Goal: Transaction & Acquisition: Purchase product/service

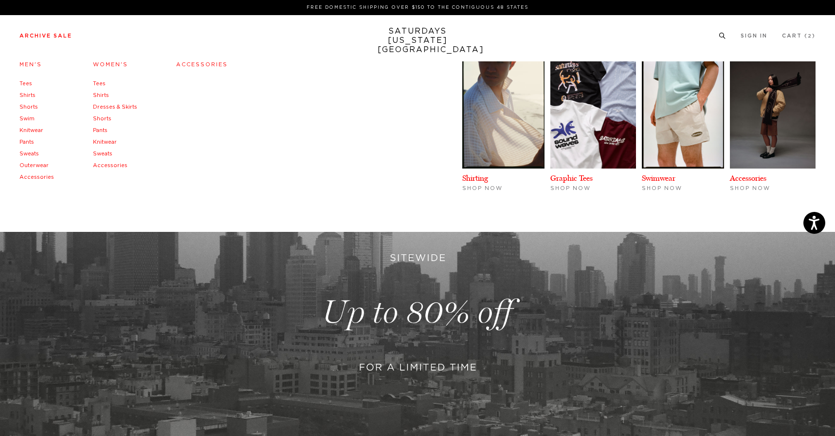
click at [47, 32] on li "Archive Sale Men's Tees Shirts Shorts Swim Knitwear Pants Sweats Outerwear" at bounding box center [45, 35] width 53 height 9
click at [55, 34] on link "Archive Sale" at bounding box center [45, 35] width 53 height 5
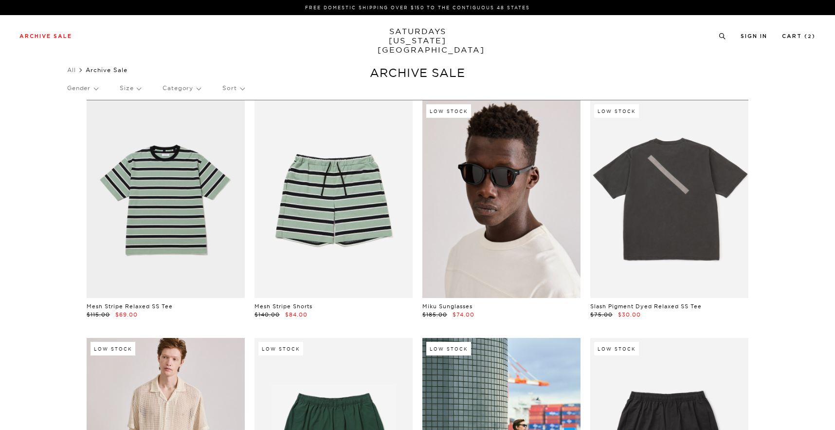
click at [522, 270] on link at bounding box center [501, 199] width 158 height 198
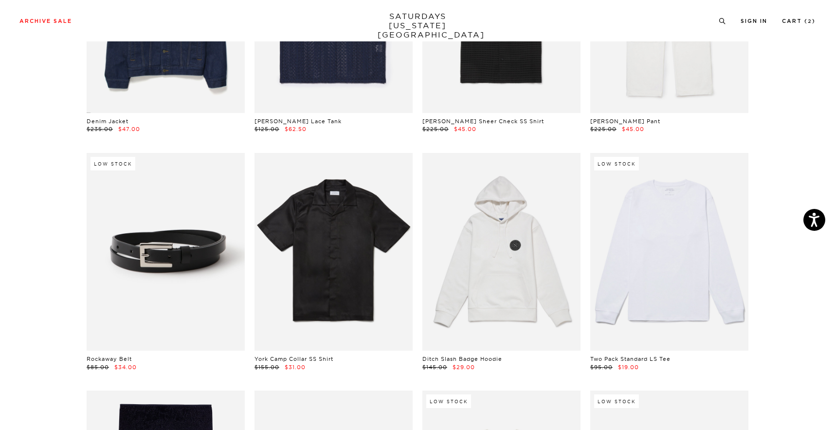
scroll to position [666, 0]
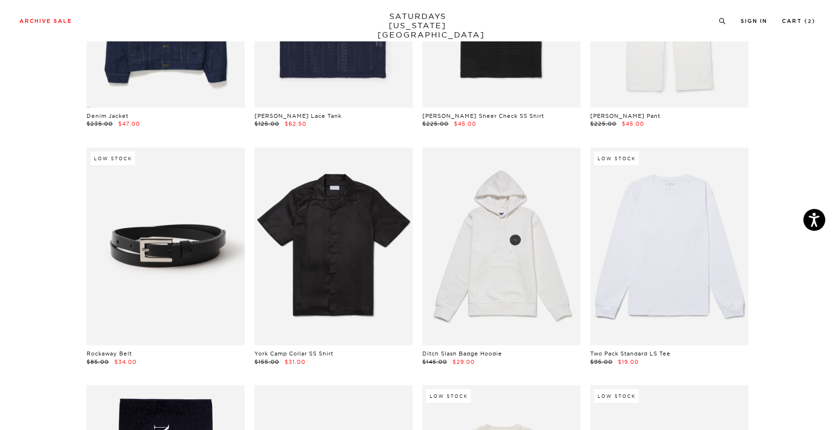
click at [698, 259] on link at bounding box center [669, 246] width 158 height 198
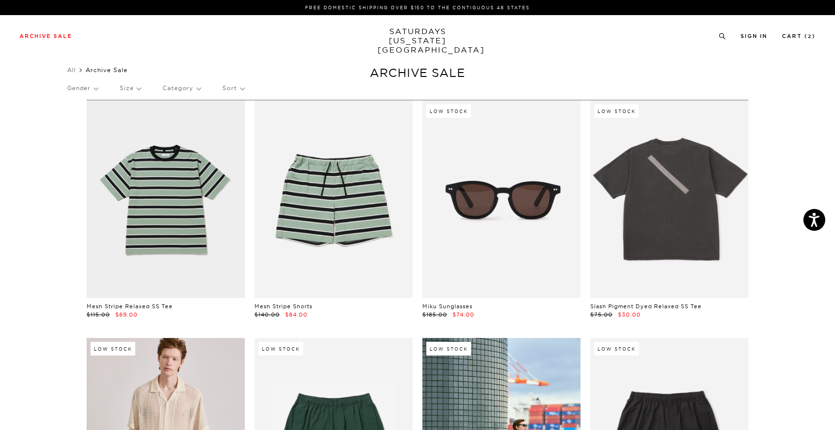
scroll to position [0, 0]
click at [248, 82] on div "Gender Size Category Sort" at bounding box center [417, 88] width 701 height 22
click at [243, 86] on p "Sort" at bounding box center [232, 88] width 21 height 22
click at [245, 121] on p "Newest" at bounding box center [259, 121] width 74 height 13
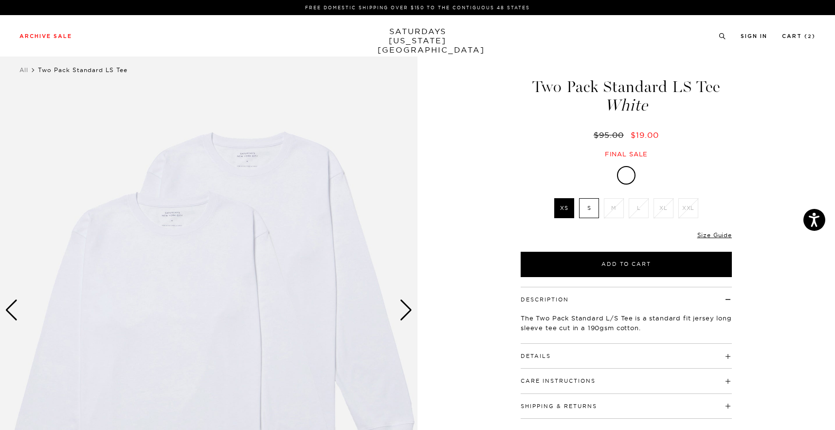
click at [402, 315] on div "Next slide" at bounding box center [406, 309] width 13 height 21
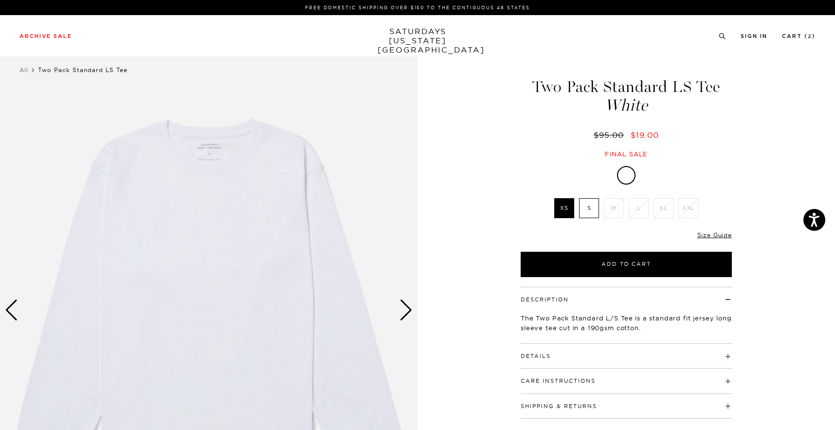
click at [402, 315] on div "Next slide" at bounding box center [406, 309] width 13 height 21
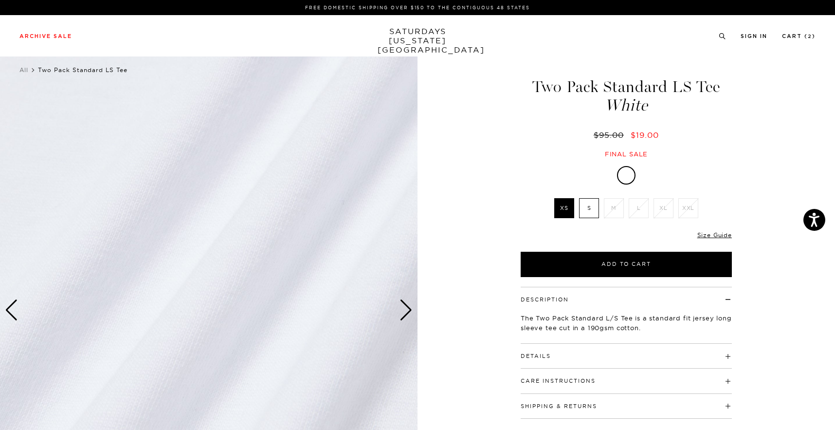
click at [402, 315] on div "Next slide" at bounding box center [406, 309] width 13 height 21
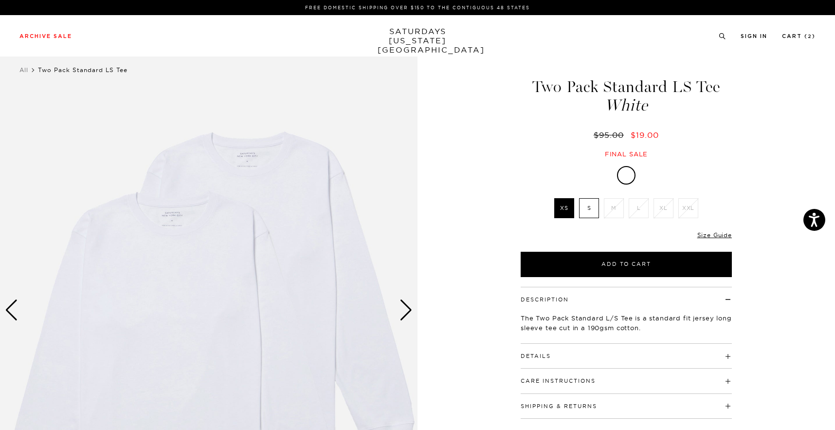
click at [402, 315] on div "Next slide" at bounding box center [406, 309] width 13 height 21
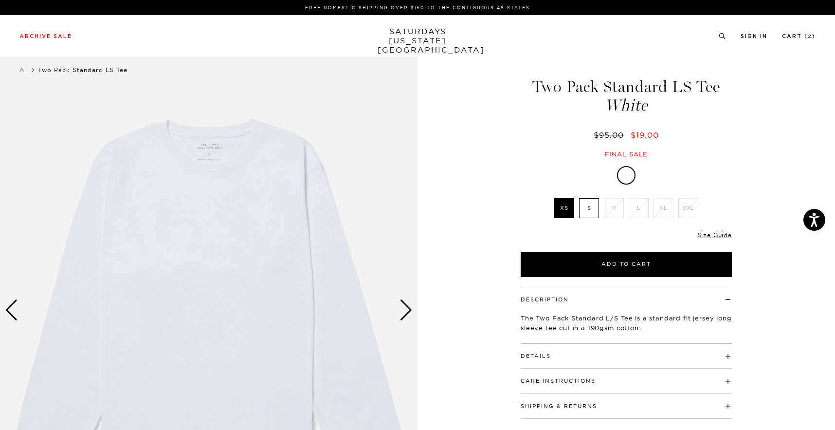
click at [402, 315] on div "Next slide" at bounding box center [406, 309] width 13 height 21
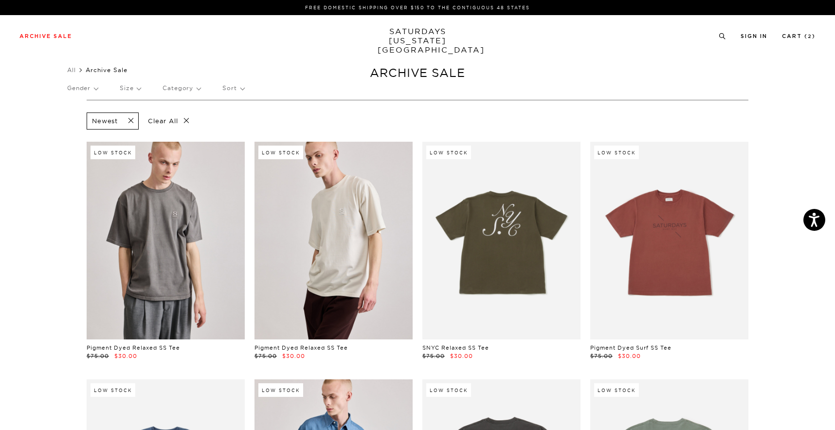
click at [219, 251] on link at bounding box center [166, 241] width 158 height 198
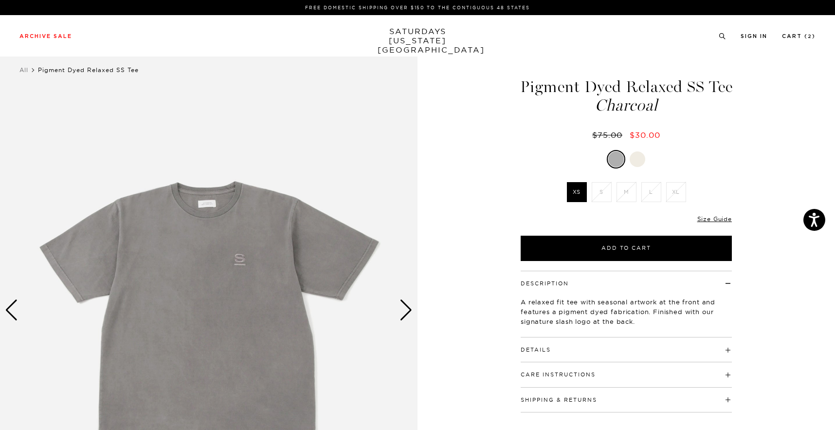
click at [404, 317] on div "Next slide" at bounding box center [406, 309] width 13 height 21
click at [793, 35] on link "Cart ( 2 )" at bounding box center [799, 36] width 34 height 5
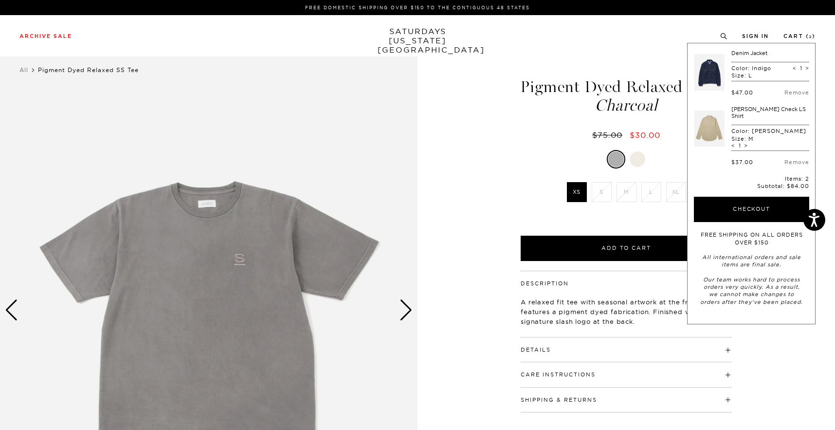
click at [750, 174] on form "Denim Jacket Color: Indigo Size: L < 1 > $47.00 Remove Luis Check LS Shirt Colo…" at bounding box center [751, 178] width 115 height 256
click at [752, 197] on button "Checkout" at bounding box center [751, 209] width 115 height 25
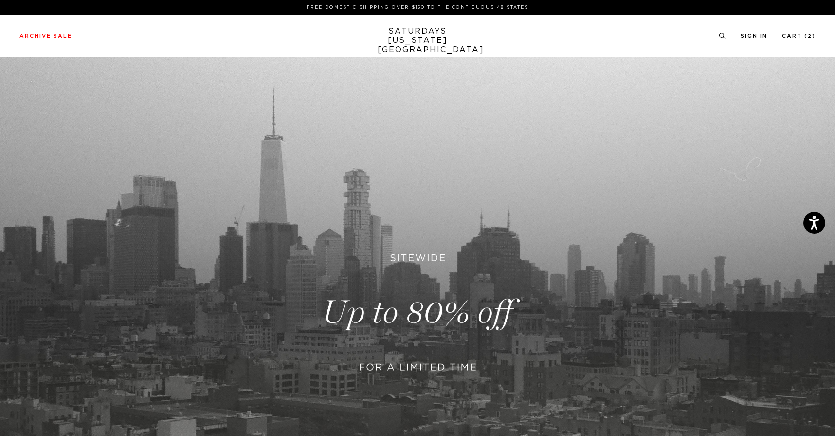
click at [419, 39] on link "SATURDAYS NEW YORK CITY" at bounding box center [418, 41] width 80 height 28
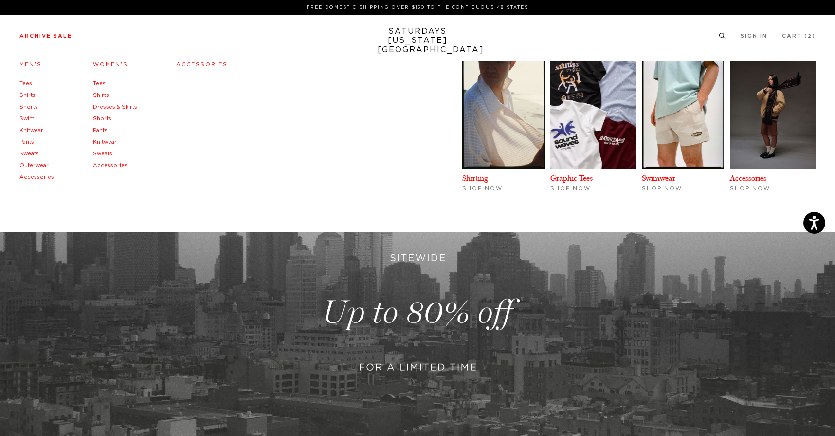
click at [188, 63] on link "Accessories" at bounding box center [202, 64] width 52 height 5
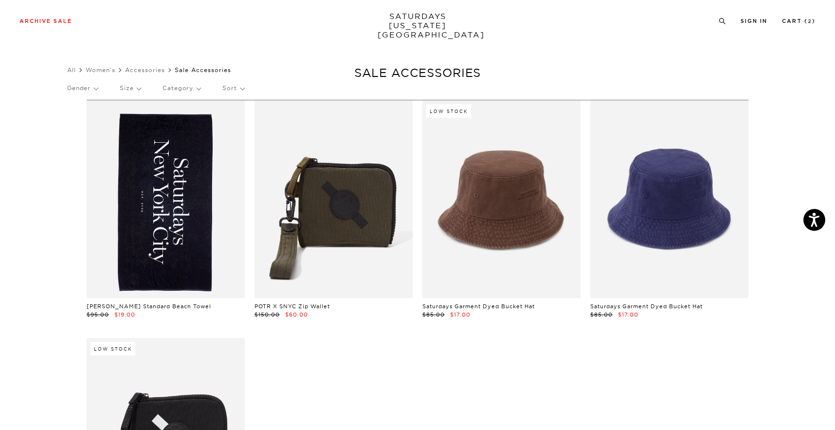
scroll to position [116, 0]
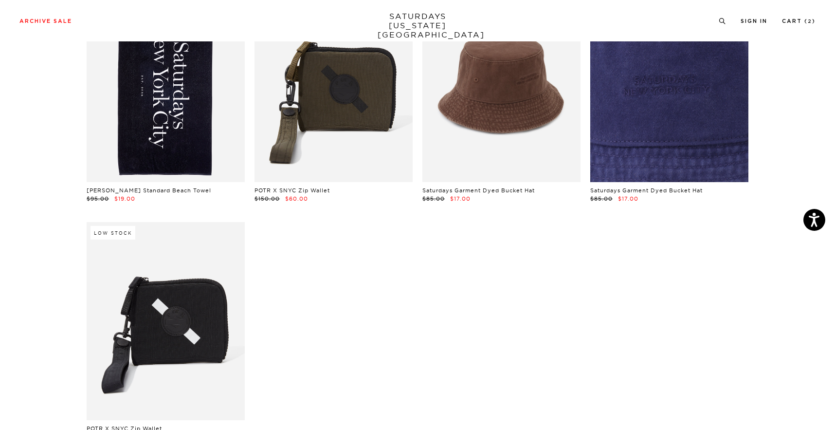
click at [704, 130] on link at bounding box center [669, 83] width 158 height 198
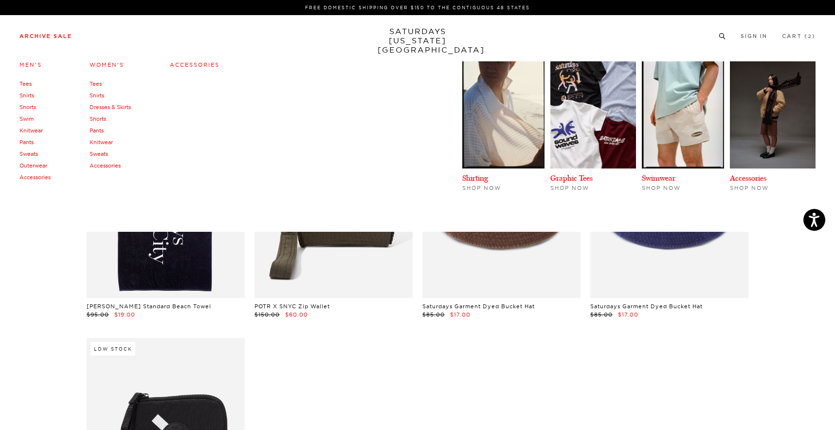
scroll to position [0, 0]
click at [60, 34] on link "Archive Sale" at bounding box center [45, 36] width 53 height 5
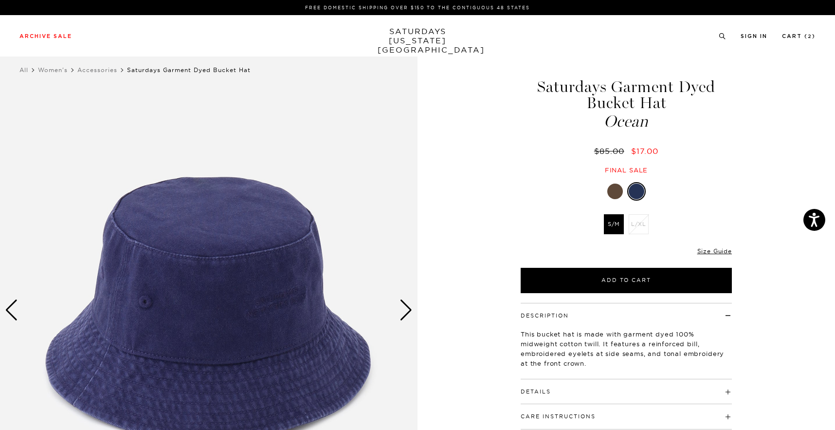
click at [411, 313] on div "Next slide" at bounding box center [406, 309] width 13 height 21
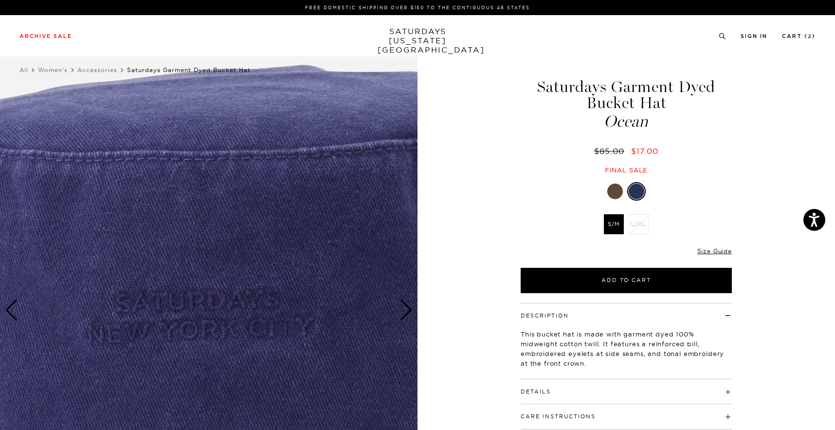
click at [411, 312] on div "Next slide" at bounding box center [406, 309] width 13 height 21
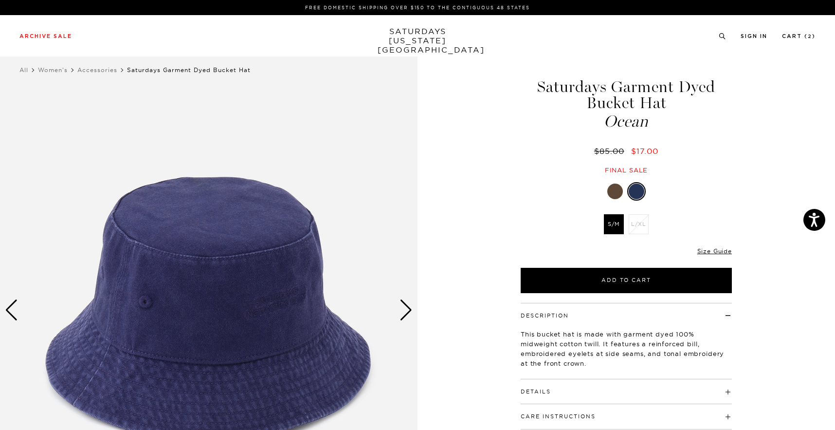
click at [411, 312] on div "Next slide" at bounding box center [406, 309] width 13 height 21
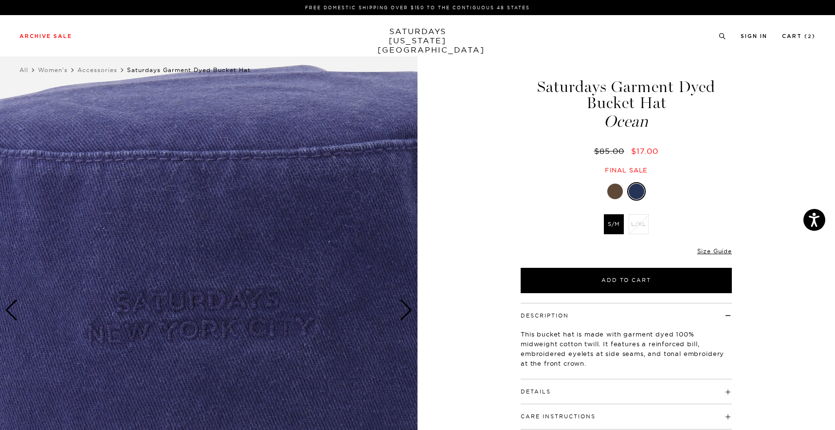
click at [613, 188] on div at bounding box center [615, 191] width 16 height 16
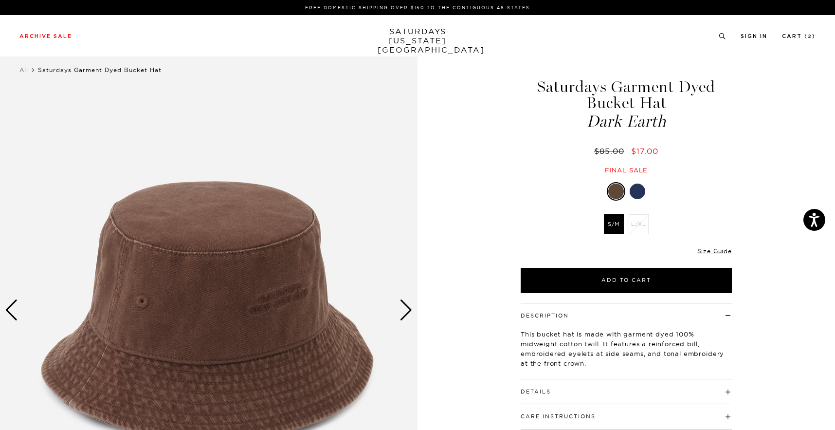
click at [403, 309] on div "Next slide" at bounding box center [406, 309] width 13 height 21
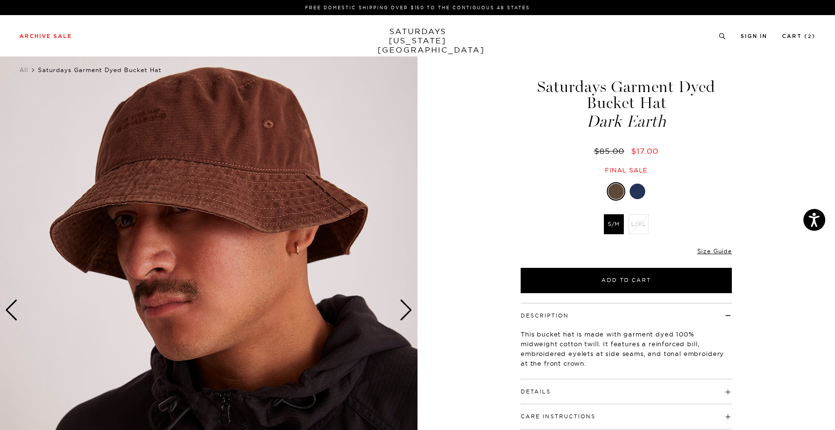
click at [403, 309] on div "Next slide" at bounding box center [406, 309] width 13 height 21
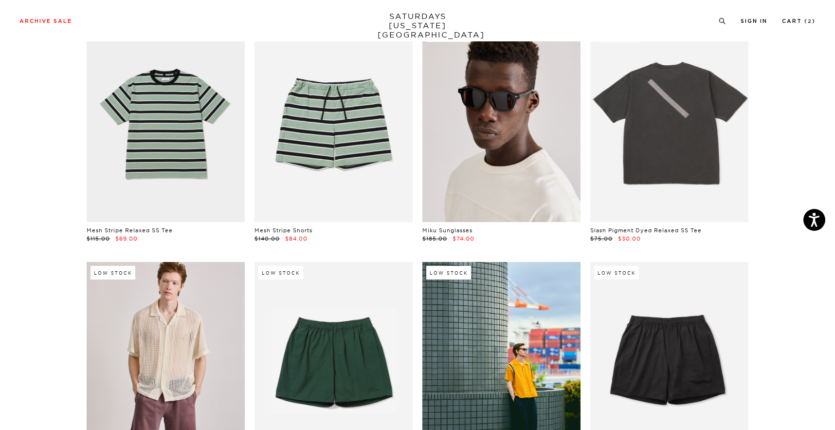
click at [556, 107] on link at bounding box center [501, 123] width 158 height 198
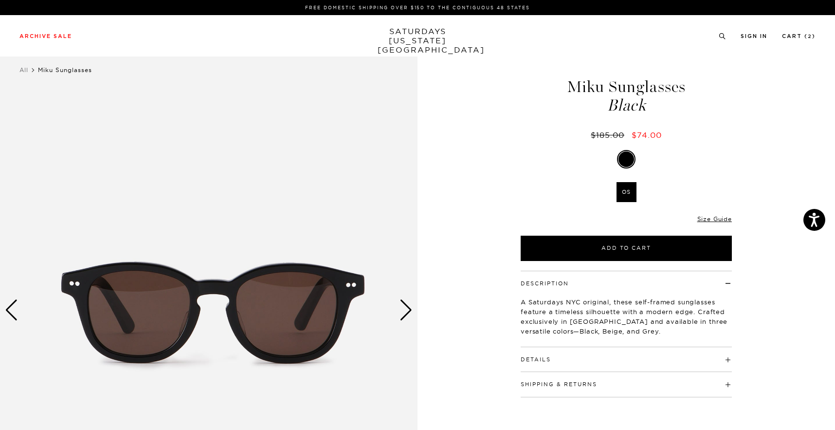
drag, startPoint x: 579, startPoint y: 349, endPoint x: 538, endPoint y: 61, distance: 291.5
click at [527, 172] on div "Black OS SELECT A SIZE OS SELECT A SIZE ▾ SELECT A SIZE OS Only 0 Left Size Gui…" at bounding box center [626, 205] width 243 height 111
click at [405, 310] on div "Next slide" at bounding box center [406, 309] width 13 height 21
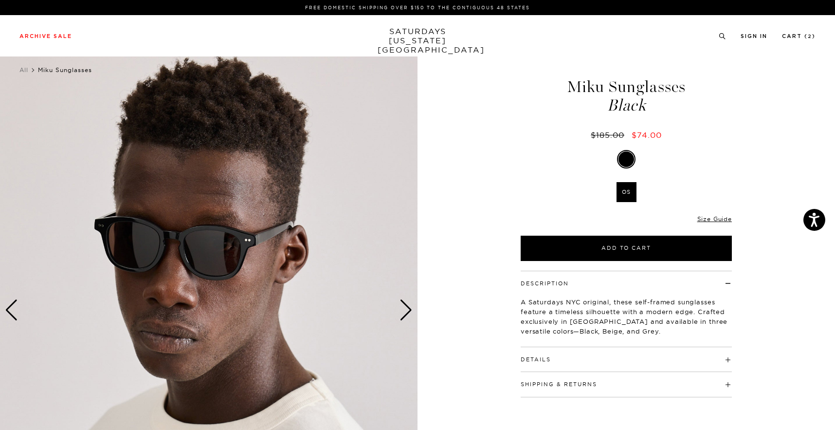
click at [230, 242] on img at bounding box center [209, 310] width 418 height 522
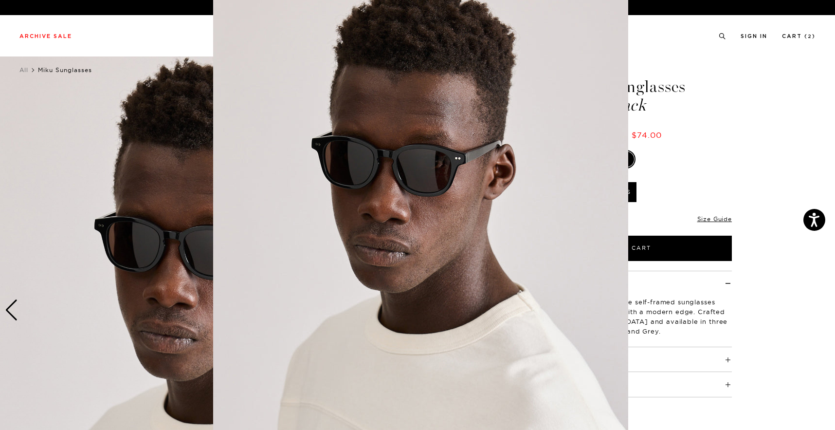
scroll to position [24, 0]
click at [466, 171] on img at bounding box center [420, 225] width 415 height 498
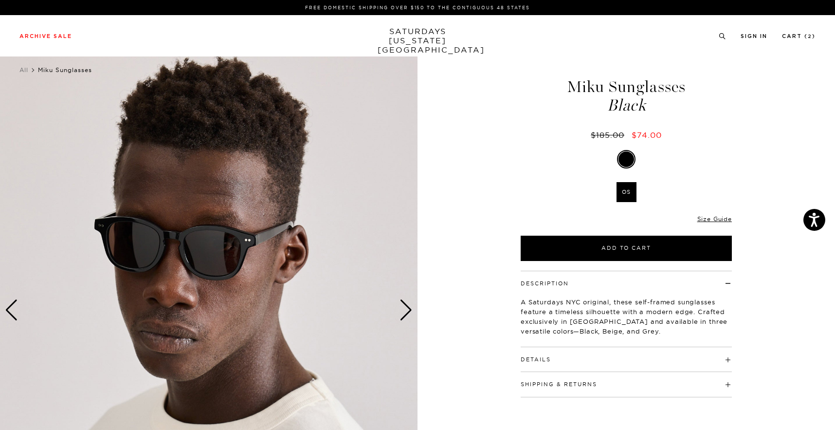
click at [583, 352] on h4 "Details" at bounding box center [626, 355] width 211 height 16
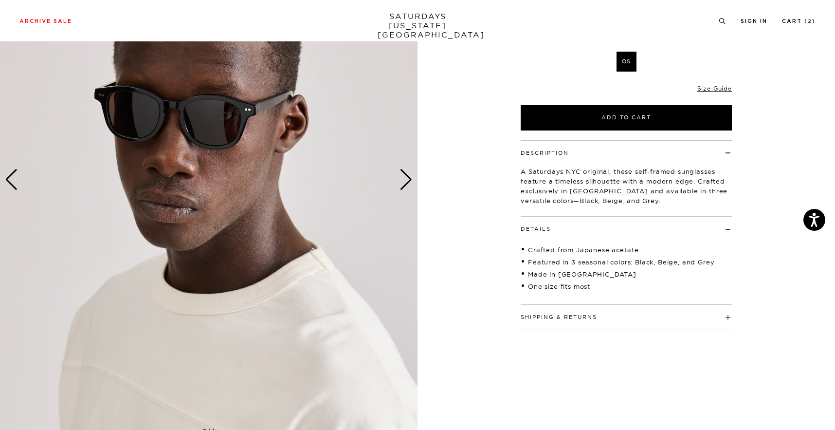
scroll to position [130, 1]
click at [402, 177] on div "Next slide" at bounding box center [406, 179] width 13 height 21
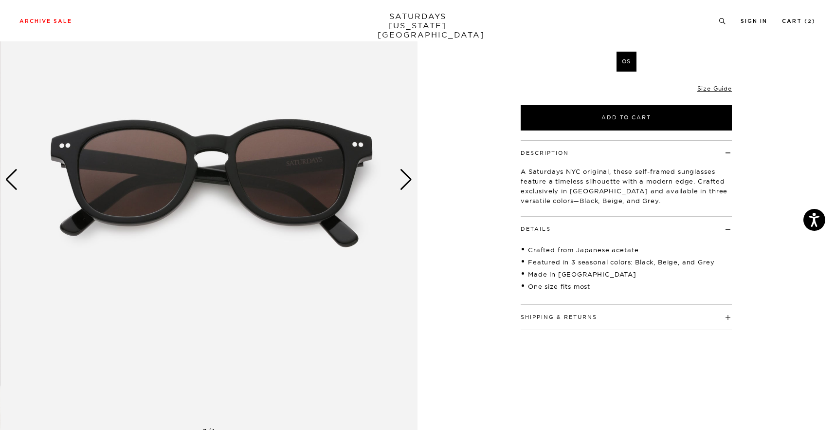
click at [403, 177] on div "Next slide" at bounding box center [406, 179] width 13 height 21
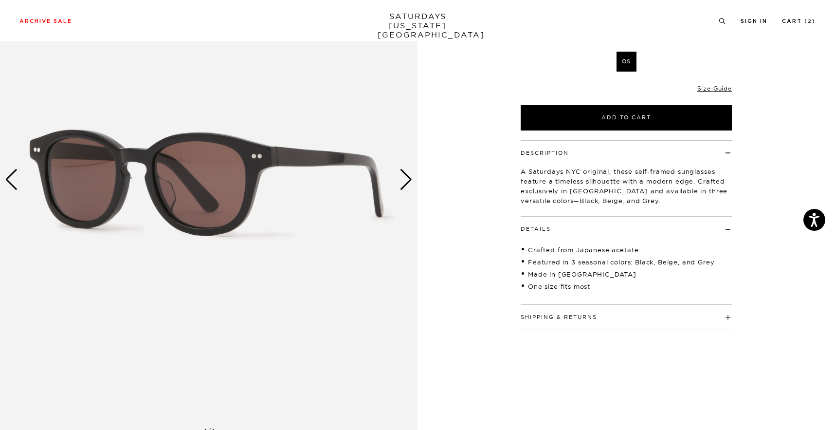
click at [403, 177] on div "Next slide" at bounding box center [406, 179] width 13 height 21
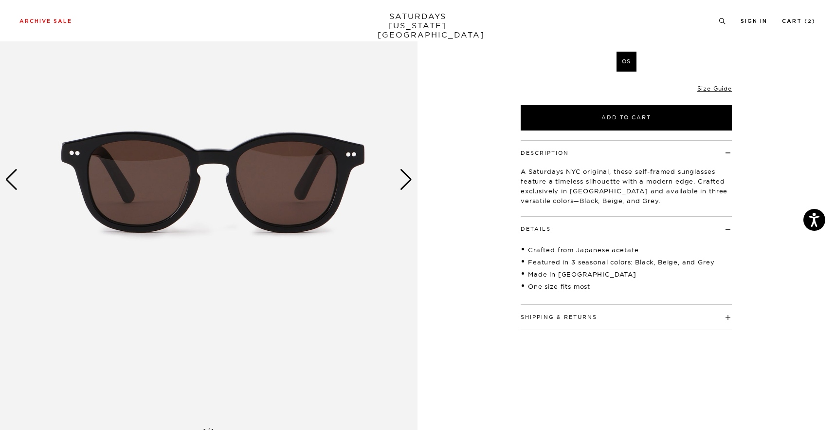
click at [403, 176] on div "Next slide" at bounding box center [406, 179] width 13 height 21
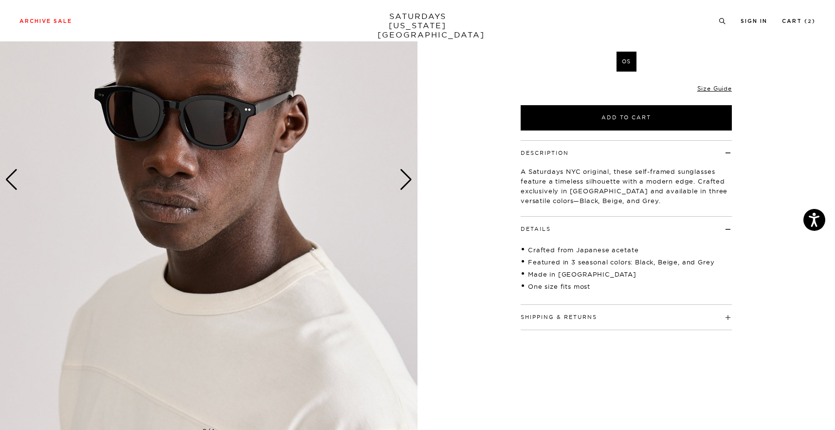
click at [403, 176] on div "Next slide" at bounding box center [406, 179] width 13 height 21
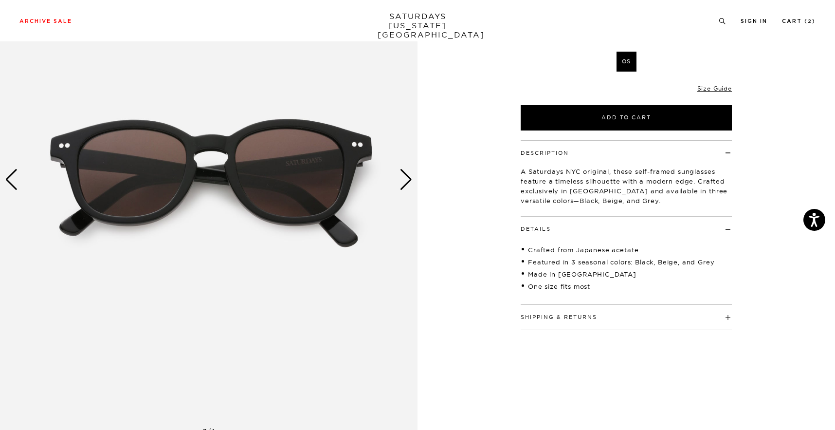
click at [403, 176] on div "Next slide" at bounding box center [406, 179] width 13 height 21
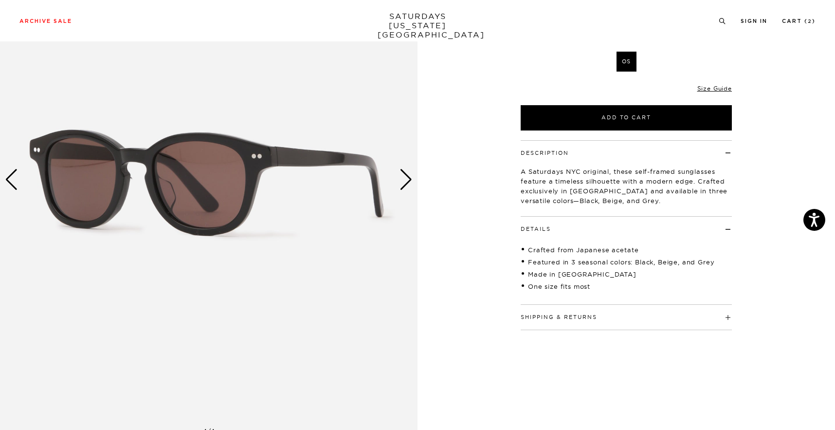
click at [403, 176] on div "Next slide" at bounding box center [406, 179] width 13 height 21
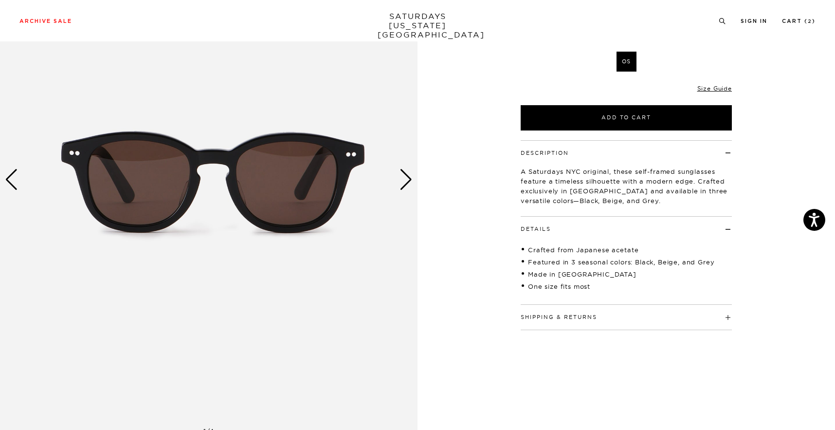
click at [403, 176] on div "Next slide" at bounding box center [406, 179] width 13 height 21
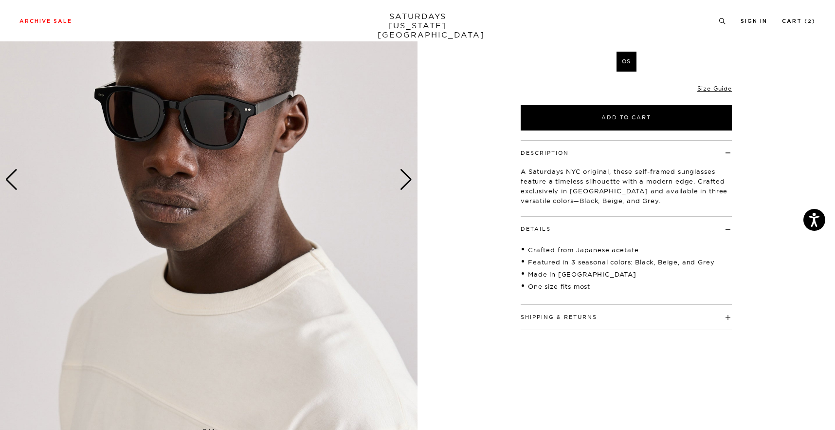
click at [403, 176] on div "Next slide" at bounding box center [406, 179] width 13 height 21
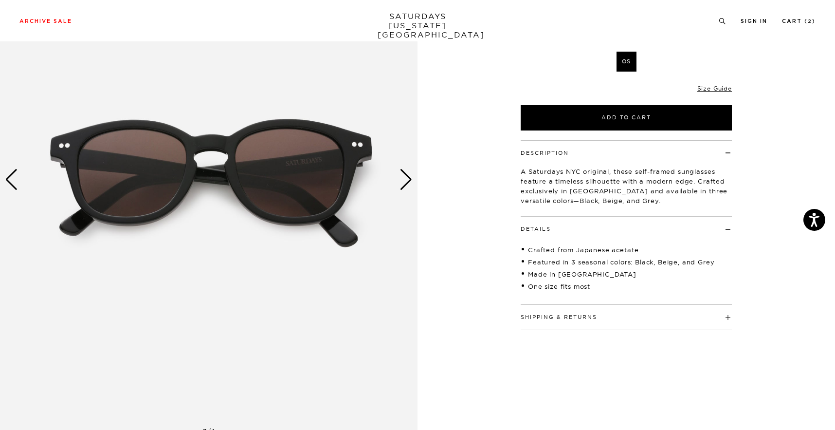
click at [403, 176] on div "Next slide" at bounding box center [406, 179] width 13 height 21
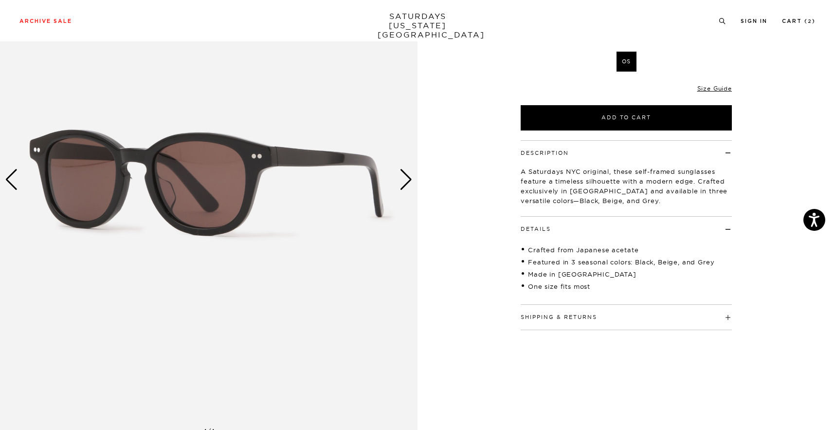
click at [403, 176] on div "Next slide" at bounding box center [406, 179] width 13 height 21
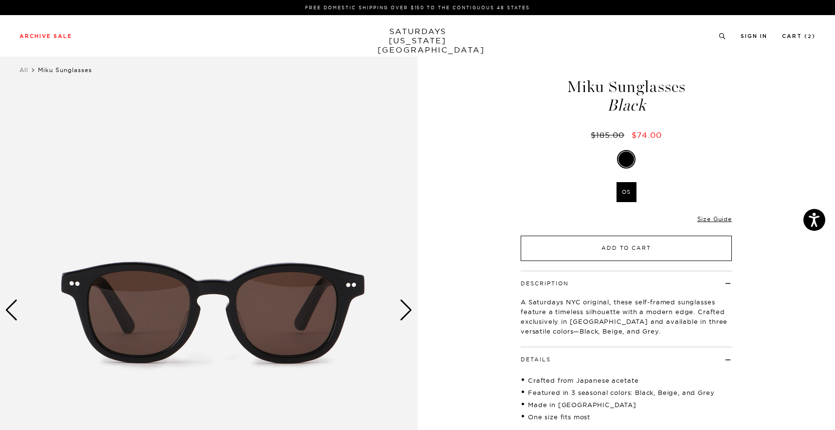
scroll to position [0, 1]
click at [635, 243] on button "Add to Cart" at bounding box center [626, 248] width 211 height 25
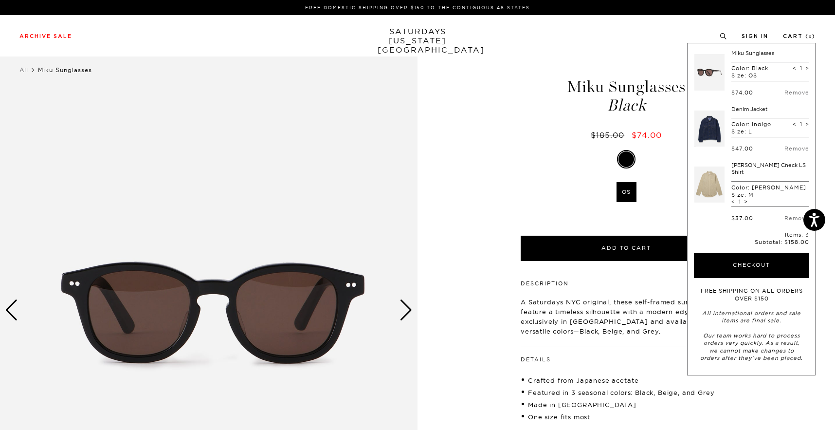
drag, startPoint x: 565, startPoint y: 83, endPoint x: 648, endPoint y: 106, distance: 85.5
click at [648, 106] on h1 "Miku Sunglasses Black" at bounding box center [626, 96] width 214 height 35
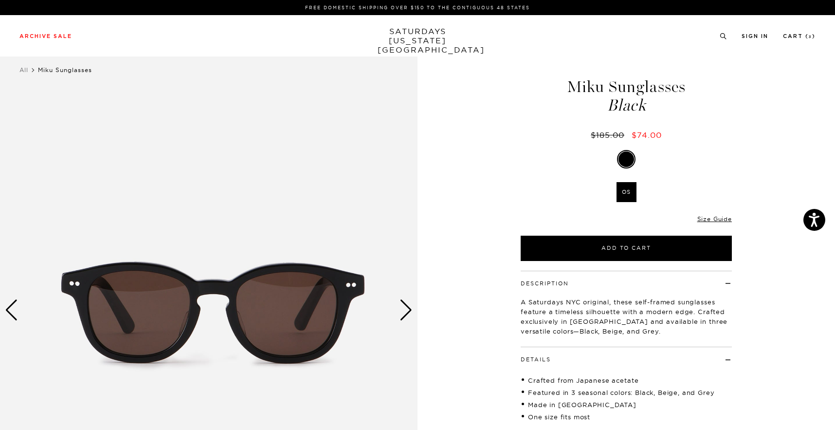
copy h1 "Miku Sunglasses Black"
click at [801, 35] on link "Cart ( 3 )" at bounding box center [799, 36] width 33 height 5
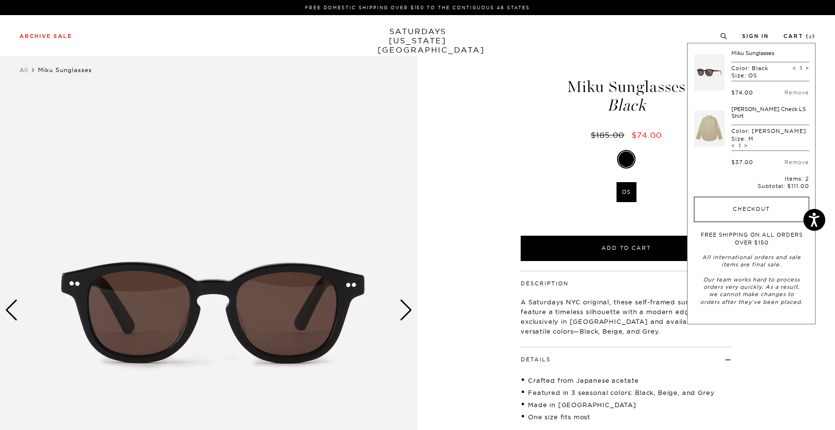
click at [747, 197] on button "Checkout" at bounding box center [751, 209] width 115 height 25
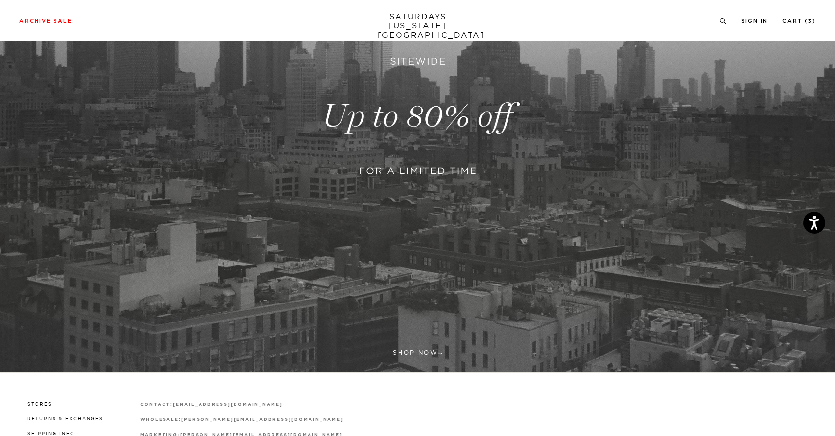
scroll to position [200, 0]
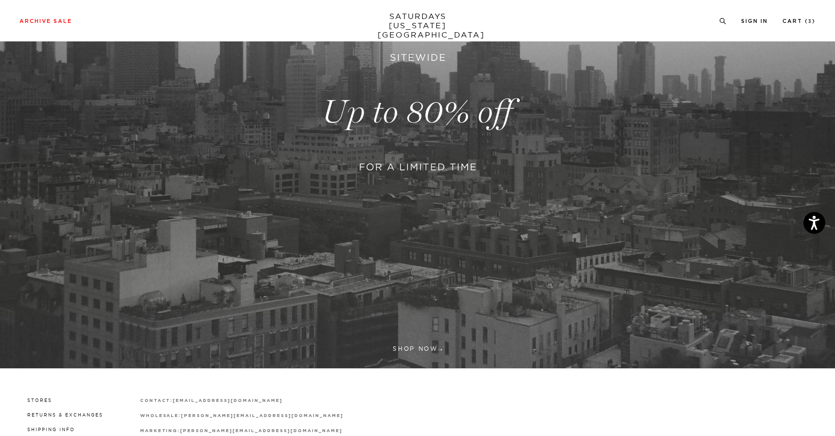
click at [417, 172] on link at bounding box center [417, 111] width 835 height 511
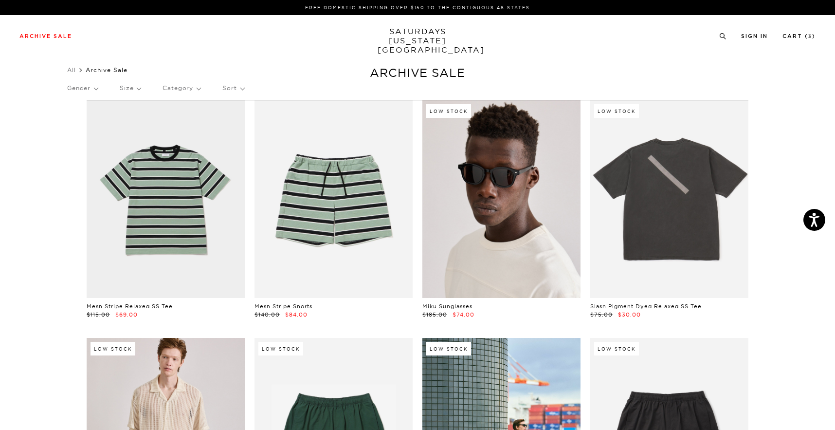
click at [470, 176] on link at bounding box center [501, 199] width 158 height 198
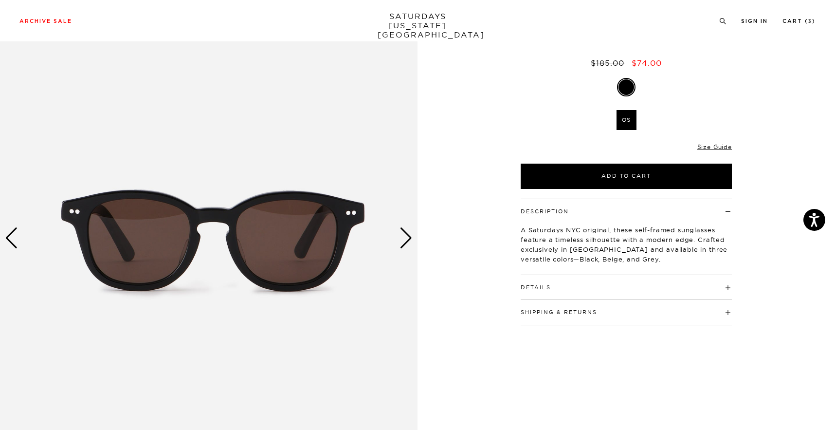
scroll to position [72, 2]
click at [401, 234] on div "Next slide" at bounding box center [406, 237] width 13 height 21
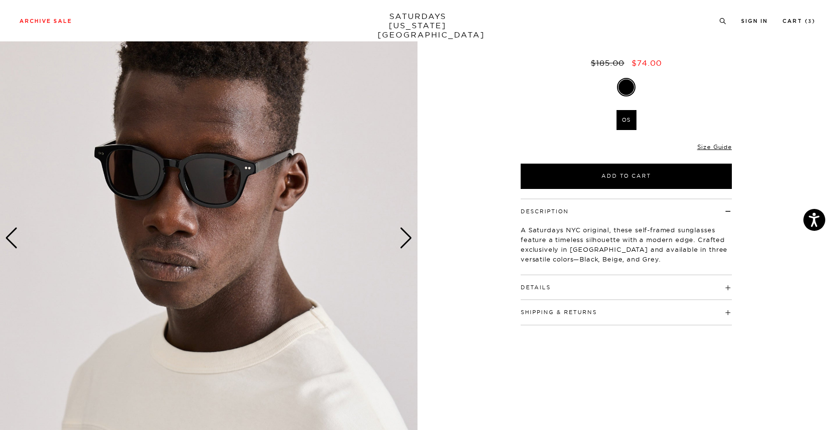
click at [239, 164] on img at bounding box center [209, 238] width 418 height 522
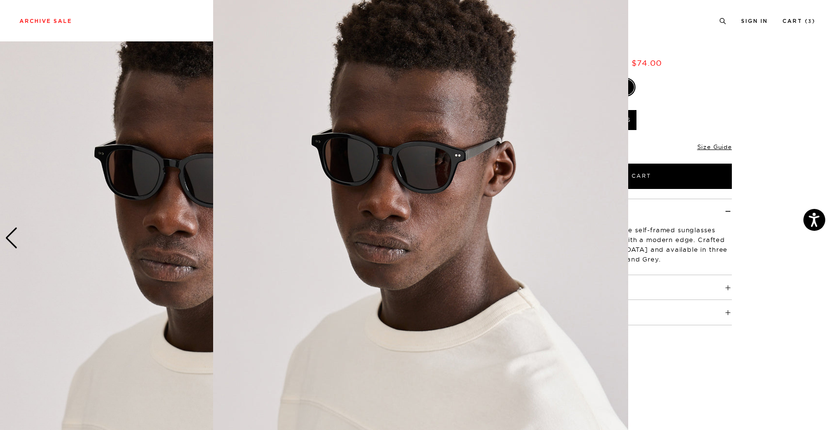
scroll to position [26, 0]
click at [401, 169] on img at bounding box center [420, 223] width 415 height 498
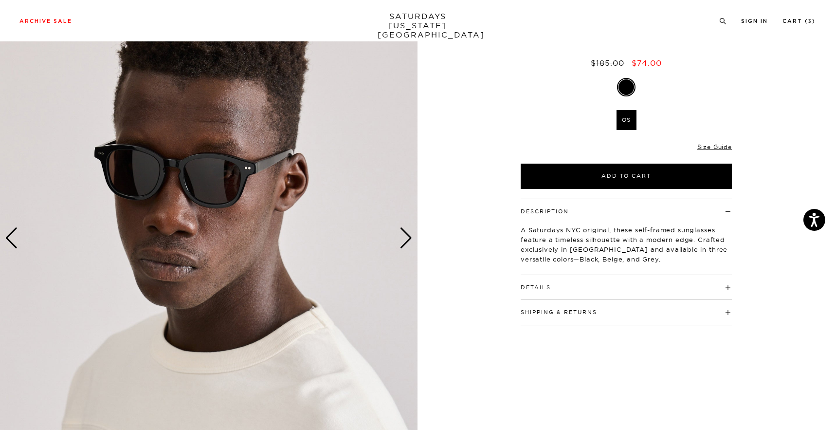
click at [393, 171] on img at bounding box center [209, 238] width 418 height 522
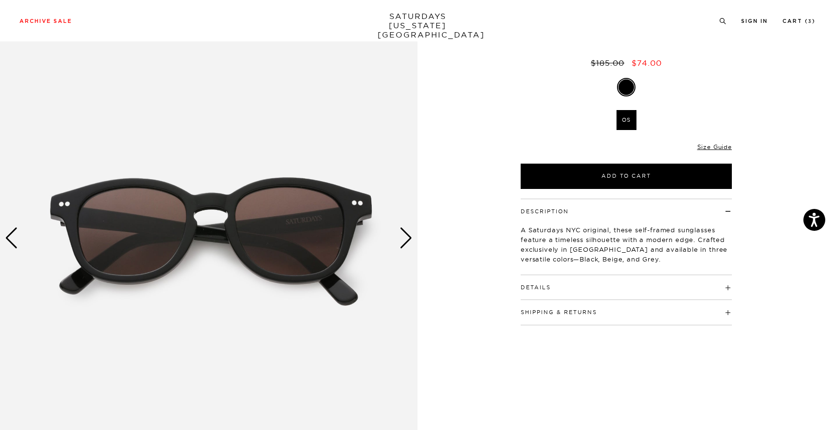
click at [281, 191] on img at bounding box center [209, 238] width 418 height 522
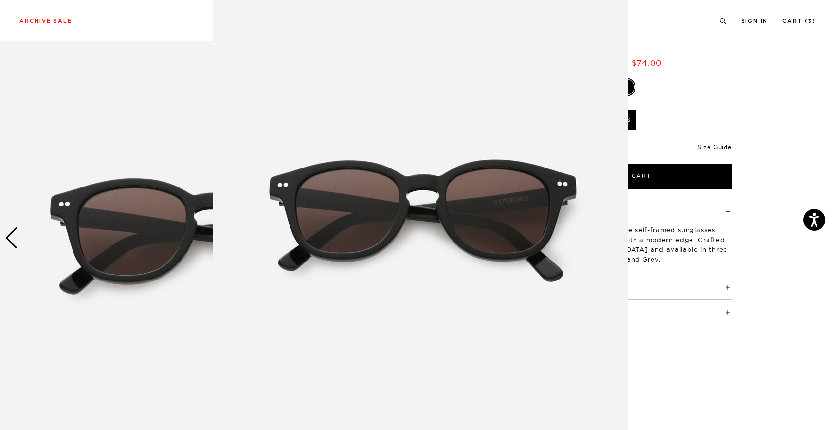
click at [281, 191] on img at bounding box center [420, 217] width 415 height 498
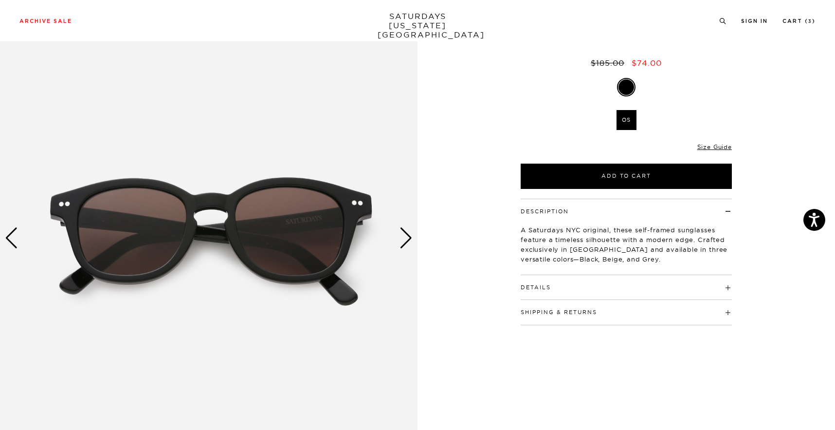
scroll to position [0, 0]
click at [222, 238] on img at bounding box center [209, 238] width 418 height 522
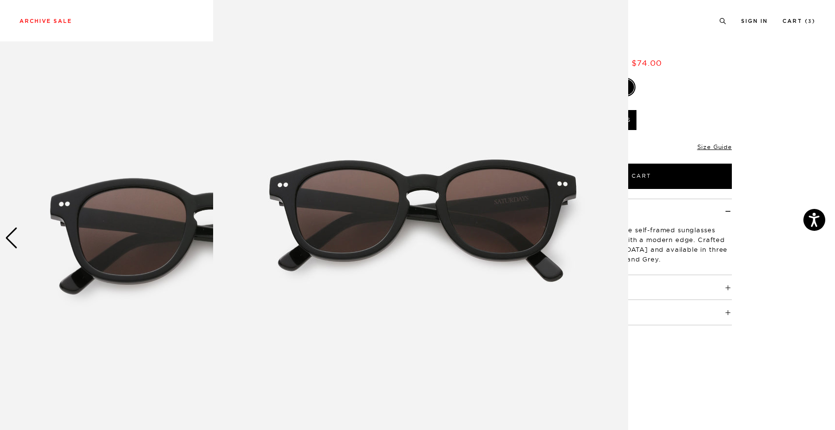
scroll to position [33, 0]
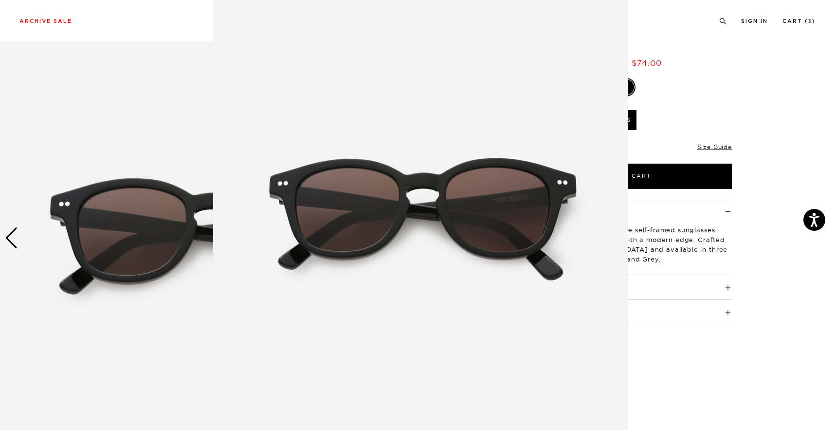
click at [686, 248] on figure at bounding box center [417, 215] width 835 height 430
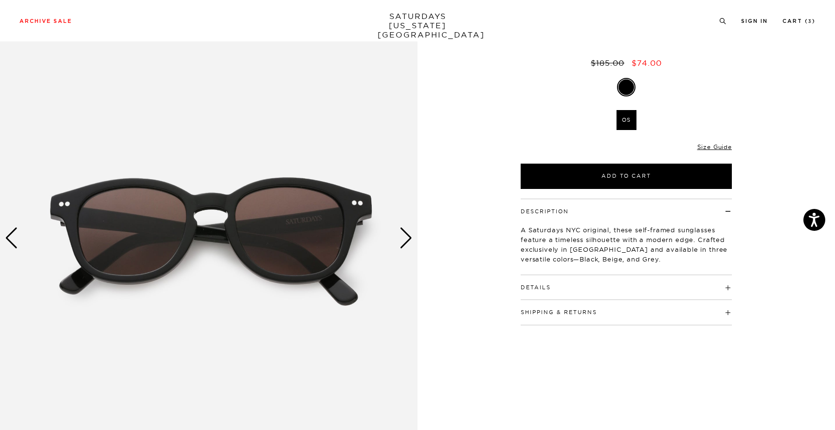
click at [513, 287] on div "Description A Saturdays NYC original, these self-framed sunglasses feature a ti…" at bounding box center [626, 262] width 243 height 127
click at [541, 277] on h4 "Details" at bounding box center [626, 283] width 211 height 16
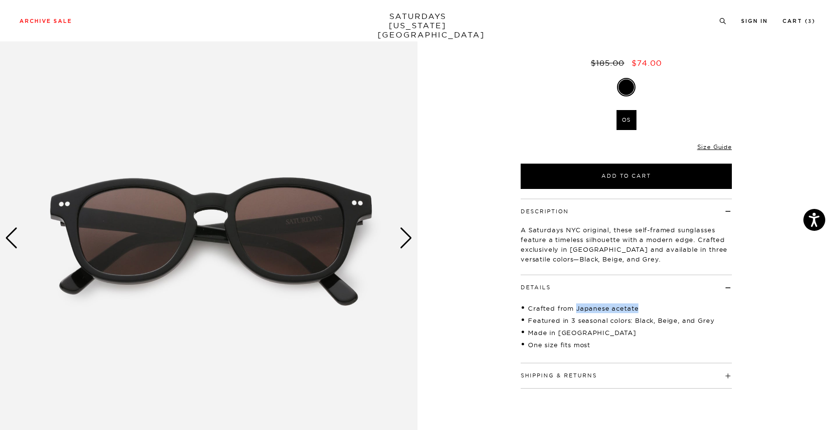
drag, startPoint x: 573, startPoint y: 304, endPoint x: 643, endPoint y: 305, distance: 69.6
click at [643, 305] on li "Crafted from Japanese acetate" at bounding box center [626, 308] width 211 height 10
click at [407, 238] on div "Next slide" at bounding box center [406, 237] width 13 height 21
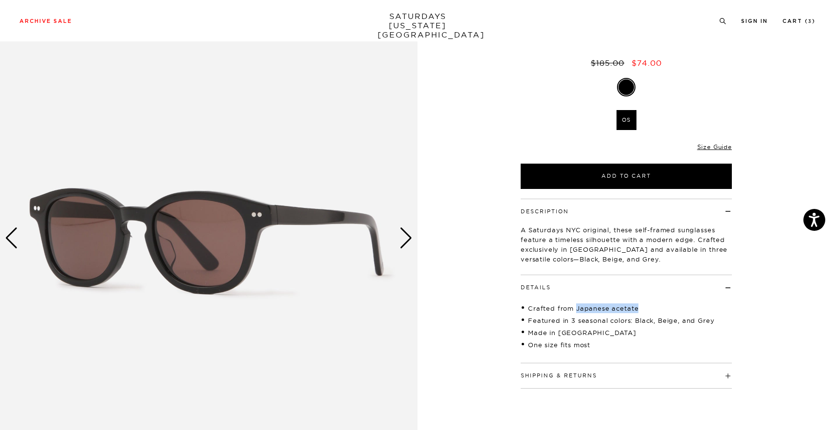
click at [407, 238] on div "Next slide" at bounding box center [406, 237] width 13 height 21
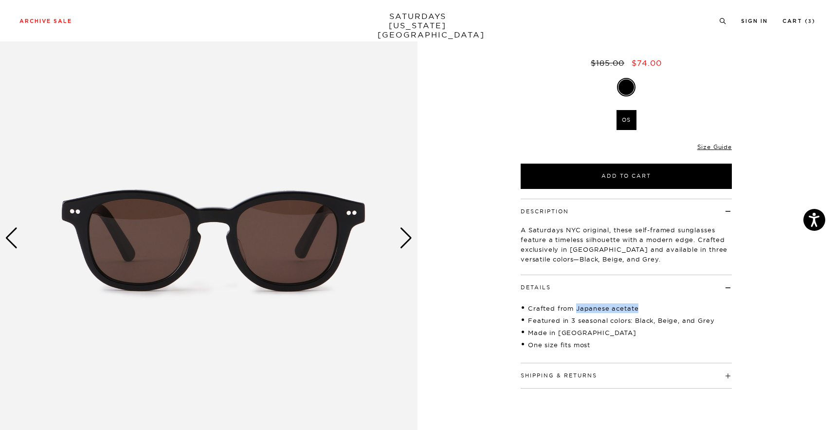
click at [408, 239] on div "Next slide" at bounding box center [406, 237] width 13 height 21
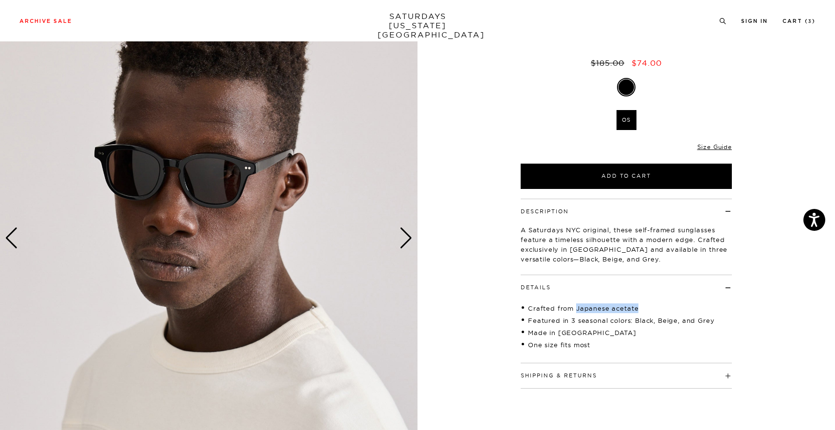
click at [408, 240] on div "Next slide" at bounding box center [406, 237] width 13 height 21
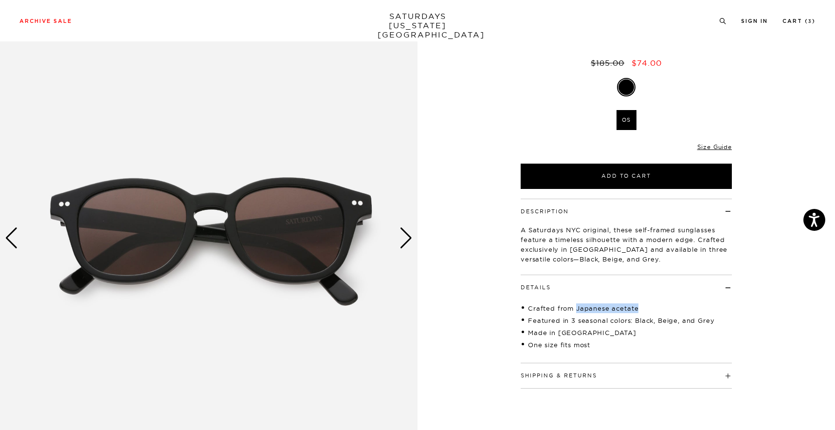
click at [408, 240] on div "Next slide" at bounding box center [406, 237] width 13 height 21
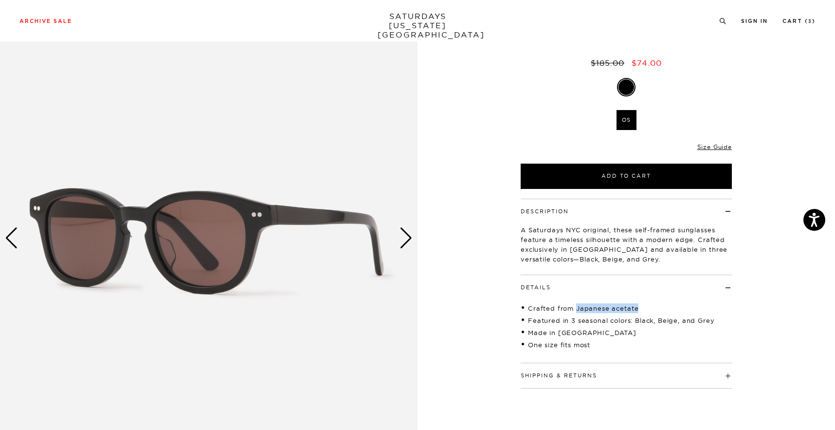
click at [408, 240] on div "Next slide" at bounding box center [406, 237] width 13 height 21
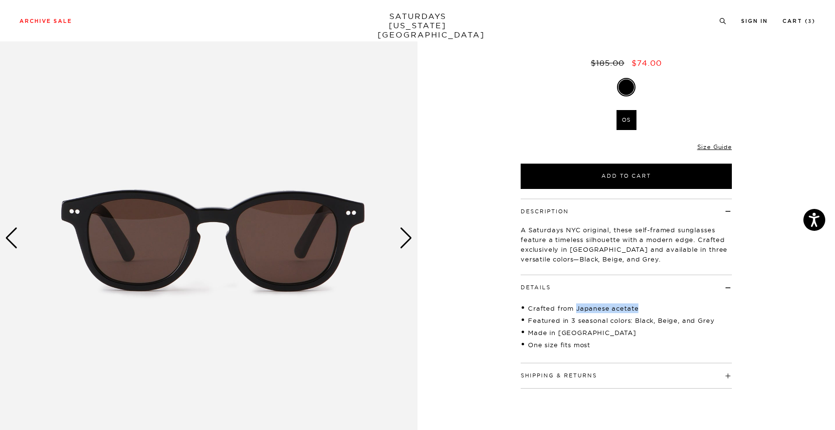
click at [408, 240] on div "Next slide" at bounding box center [406, 237] width 13 height 21
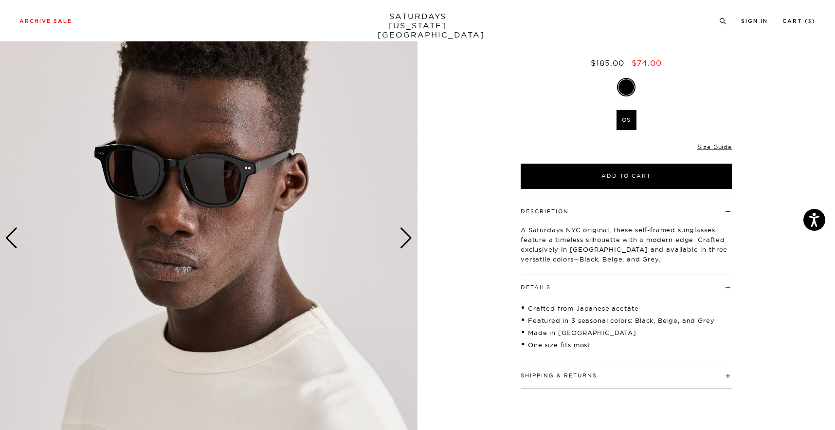
click at [797, 15] on div "Archive Sale Men's Tees Shirts Shorts Swim Knitwear Pants Sweats Women's" at bounding box center [417, 20] width 835 height 41
click at [797, 19] on link "Cart ( 3 )" at bounding box center [799, 20] width 33 height 5
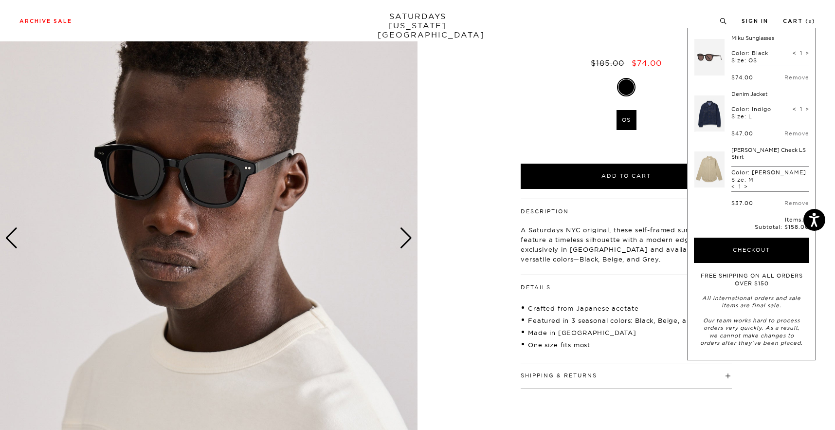
click at [521, 123] on div "Black OS SELECT A SIZE OS SELECT A SIZE ▾ SELECT A SIZE OS Only 0 Left Size Gui…" at bounding box center [626, 133] width 243 height 111
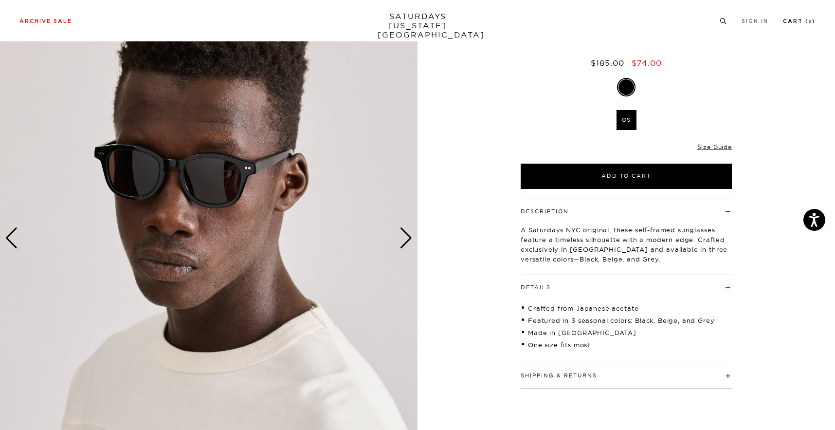
click at [808, 23] on link "Cart ( 3 )" at bounding box center [799, 20] width 33 height 5
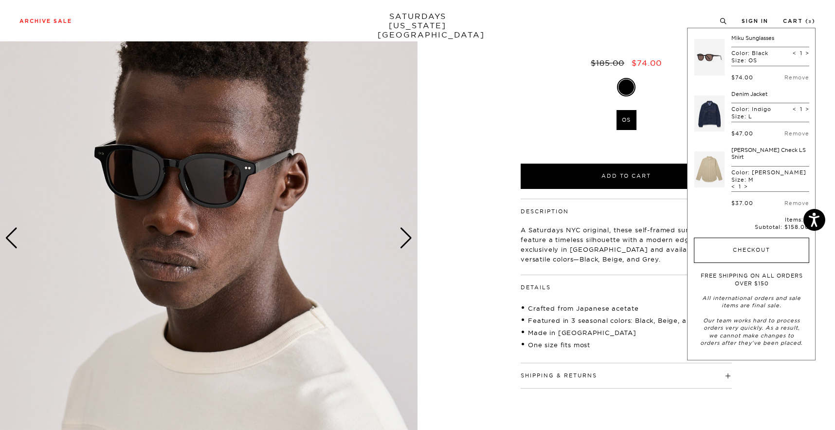
click at [740, 237] on button "Checkout" at bounding box center [751, 249] width 115 height 25
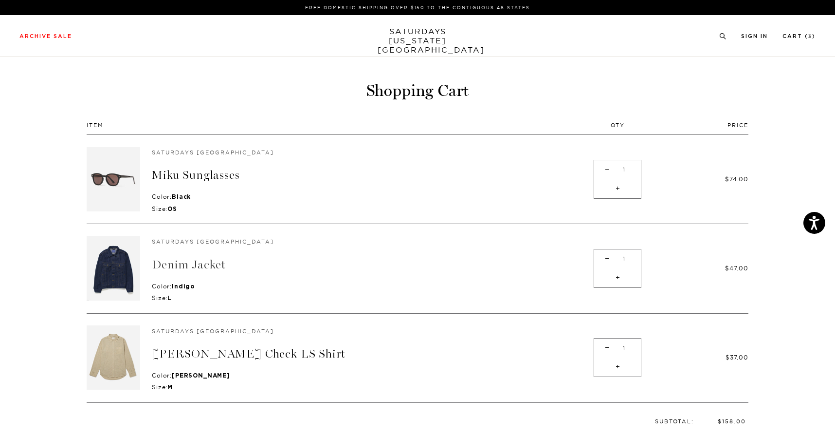
click at [190, 263] on link "Denim Jacket" at bounding box center [189, 264] width 74 height 14
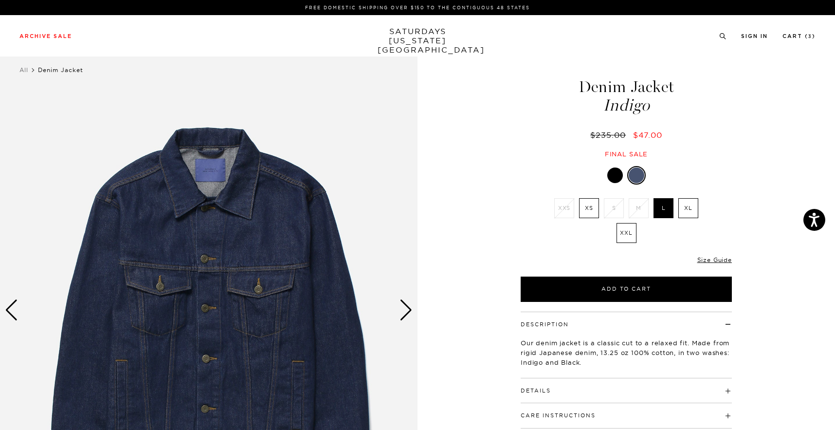
click at [610, 174] on div at bounding box center [615, 175] width 16 height 16
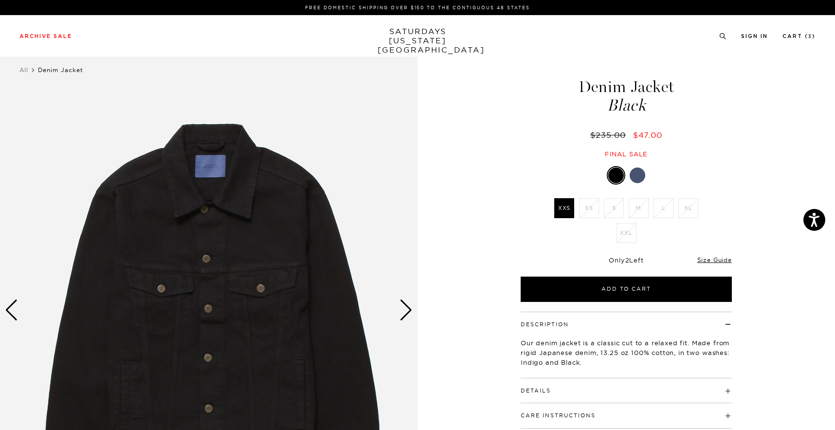
click at [403, 316] on div "Next slide" at bounding box center [406, 309] width 13 height 21
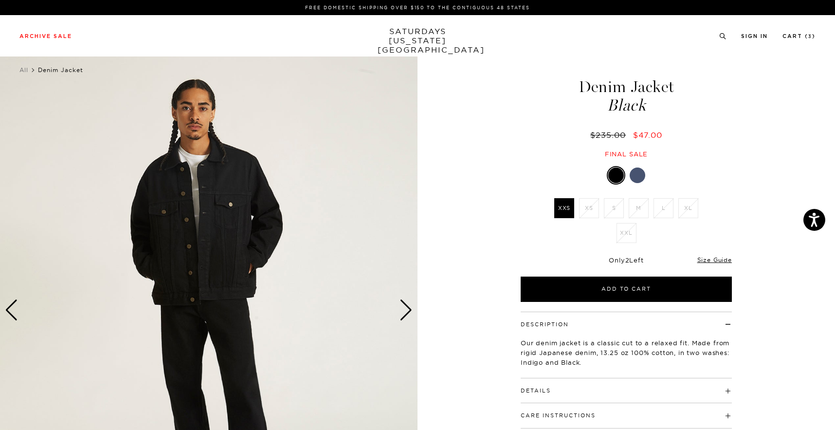
click at [403, 316] on div "Next slide" at bounding box center [406, 309] width 13 height 21
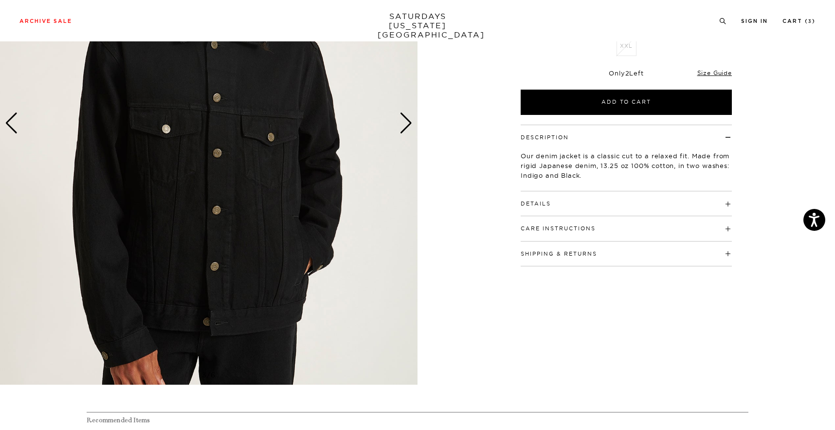
scroll to position [193, 0]
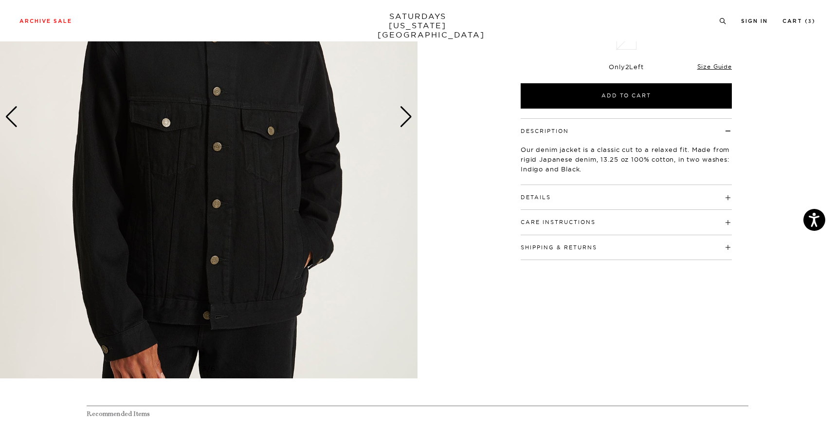
click at [390, 130] on img at bounding box center [209, 117] width 418 height 522
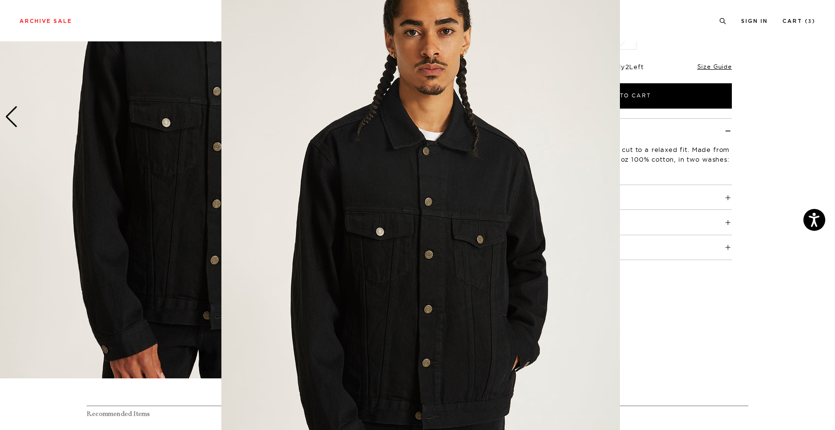
scroll to position [25, 0]
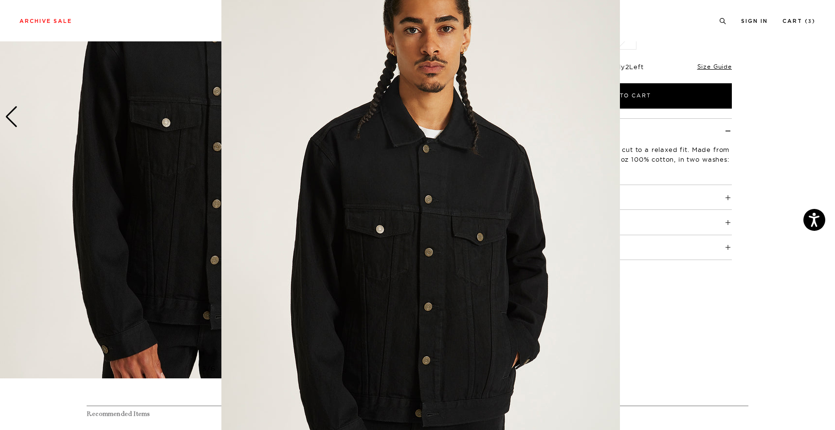
click at [445, 208] on img at bounding box center [420, 224] width 399 height 498
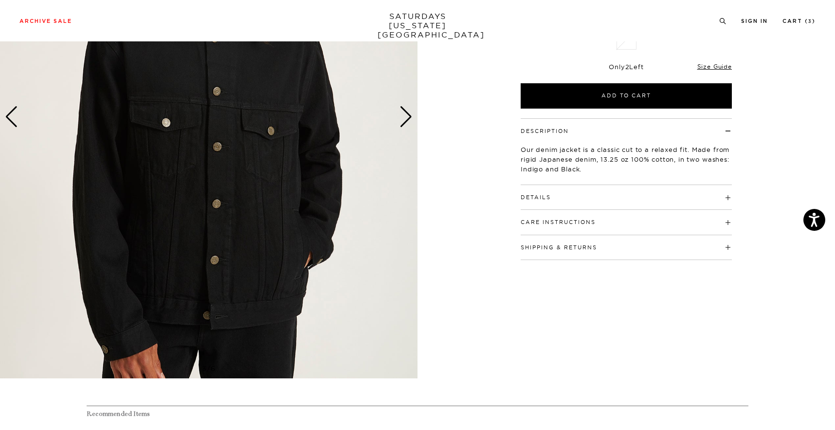
click at [397, 124] on img at bounding box center [209, 117] width 418 height 522
click at [403, 121] on div "Next slide" at bounding box center [406, 116] width 13 height 21
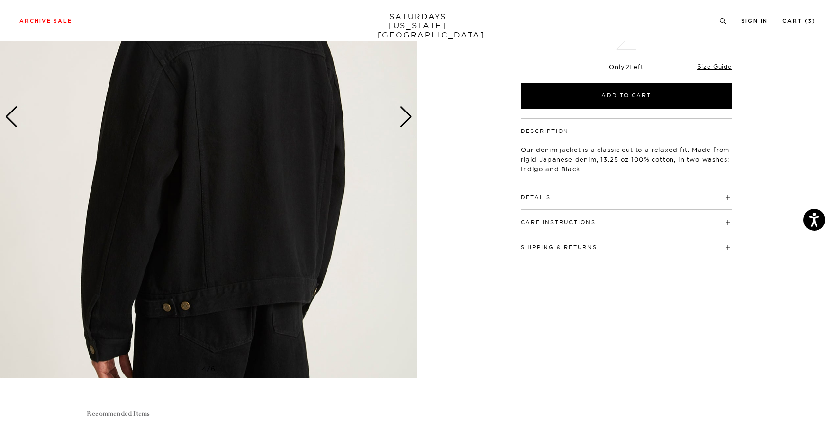
click at [403, 121] on div "Next slide" at bounding box center [406, 116] width 13 height 21
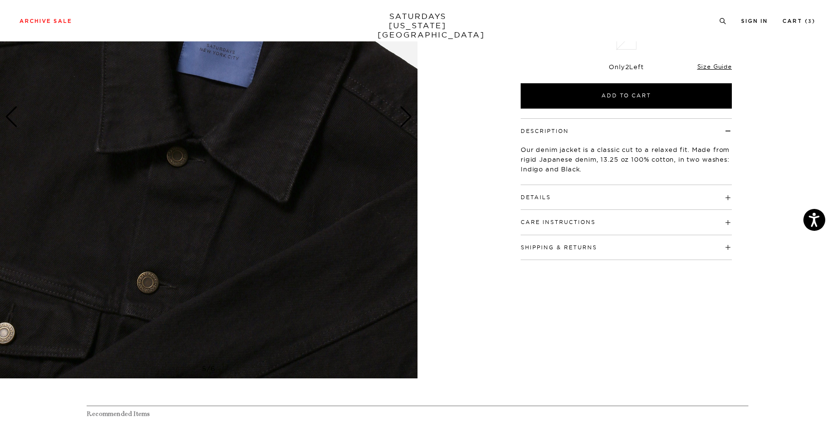
click at [403, 122] on div "Next slide" at bounding box center [406, 116] width 13 height 21
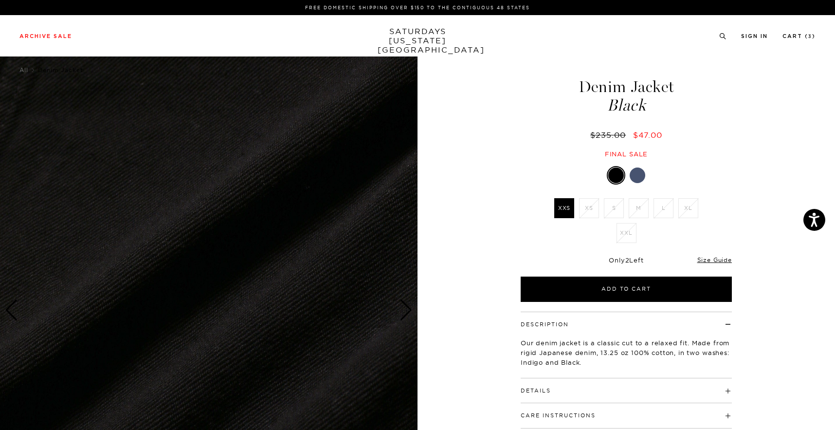
click at [637, 173] on div at bounding box center [638, 175] width 16 height 16
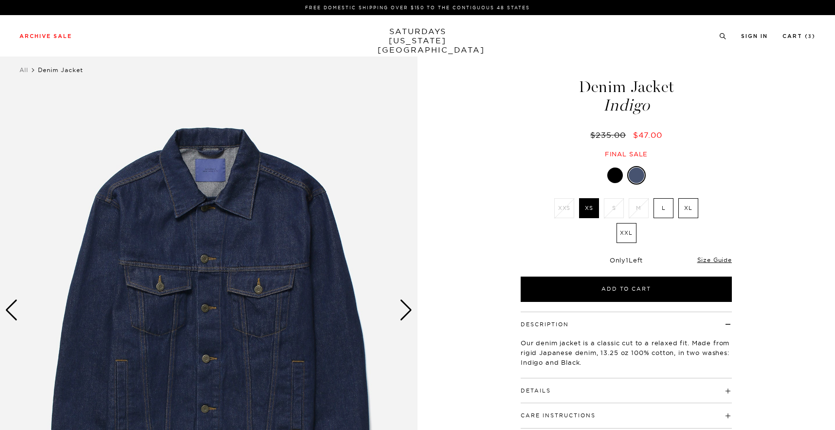
click at [640, 199] on li "M" at bounding box center [638, 208] width 25 height 20
click at [401, 311] on div "Next slide" at bounding box center [406, 309] width 13 height 21
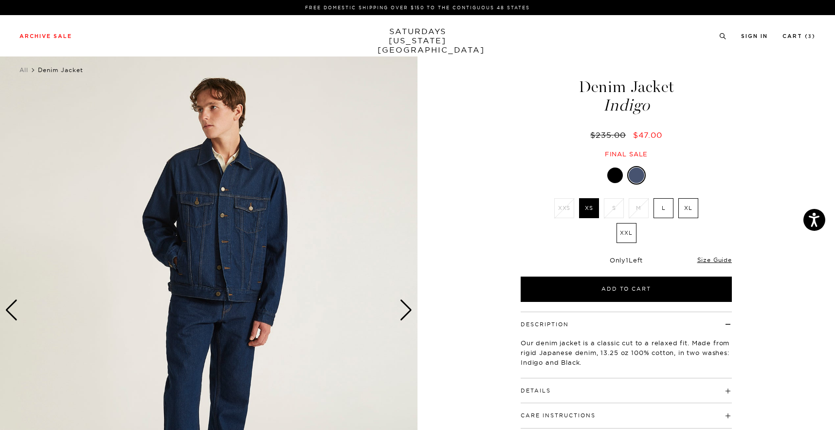
click at [401, 310] on div "Next slide" at bounding box center [406, 309] width 13 height 21
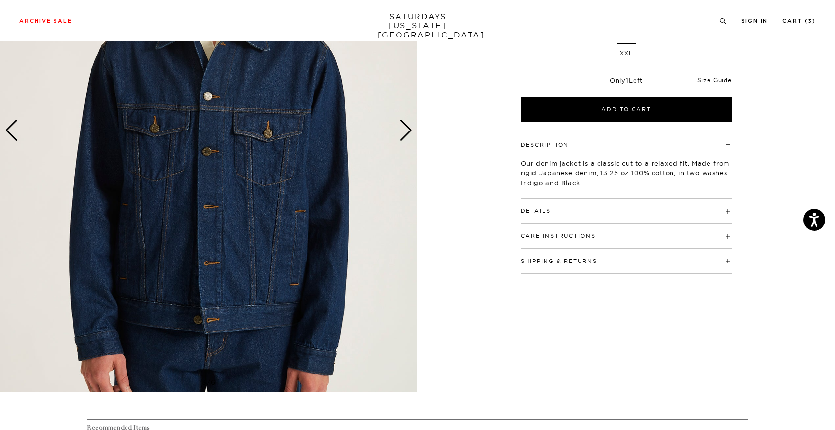
scroll to position [186, 2]
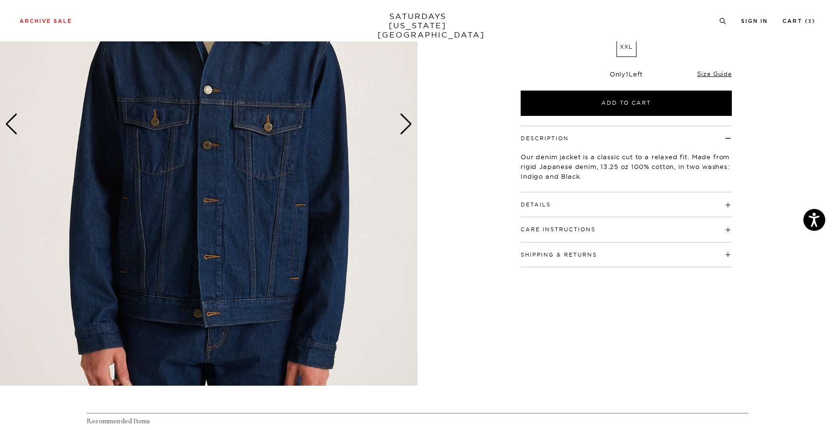
click at [397, 121] on img at bounding box center [209, 124] width 418 height 522
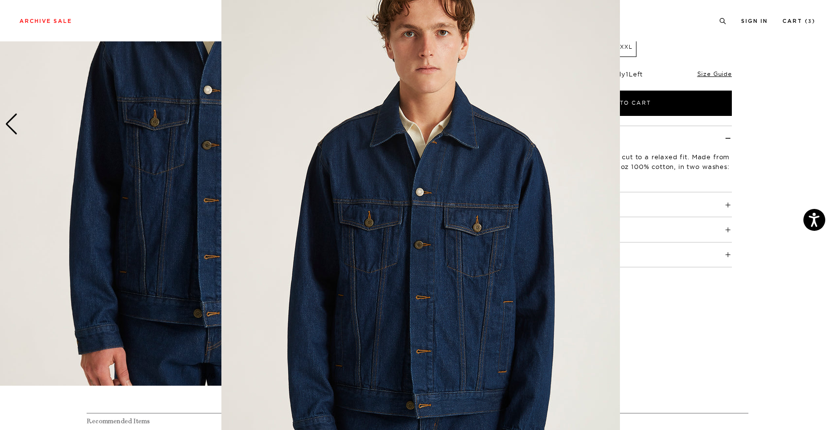
scroll to position [27, 0]
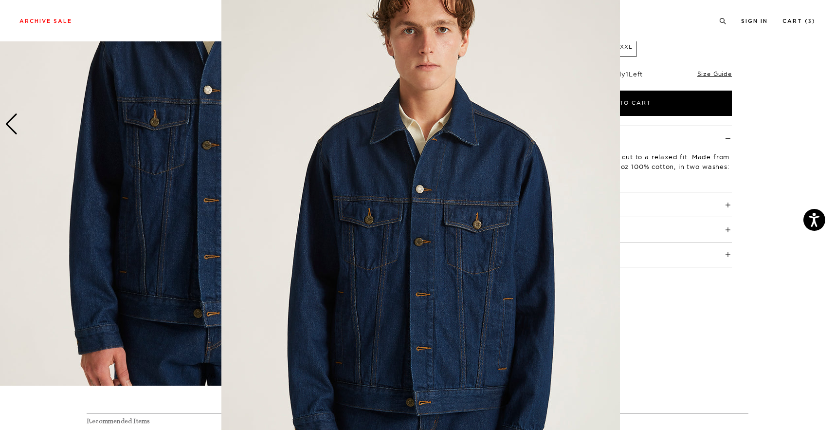
click at [728, 235] on figure at bounding box center [417, 215] width 835 height 430
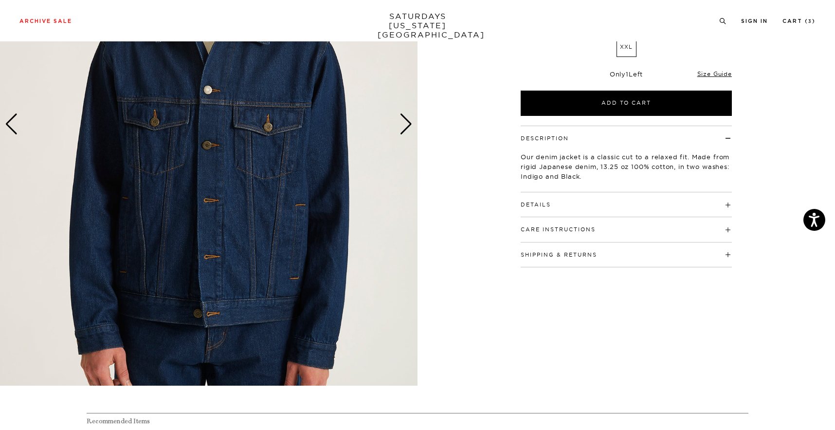
click at [804, 14] on div "Archive Sale Men's Tees Shirts Shorts Swim Knitwear Pants Sweats Women's" at bounding box center [417, 20] width 835 height 41
click at [804, 20] on link "Cart ( 3 )" at bounding box center [799, 20] width 33 height 5
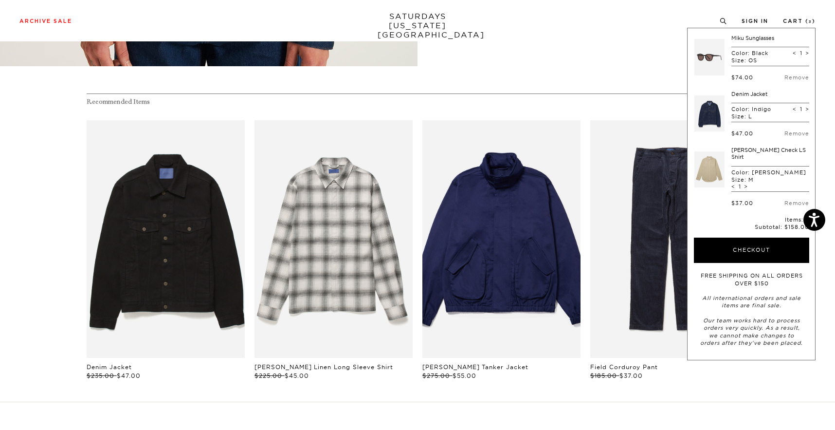
scroll to position [510, 1]
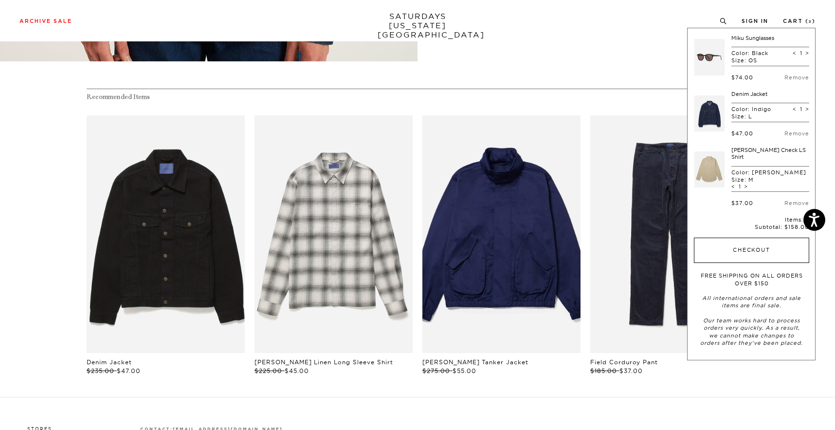
click at [775, 237] on button "Checkout" at bounding box center [751, 249] width 115 height 25
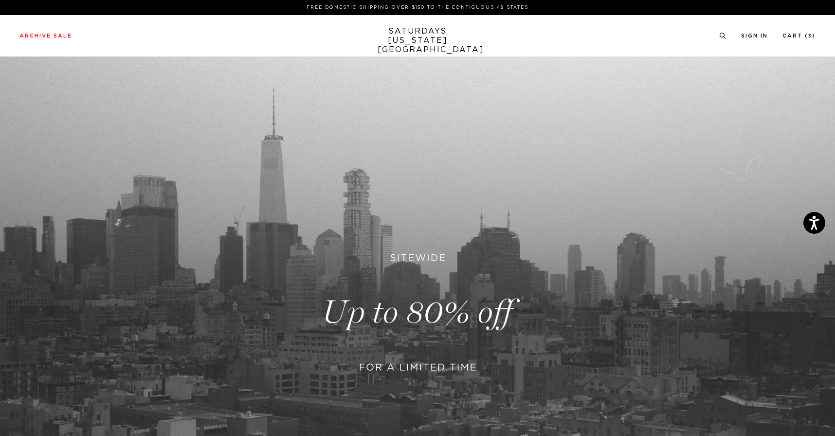
click at [802, 31] on div "Archive Sale Men's Tees Shirts Shorts Swim Knitwear Pants Sweats Women's" at bounding box center [417, 35] width 835 height 41
click at [802, 35] on link "Cart ( 3 )" at bounding box center [799, 35] width 33 height 5
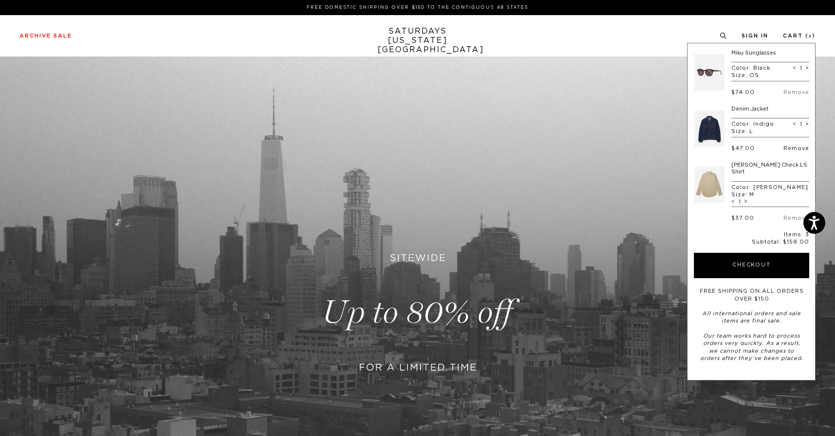
click at [801, 147] on link "Remove" at bounding box center [797, 148] width 26 height 5
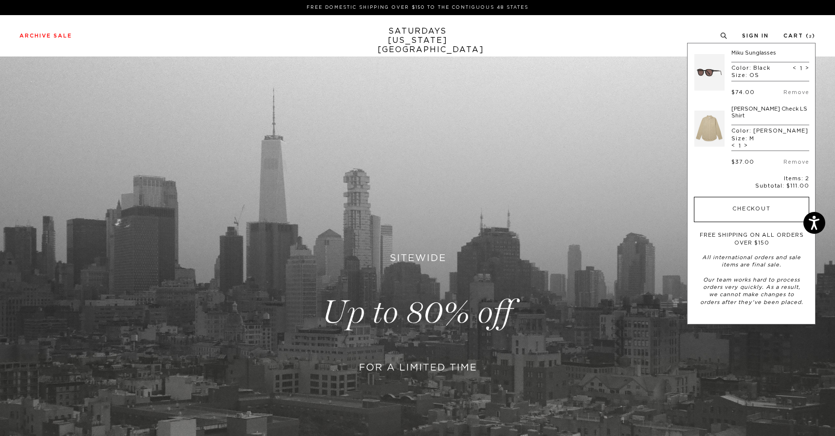
click at [757, 197] on button "Checkout" at bounding box center [751, 209] width 115 height 25
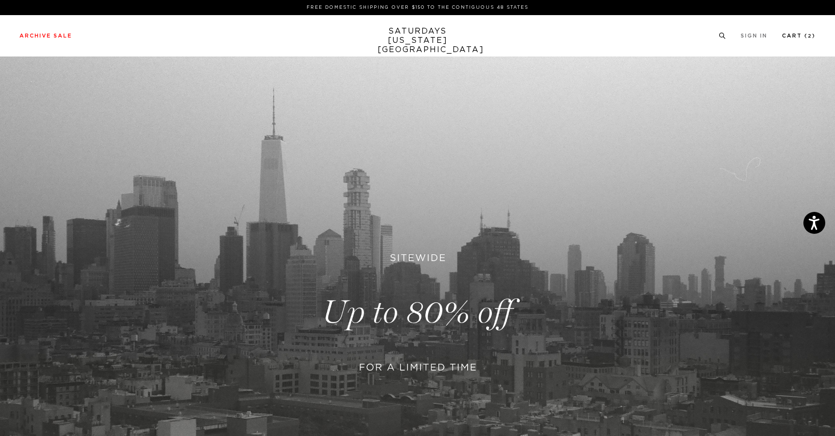
click at [810, 36] on small "2" at bounding box center [810, 36] width 4 height 4
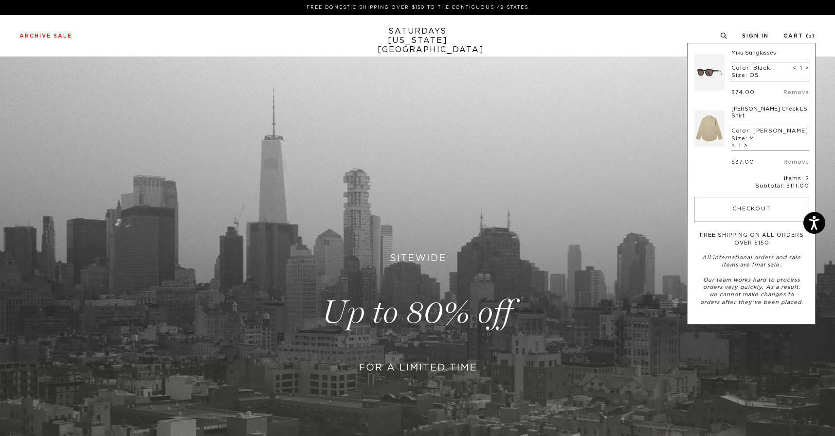
click at [777, 197] on button "Checkout" at bounding box center [751, 209] width 115 height 25
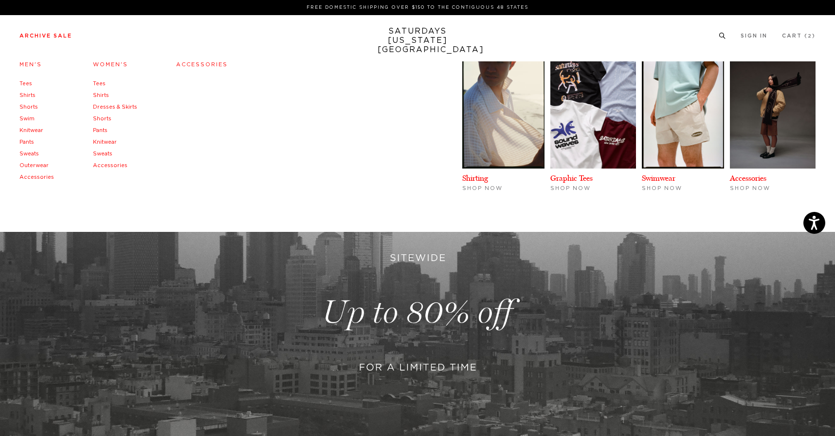
click at [62, 38] on link "Archive Sale" at bounding box center [45, 35] width 53 height 5
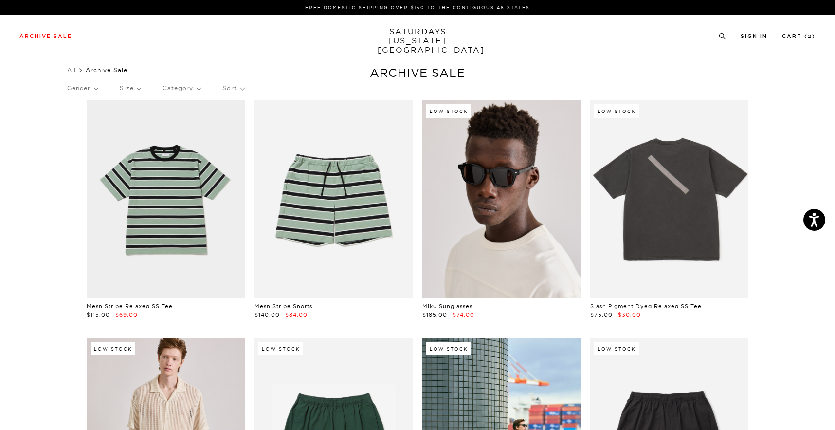
click at [524, 210] on link at bounding box center [501, 199] width 158 height 198
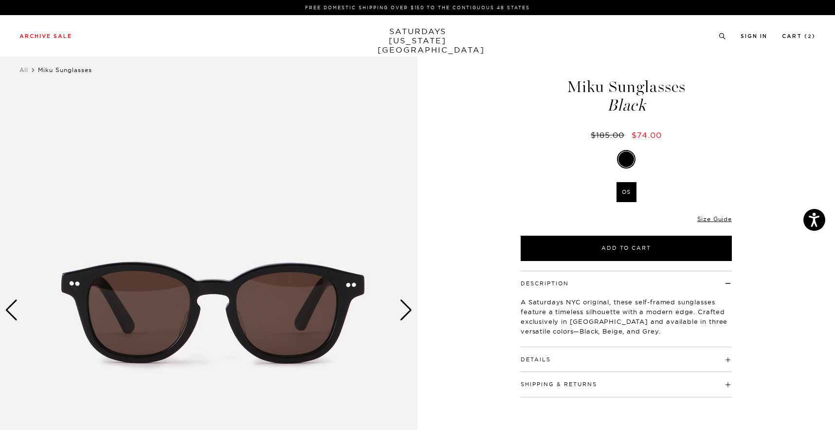
click at [656, 92] on h1 "Miku Sunglasses Black" at bounding box center [626, 96] width 214 height 35
copy h1 "Sunglasses"
click at [724, 33] on icon at bounding box center [722, 36] width 7 height 6
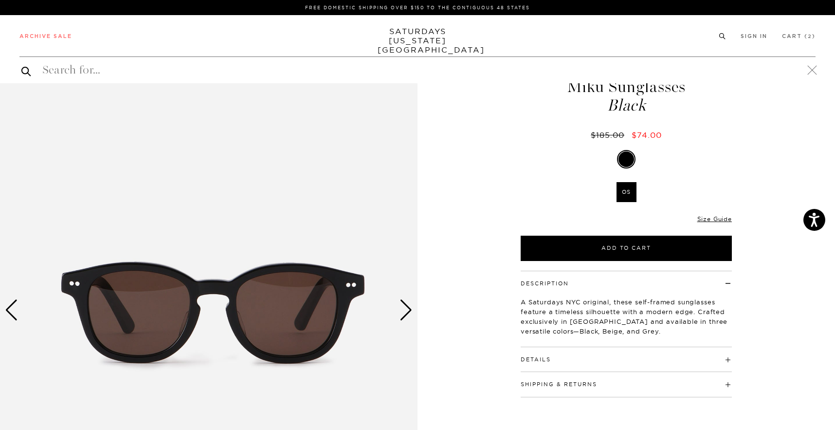
click at [679, 49] on div "Archive Sale Men's Tees Shirts Shorts Swim Knitwear Pants Sweats Women's" at bounding box center [417, 35] width 835 height 41
click at [499, 58] on div at bounding box center [417, 69] width 796 height 27
click at [245, 73] on input "search" at bounding box center [417, 70] width 796 height 16
paste input "Sunglasses"
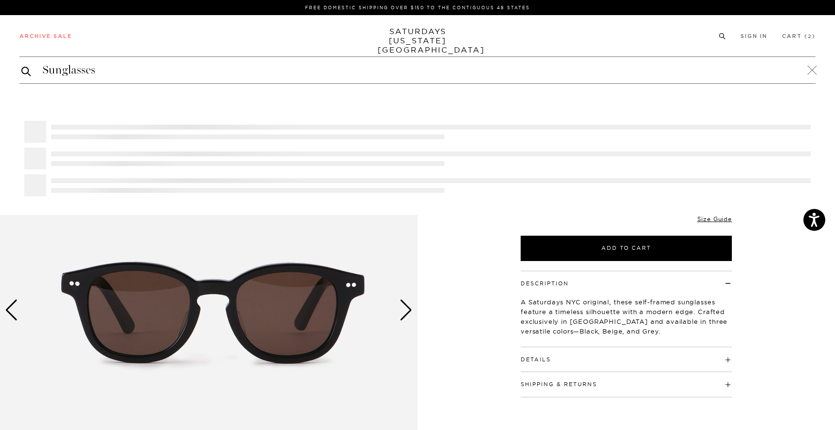
type input "Sunglasses"
click at [26, 71] on button "submit" at bounding box center [26, 71] width 10 height 12
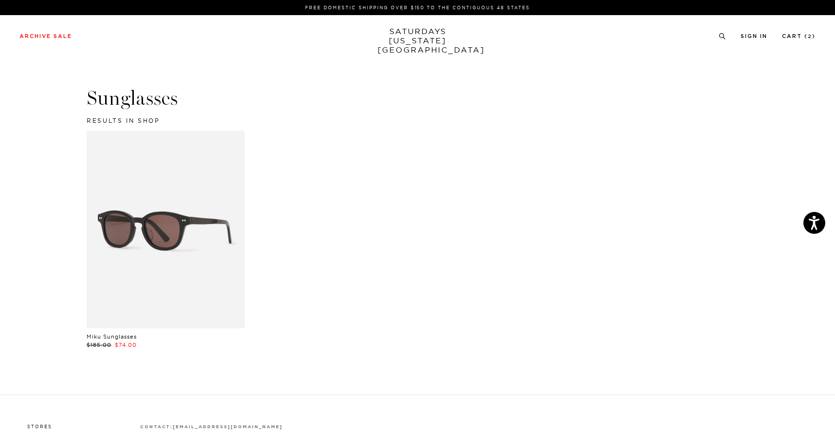
click at [429, 34] on link "SATURDAYS NEW YORK CITY" at bounding box center [418, 41] width 80 height 28
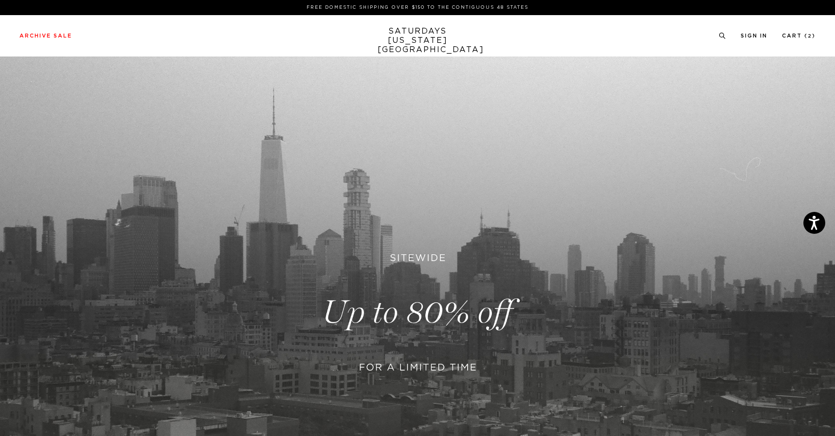
click at [471, 9] on p "FREE DOMESTIC SHIPPING OVER $150 TO THE CONTIGUOUS 48 STATES" at bounding box center [417, 7] width 788 height 7
click at [802, 38] on link "Cart ( 2 )" at bounding box center [799, 35] width 34 height 5
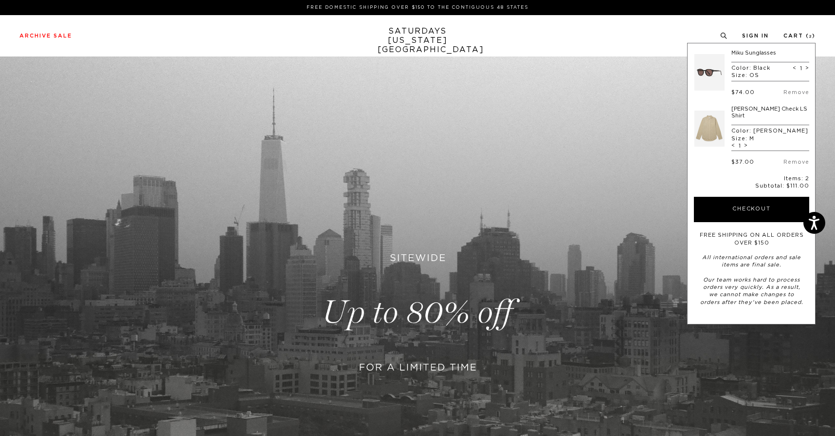
click at [707, 127] on link at bounding box center [709, 129] width 30 height 46
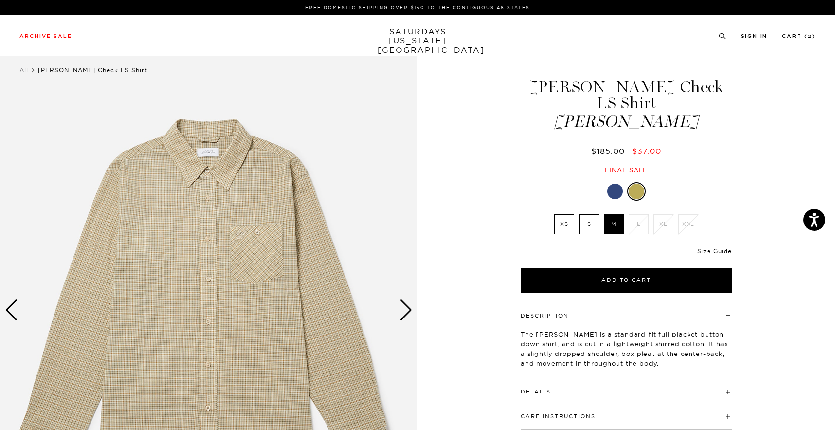
click at [207, 226] on img at bounding box center [209, 310] width 418 height 522
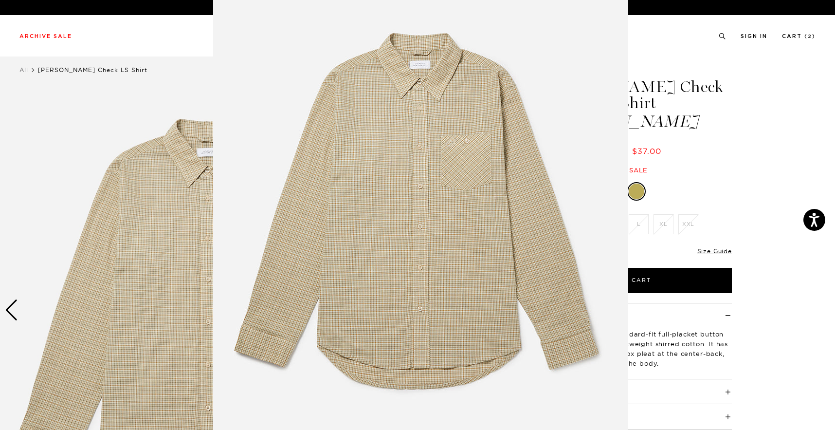
scroll to position [34, 0]
click at [306, 238] on img at bounding box center [420, 215] width 415 height 498
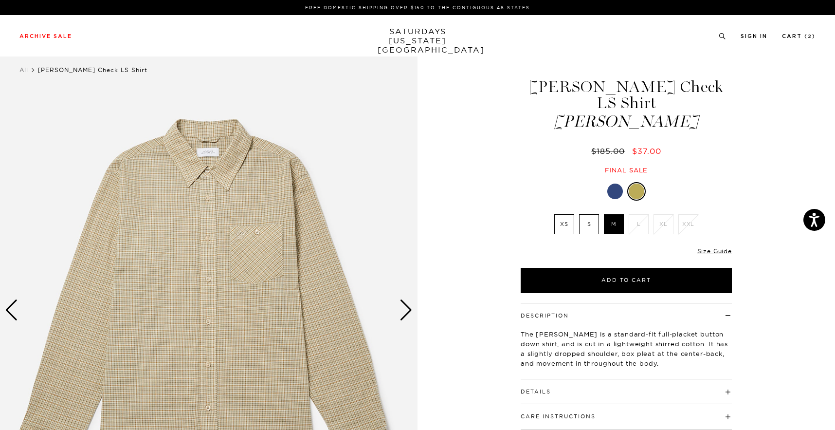
click at [405, 312] on div "Next slide" at bounding box center [406, 309] width 13 height 21
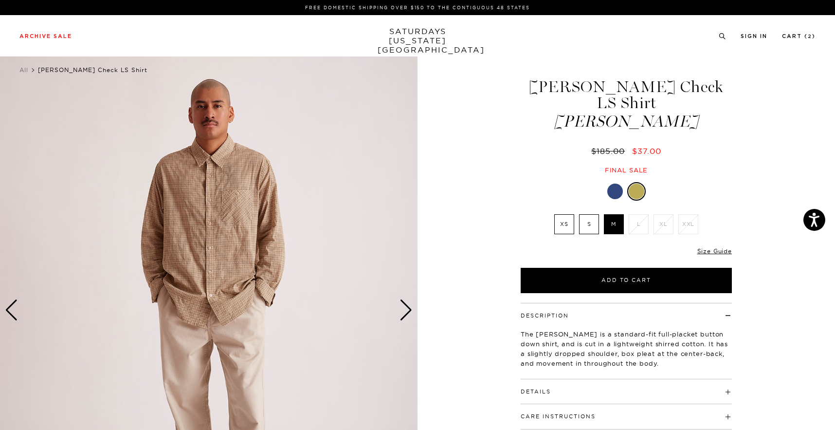
click at [405, 312] on div "Next slide" at bounding box center [406, 309] width 13 height 21
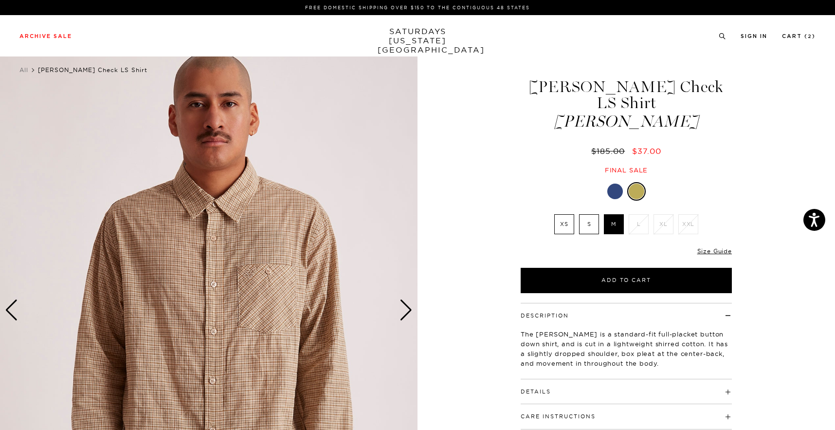
click at [405, 312] on div "Next slide" at bounding box center [406, 309] width 13 height 21
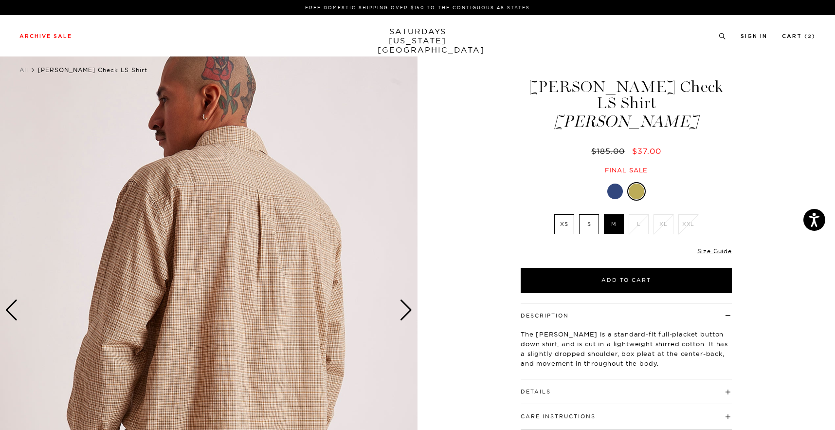
click at [405, 312] on div "Next slide" at bounding box center [406, 309] width 13 height 21
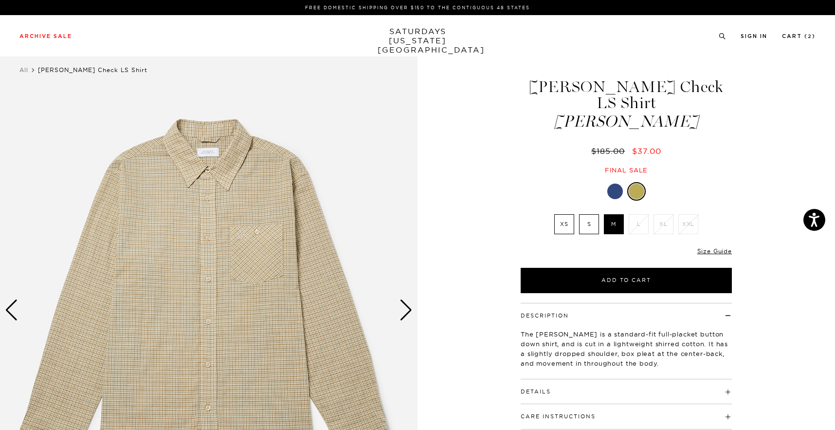
click at [618, 183] on div at bounding box center [615, 191] width 16 height 16
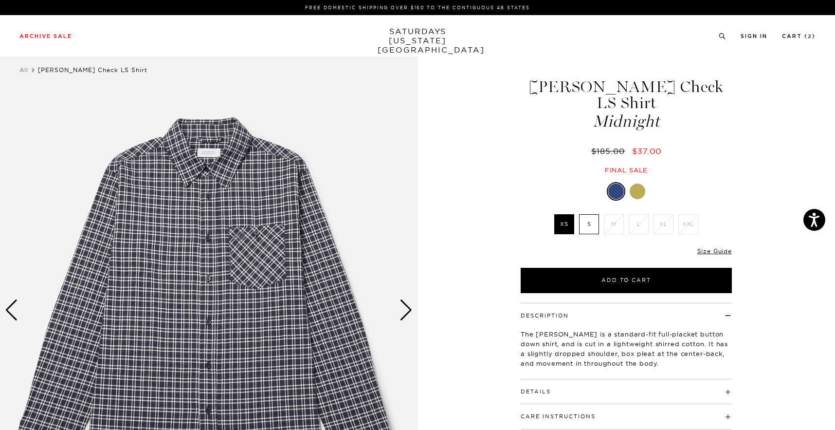
click at [638, 183] on div at bounding box center [638, 191] width 16 height 16
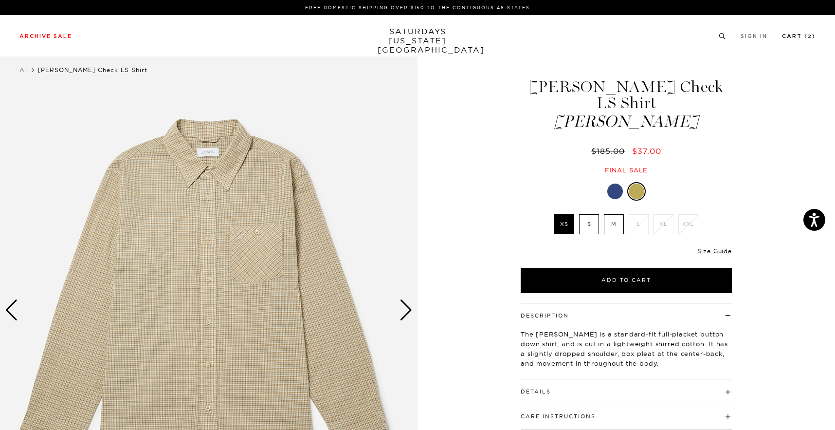
click at [788, 35] on link "Cart ( 2 )" at bounding box center [799, 36] width 34 height 5
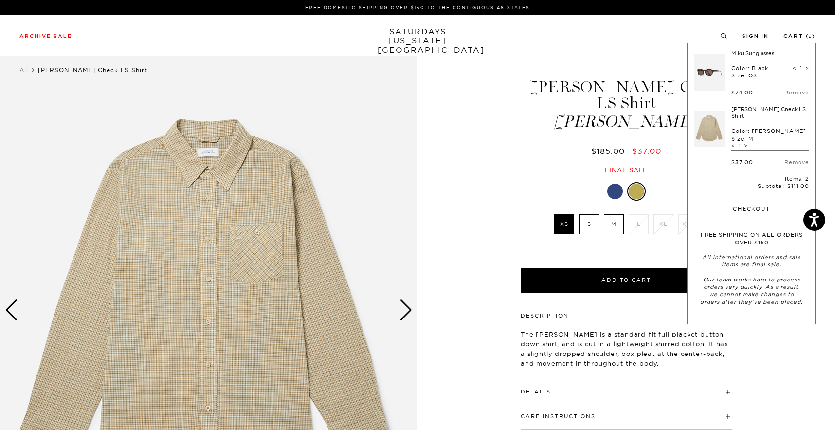
click at [798, 197] on button "Checkout" at bounding box center [751, 209] width 115 height 25
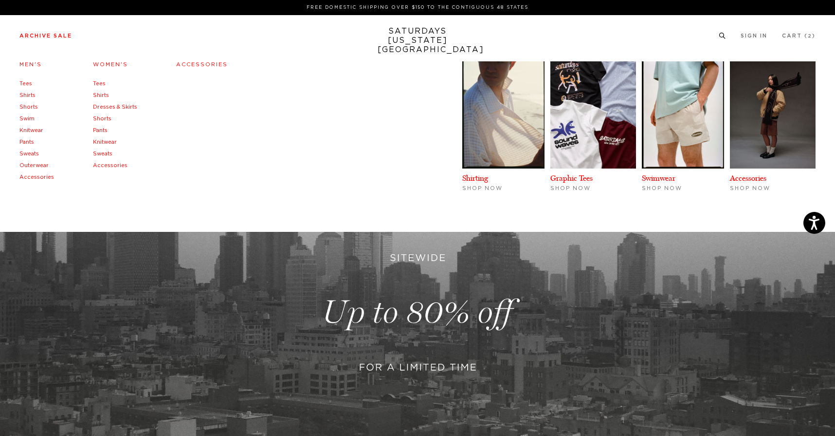
click at [62, 32] on li "Archive Sale Men's Tees Shirts Shorts Swim Knitwear Pants Sweats Outerwear" at bounding box center [45, 35] width 53 height 9
click at [57, 34] on link "Archive Sale" at bounding box center [45, 35] width 53 height 5
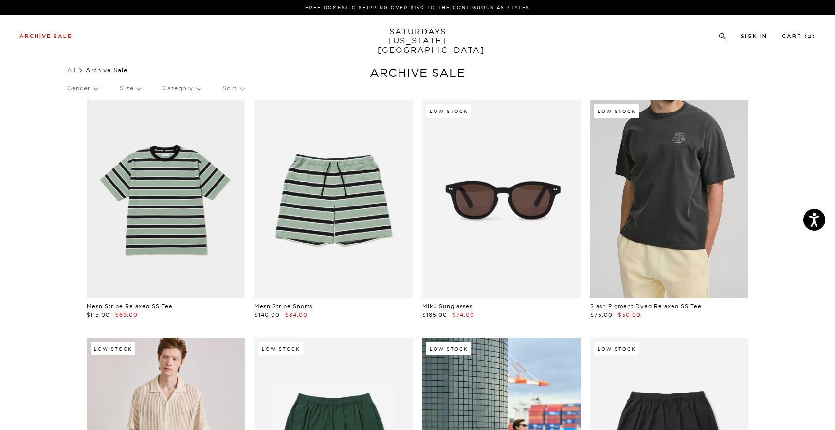
click at [681, 184] on link at bounding box center [669, 199] width 158 height 198
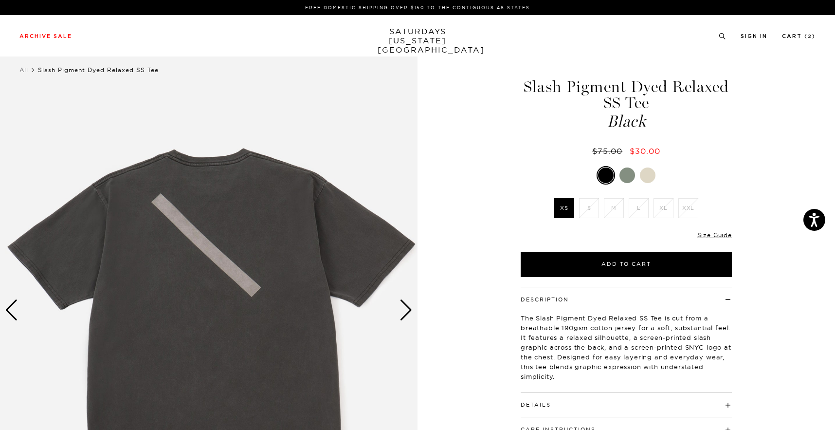
click at [629, 183] on div at bounding box center [626, 175] width 211 height 18
click at [632, 179] on div at bounding box center [628, 175] width 16 height 16
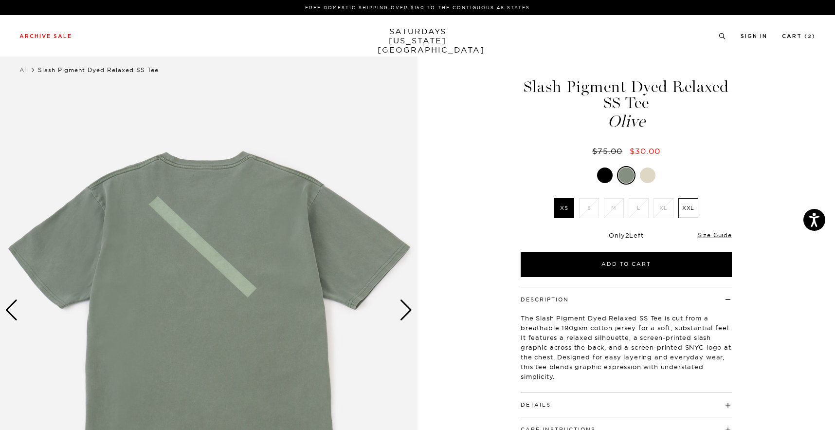
click at [648, 173] on div at bounding box center [648, 175] width 16 height 16
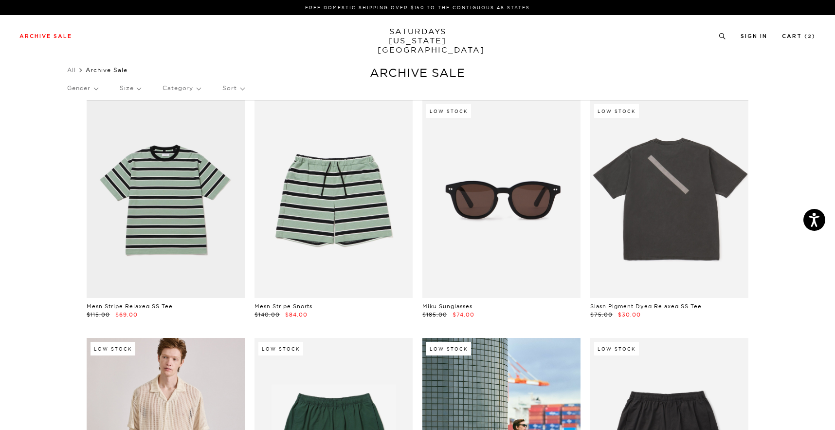
scroll to position [0, 4]
click at [230, 88] on p "Sort" at bounding box center [232, 88] width 21 height 22
click at [233, 120] on p "Newest" at bounding box center [259, 121] width 74 height 13
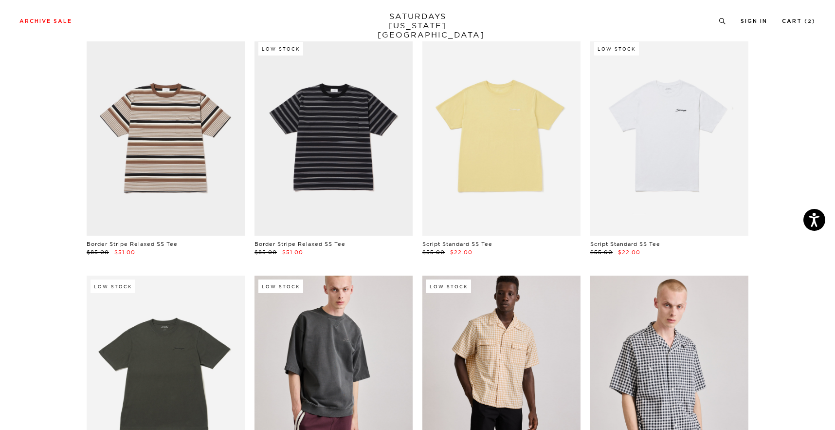
scroll to position [1056, 4]
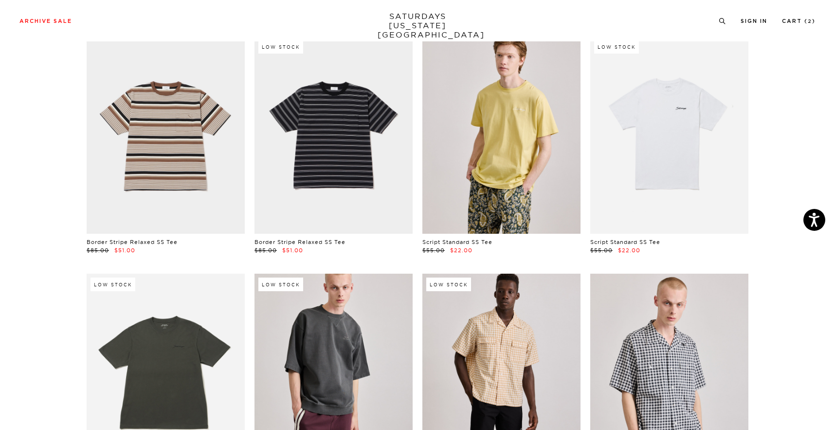
click at [511, 199] on link at bounding box center [501, 135] width 158 height 198
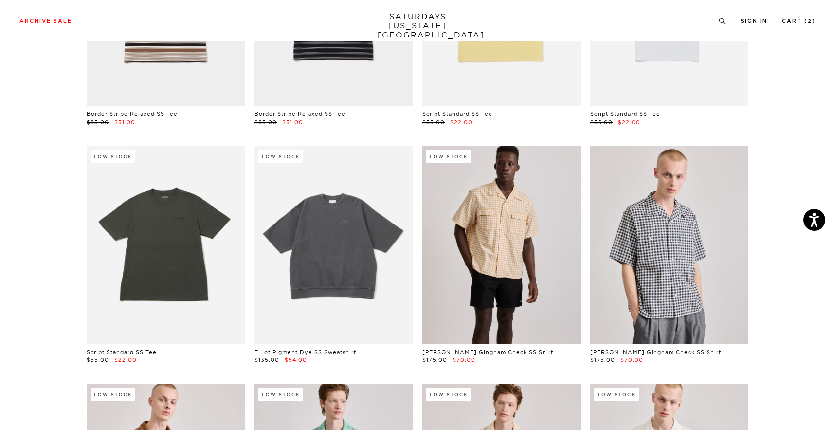
scroll to position [1185, 2]
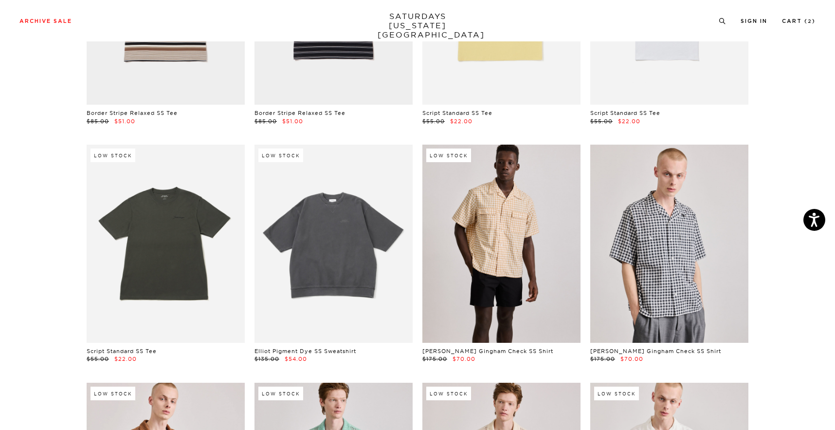
click at [352, 279] on link at bounding box center [334, 244] width 158 height 198
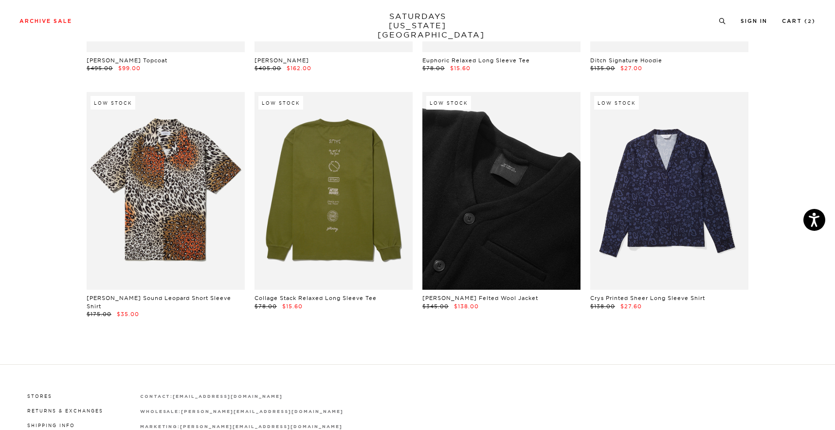
scroll to position [16500, 0]
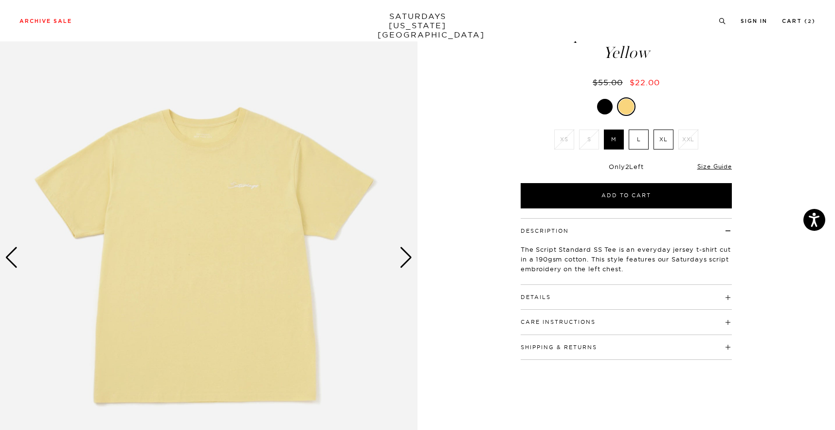
click at [407, 258] on div "Next slide" at bounding box center [406, 257] width 13 height 21
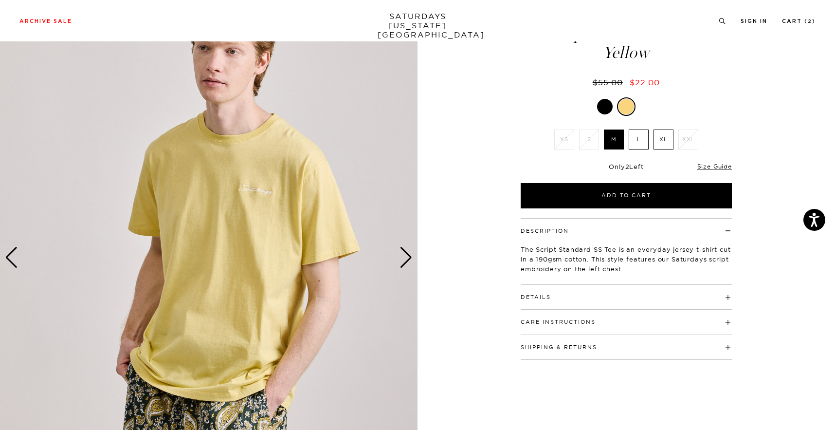
click at [407, 258] on div "Next slide" at bounding box center [406, 257] width 13 height 21
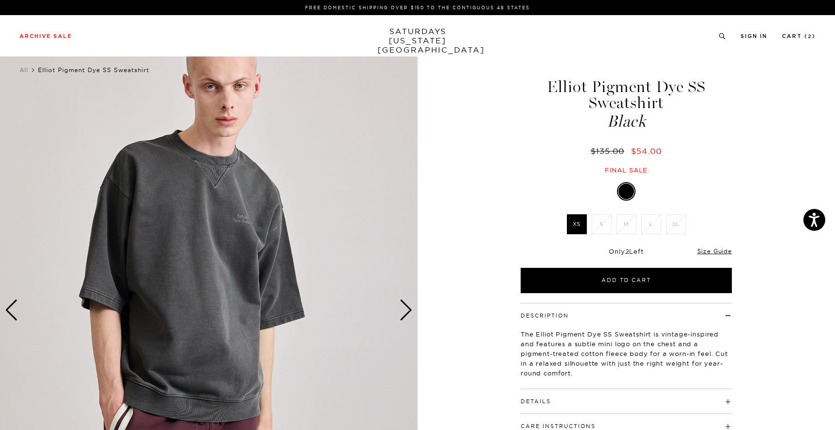
click at [410, 309] on div "Next slide" at bounding box center [406, 309] width 13 height 21
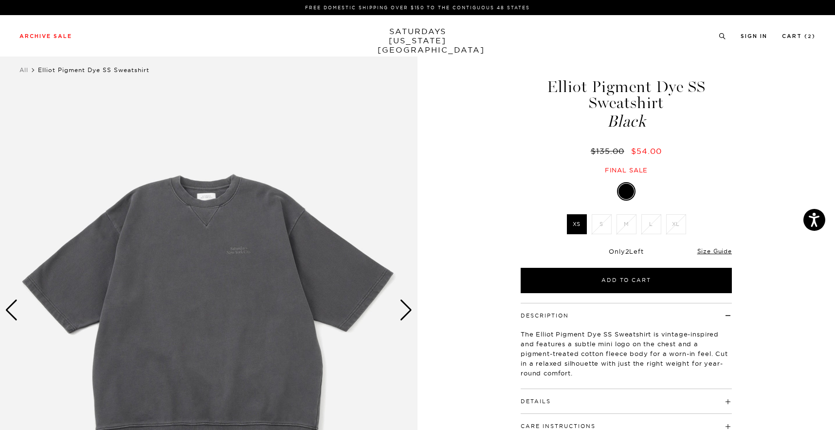
click at [410, 309] on div "Next slide" at bounding box center [406, 309] width 13 height 21
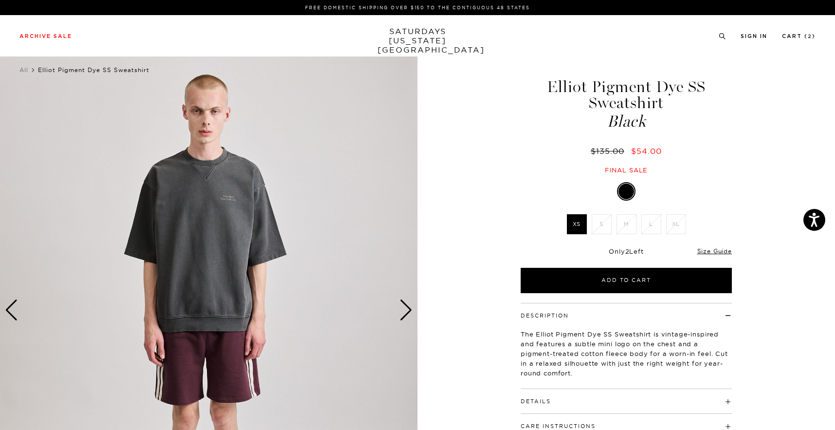
click at [410, 309] on div "Next slide" at bounding box center [406, 309] width 13 height 21
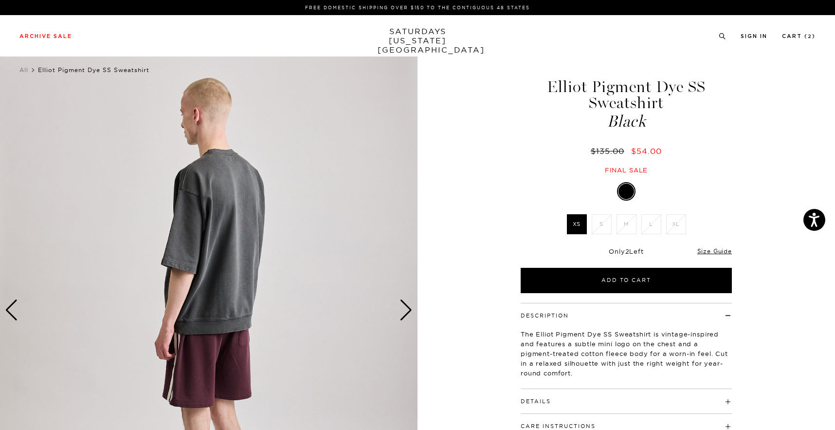
click at [401, 316] on div "Next slide" at bounding box center [406, 309] width 13 height 21
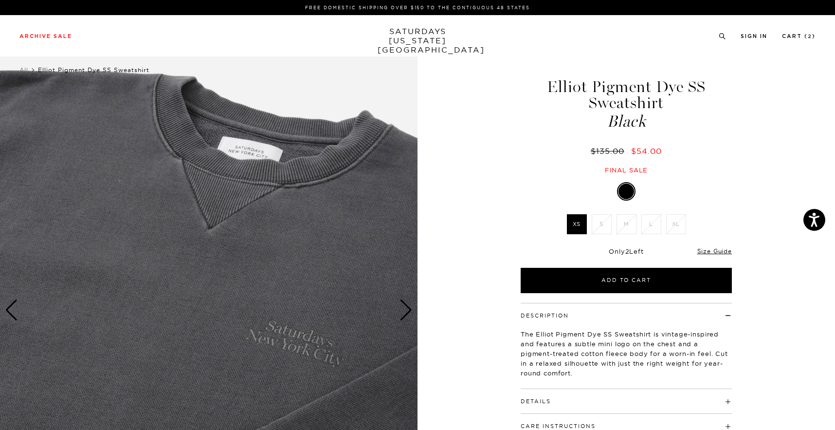
click at [401, 316] on div "Next slide" at bounding box center [406, 309] width 13 height 21
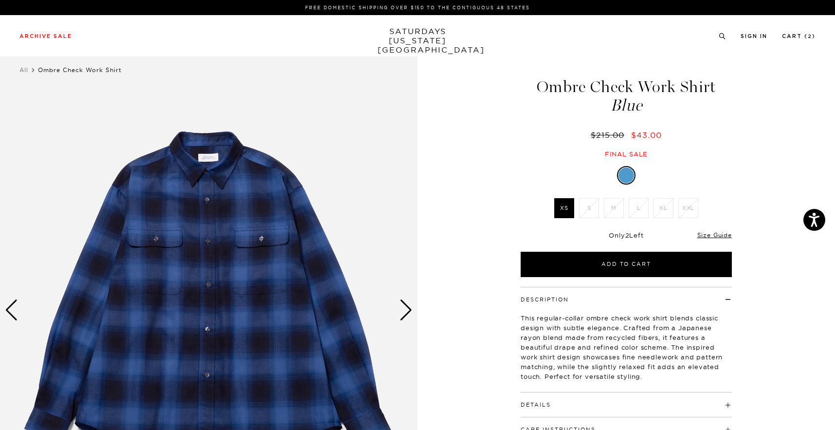
click at [614, 210] on li "M" at bounding box center [613, 208] width 25 height 20
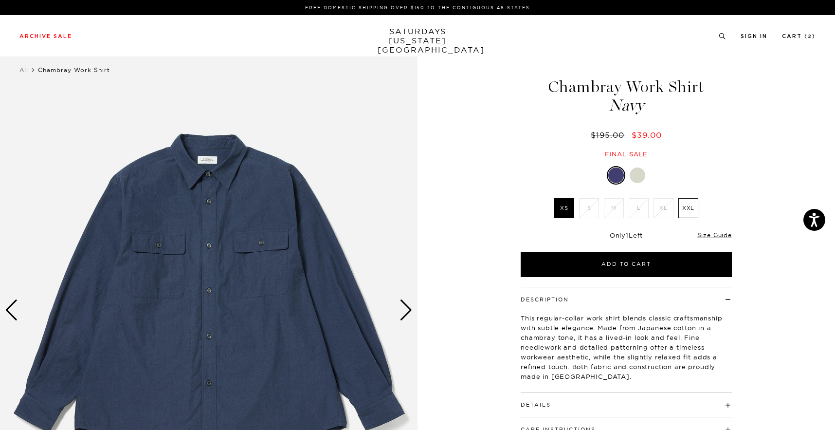
click at [639, 167] on link at bounding box center [637, 175] width 17 height 17
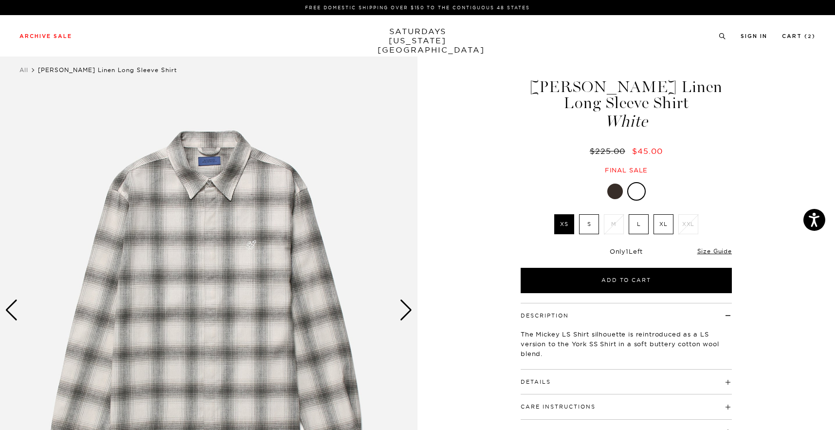
click at [618, 192] on div at bounding box center [615, 191] width 16 height 16
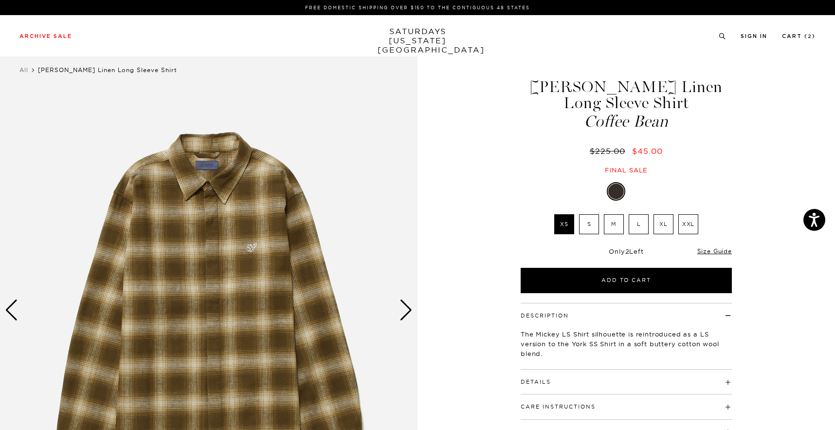
click at [621, 225] on label "M" at bounding box center [614, 224] width 20 height 20
click at [0, 0] on input "M" at bounding box center [0, 0] width 0 height 0
click at [404, 303] on div "Next slide" at bounding box center [406, 309] width 13 height 21
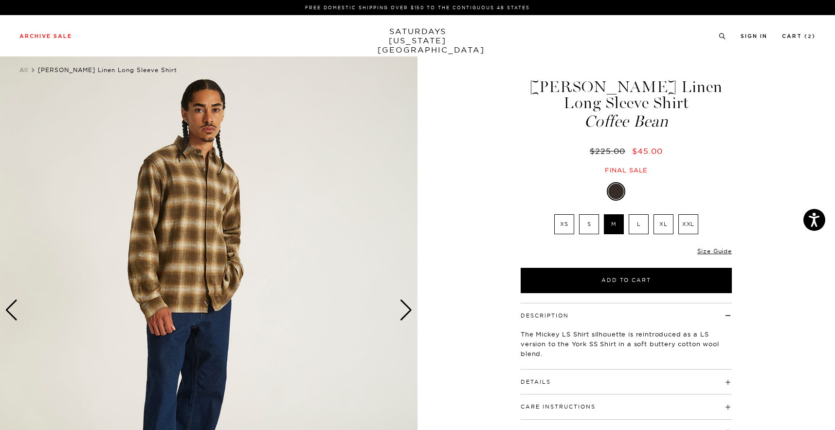
click at [404, 303] on div "Next slide" at bounding box center [406, 309] width 13 height 21
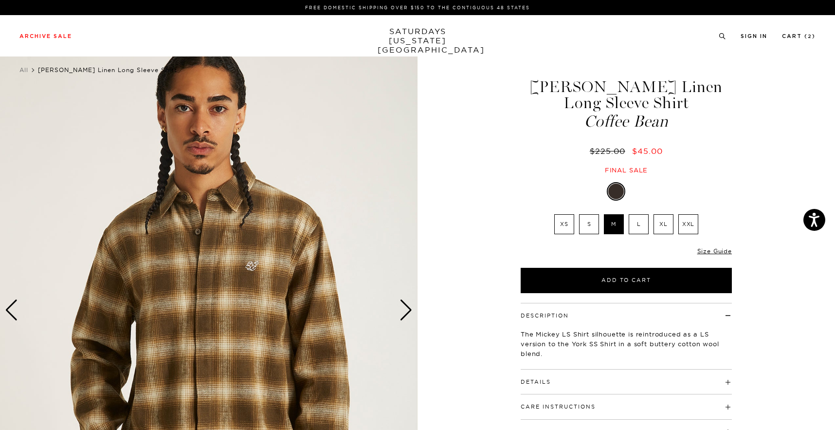
click at [275, 273] on img at bounding box center [209, 310] width 418 height 522
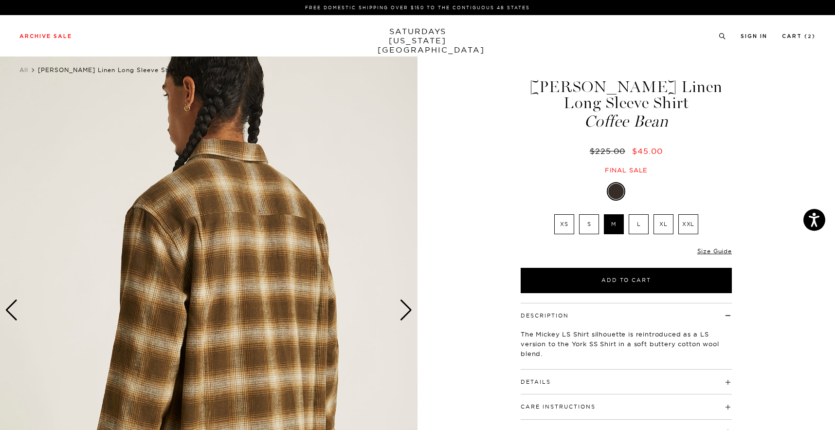
click at [275, 273] on img at bounding box center [209, 310] width 418 height 522
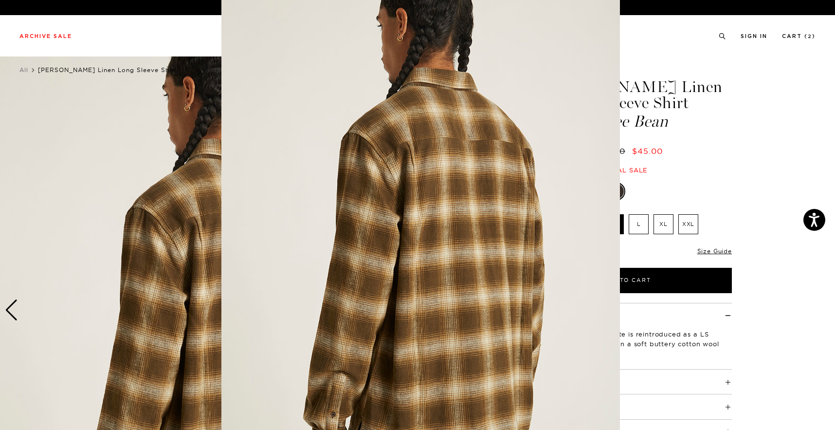
scroll to position [17, 0]
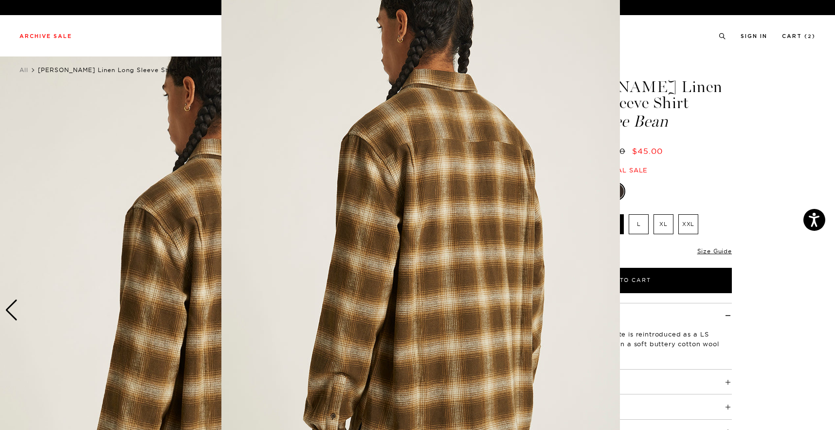
click at [715, 95] on figure at bounding box center [417, 215] width 835 height 430
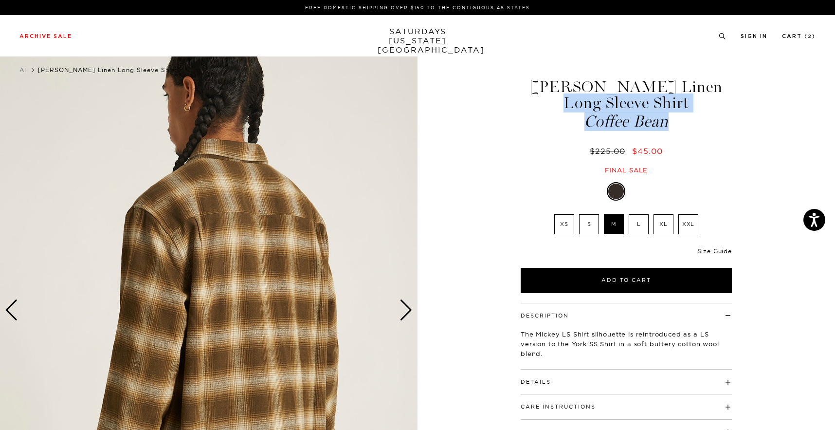
drag, startPoint x: 527, startPoint y: 81, endPoint x: 678, endPoint y: 119, distance: 156.6
click at [678, 119] on h1 "Mickey Cotton Linen Long Sleeve Shirt Coffee Bean" at bounding box center [626, 104] width 214 height 51
copy h1 "Mickey Cotton Linen Long Sleeve Shirt Coffee Bean"
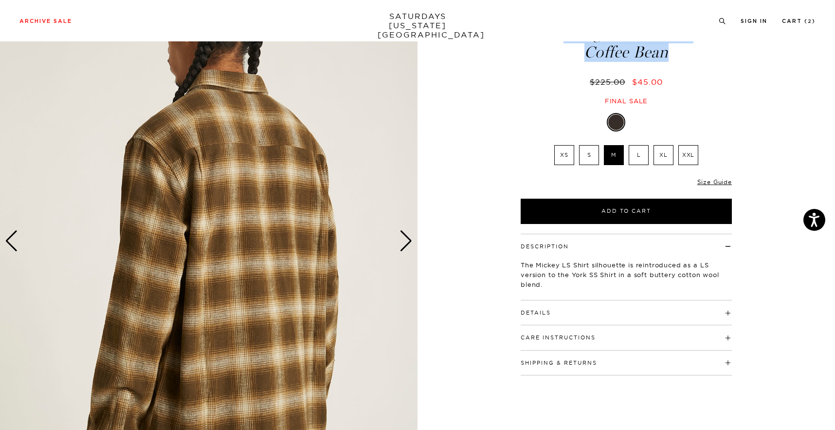
scroll to position [99, 0]
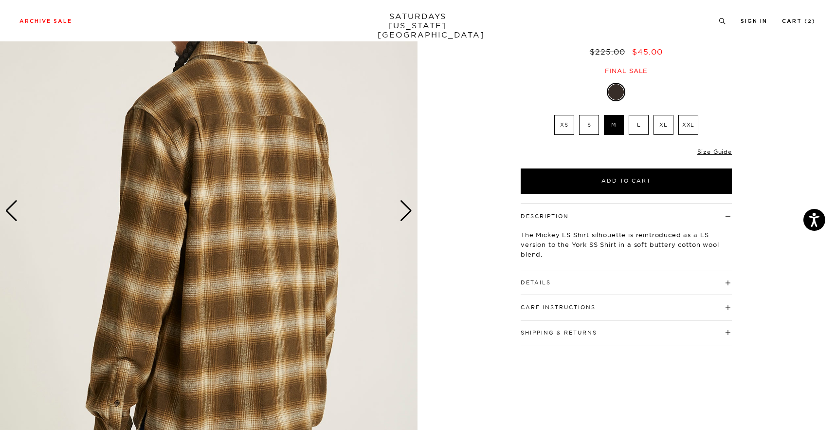
click at [593, 279] on h4 "Details" at bounding box center [626, 278] width 211 height 16
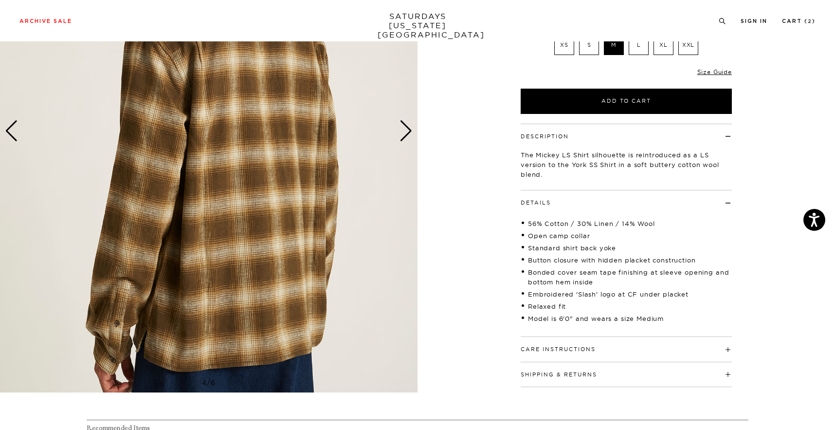
scroll to position [182, 0]
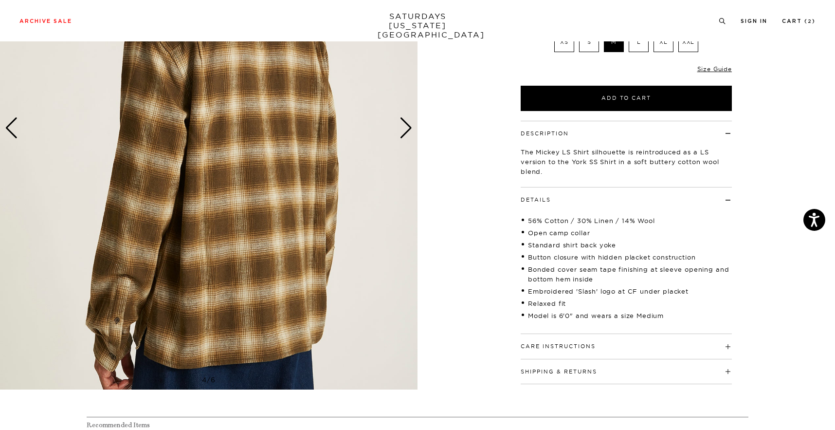
click at [403, 134] on div "Next slide" at bounding box center [406, 127] width 13 height 21
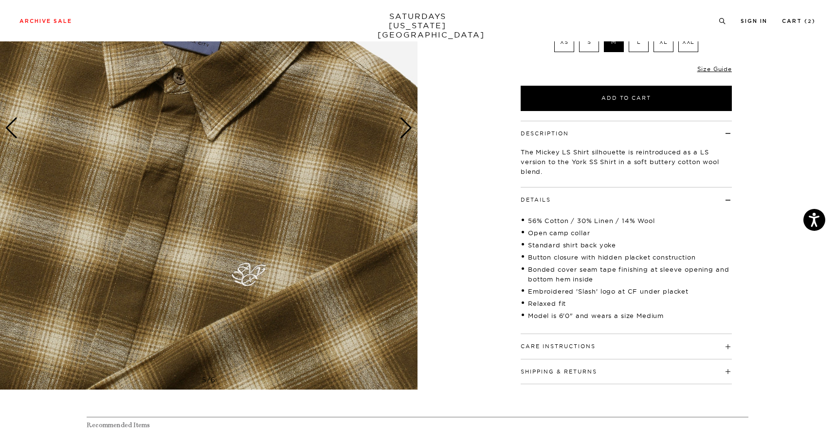
click at [403, 139] on img at bounding box center [209, 128] width 418 height 522
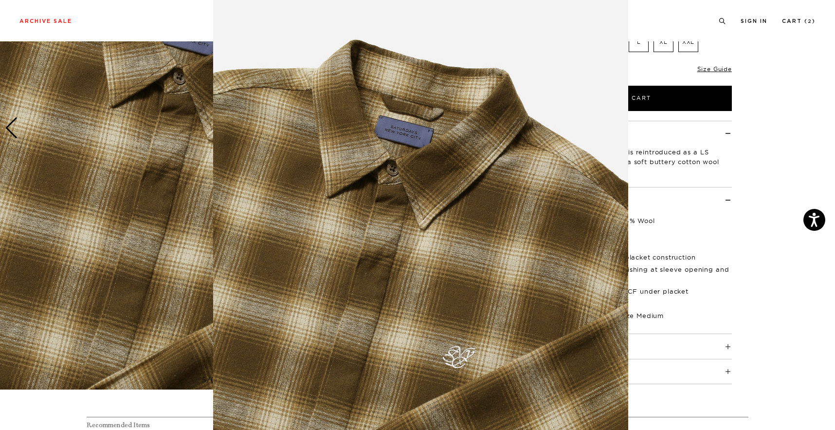
scroll to position [28, 0]
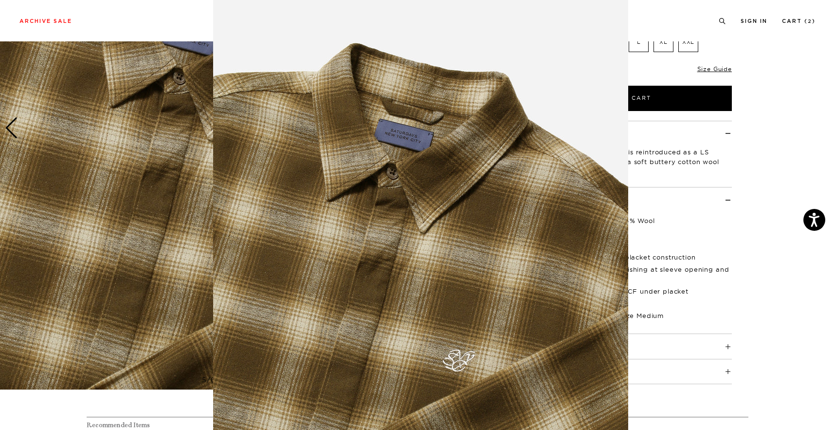
click at [403, 139] on img at bounding box center [420, 221] width 415 height 498
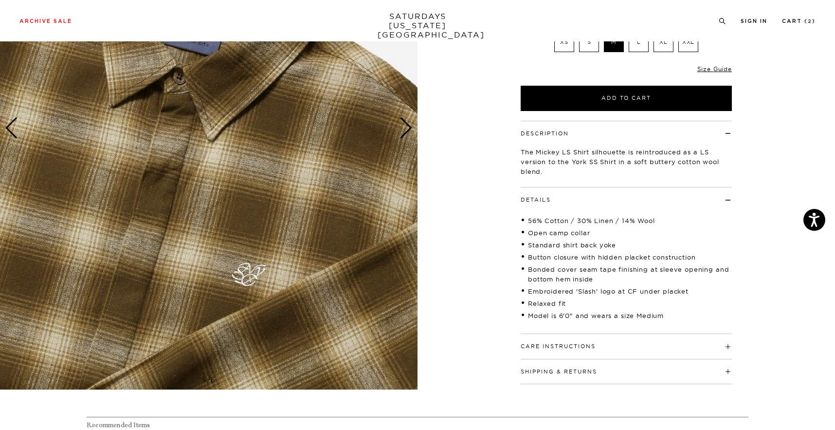
click at [405, 132] on div "Next slide" at bounding box center [406, 127] width 13 height 21
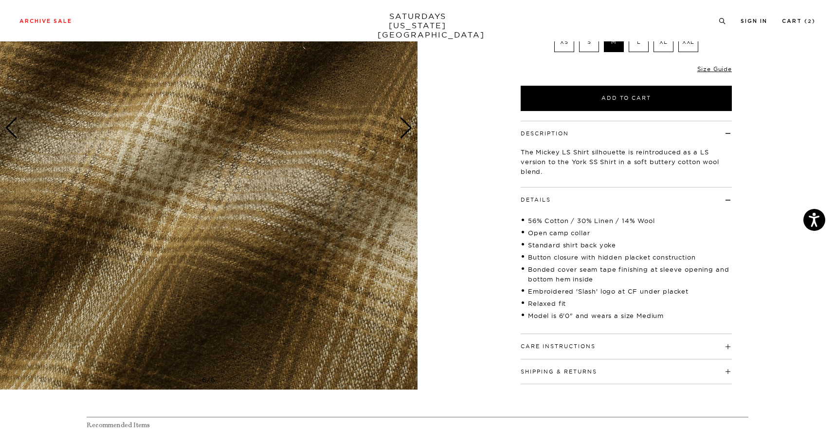
click at [405, 132] on div "Next slide" at bounding box center [406, 127] width 13 height 21
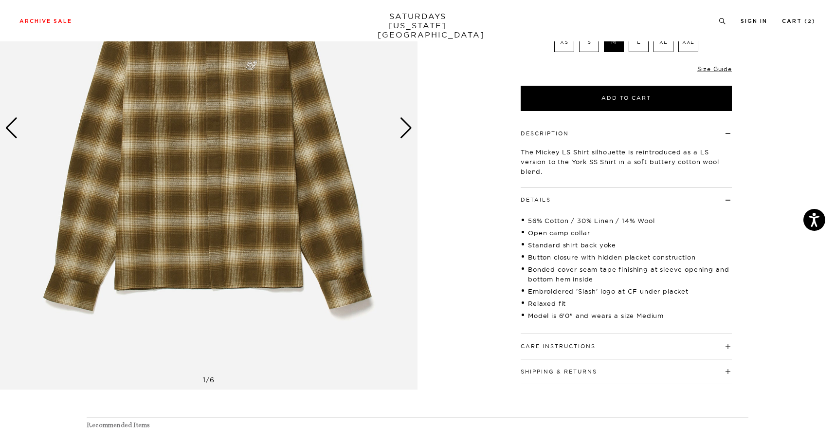
click at [405, 132] on div "Next slide" at bounding box center [406, 127] width 13 height 21
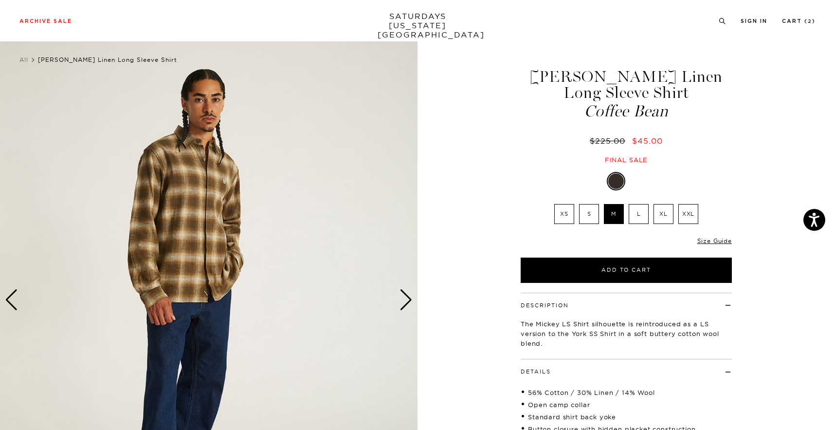
scroll to position [11, 2]
click at [402, 297] on div "Next slide" at bounding box center [406, 299] width 13 height 21
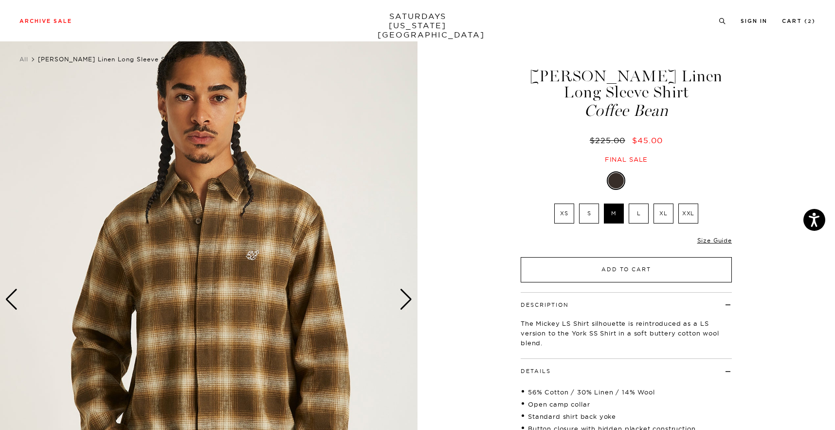
click at [602, 263] on button "Add to Cart" at bounding box center [626, 269] width 211 height 25
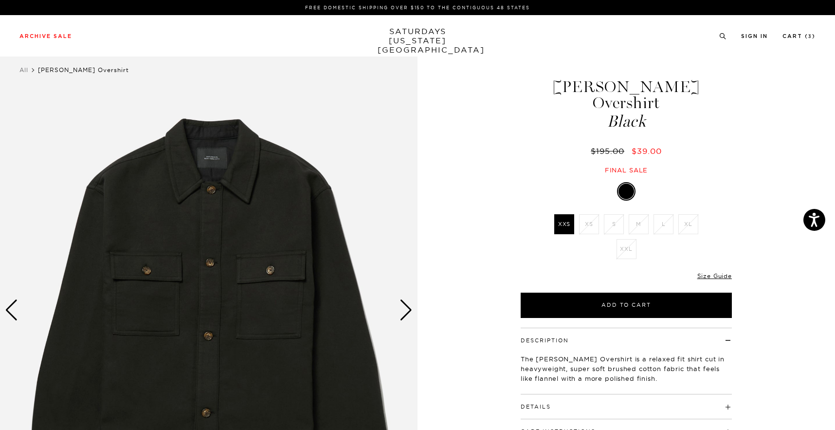
click at [210, 245] on img at bounding box center [209, 310] width 418 height 522
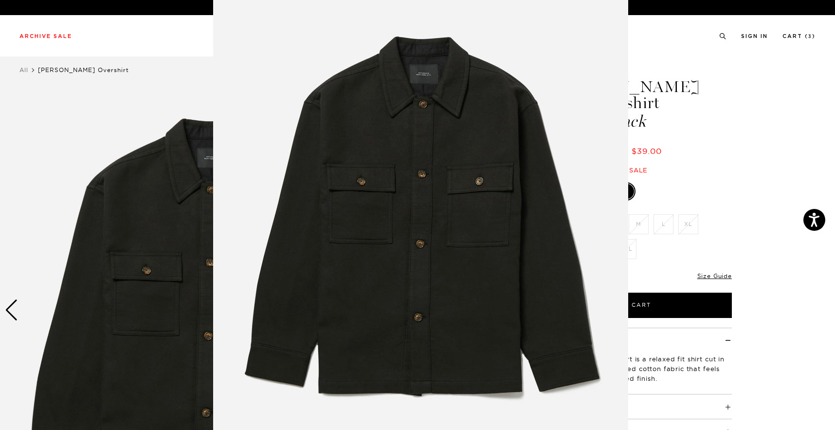
scroll to position [29, 0]
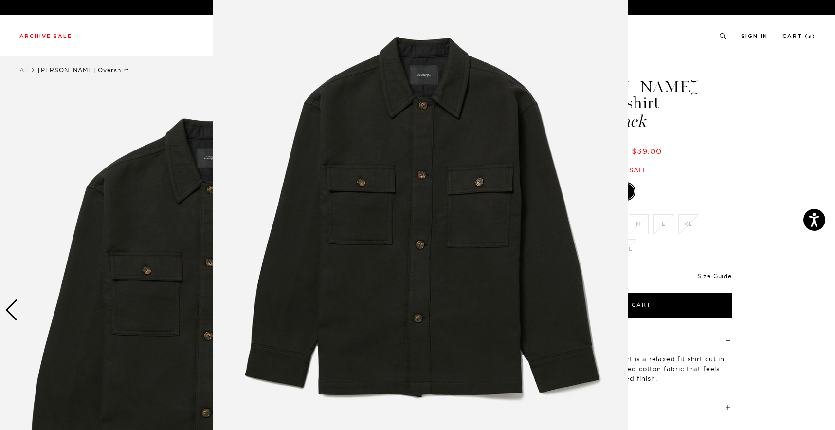
click at [411, 177] on img at bounding box center [420, 220] width 415 height 498
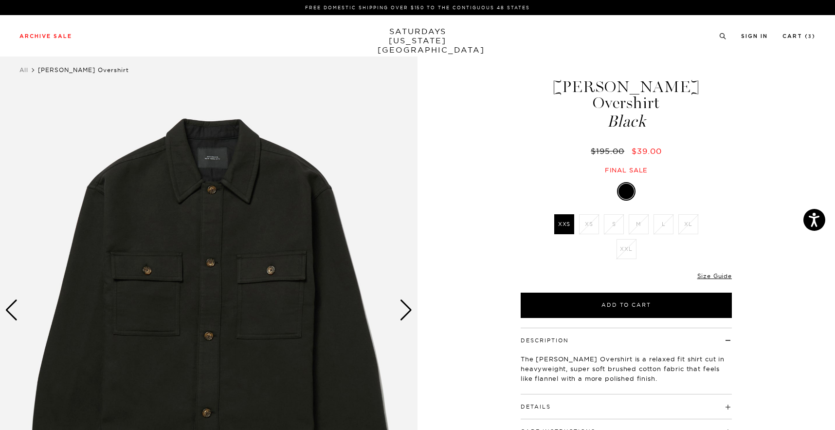
click at [405, 307] on div "Next slide" at bounding box center [406, 309] width 13 height 21
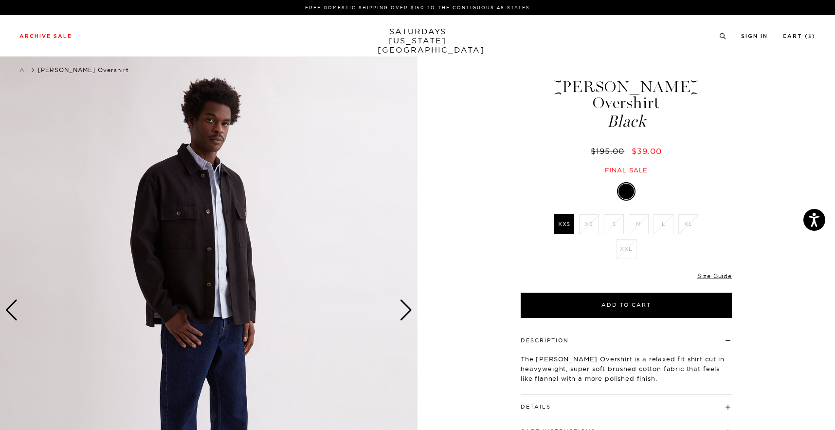
click at [405, 307] on div "Next slide" at bounding box center [406, 309] width 13 height 21
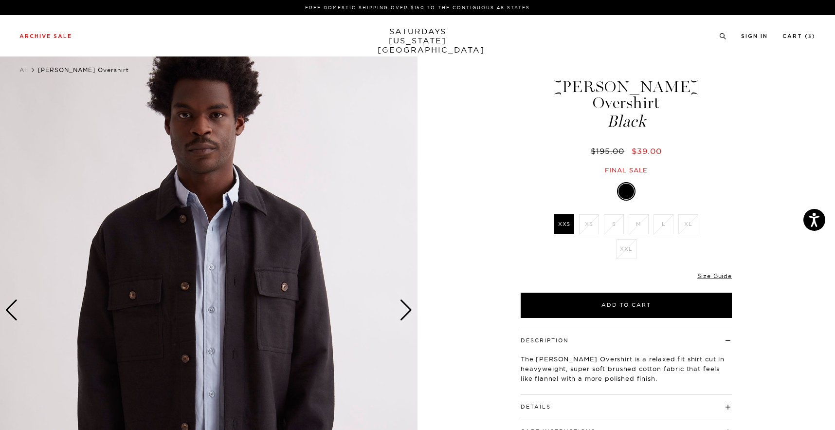
click at [405, 307] on div "Next slide" at bounding box center [406, 309] width 13 height 21
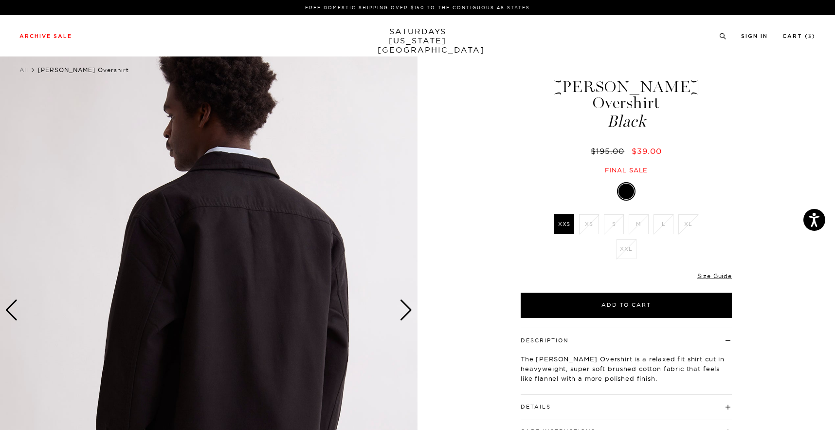
click at [405, 307] on div "Next slide" at bounding box center [406, 309] width 13 height 21
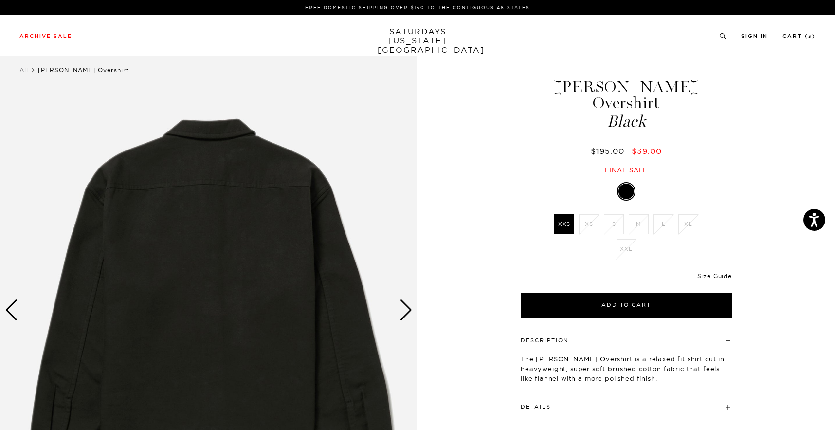
click at [405, 307] on div "Next slide" at bounding box center [406, 309] width 13 height 21
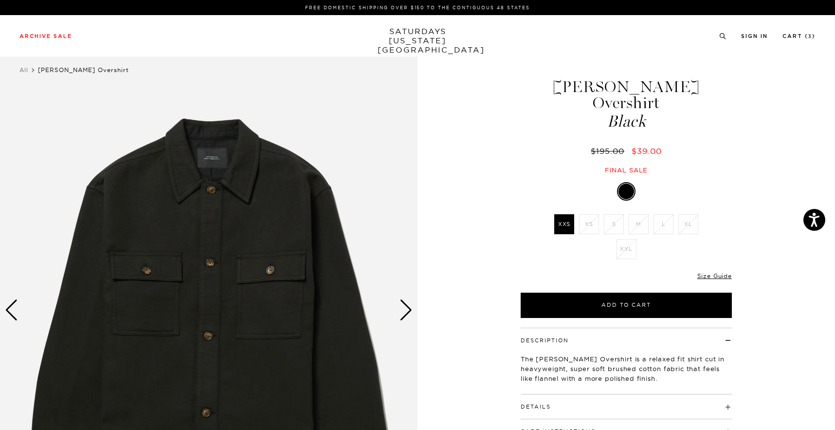
click at [405, 307] on div "Next slide" at bounding box center [406, 309] width 13 height 21
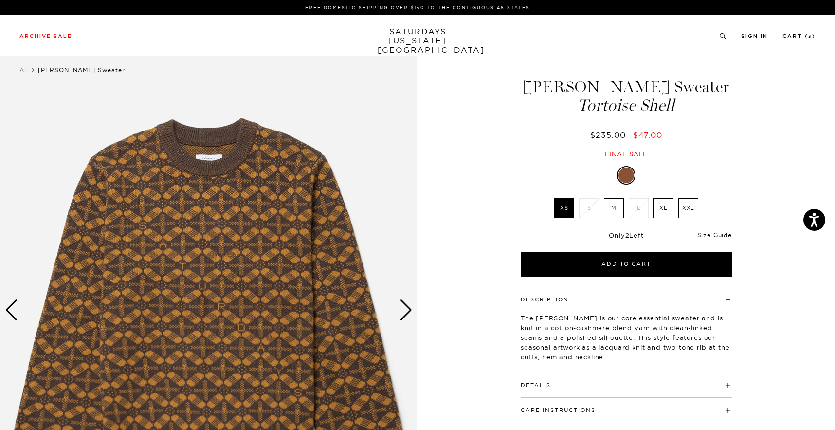
click at [608, 208] on label "M" at bounding box center [614, 208] width 20 height 20
click at [0, 0] on input "M" at bounding box center [0, 0] width 0 height 0
click at [550, 383] on button "Details" at bounding box center [536, 385] width 30 height 5
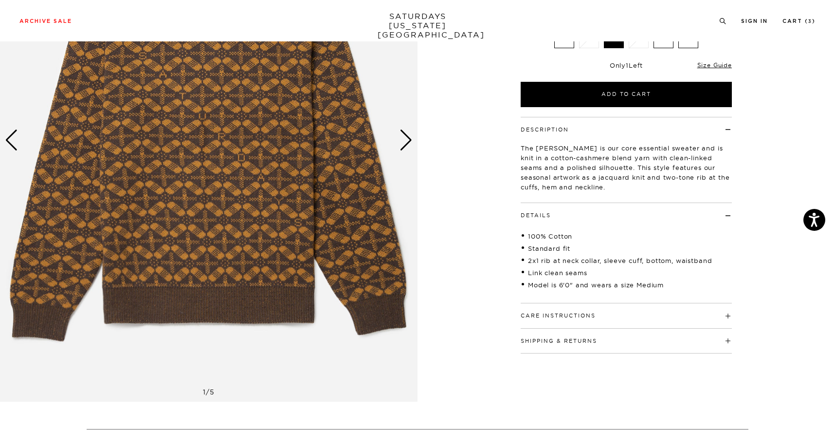
scroll to position [173, 0]
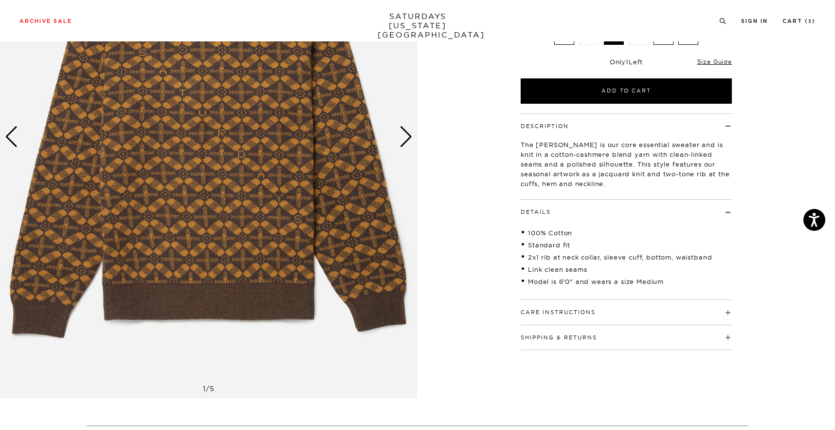
click at [603, 314] on h4 "Care Instructions" at bounding box center [626, 308] width 211 height 16
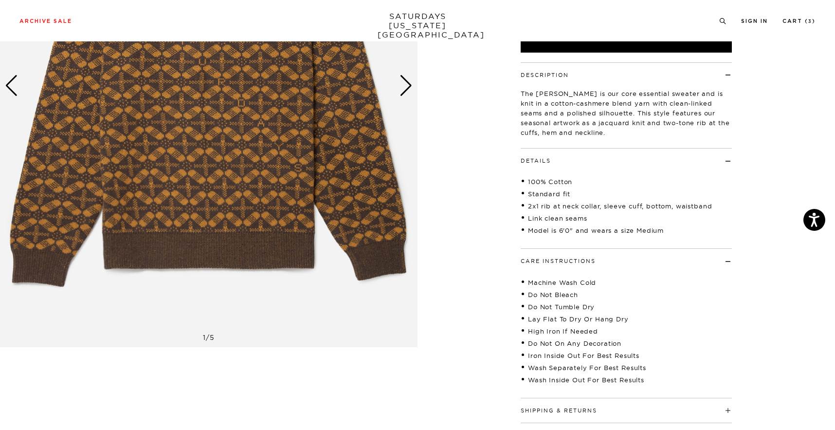
scroll to position [211, 0]
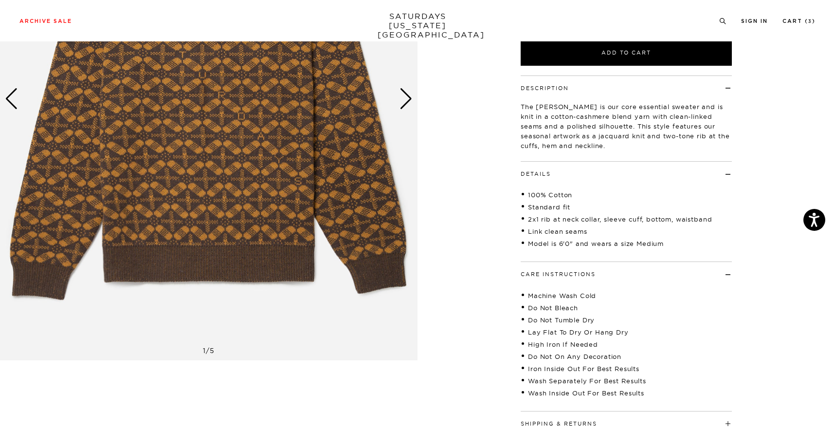
click at [410, 101] on div "Next slide" at bounding box center [406, 98] width 13 height 21
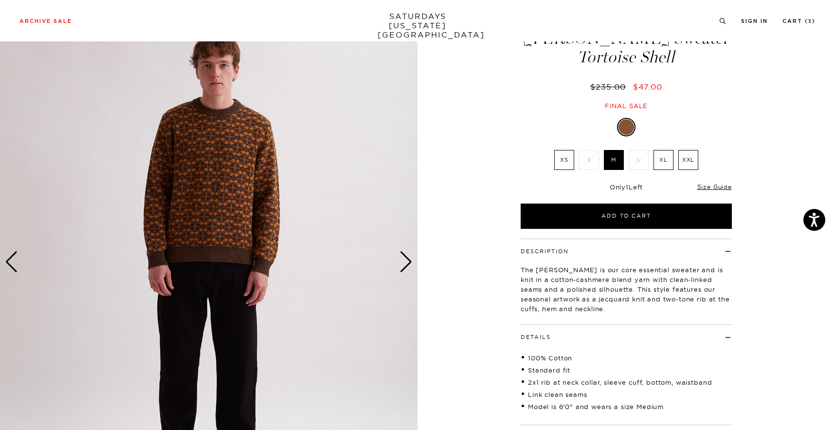
scroll to position [12, 0]
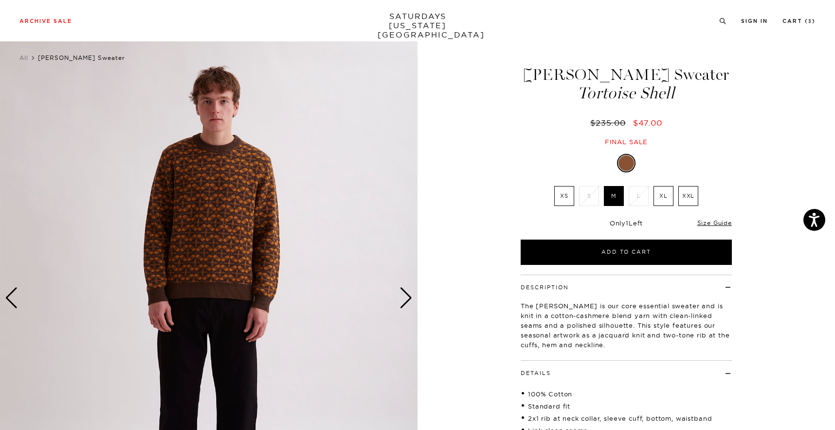
click at [404, 302] on div "Next slide" at bounding box center [406, 297] width 13 height 21
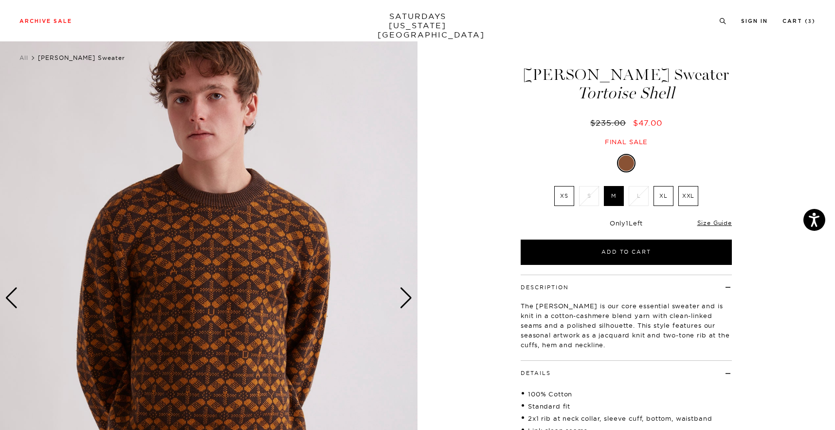
click at [404, 302] on div "Next slide" at bounding box center [406, 297] width 13 height 21
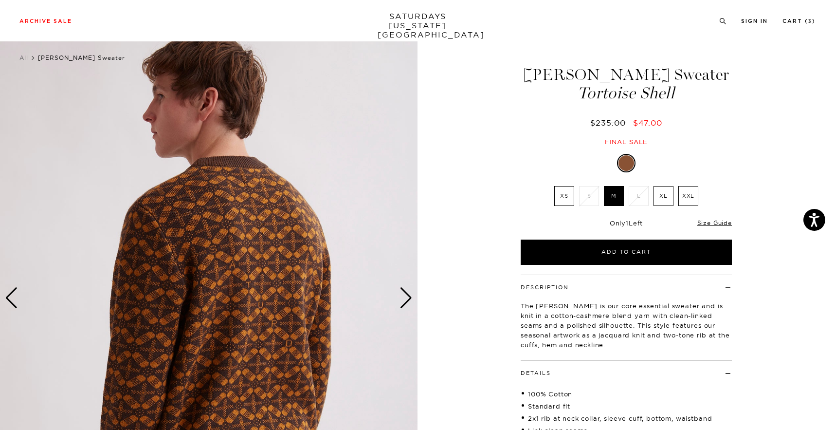
click at [404, 302] on div "Next slide" at bounding box center [406, 297] width 13 height 21
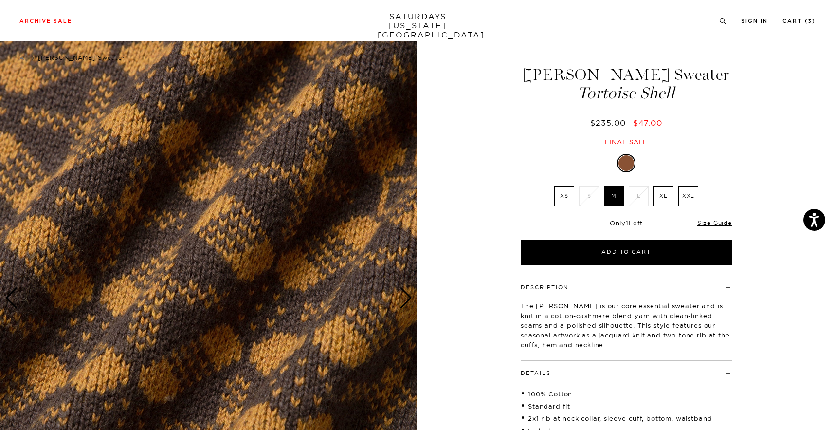
click at [404, 302] on div "Next slide" at bounding box center [406, 297] width 13 height 21
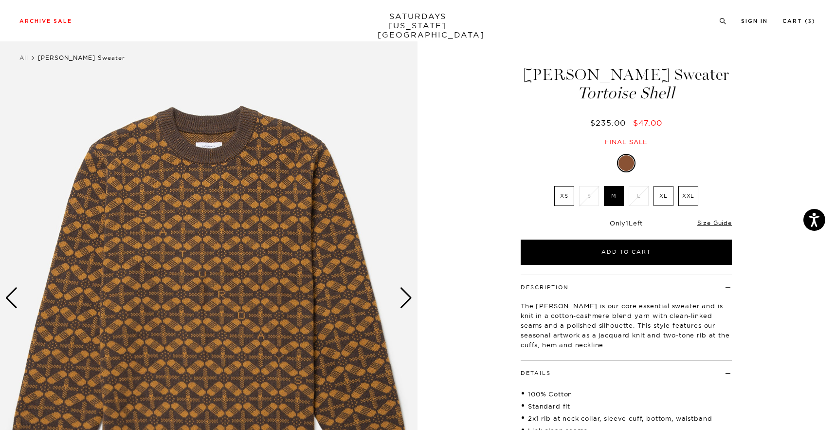
click at [248, 150] on img at bounding box center [209, 298] width 418 height 522
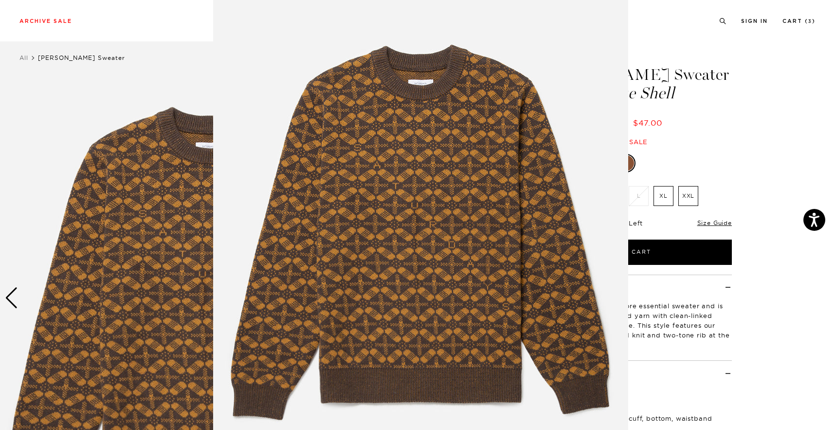
scroll to position [20, 0]
click at [337, 144] on img at bounding box center [420, 229] width 415 height 498
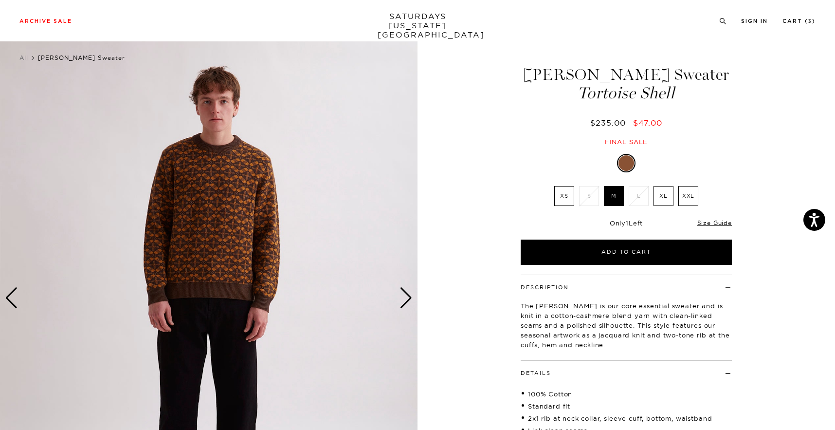
click at [240, 139] on img at bounding box center [209, 298] width 418 height 522
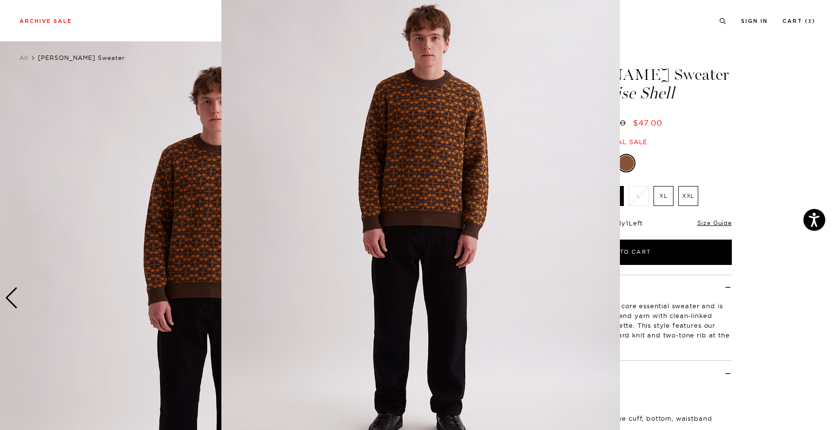
scroll to position [22, 0]
click at [258, 142] on img at bounding box center [420, 227] width 399 height 498
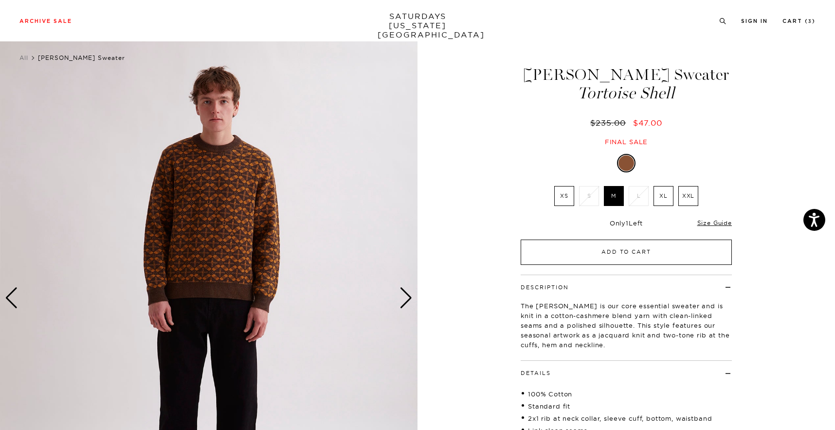
click at [634, 263] on button "Add to Cart" at bounding box center [626, 251] width 211 height 25
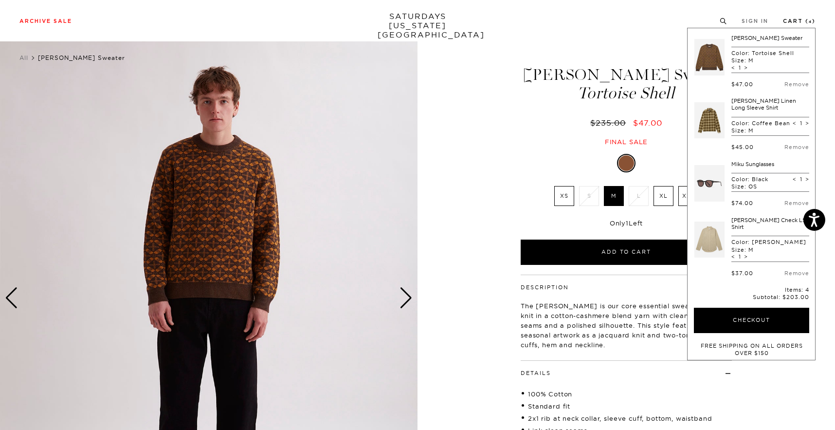
click at [805, 23] on link "Cart ( 4 )" at bounding box center [799, 20] width 33 height 5
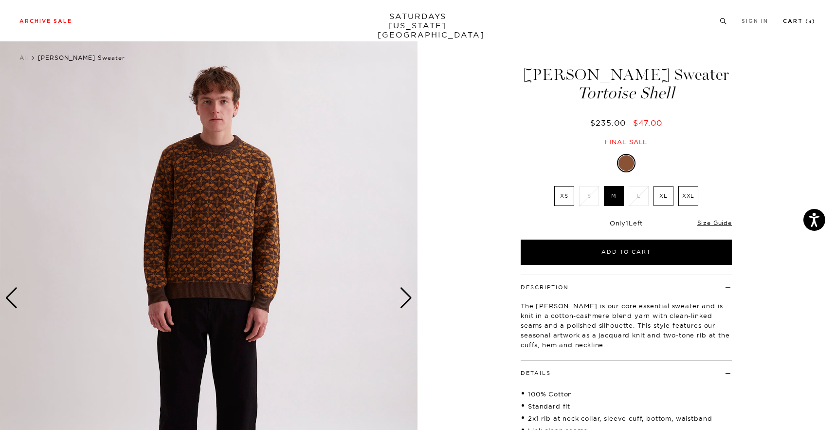
click at [798, 22] on link "Cart ( 4 )" at bounding box center [799, 20] width 33 height 5
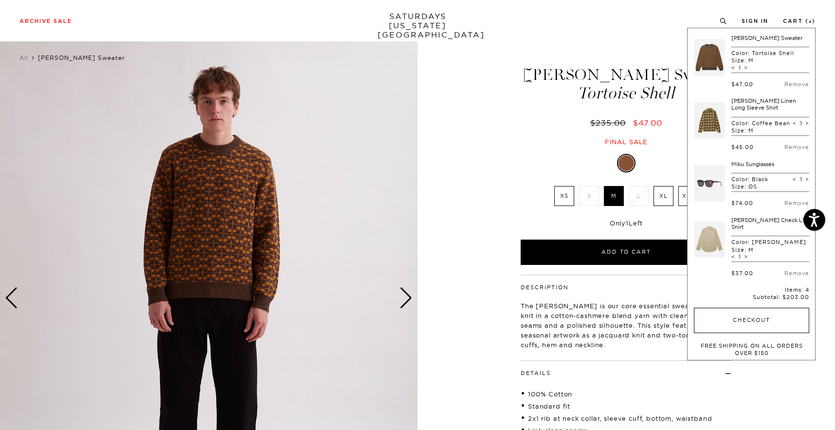
click at [753, 319] on button "Checkout" at bounding box center [751, 320] width 115 height 25
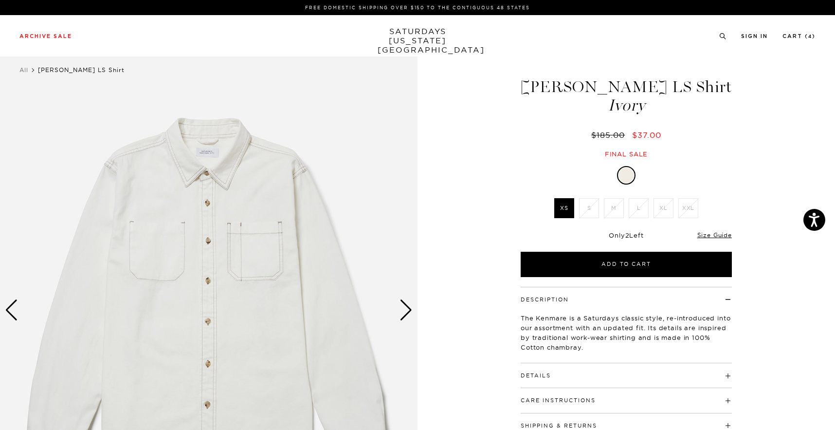
click at [401, 309] on div "Next slide" at bounding box center [406, 309] width 13 height 21
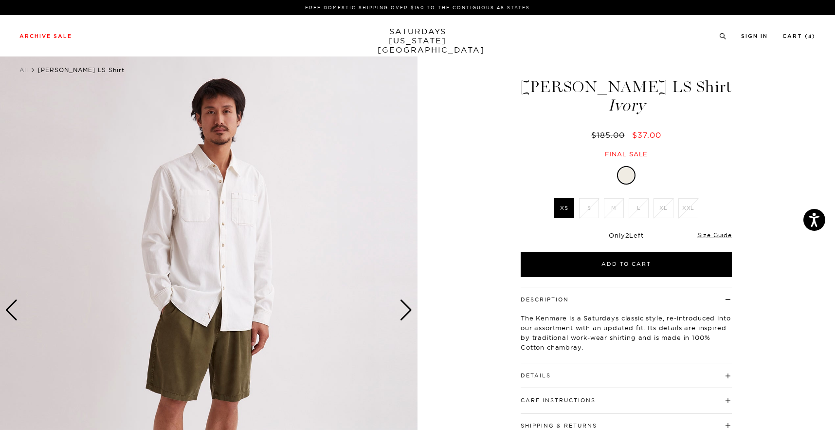
click at [401, 309] on div "Next slide" at bounding box center [406, 309] width 13 height 21
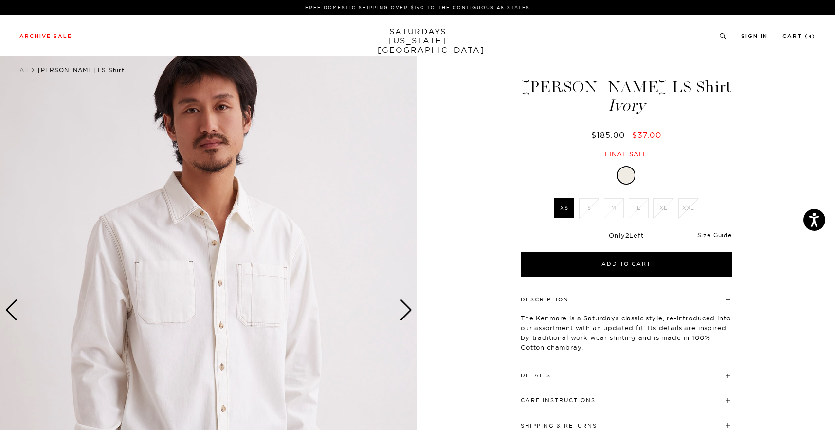
click at [643, 178] on div at bounding box center [626, 175] width 211 height 18
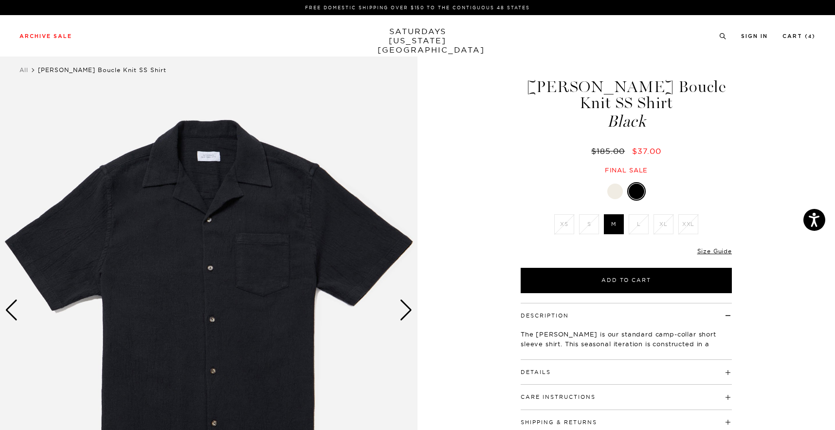
click at [405, 307] on div "Next slide" at bounding box center [406, 309] width 13 height 21
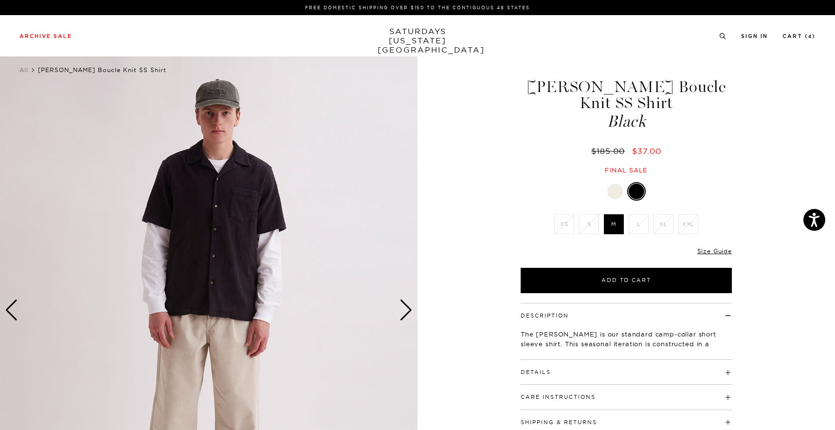
click at [405, 307] on div "Next slide" at bounding box center [406, 309] width 13 height 21
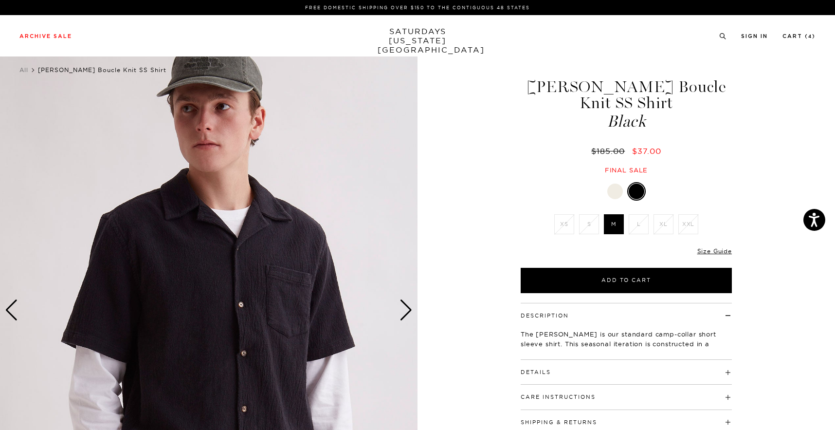
click at [405, 307] on div "Next slide" at bounding box center [406, 309] width 13 height 21
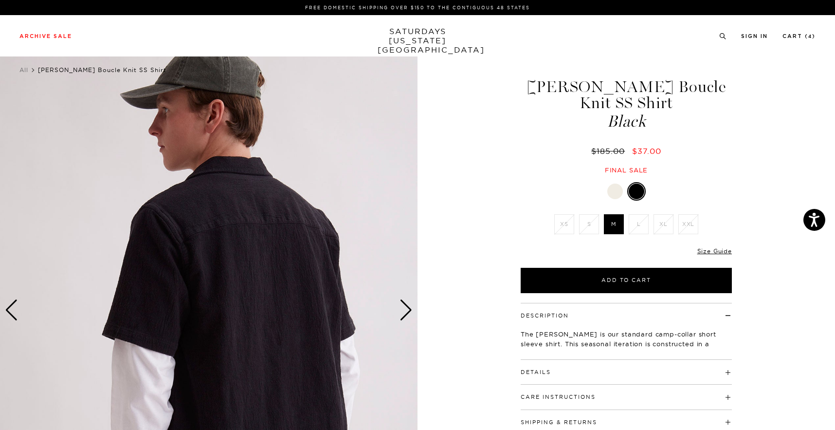
click at [612, 182] on div at bounding box center [626, 191] width 211 height 18
click at [612, 183] on div at bounding box center [615, 191] width 16 height 16
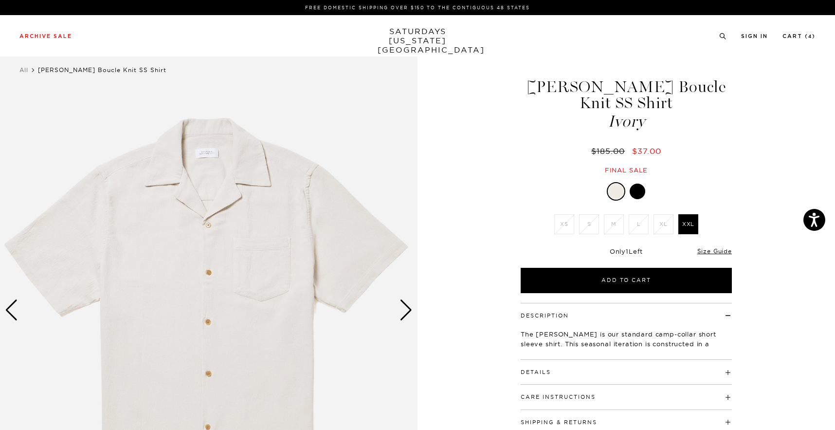
click at [637, 183] on div at bounding box center [638, 191] width 16 height 16
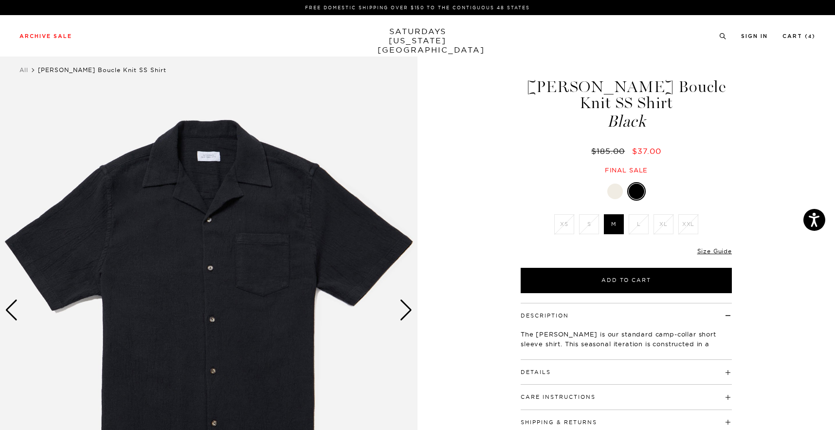
click at [584, 360] on h4 "Details" at bounding box center [626, 368] width 211 height 16
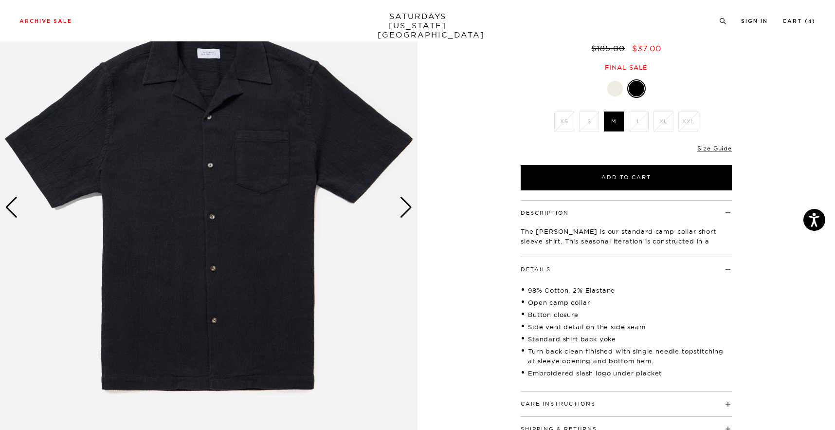
scroll to position [105, 0]
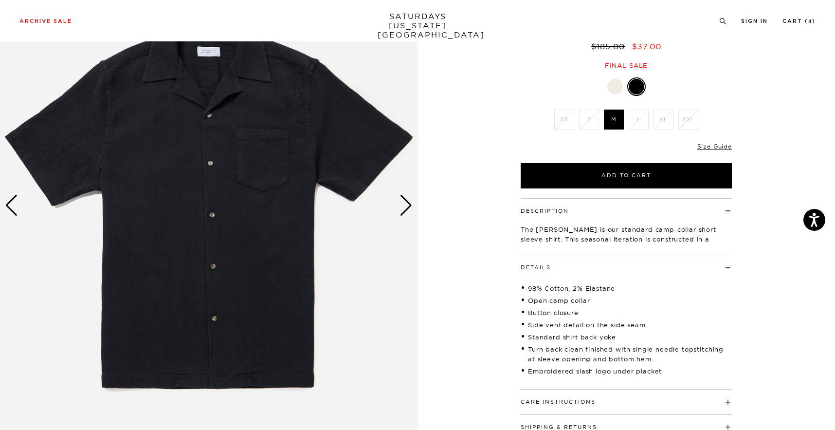
click at [397, 214] on img at bounding box center [209, 206] width 418 height 522
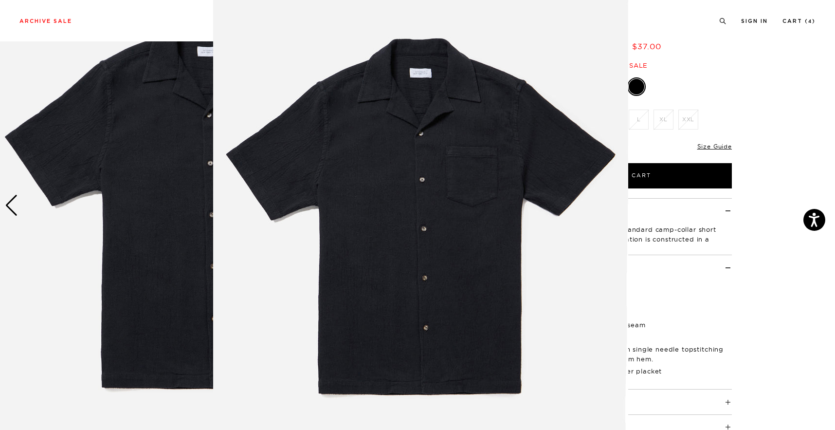
scroll to position [0, 0]
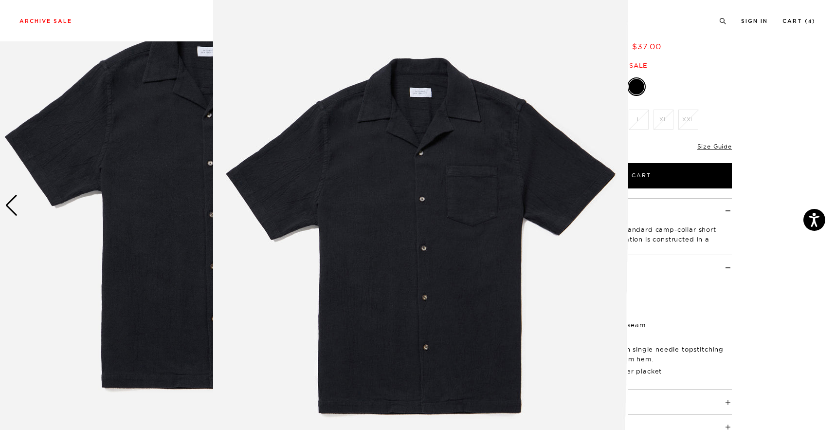
click at [371, 182] on img at bounding box center [420, 239] width 415 height 498
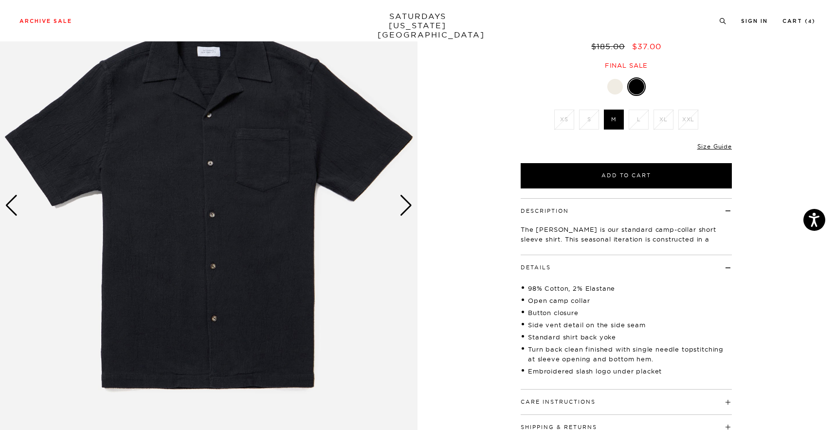
click at [415, 204] on img at bounding box center [209, 206] width 418 height 522
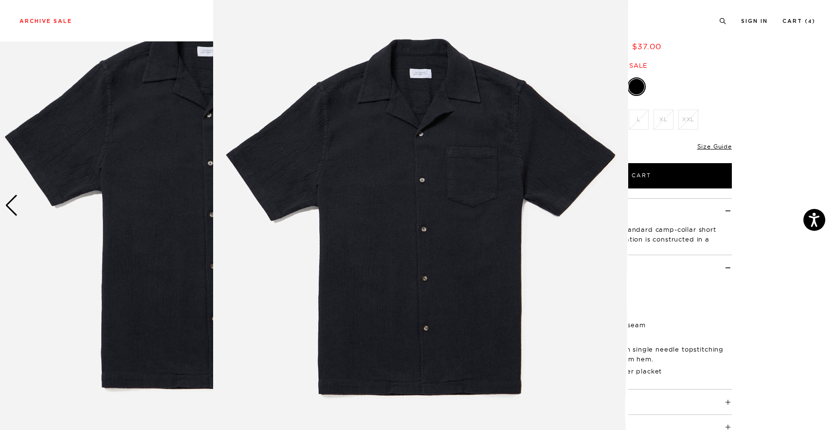
scroll to position [29, 0]
click at [492, 209] on img at bounding box center [420, 220] width 415 height 498
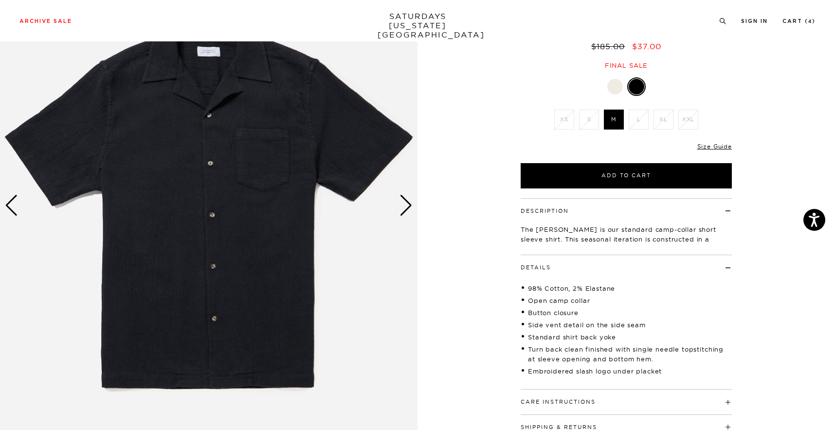
scroll to position [0, 0]
click at [400, 205] on div "Next slide" at bounding box center [406, 205] width 13 height 21
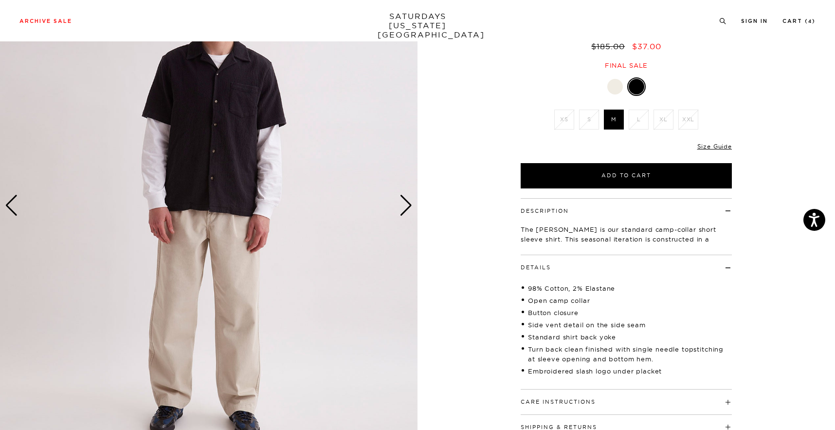
click at [400, 205] on div "Next slide" at bounding box center [406, 205] width 13 height 21
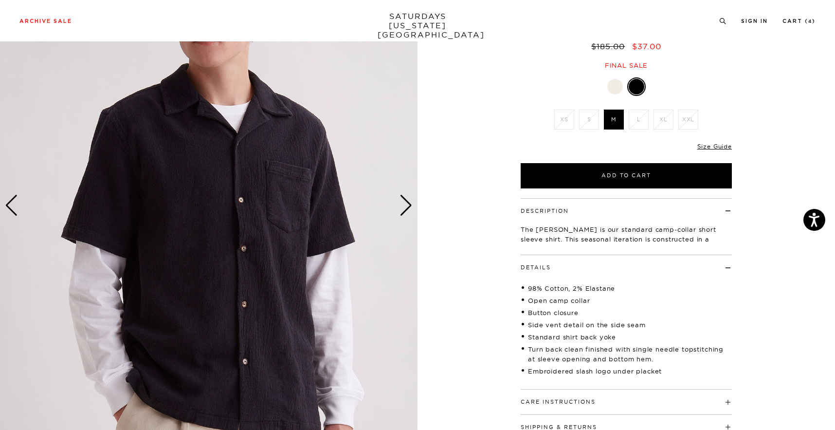
click at [401, 199] on div "Next slide" at bounding box center [406, 205] width 13 height 21
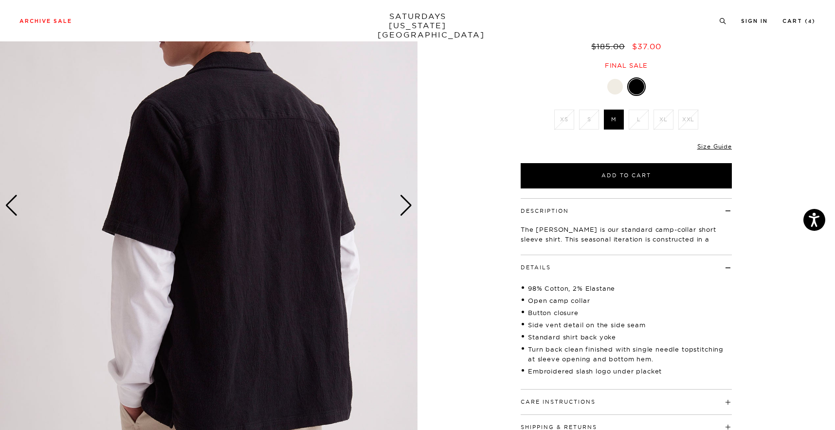
click at [401, 199] on div "Next slide" at bounding box center [406, 205] width 13 height 21
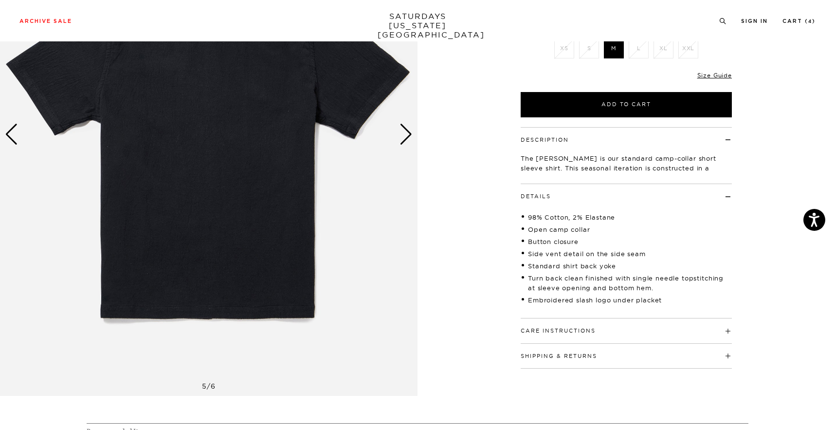
scroll to position [172, 0]
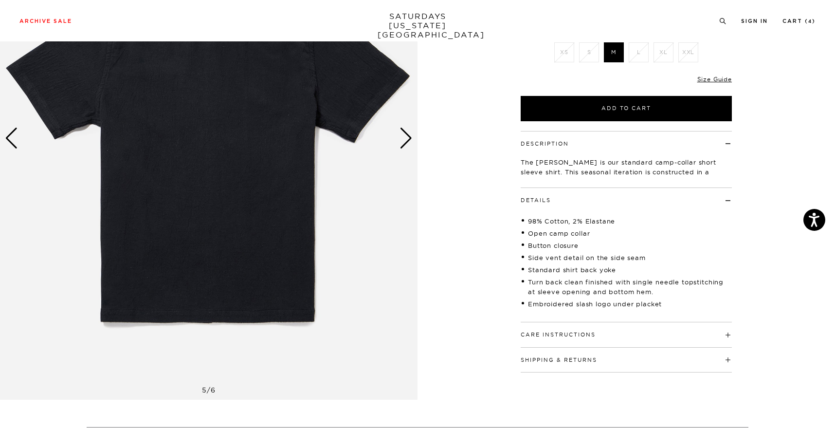
click at [725, 131] on h4 "Description" at bounding box center [626, 139] width 211 height 16
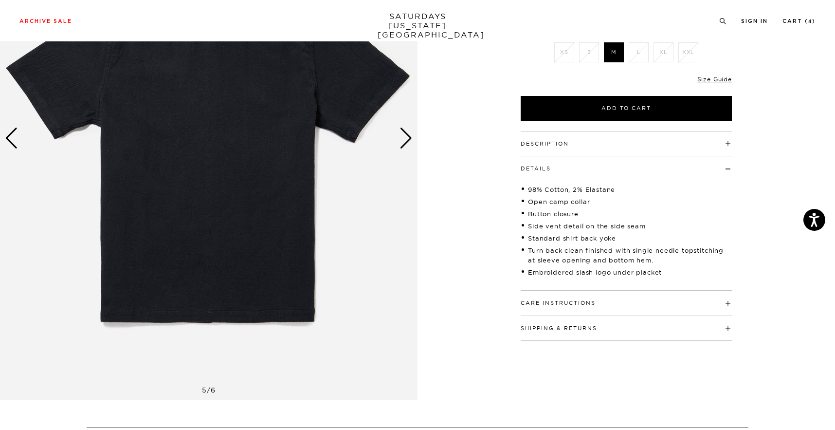
click at [725, 131] on h4 "Description" at bounding box center [626, 139] width 211 height 16
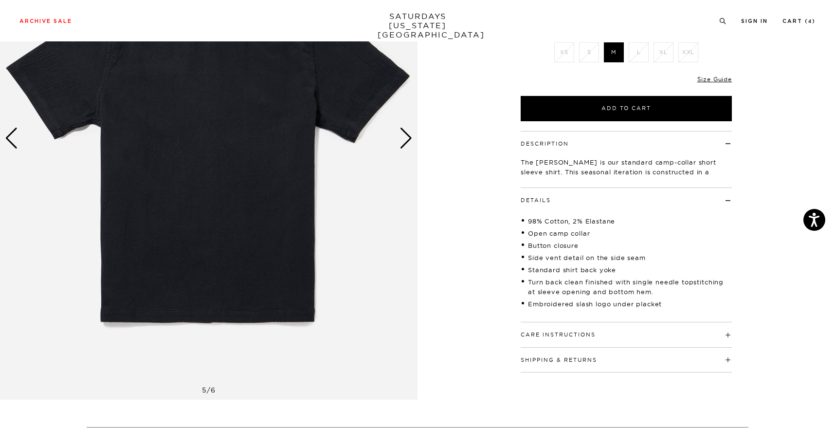
click at [721, 322] on h4 "Care Instructions" at bounding box center [626, 330] width 211 height 16
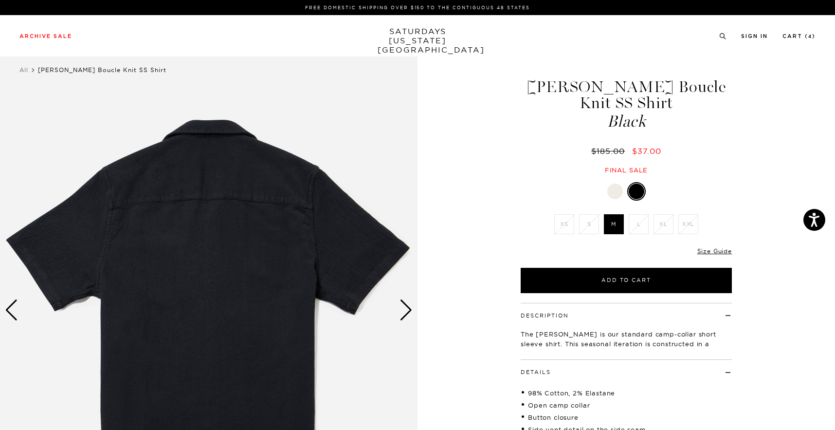
scroll to position [0, 0]
click at [711, 247] on link "Size Guide" at bounding box center [714, 250] width 35 height 7
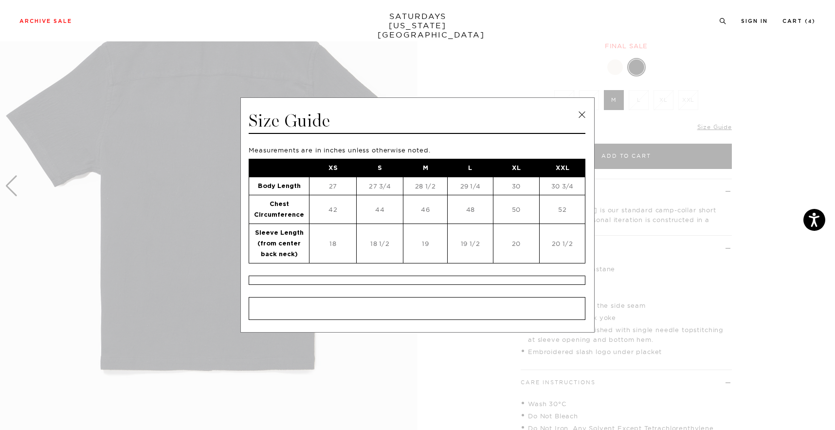
scroll to position [155, 0]
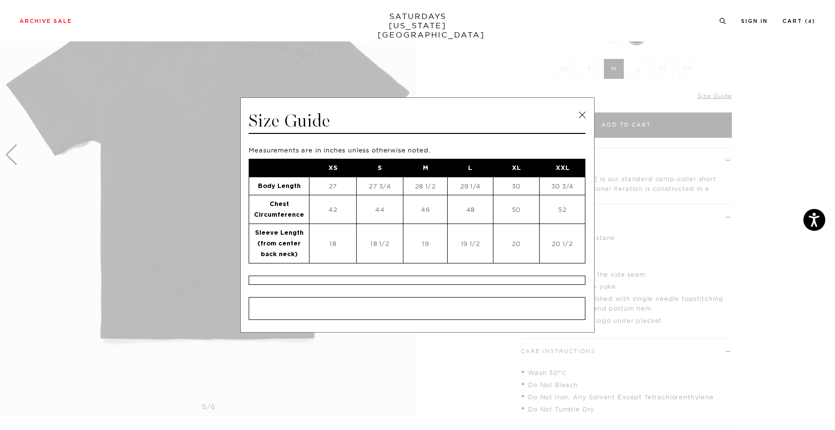
click at [583, 113] on link at bounding box center [582, 115] width 15 height 15
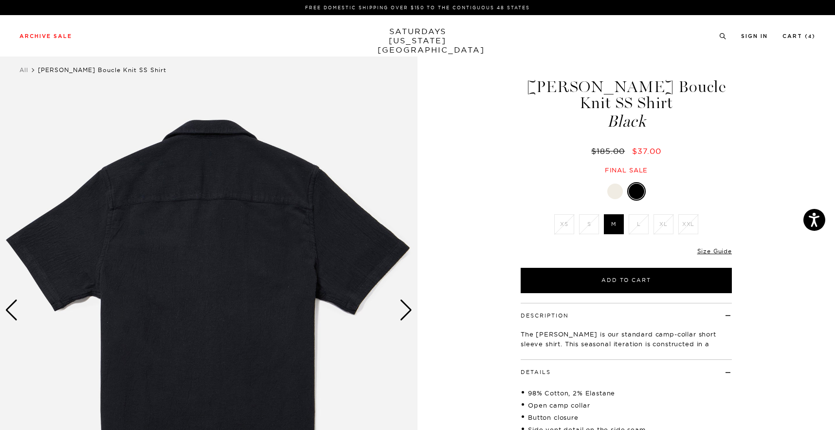
scroll to position [0, 0]
click at [610, 183] on div at bounding box center [615, 191] width 16 height 16
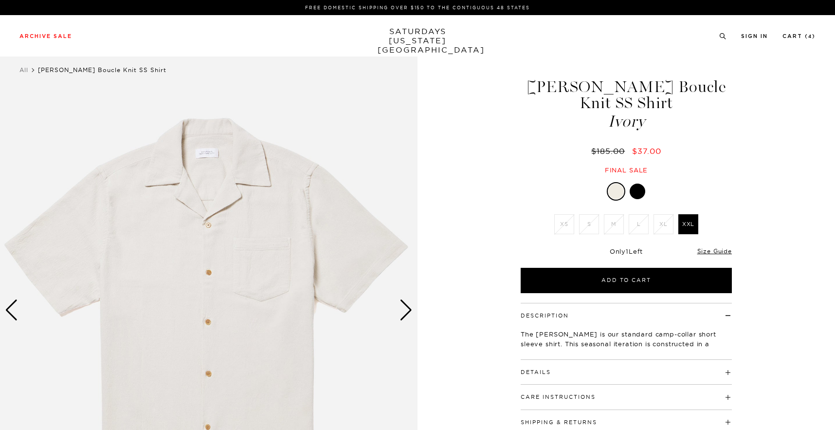
click at [635, 214] on li "L" at bounding box center [638, 224] width 25 height 20
click at [635, 183] on div at bounding box center [638, 191] width 16 height 16
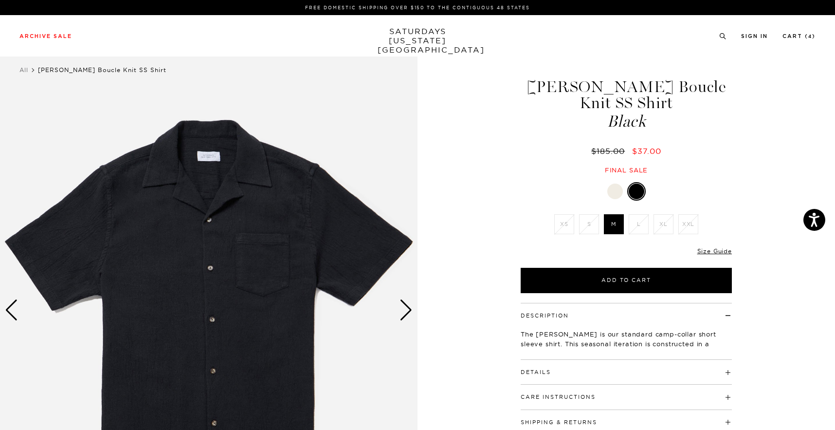
click at [214, 161] on img at bounding box center [209, 310] width 418 height 522
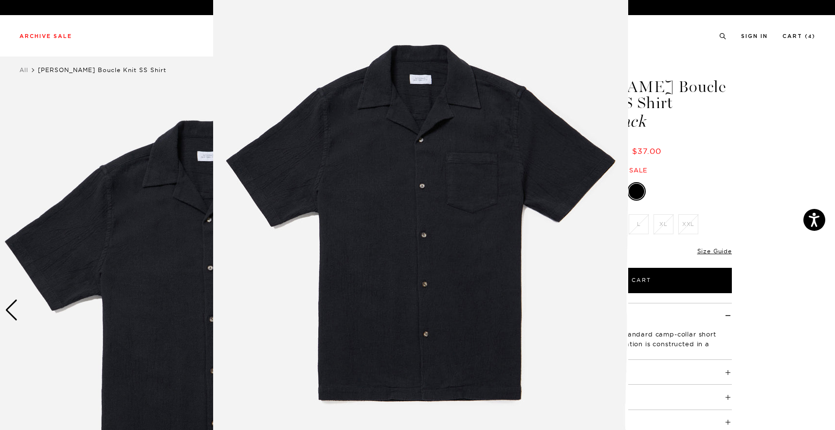
scroll to position [21, 0]
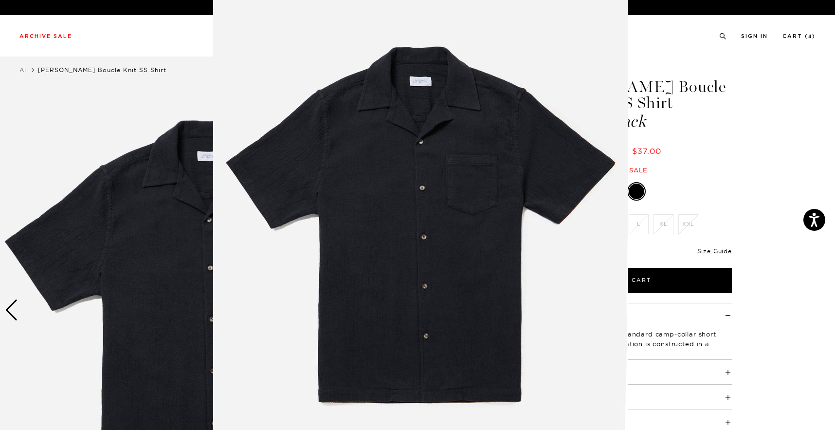
click at [371, 121] on img at bounding box center [420, 228] width 415 height 498
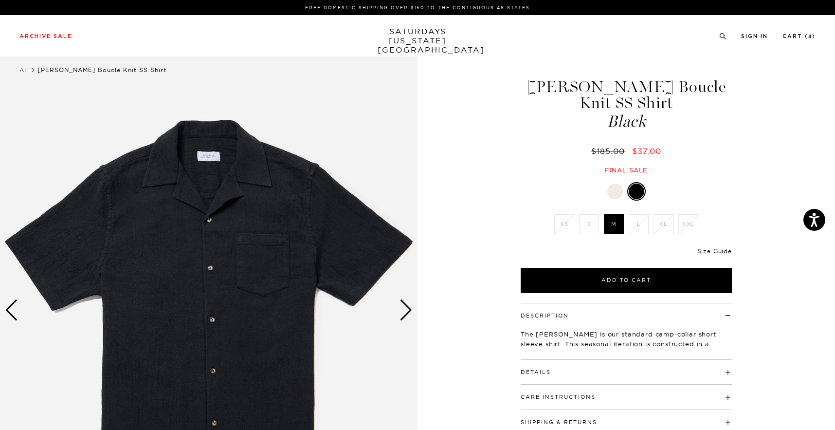
click at [401, 313] on div "Next slide" at bounding box center [406, 309] width 13 height 21
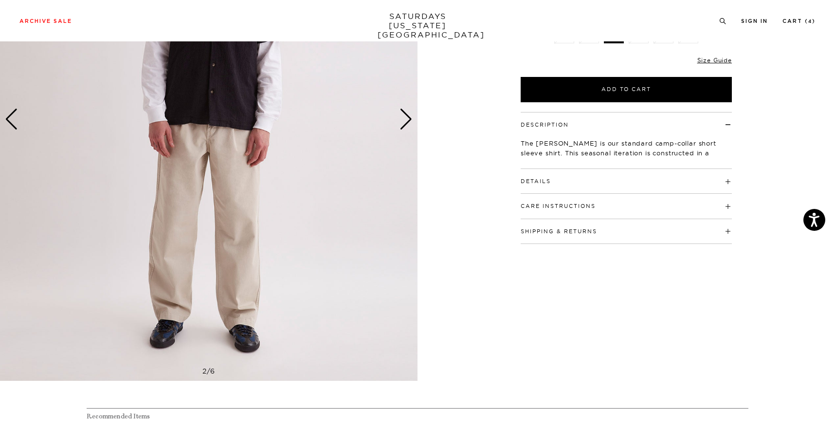
scroll to position [115, 0]
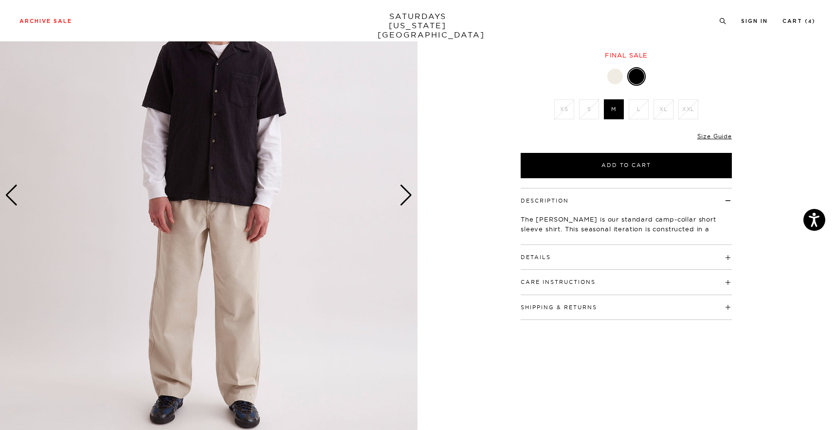
click at [407, 191] on div "Next slide" at bounding box center [406, 194] width 13 height 21
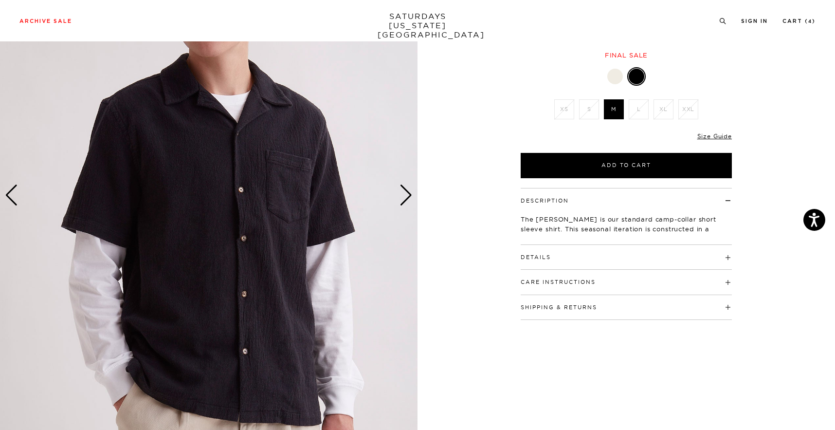
click at [407, 191] on div "Next slide" at bounding box center [406, 194] width 13 height 21
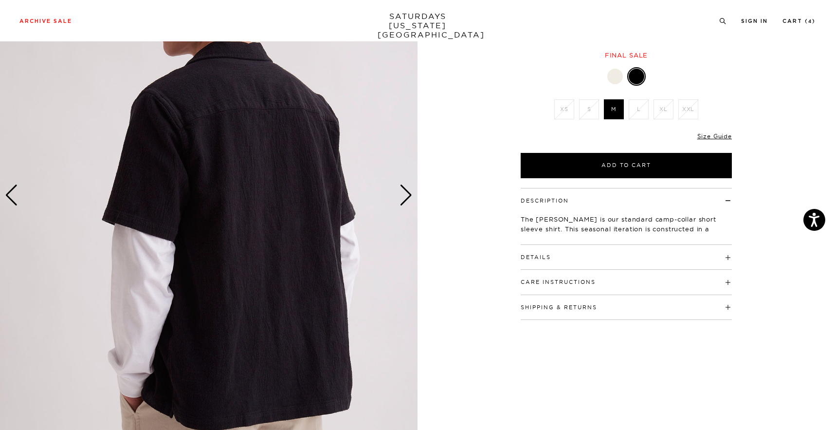
click at [408, 192] on div "Next slide" at bounding box center [406, 194] width 13 height 21
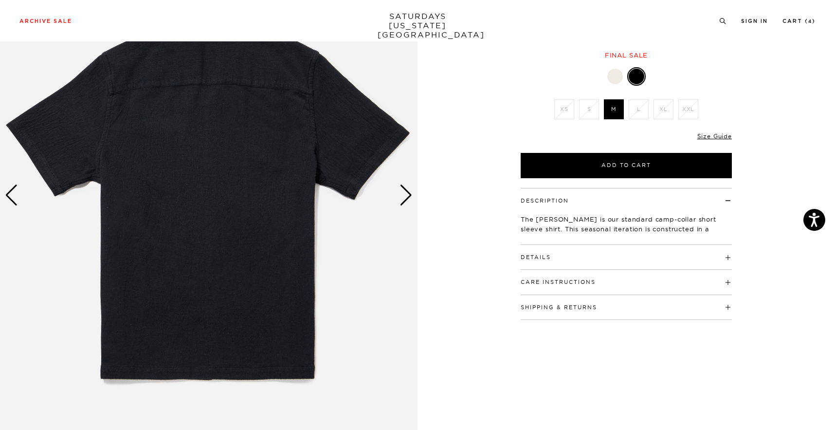
click at [15, 188] on div "Previous slide" at bounding box center [11, 194] width 13 height 21
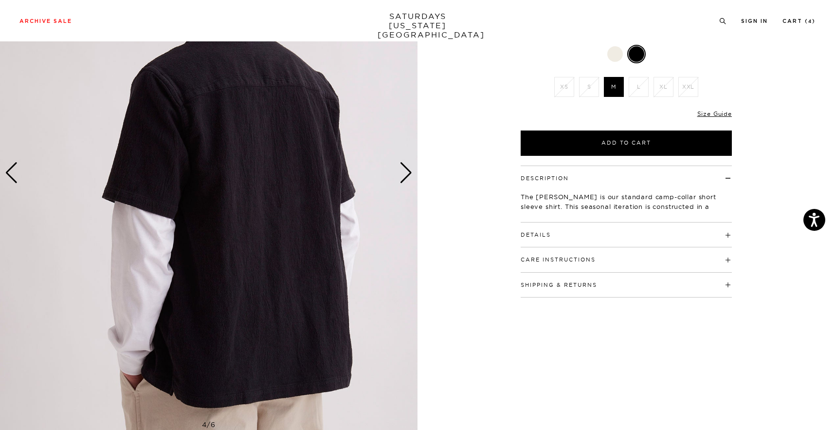
scroll to position [139, 0]
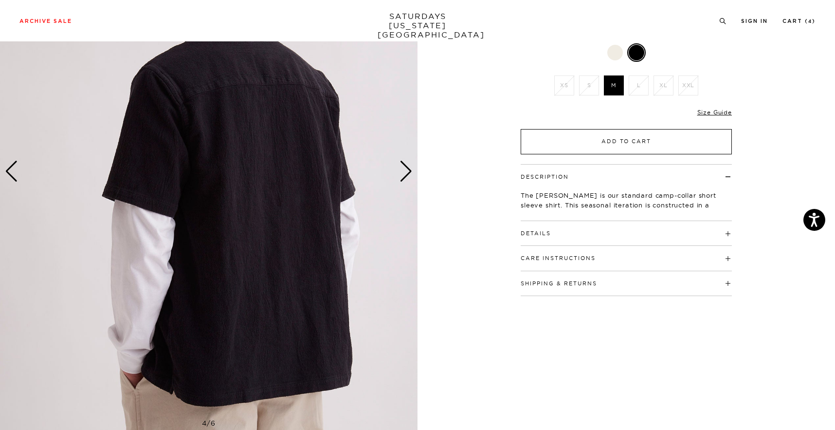
click at [646, 129] on button "Add to Cart" at bounding box center [626, 141] width 211 height 25
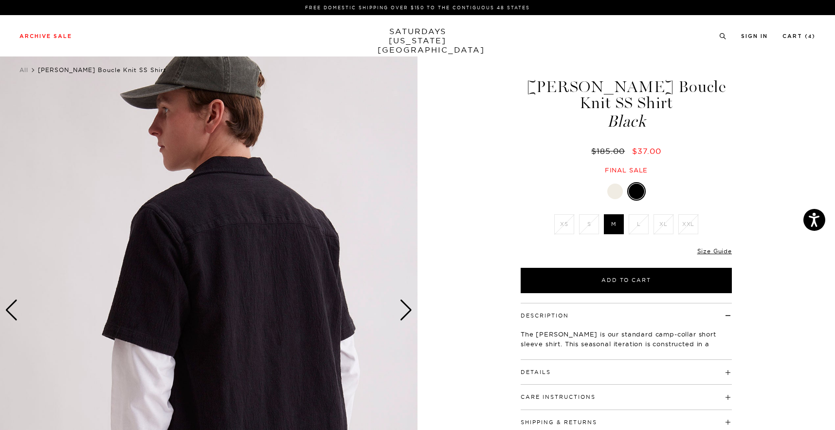
scroll to position [0, 0]
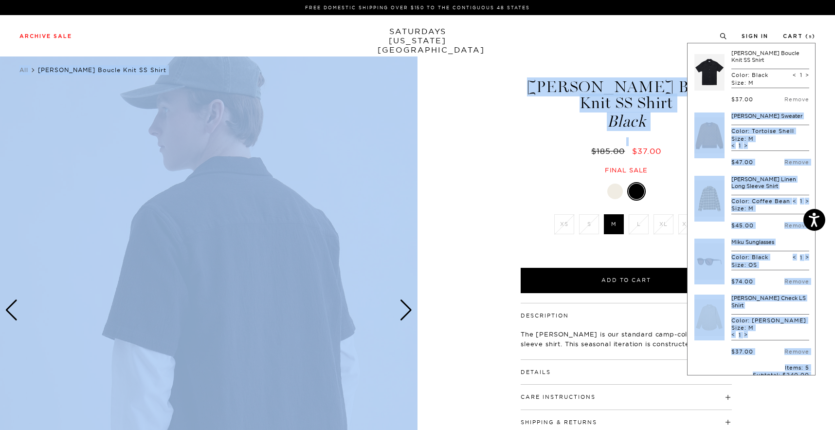
drag, startPoint x: 547, startPoint y: 132, endPoint x: 706, endPoint y: 154, distance: 160.2
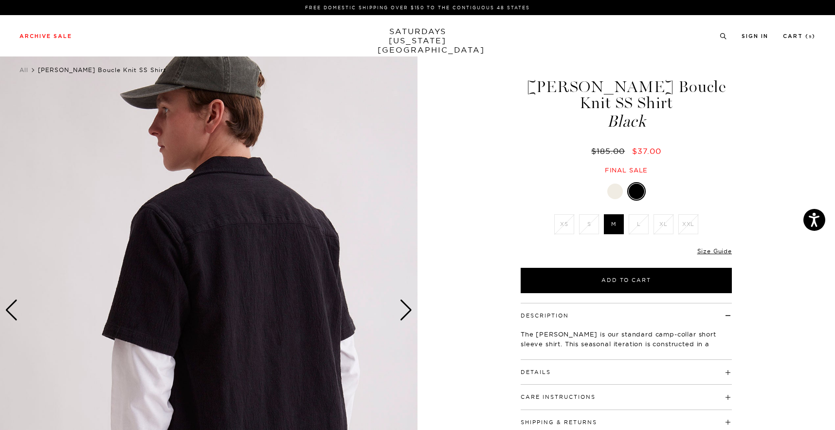
click at [823, 162] on div "4 / 6" at bounding box center [417, 310] width 835 height 522
click at [796, 37] on link "Cart ( 5 )" at bounding box center [799, 36] width 33 height 5
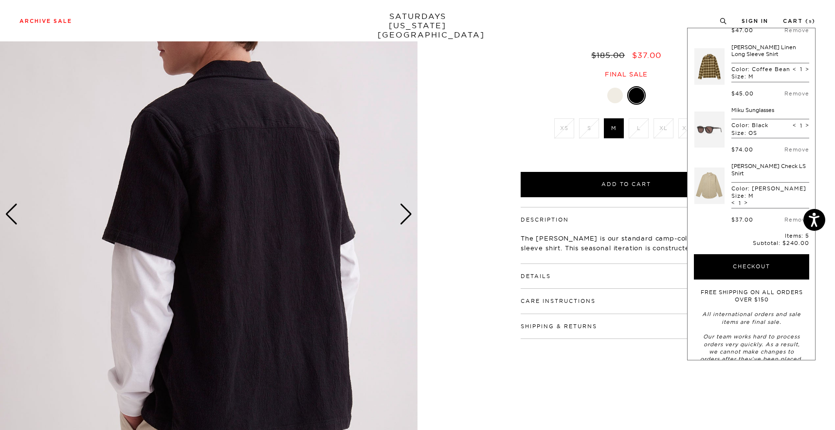
scroll to position [120, 0]
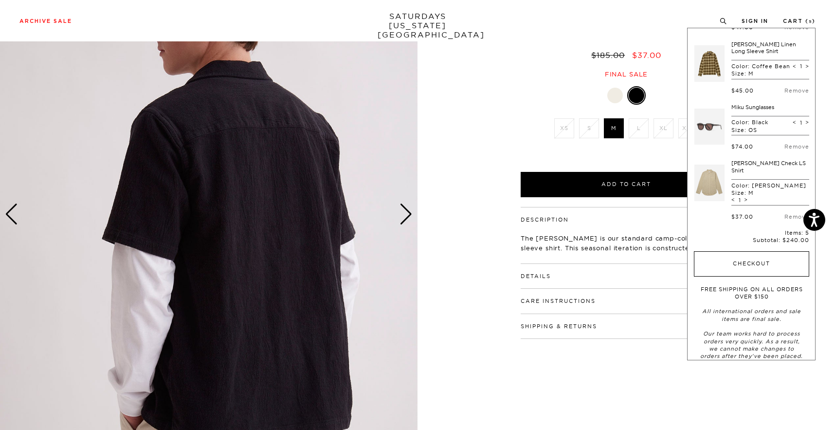
click at [760, 252] on button "Checkout" at bounding box center [751, 263] width 115 height 25
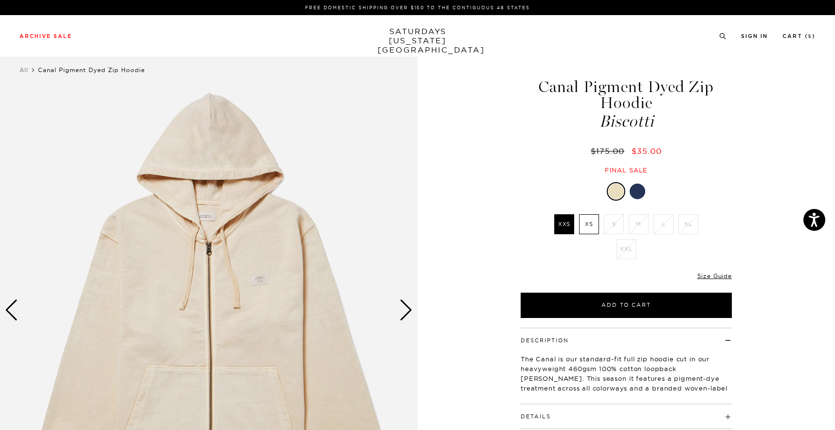
click at [641, 192] on div at bounding box center [638, 191] width 16 height 16
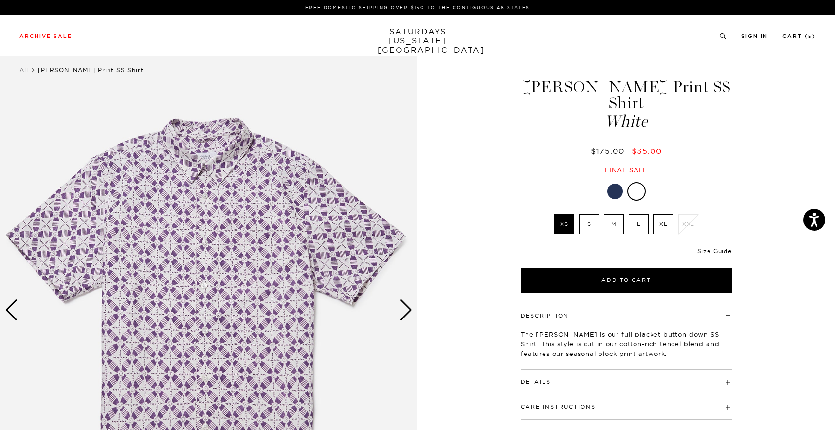
click at [620, 214] on label "M" at bounding box center [614, 224] width 20 height 20
click at [0, 0] on input "M" at bounding box center [0, 0] width 0 height 0
click at [616, 183] on div at bounding box center [615, 191] width 16 height 16
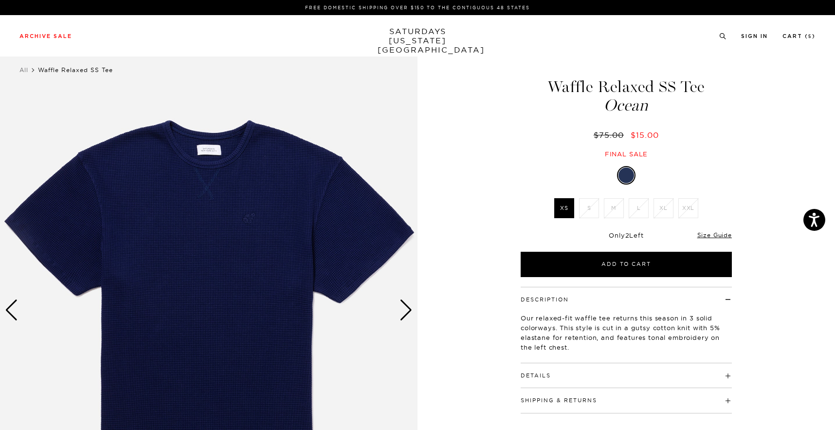
click at [229, 204] on img at bounding box center [209, 310] width 418 height 522
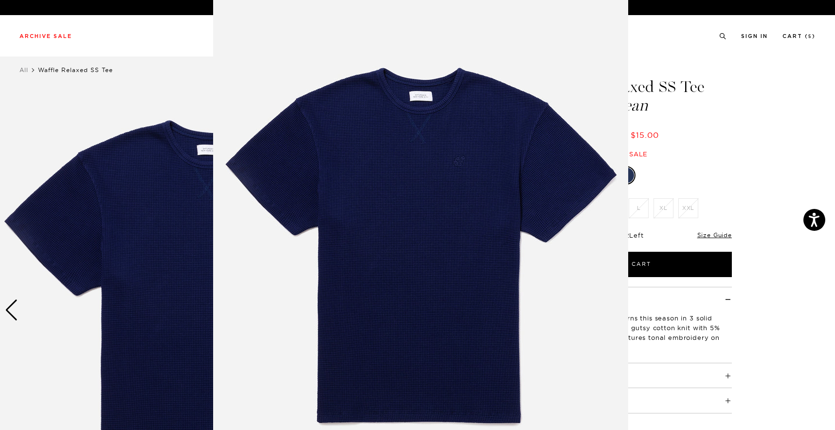
scroll to position [32, 0]
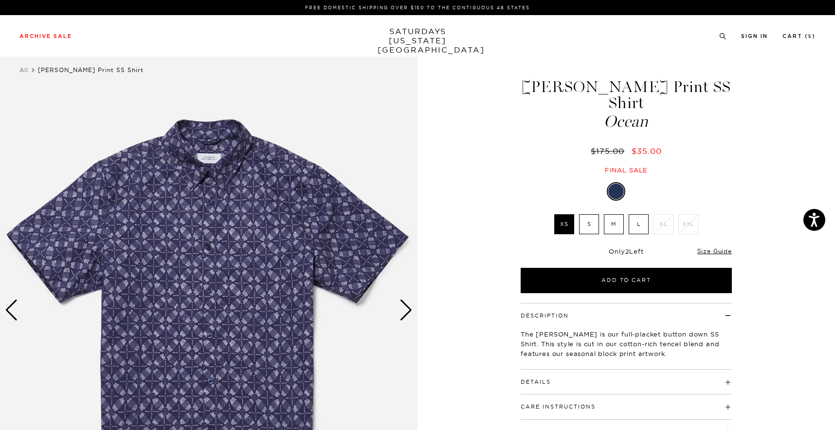
click at [614, 214] on label "M" at bounding box center [614, 224] width 20 height 20
click at [0, 0] on input "M" at bounding box center [0, 0] width 0 height 0
click at [403, 315] on div "Next slide" at bounding box center [406, 309] width 13 height 21
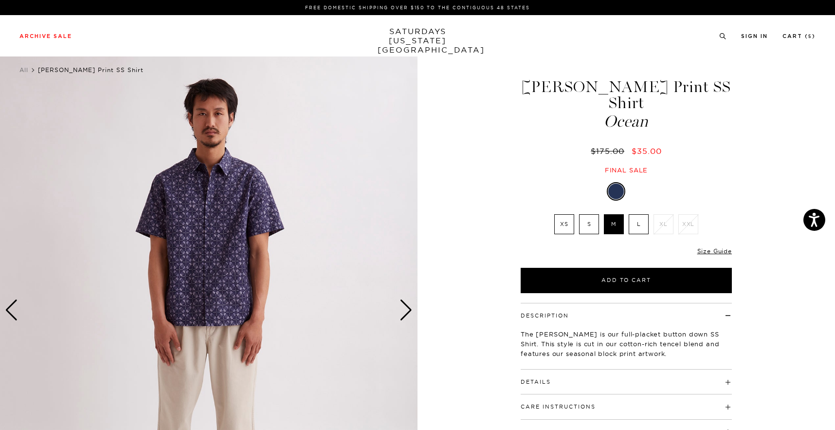
click at [403, 315] on div "Next slide" at bounding box center [406, 309] width 13 height 21
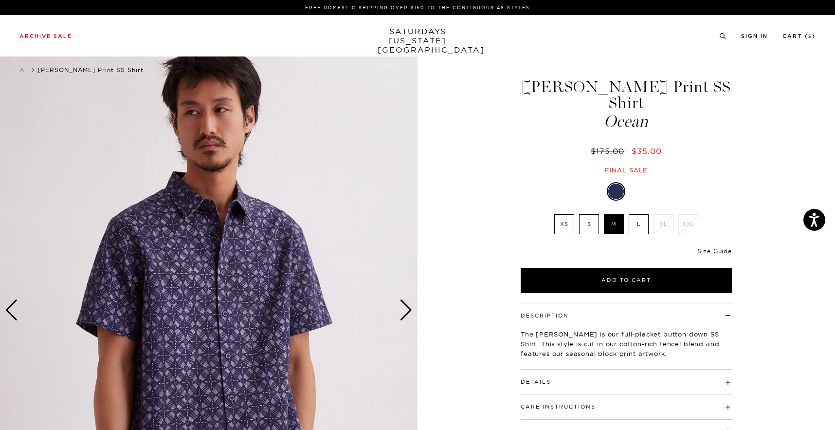
click at [680, 369] on h4 "Details" at bounding box center [626, 377] width 211 height 16
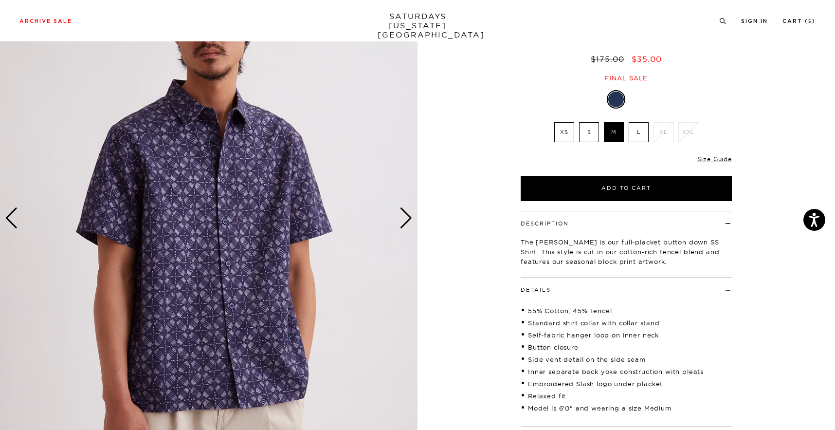
scroll to position [91, 0]
click at [404, 210] on div "Next slide" at bounding box center [406, 218] width 13 height 21
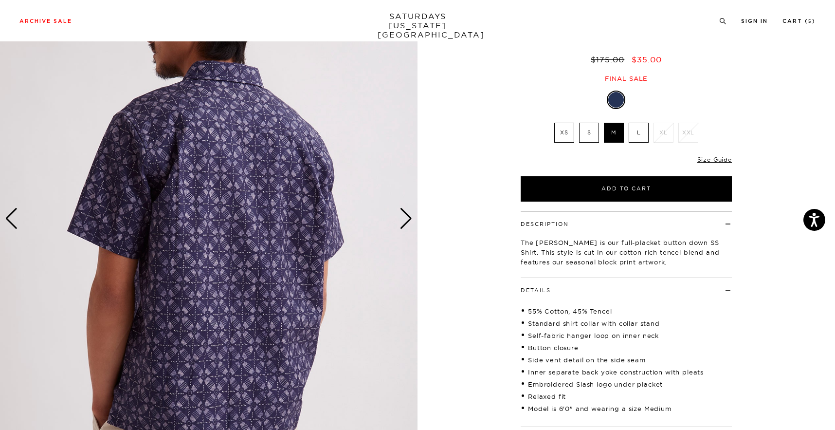
click at [404, 210] on div "Next slide" at bounding box center [406, 218] width 13 height 21
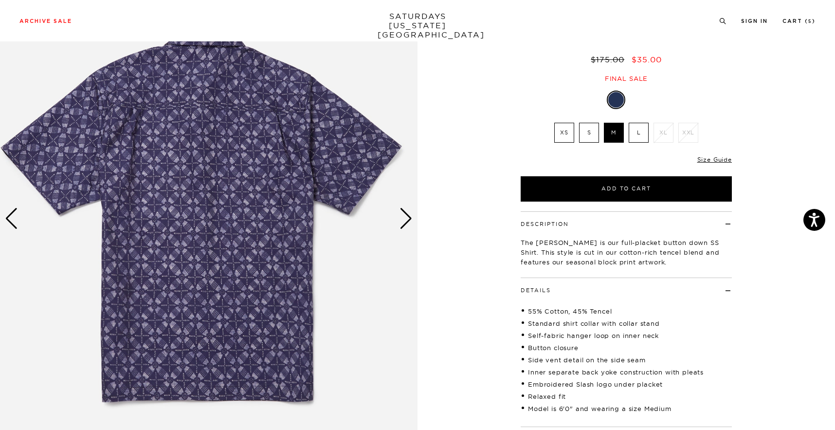
click at [404, 210] on div "Next slide" at bounding box center [406, 218] width 13 height 21
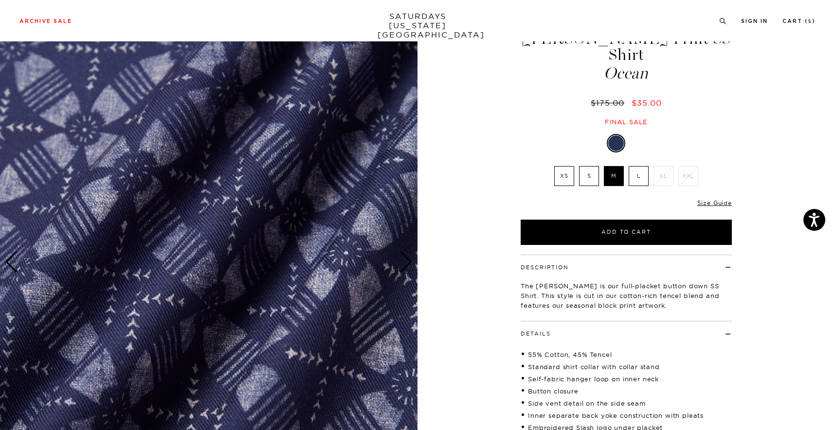
scroll to position [7, 0]
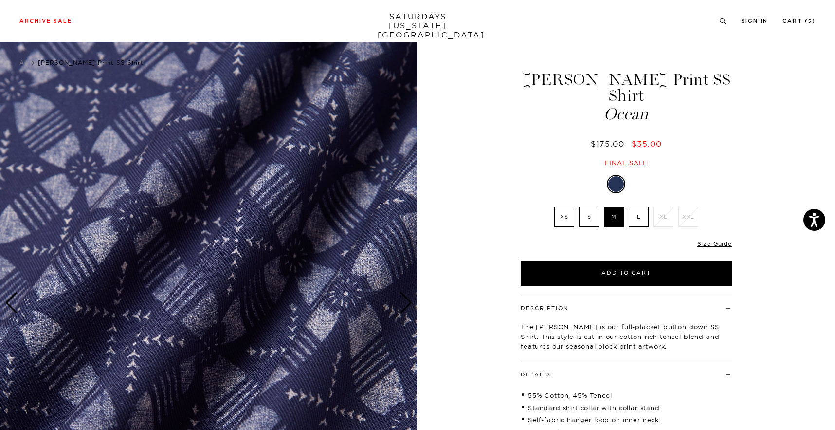
click at [629, 176] on link at bounding box center [637, 184] width 17 height 17
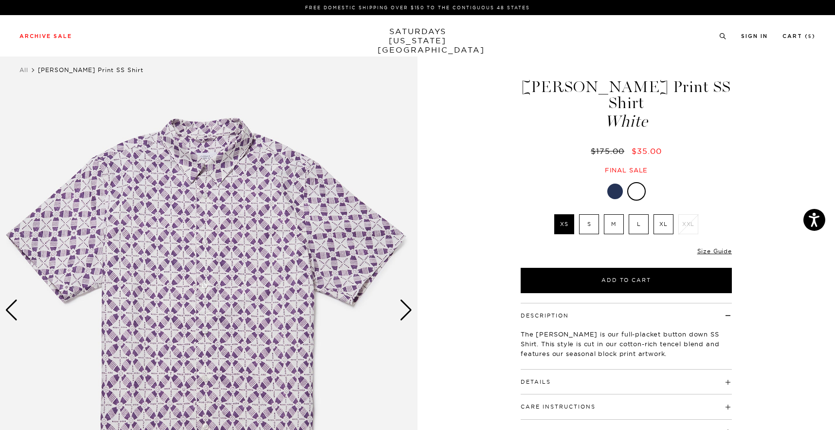
click at [412, 318] on div "Next slide" at bounding box center [406, 309] width 13 height 21
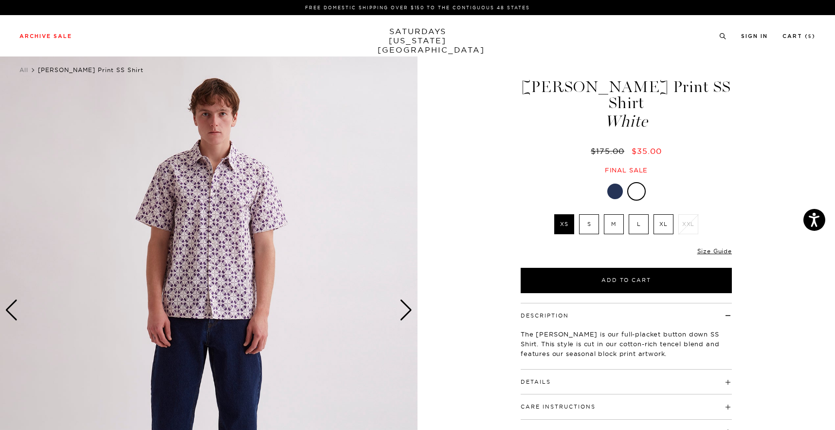
click at [412, 318] on div "Next slide" at bounding box center [406, 309] width 13 height 21
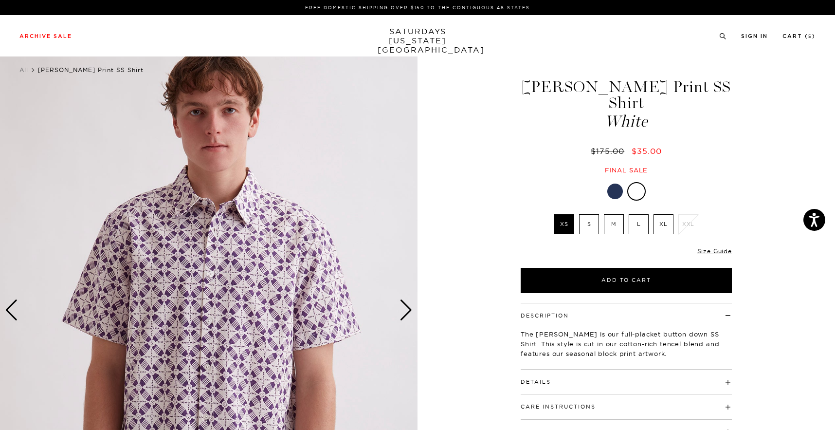
click at [412, 318] on div "Next slide" at bounding box center [406, 309] width 13 height 21
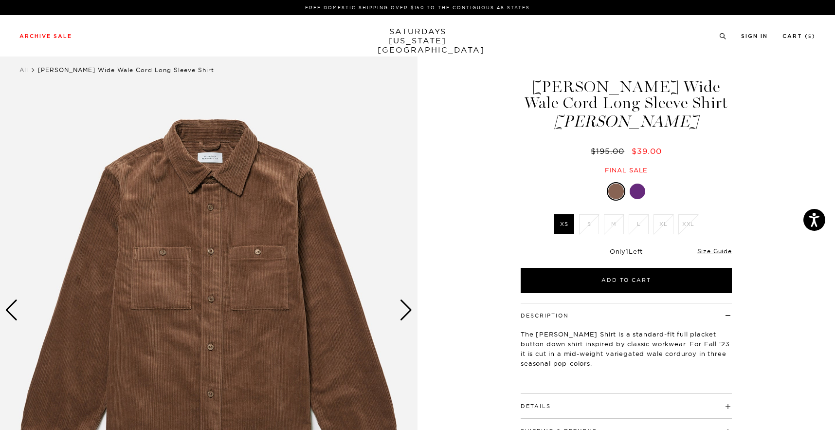
click at [607, 187] on link at bounding box center [616, 191] width 18 height 18
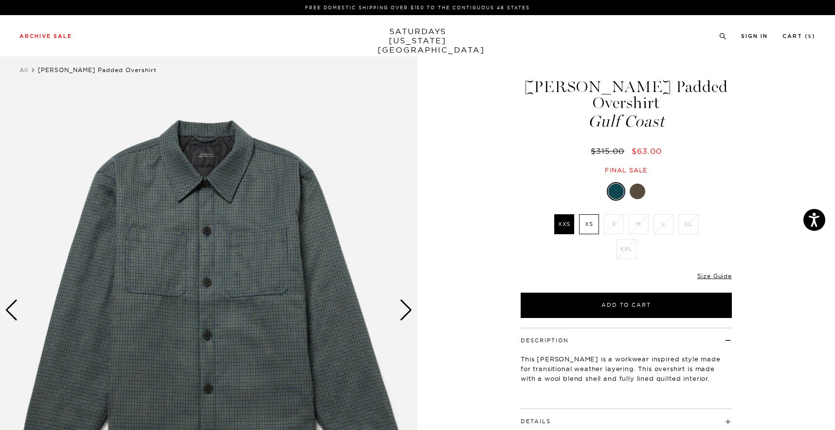
click at [637, 183] on div at bounding box center [638, 191] width 16 height 16
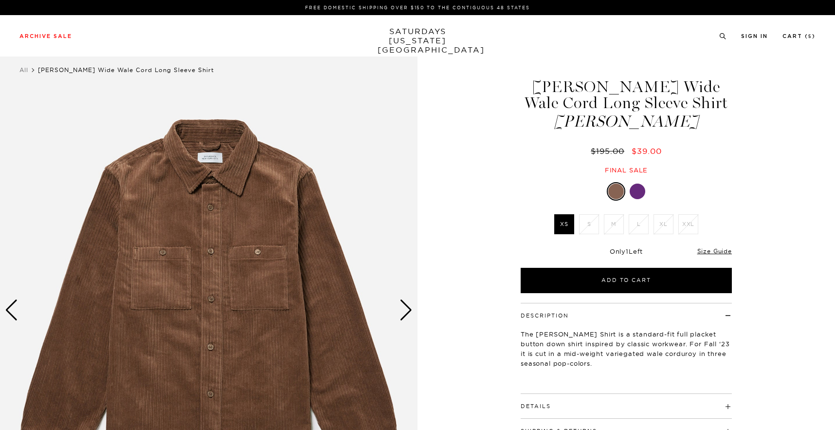
click at [638, 190] on div at bounding box center [638, 191] width 16 height 16
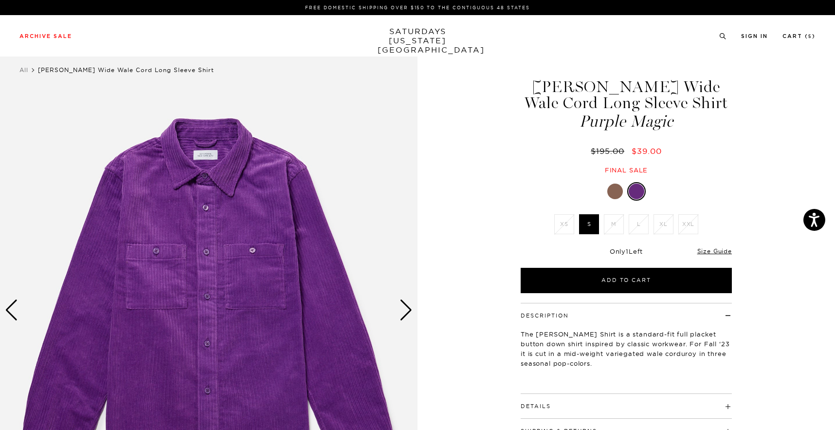
click at [620, 220] on li "M" at bounding box center [613, 224] width 25 height 20
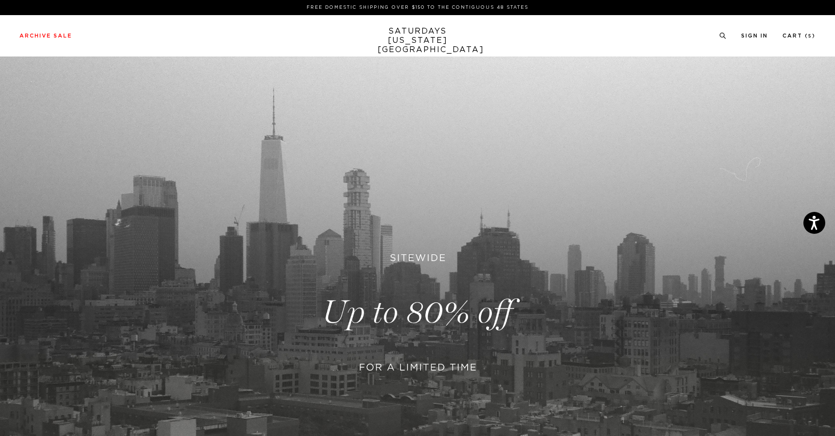
click at [501, 6] on p "FREE DOMESTIC SHIPPING OVER $150 TO THE CONTIGUOUS 48 STATES" at bounding box center [417, 7] width 788 height 7
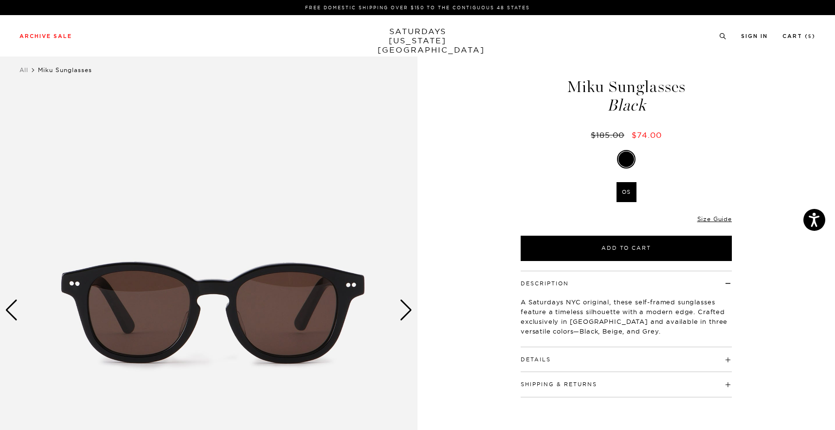
click at [400, 310] on div "Next slide" at bounding box center [406, 309] width 13 height 21
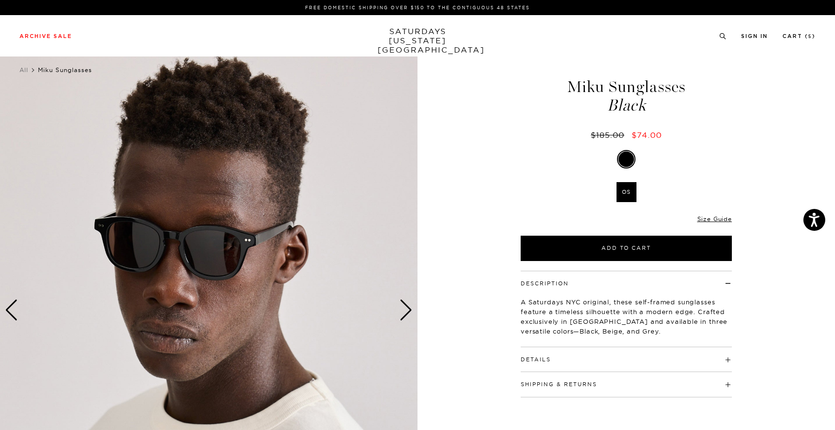
click at [400, 310] on div "Next slide" at bounding box center [406, 309] width 13 height 21
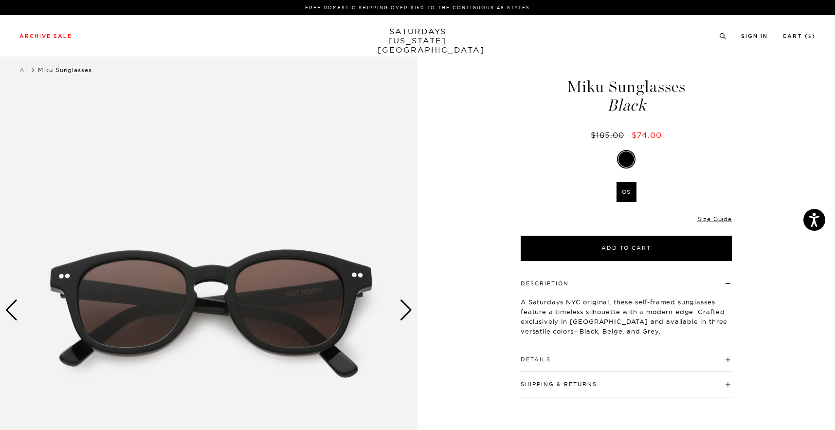
click at [400, 308] on div "Next slide" at bounding box center [406, 309] width 13 height 21
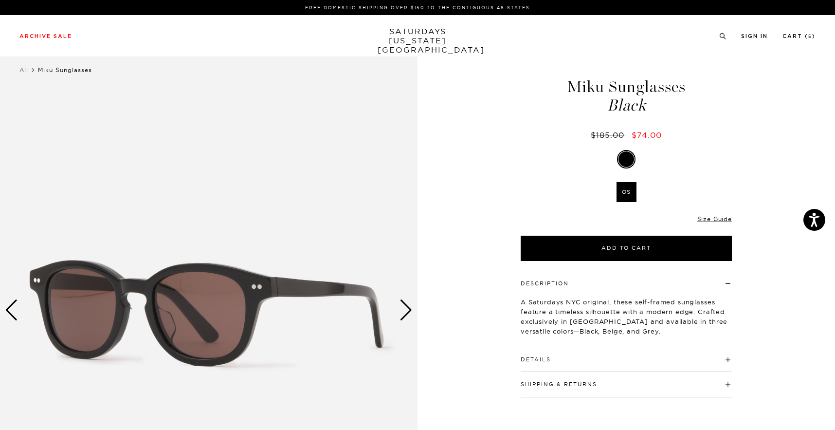
click at [400, 309] on div "Next slide" at bounding box center [406, 309] width 13 height 21
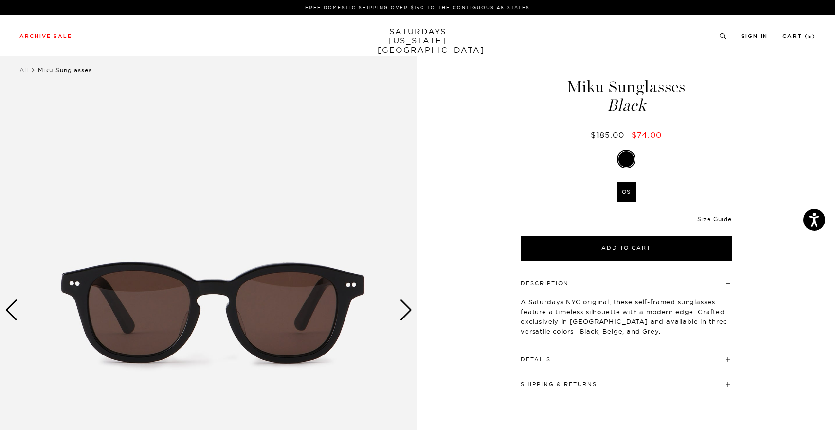
click at [400, 309] on div "Next slide" at bounding box center [406, 309] width 13 height 21
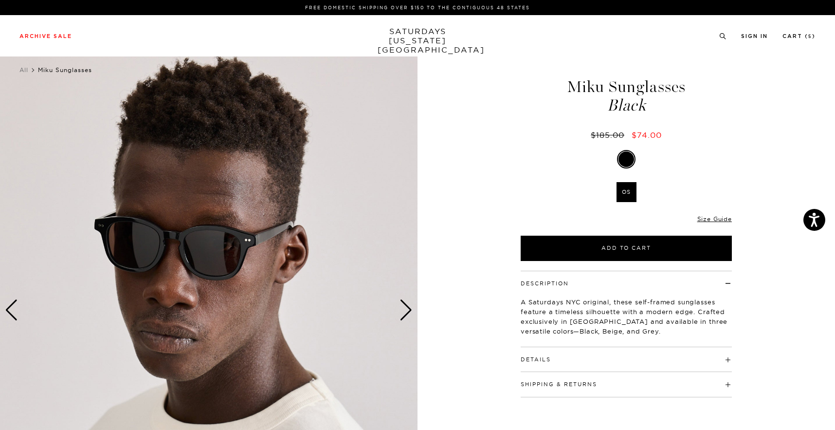
click at [400, 310] on div "Next slide" at bounding box center [406, 309] width 13 height 21
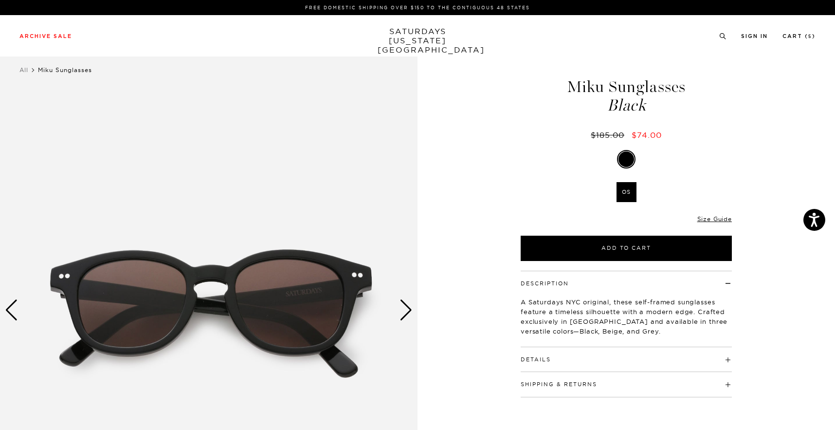
click at [400, 310] on div "Next slide" at bounding box center [406, 309] width 13 height 21
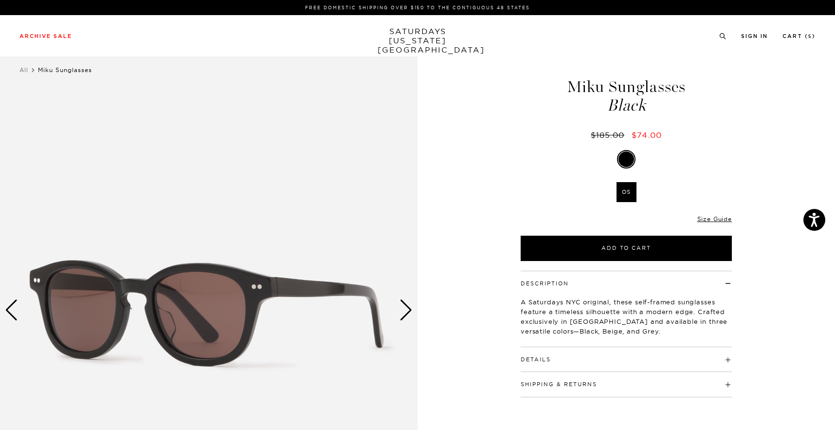
click at [400, 310] on div "Next slide" at bounding box center [406, 309] width 13 height 21
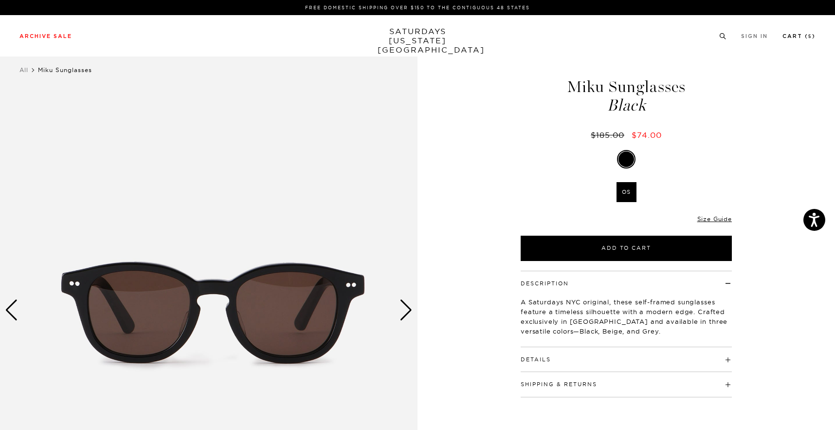
click at [803, 33] on li "Cart ( 5 )" at bounding box center [799, 35] width 33 height 9
click at [803, 36] on link "Cart ( 5 )" at bounding box center [799, 36] width 33 height 5
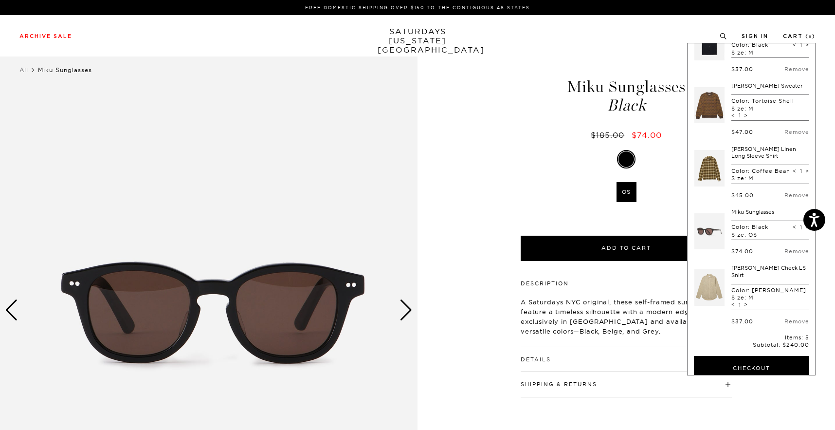
scroll to position [32, 0]
click at [711, 148] on link at bounding box center [709, 167] width 30 height 46
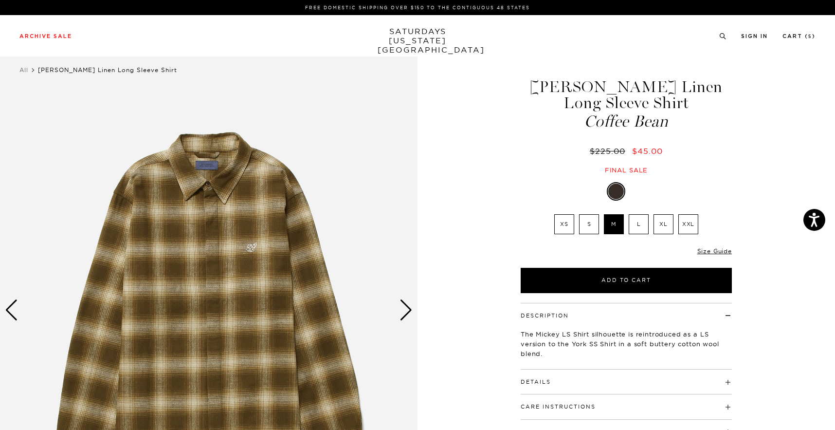
click at [632, 190] on div at bounding box center [638, 191] width 16 height 16
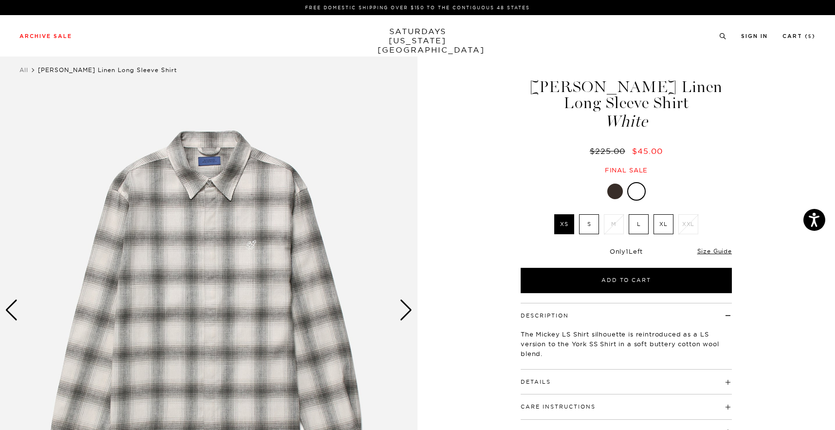
click at [400, 305] on div "Next slide" at bounding box center [406, 309] width 13 height 21
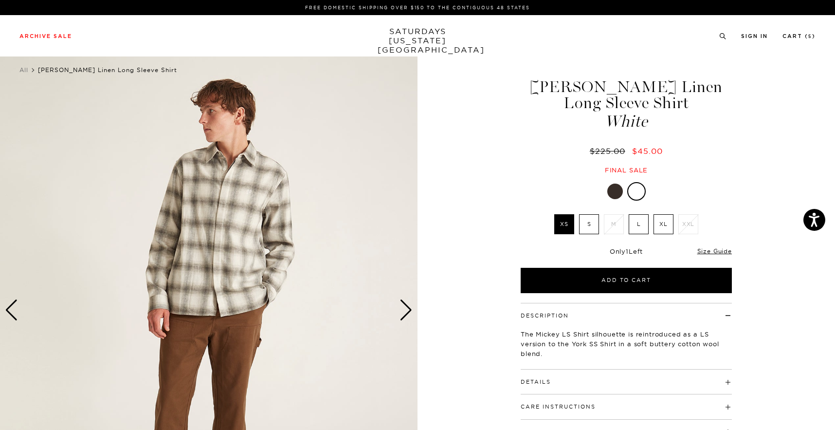
click at [400, 305] on div "Next slide" at bounding box center [406, 309] width 13 height 21
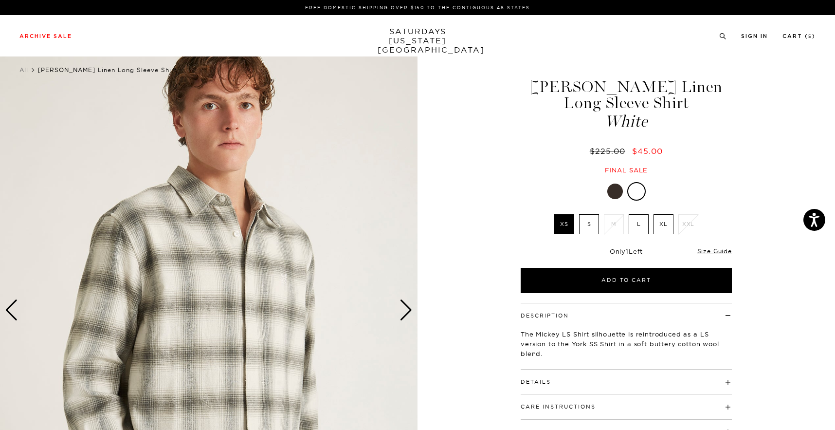
click at [400, 305] on div "Next slide" at bounding box center [406, 309] width 13 height 21
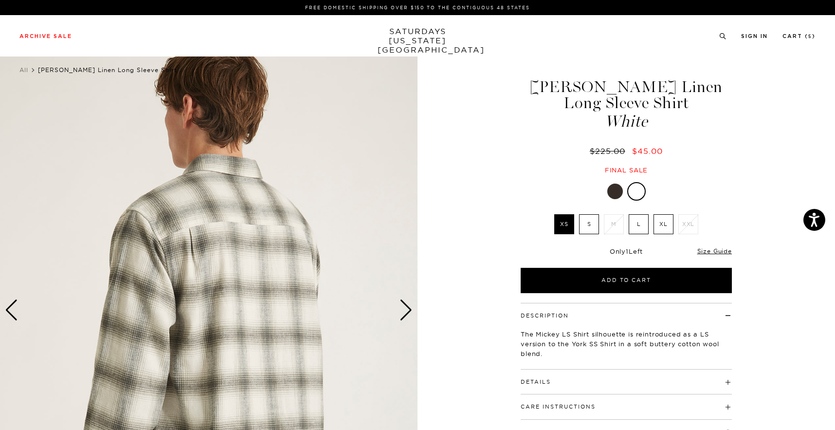
click at [400, 305] on div "Next slide" at bounding box center [406, 309] width 13 height 21
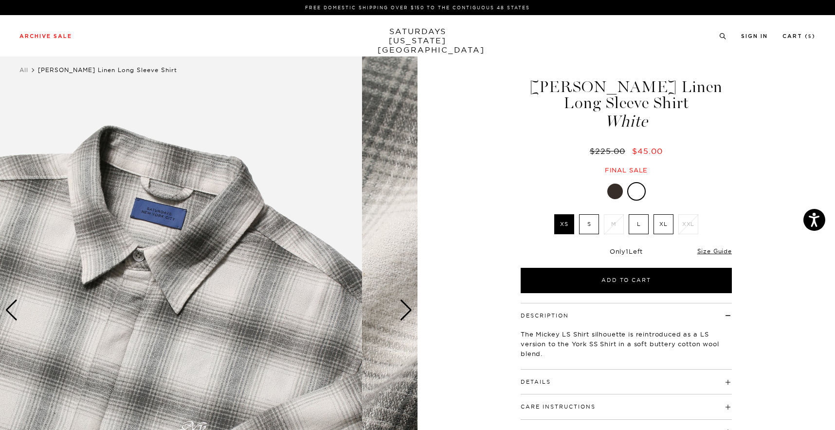
click at [202, 267] on div "5 / 6" at bounding box center [209, 310] width 418 height 522
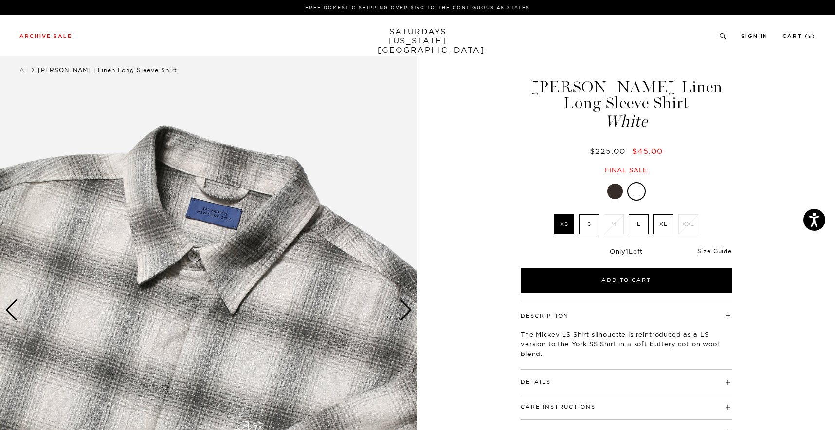
click at [401, 308] on div "Next slide" at bounding box center [406, 309] width 13 height 21
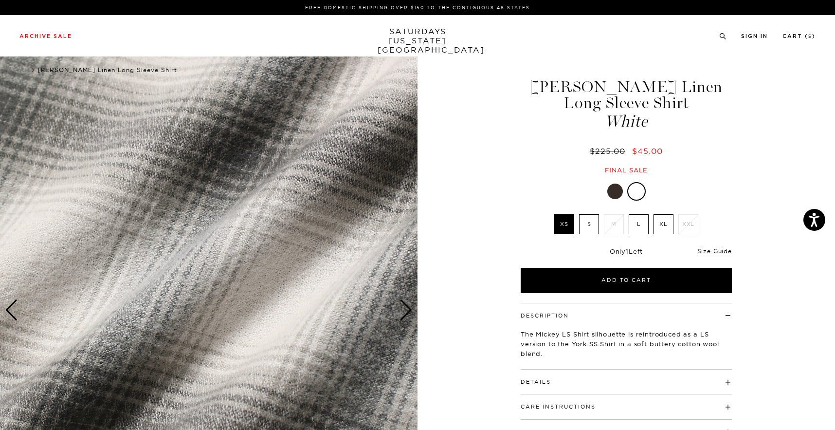
click at [277, 260] on img at bounding box center [209, 310] width 418 height 522
click at [284, 237] on img at bounding box center [209, 310] width 418 height 522
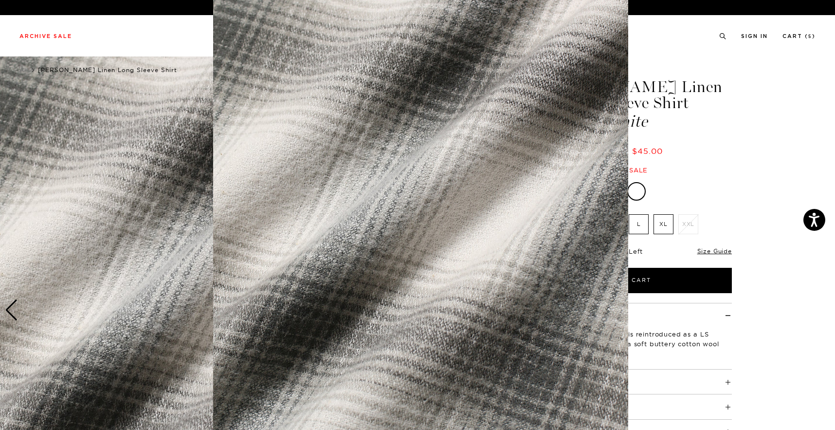
click at [230, 223] on img at bounding box center [420, 227] width 415 height 498
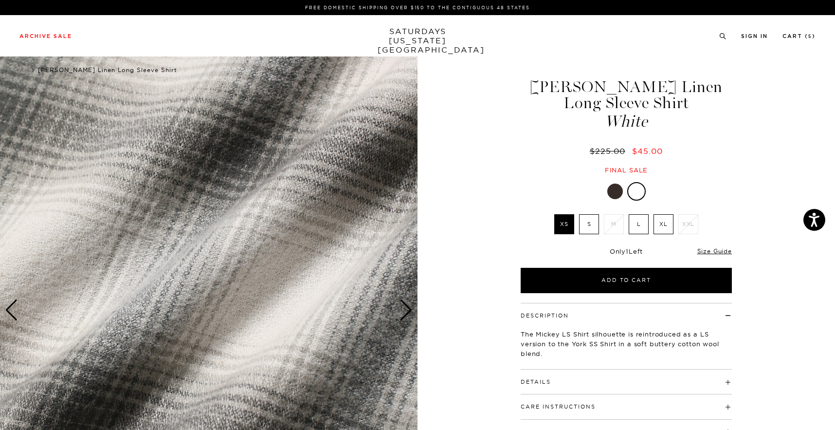
click at [616, 194] on div at bounding box center [615, 191] width 16 height 16
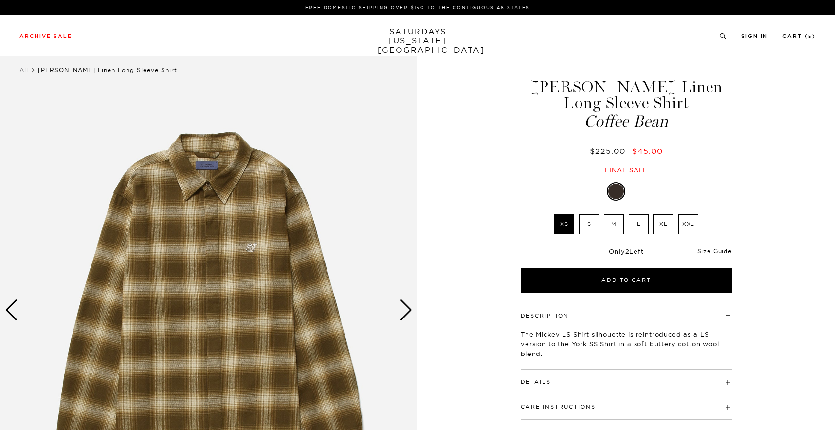
click at [406, 311] on div "Next slide" at bounding box center [406, 309] width 13 height 21
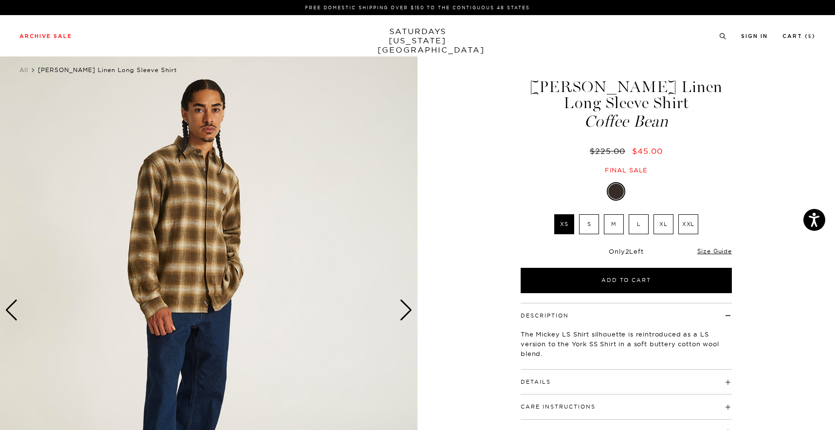
click at [406, 311] on div "Next slide" at bounding box center [406, 309] width 13 height 21
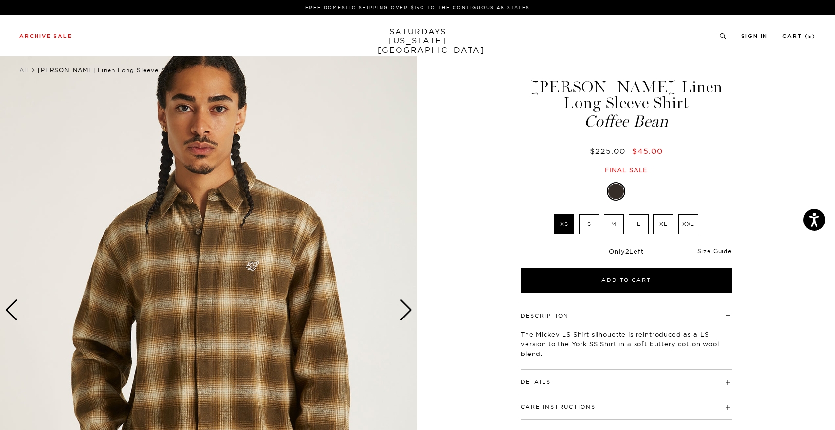
click at [406, 311] on div "Next slide" at bounding box center [406, 309] width 13 height 21
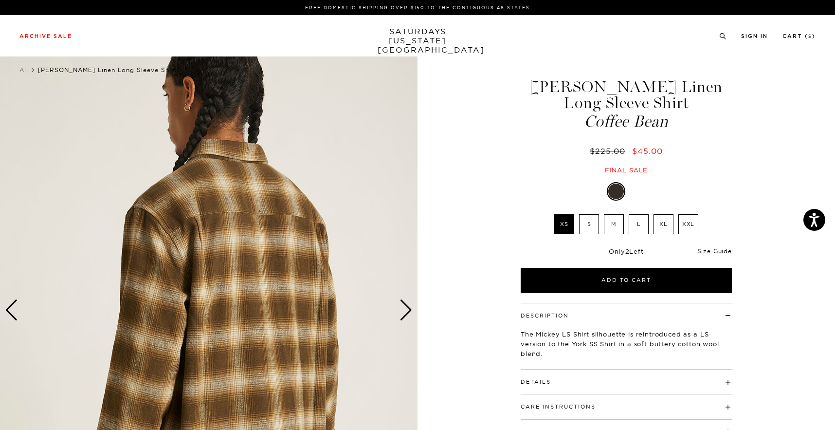
click at [406, 311] on div "Next slide" at bounding box center [406, 309] width 13 height 21
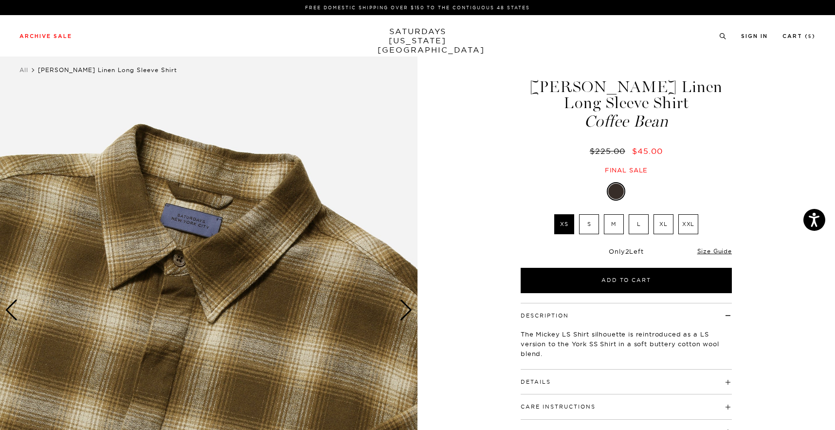
click at [406, 311] on div "Next slide" at bounding box center [406, 309] width 13 height 21
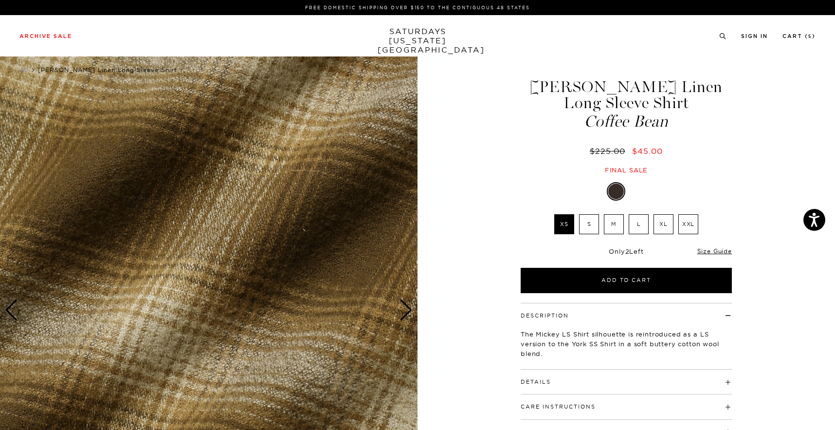
click at [245, 273] on img at bounding box center [209, 310] width 418 height 522
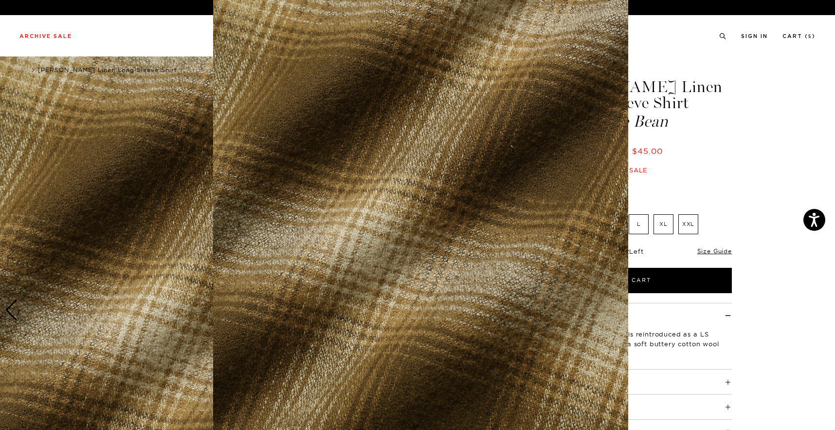
scroll to position [28, 0]
click at [747, 185] on figure at bounding box center [417, 215] width 835 height 430
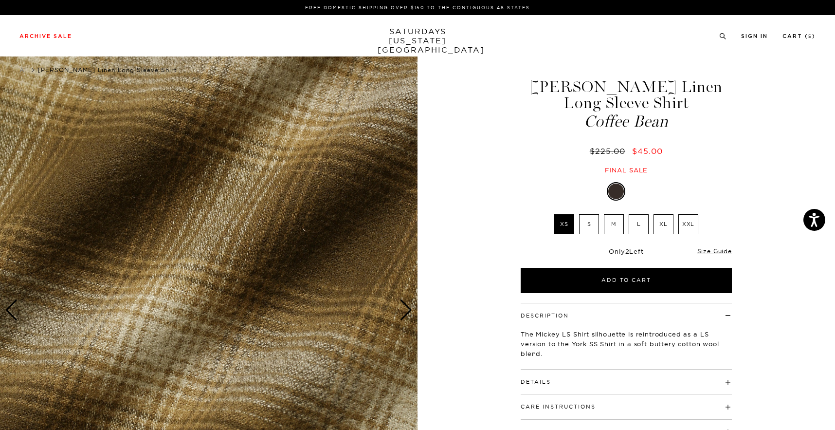
click at [640, 194] on div at bounding box center [638, 191] width 16 height 16
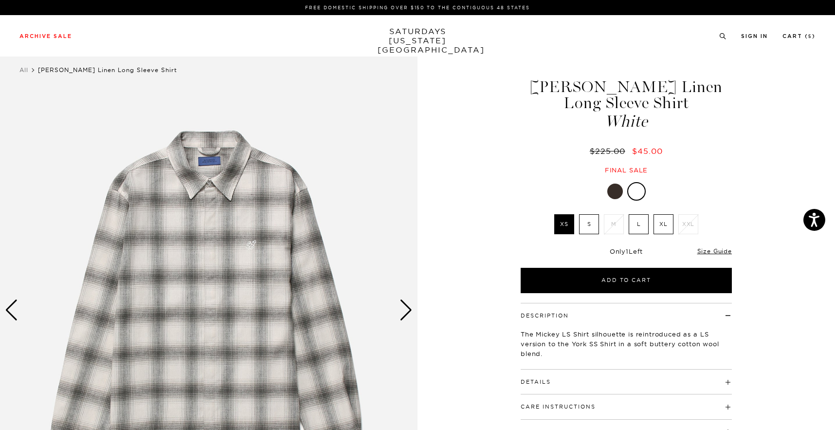
click at [408, 316] on div "Next slide" at bounding box center [406, 309] width 13 height 21
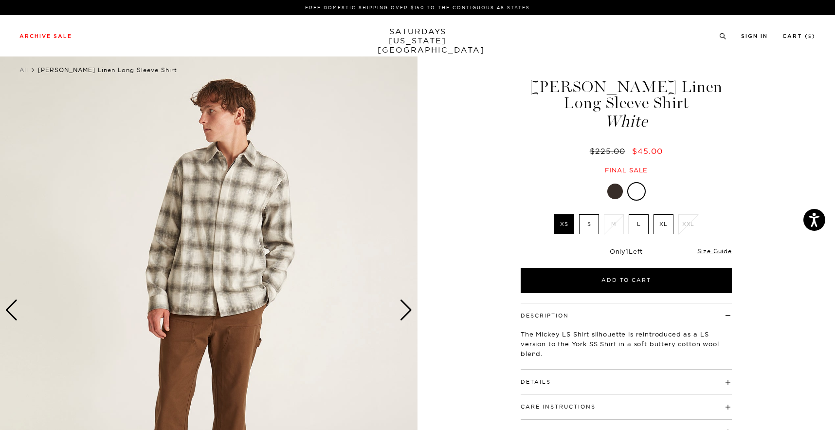
click at [402, 308] on div "Next slide" at bounding box center [406, 309] width 13 height 21
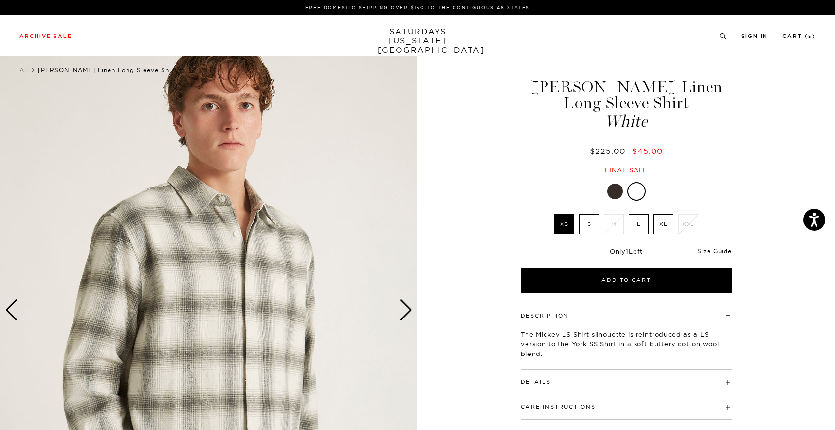
click at [253, 247] on img at bounding box center [209, 310] width 418 height 522
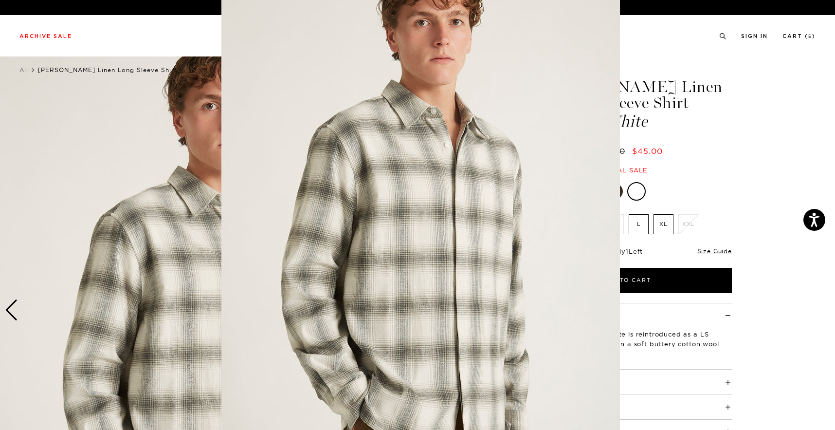
scroll to position [33, 0]
click at [253, 247] on img at bounding box center [420, 216] width 399 height 498
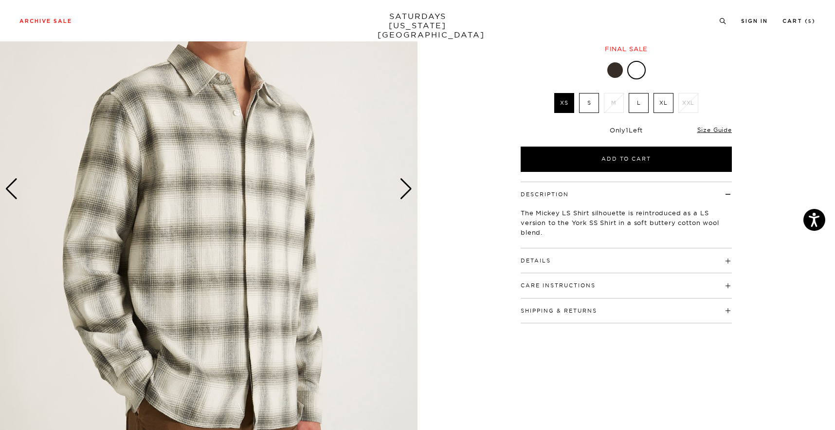
scroll to position [198, 0]
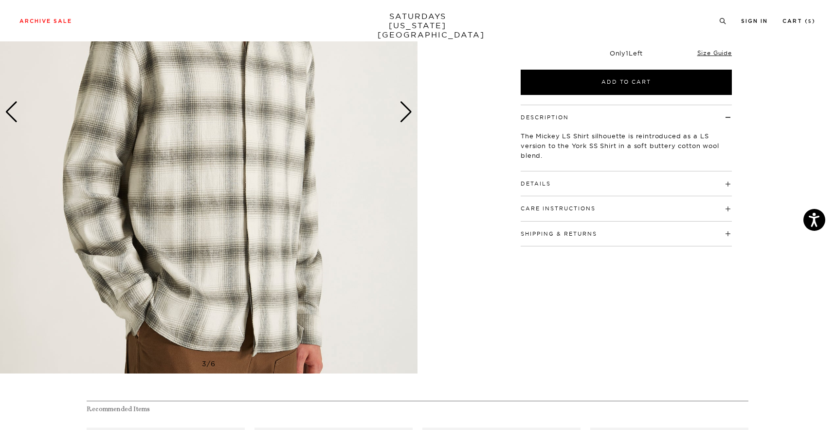
click at [575, 181] on h4 "Details" at bounding box center [626, 179] width 211 height 16
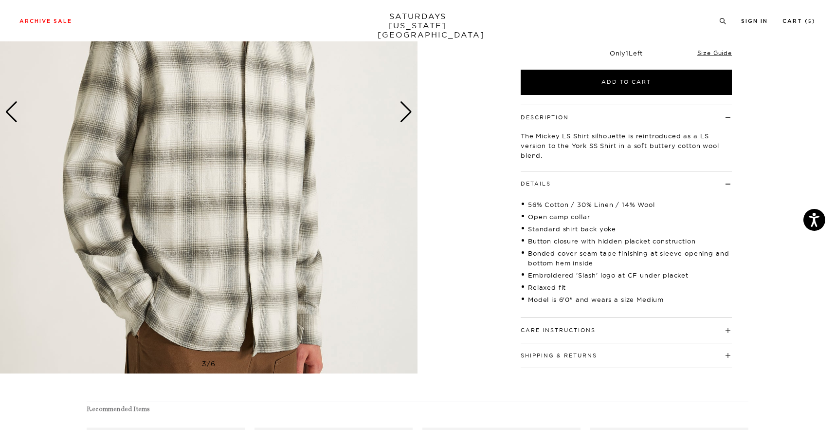
click at [398, 120] on img at bounding box center [209, 112] width 418 height 522
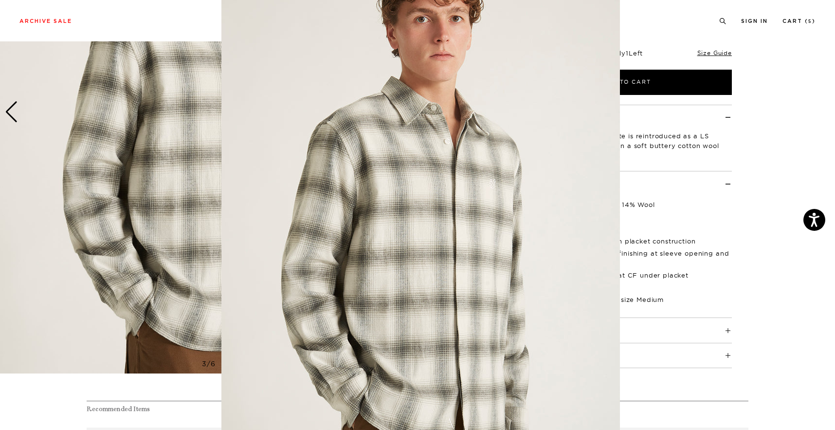
scroll to position [0, 0]
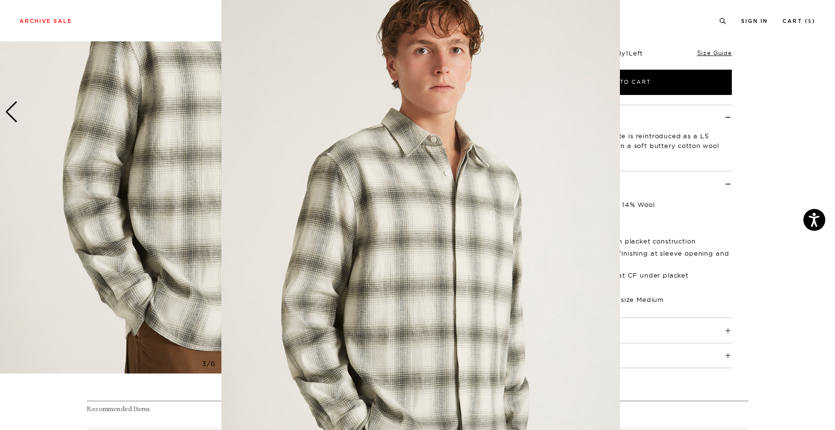
click at [400, 120] on img at bounding box center [420, 246] width 399 height 498
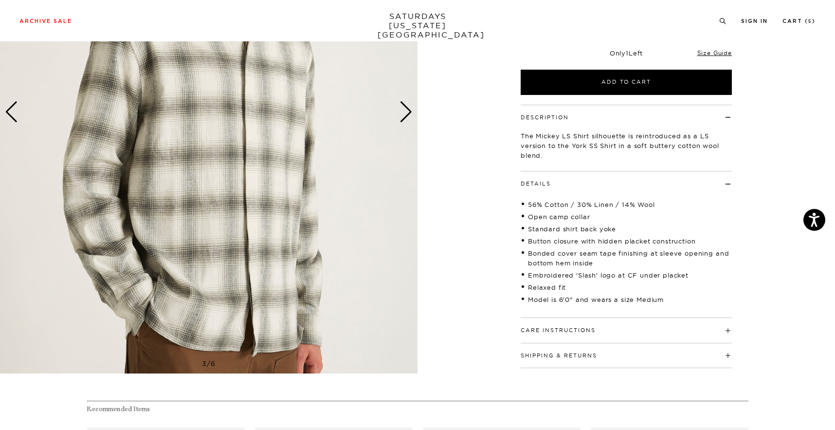
click at [409, 113] on div "Next slide" at bounding box center [406, 111] width 13 height 21
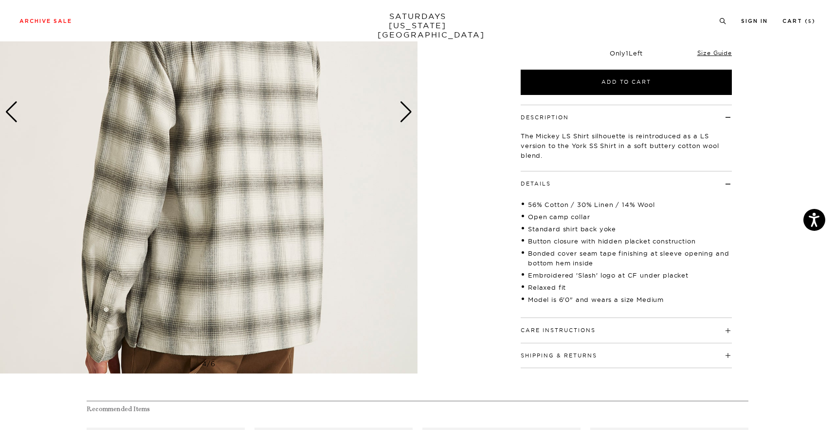
click at [409, 113] on div "Next slide" at bounding box center [406, 111] width 13 height 21
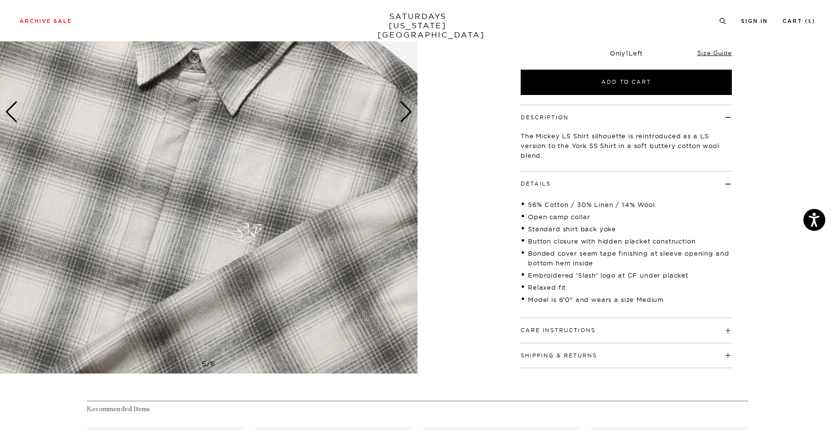
click at [409, 113] on div "Next slide" at bounding box center [406, 111] width 13 height 21
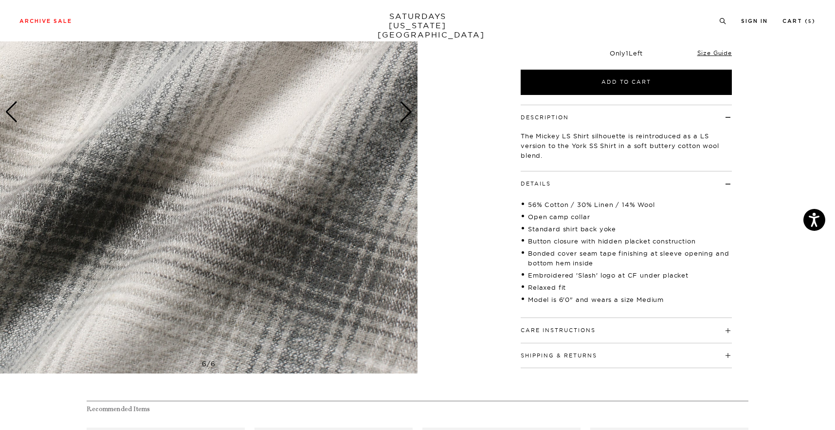
click at [409, 113] on div "Next slide" at bounding box center [406, 111] width 13 height 21
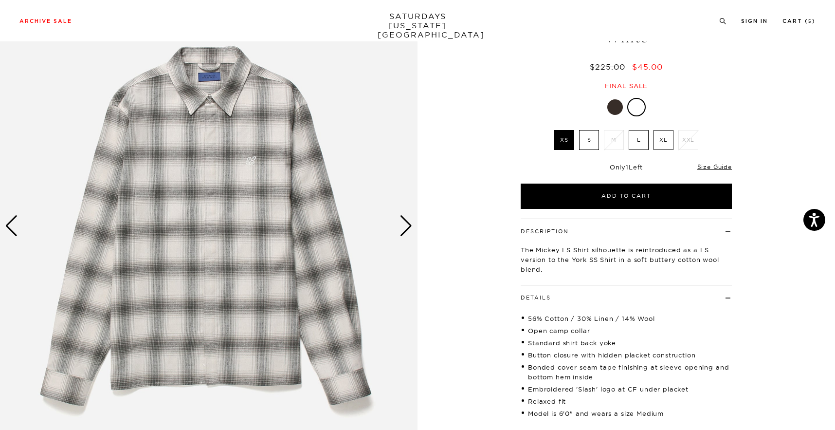
scroll to position [47, 0]
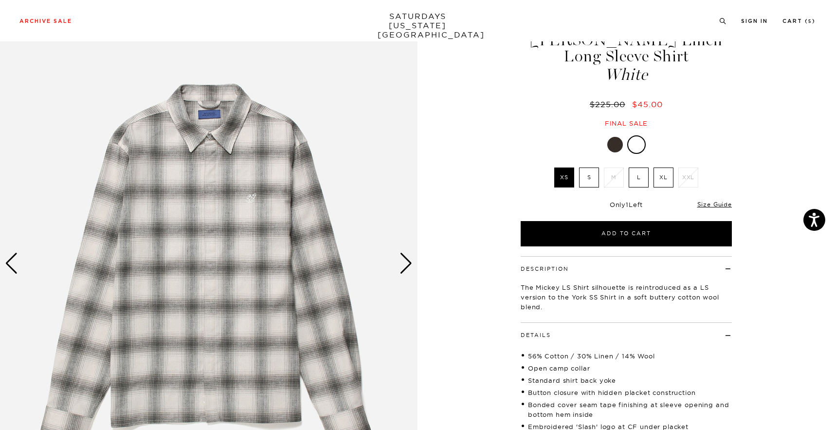
click at [422, 235] on div "1 / 6" at bounding box center [417, 263] width 835 height 522
click at [641, 171] on label "L" at bounding box center [639, 177] width 20 height 20
click at [0, 0] on input "L" at bounding box center [0, 0] width 0 height 0
click at [403, 257] on div "Next slide" at bounding box center [406, 263] width 13 height 21
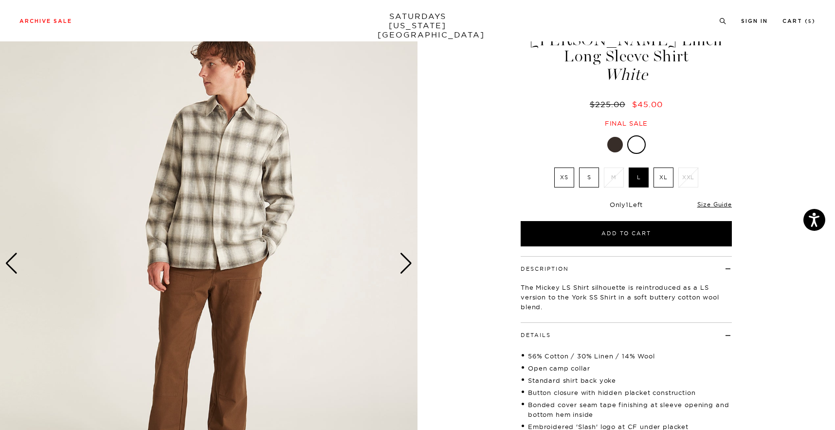
click at [403, 257] on div "Next slide" at bounding box center [406, 263] width 13 height 21
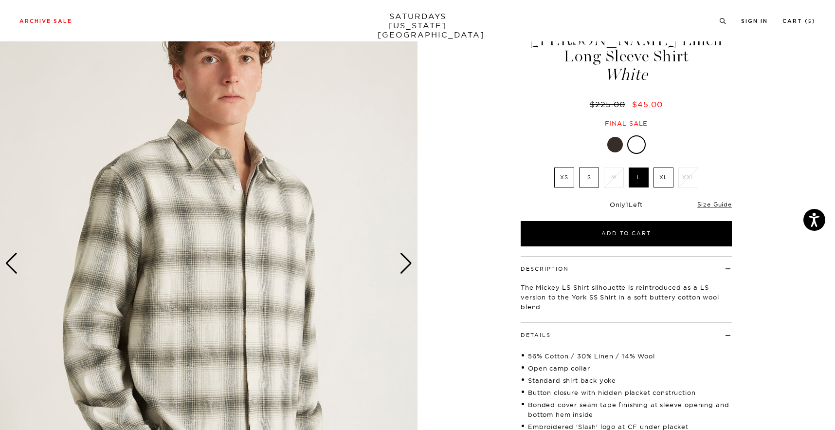
click at [614, 154] on div "White XS S M L XL XXL XS S M L XL" at bounding box center [626, 190] width 243 height 111
click at [615, 145] on div at bounding box center [615, 145] width 16 height 16
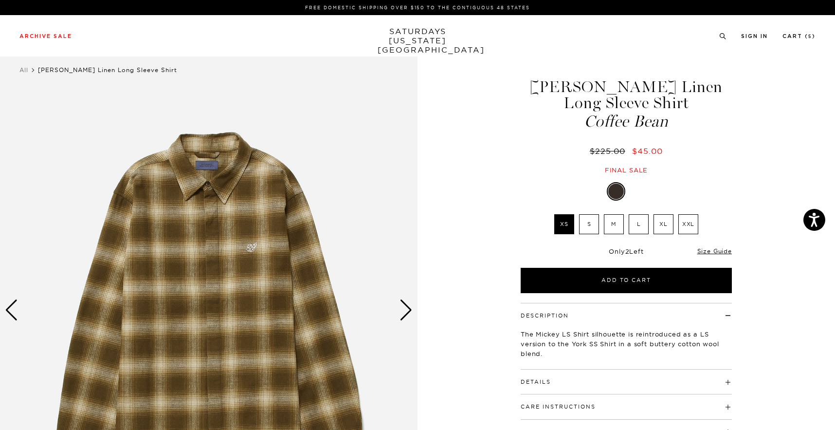
click at [402, 313] on div "Next slide" at bounding box center [406, 309] width 13 height 21
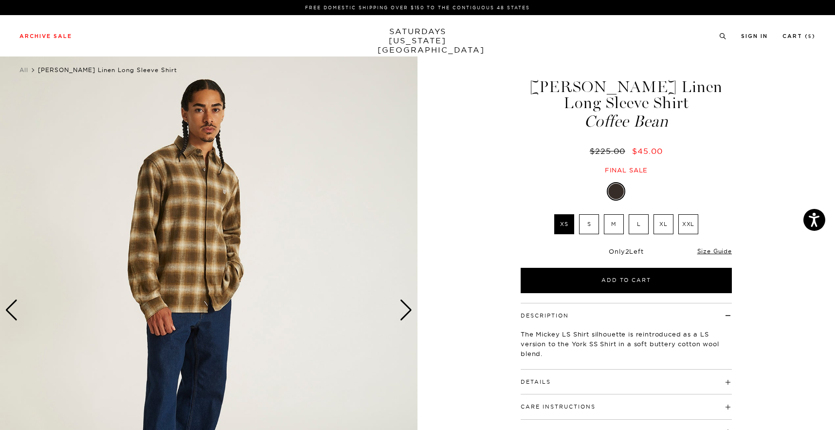
click at [402, 313] on div "Next slide" at bounding box center [406, 309] width 13 height 21
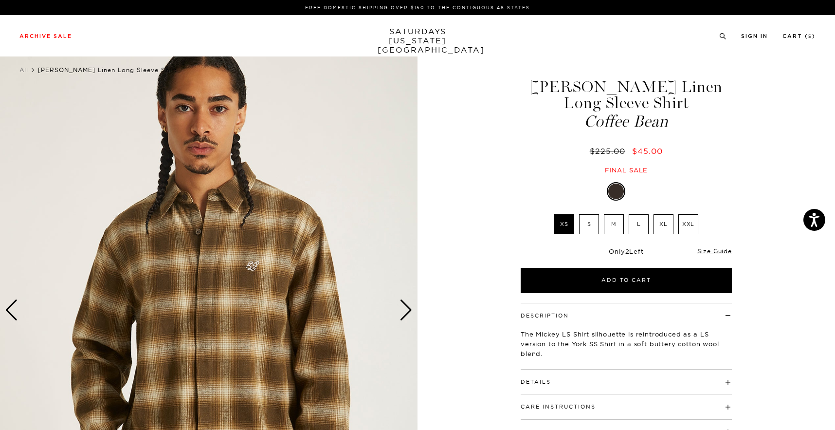
click at [402, 314] on div "Next slide" at bounding box center [406, 309] width 13 height 21
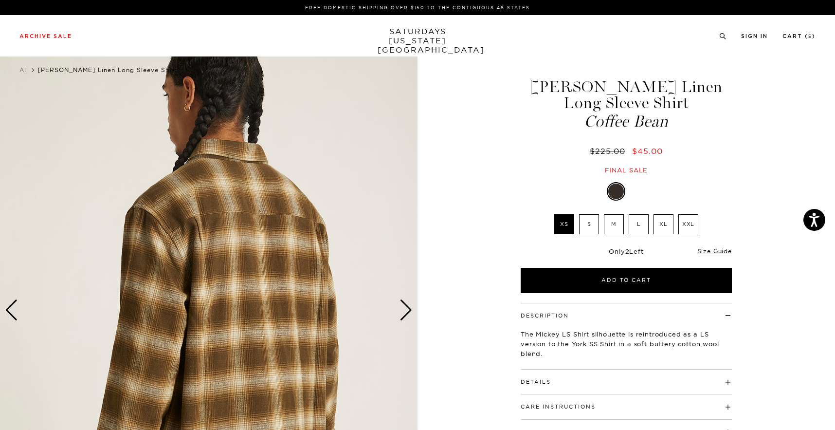
click at [635, 191] on div at bounding box center [638, 191] width 16 height 16
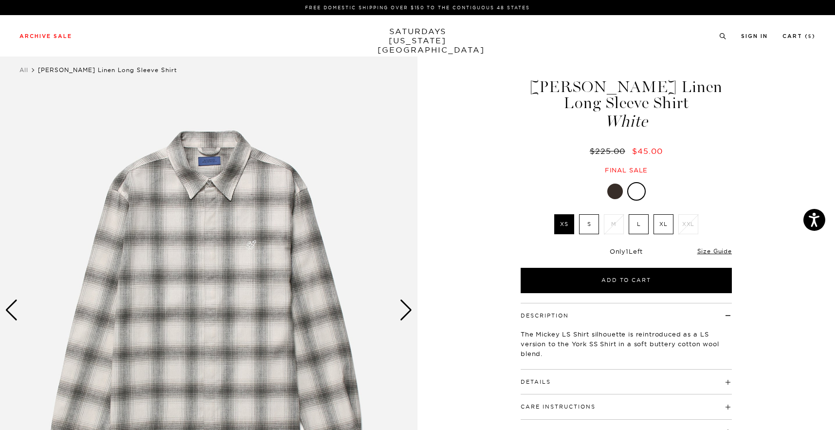
click at [613, 224] on li "M" at bounding box center [613, 224] width 25 height 20
click at [628, 225] on li "L" at bounding box center [638, 224] width 25 height 20
click at [642, 223] on label "L" at bounding box center [639, 224] width 20 height 20
click at [0, 0] on input "L" at bounding box center [0, 0] width 0 height 0
click at [806, 29] on div "Archive Sale Men's Tees Shirts Shorts Swim Knitwear Pants Sweats Women's" at bounding box center [417, 35] width 835 height 41
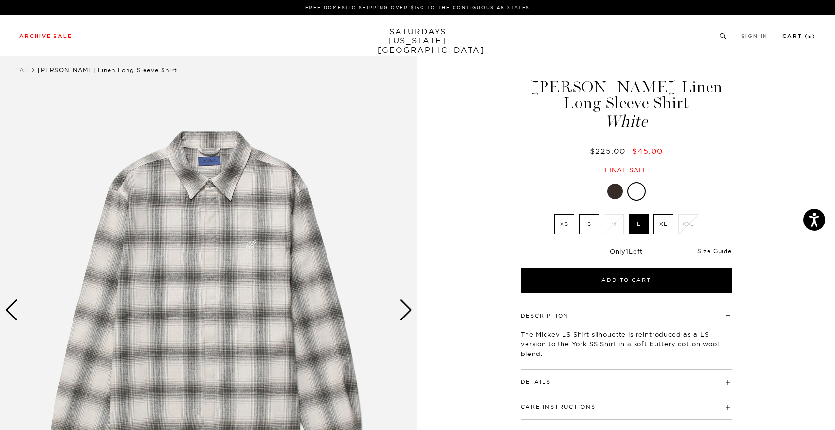
click at [806, 36] on link "Cart ( 5 )" at bounding box center [799, 36] width 33 height 5
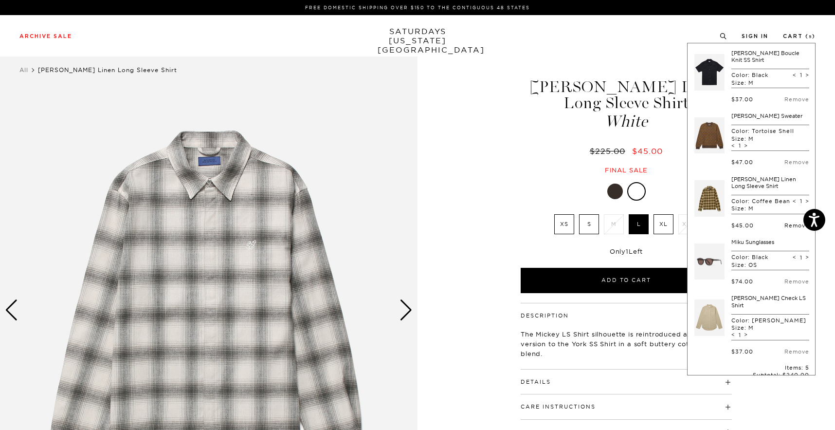
click at [792, 225] on link "Remove" at bounding box center [796, 225] width 25 height 7
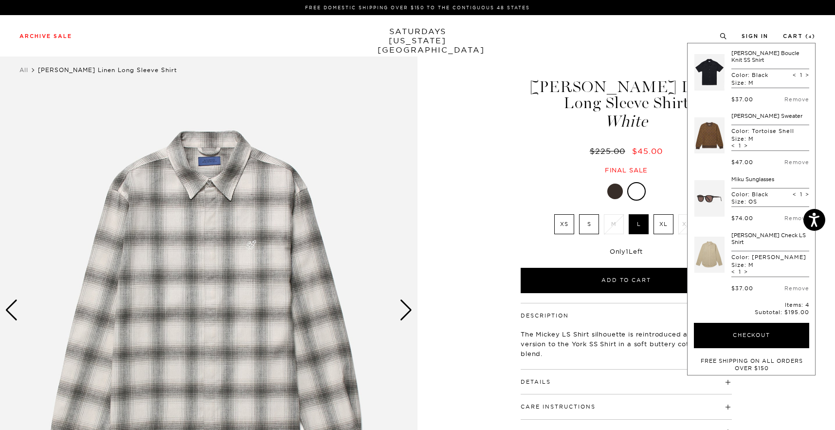
click at [719, 131] on link at bounding box center [709, 135] width 30 height 46
click at [637, 231] on label "L" at bounding box center [639, 224] width 20 height 20
click at [0, 0] on input "L" at bounding box center [0, 0] width 0 height 0
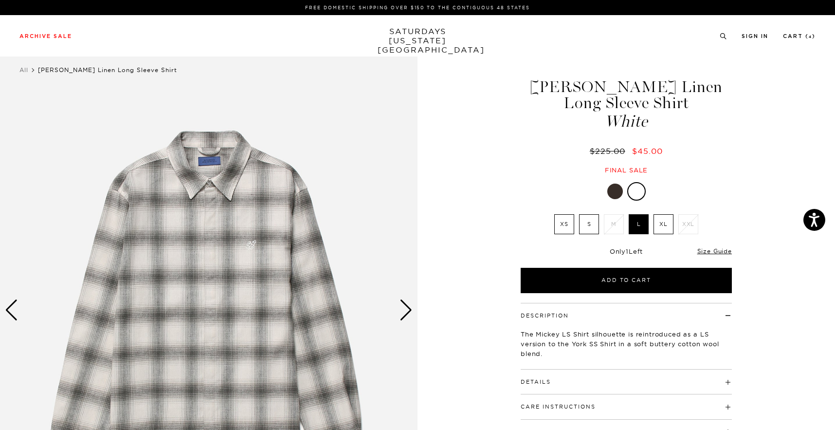
click at [400, 314] on div "Next slide" at bounding box center [406, 309] width 13 height 21
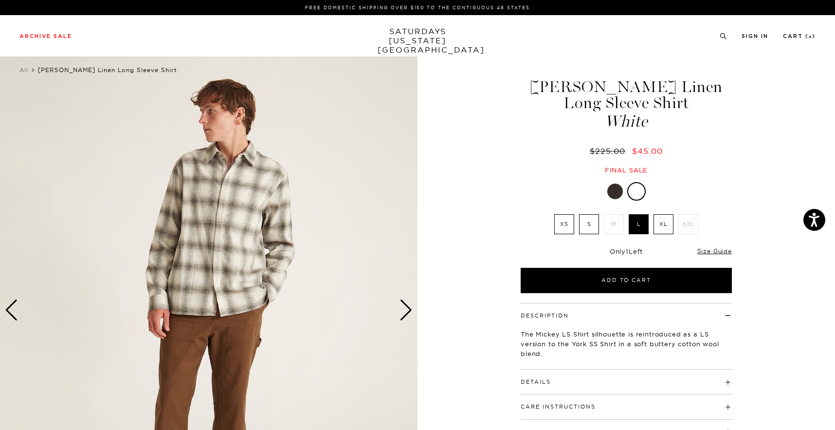
click at [622, 189] on div at bounding box center [615, 191] width 16 height 16
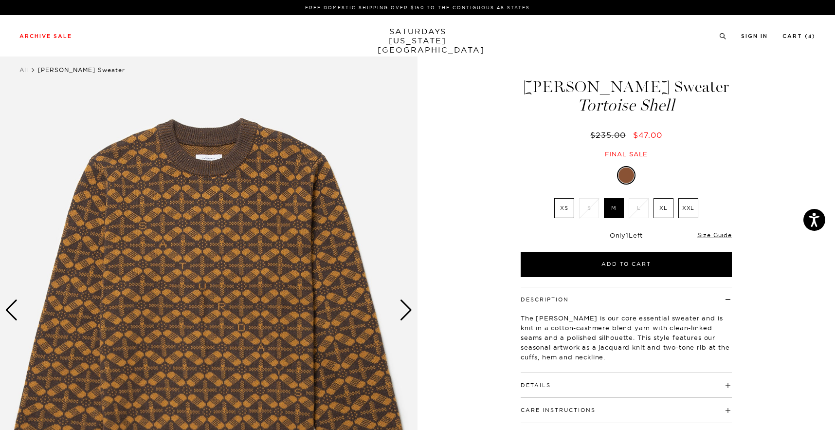
click at [219, 180] on img at bounding box center [209, 310] width 418 height 522
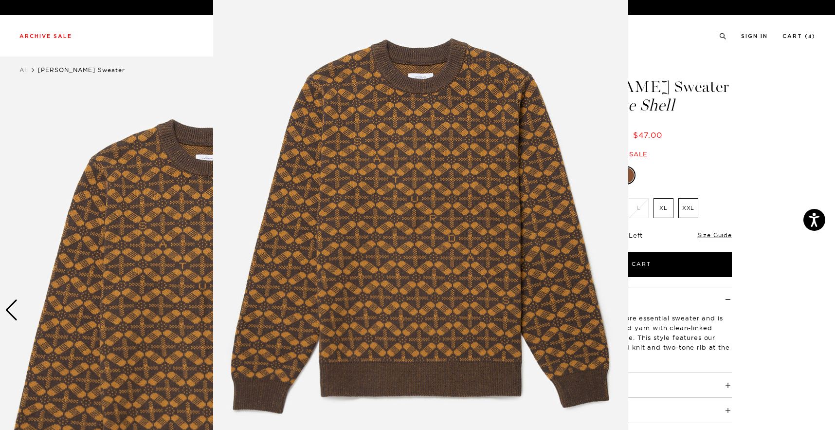
click at [243, 229] on img at bounding box center [420, 222] width 415 height 498
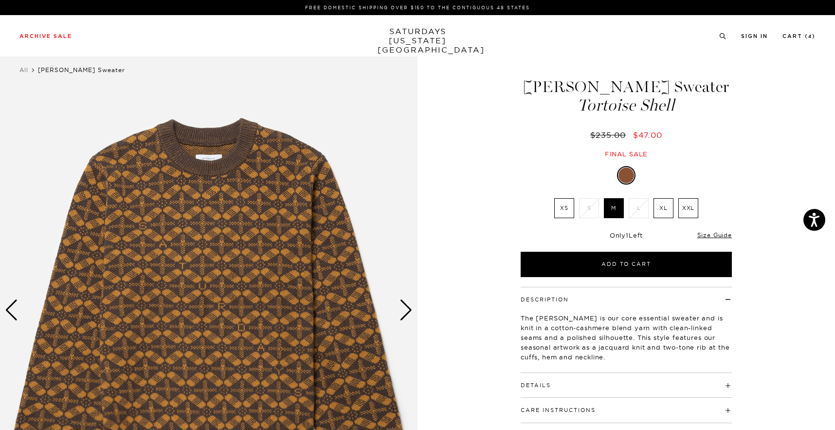
click at [409, 312] on div "Next slide" at bounding box center [406, 309] width 13 height 21
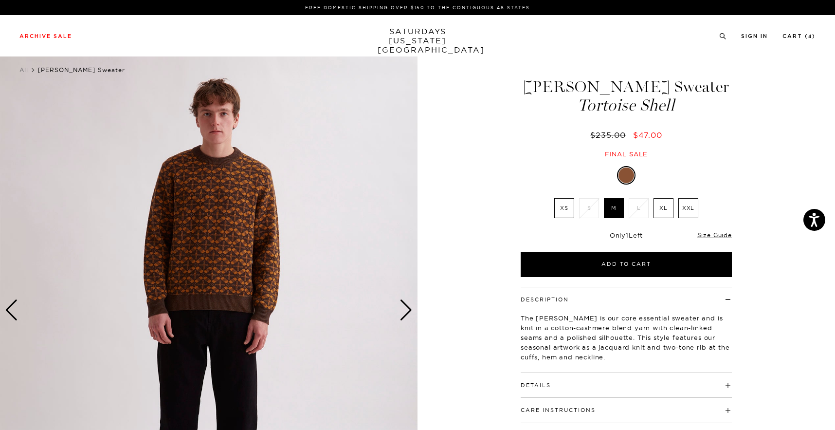
click at [409, 311] on div "Next slide" at bounding box center [406, 309] width 13 height 21
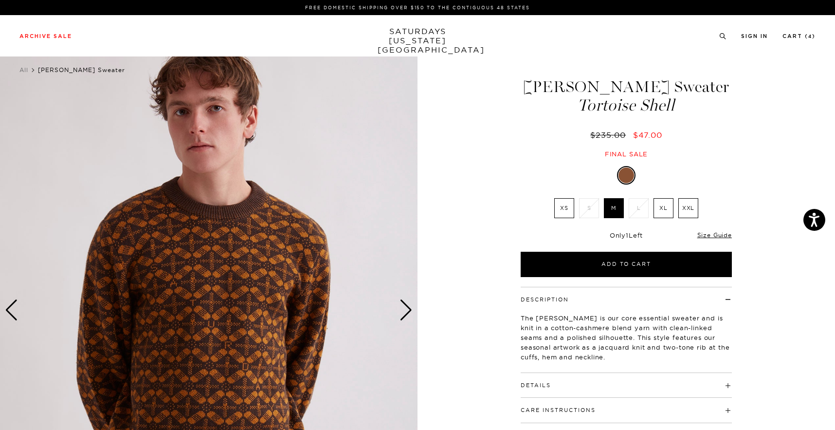
click at [409, 311] on div "Next slide" at bounding box center [406, 309] width 13 height 21
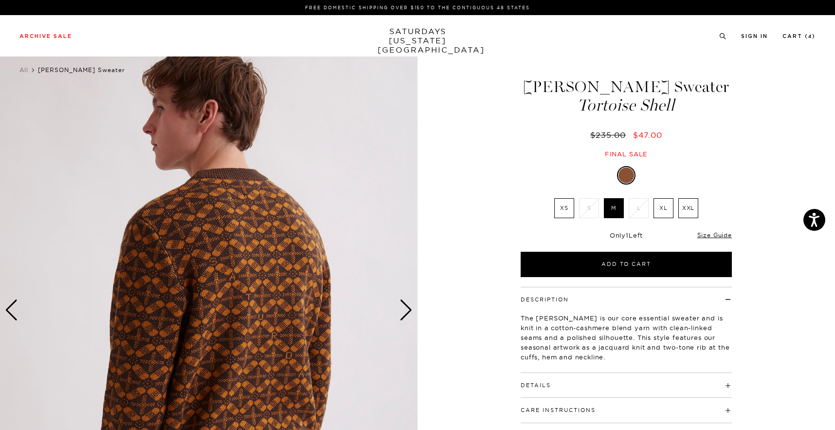
click at [409, 311] on div "Next slide" at bounding box center [406, 309] width 13 height 21
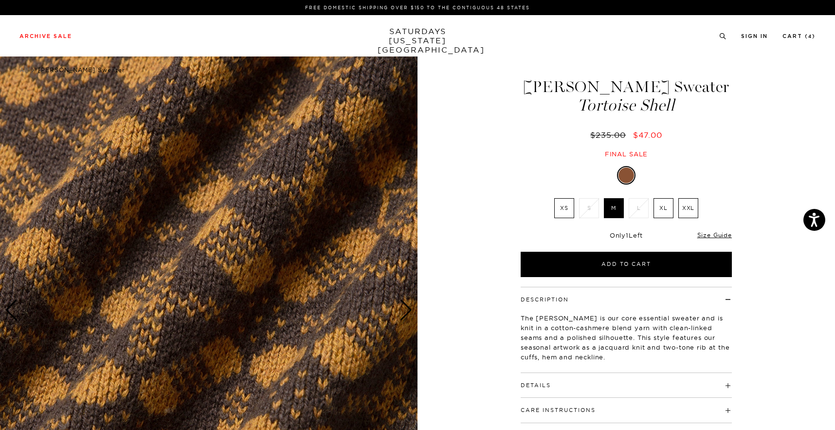
click at [212, 220] on img at bounding box center [209, 310] width 418 height 522
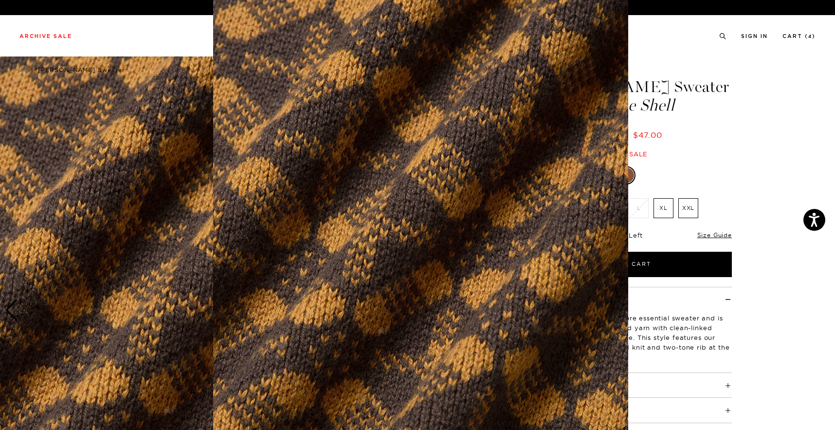
click at [186, 238] on figure at bounding box center [417, 215] width 835 height 430
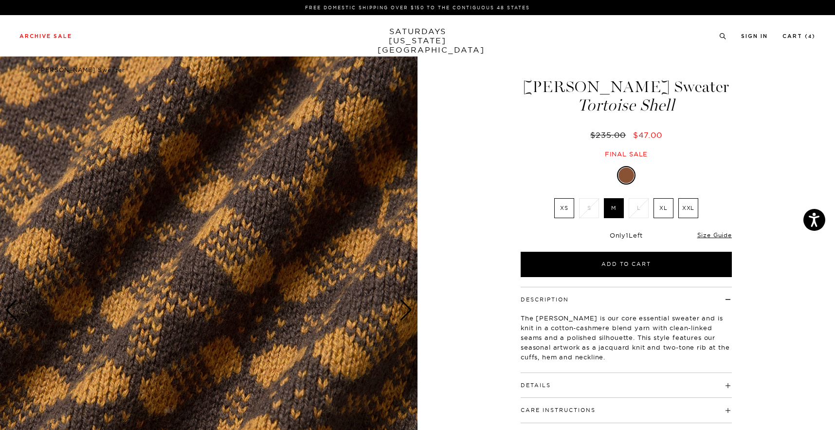
click at [373, 246] on img at bounding box center [209, 310] width 418 height 522
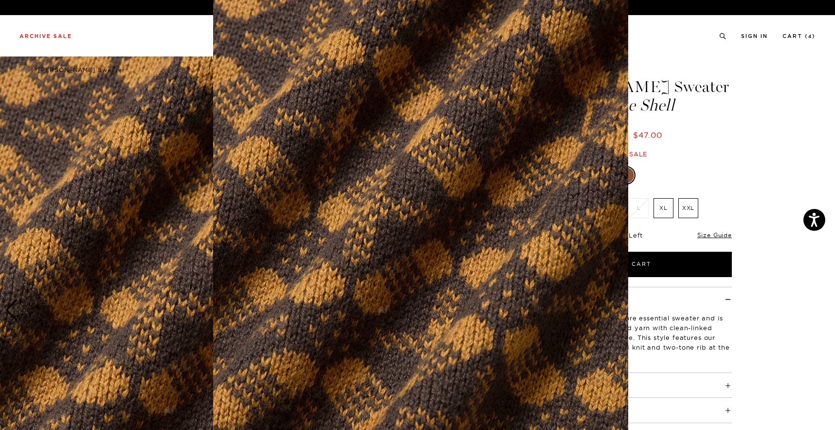
scroll to position [36, 0]
click at [475, 253] on img at bounding box center [420, 213] width 415 height 498
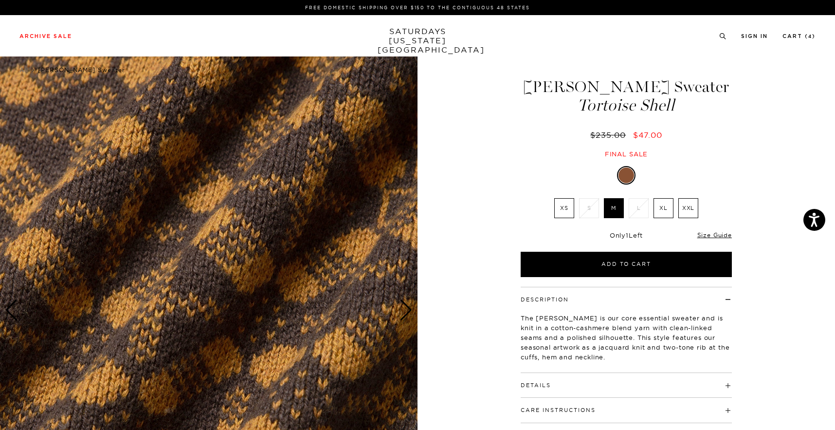
scroll to position [0, 0]
click at [792, 39] on link "Cart ( 4 )" at bounding box center [799, 36] width 33 height 5
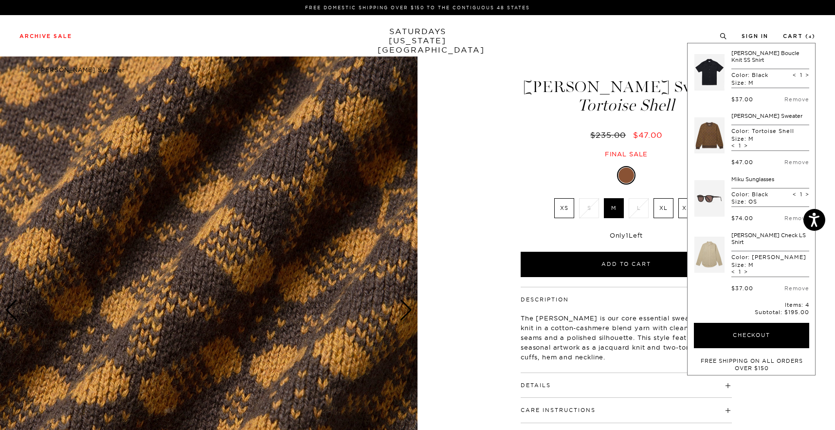
click at [704, 247] on link at bounding box center [709, 255] width 30 height 46
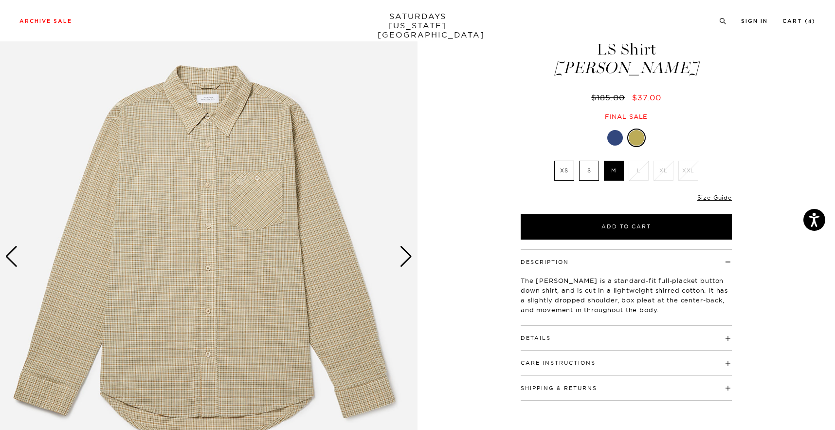
scroll to position [55, 0]
click at [705, 325] on h4 "Details" at bounding box center [626, 333] width 211 height 16
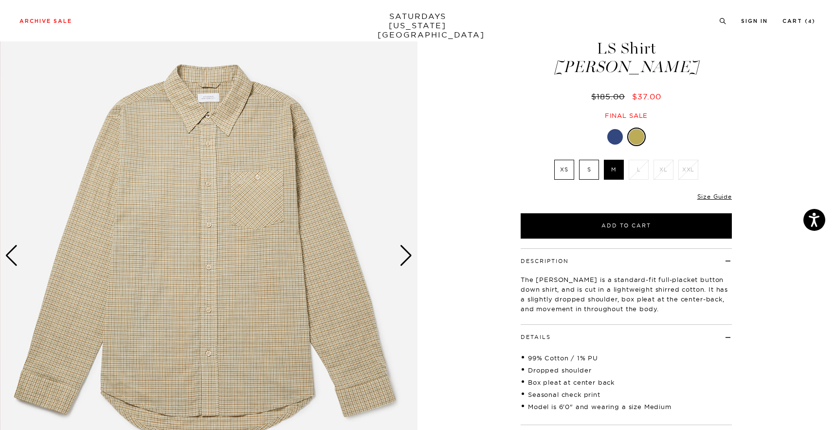
click at [401, 267] on img at bounding box center [209, 256] width 418 height 522
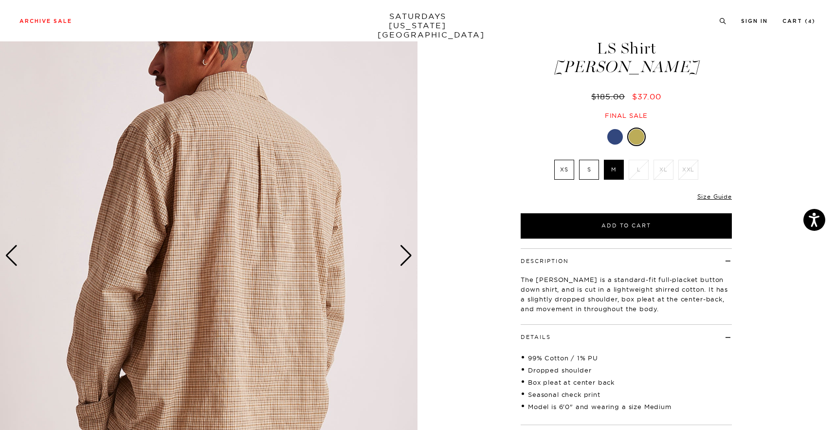
click at [401, 267] on img at bounding box center [209, 256] width 418 height 522
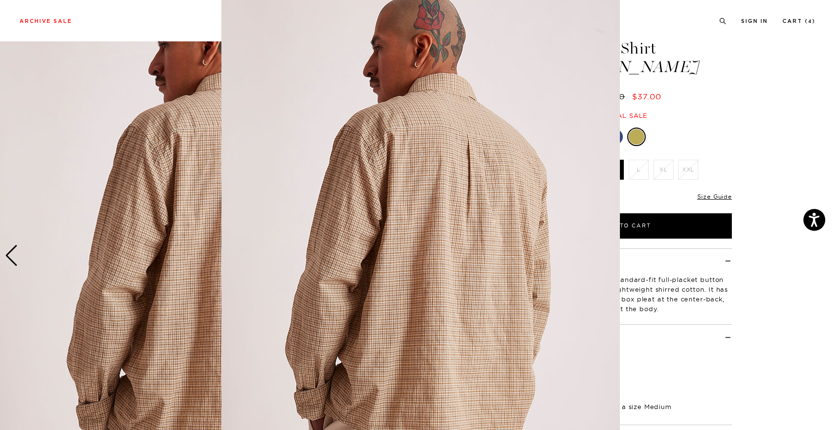
scroll to position [32, 0]
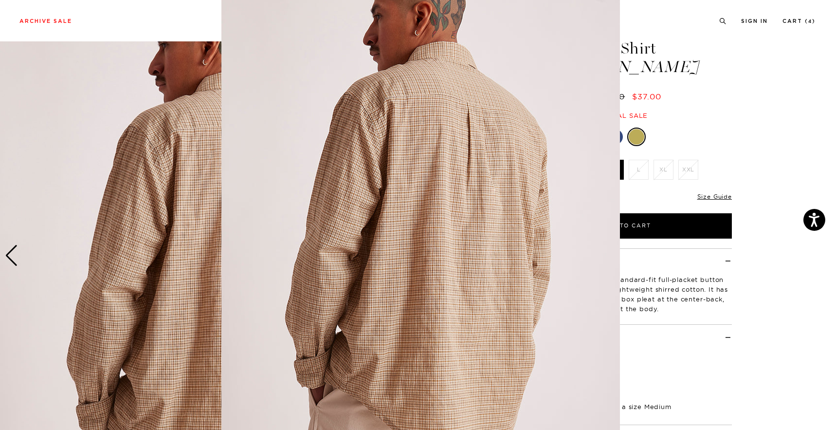
click at [402, 261] on img at bounding box center [420, 217] width 399 height 498
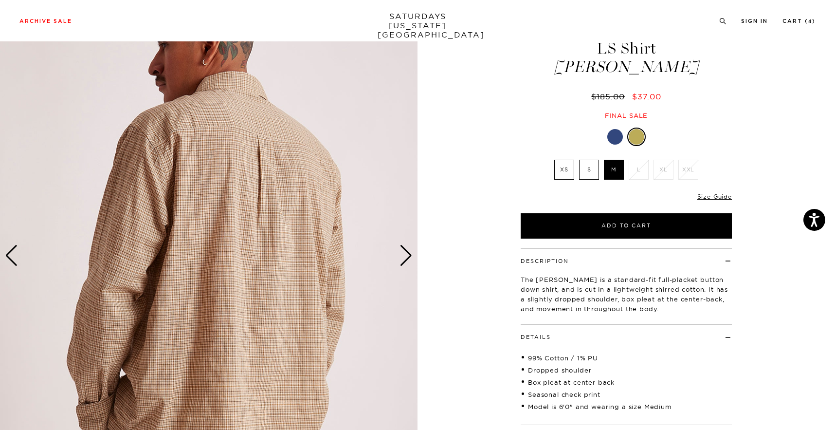
click at [409, 247] on div "Next slide" at bounding box center [406, 255] width 13 height 21
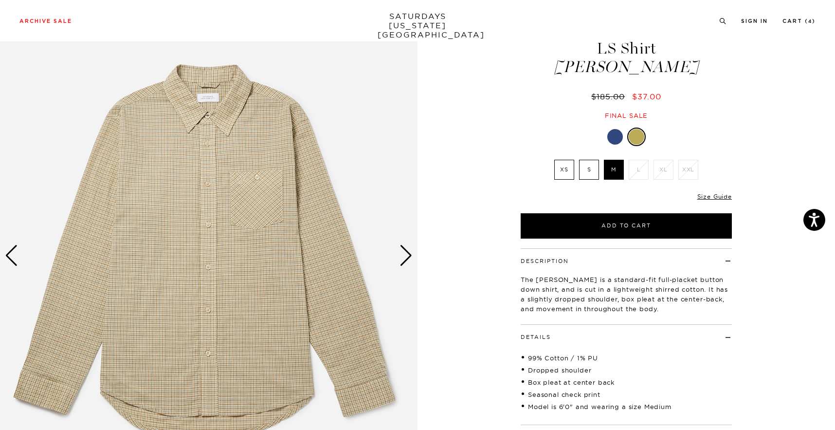
click at [409, 247] on div "Next slide" at bounding box center [406, 255] width 13 height 21
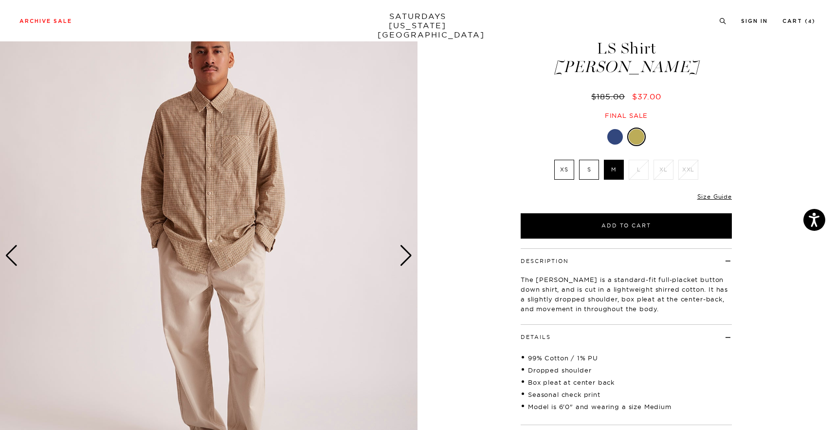
click at [409, 247] on div "Next slide" at bounding box center [406, 255] width 13 height 21
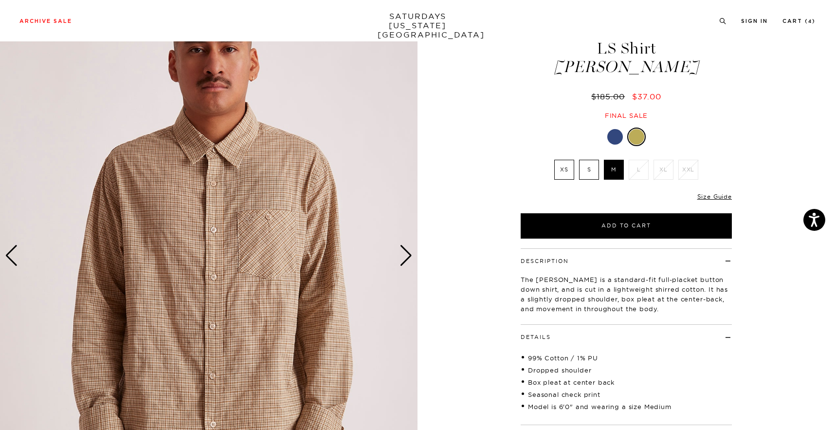
click at [411, 254] on div "Next slide" at bounding box center [406, 255] width 13 height 21
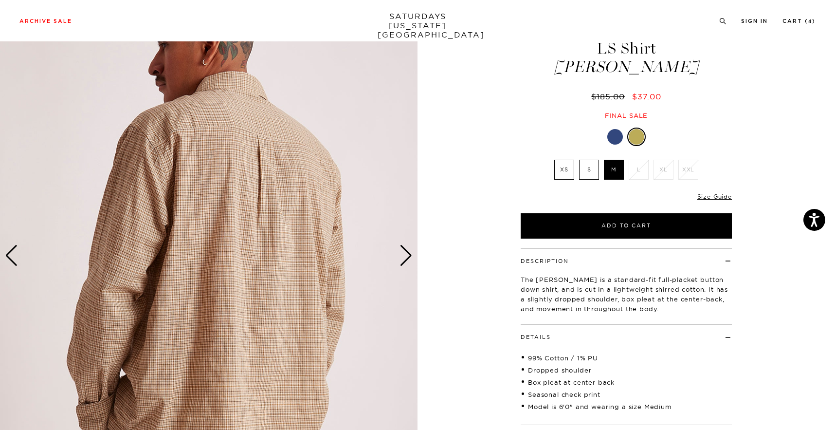
click at [411, 254] on div "Next slide" at bounding box center [406, 255] width 13 height 21
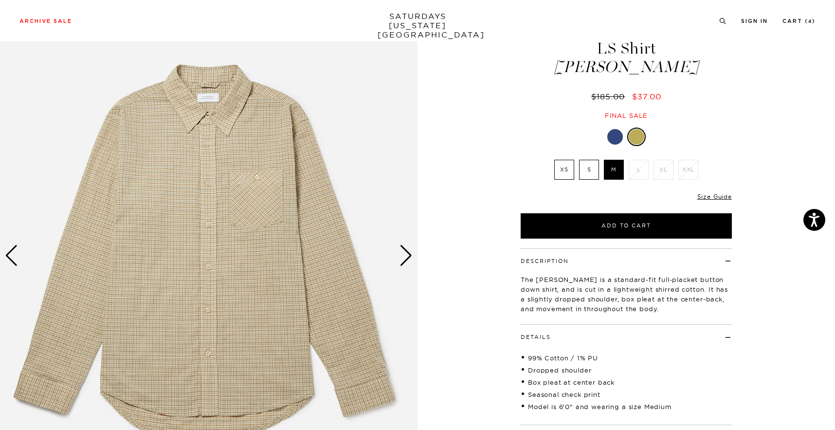
click at [411, 254] on div "Next slide" at bounding box center [406, 255] width 13 height 21
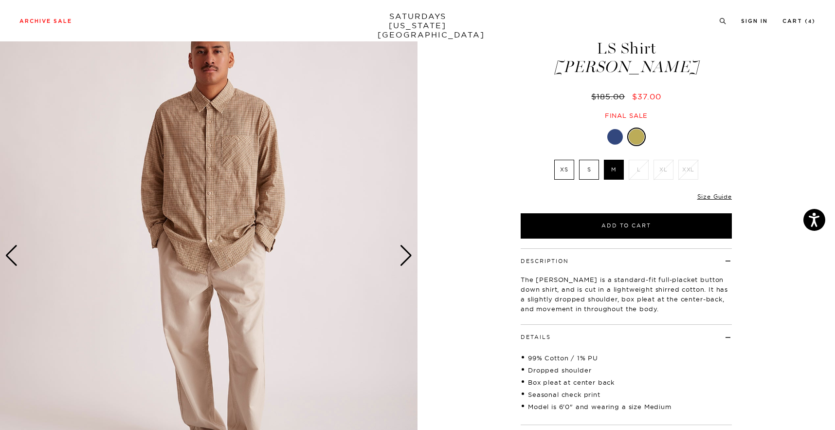
click at [411, 254] on div "Next slide" at bounding box center [406, 255] width 13 height 21
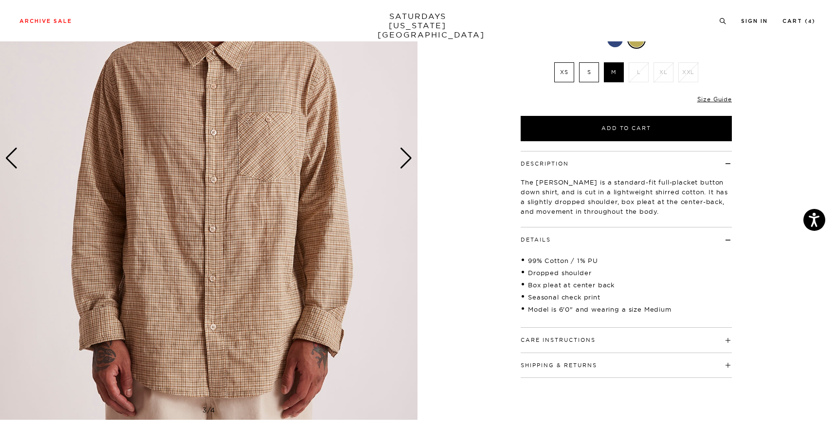
scroll to position [158, 0]
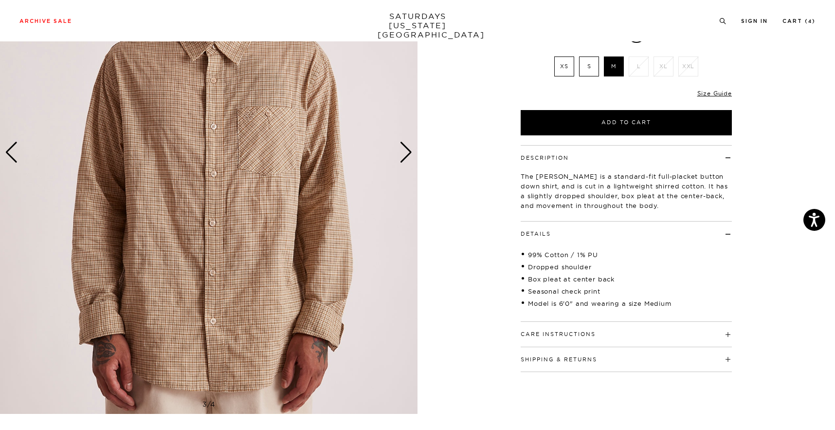
click at [411, 152] on div "Next slide" at bounding box center [406, 152] width 13 height 21
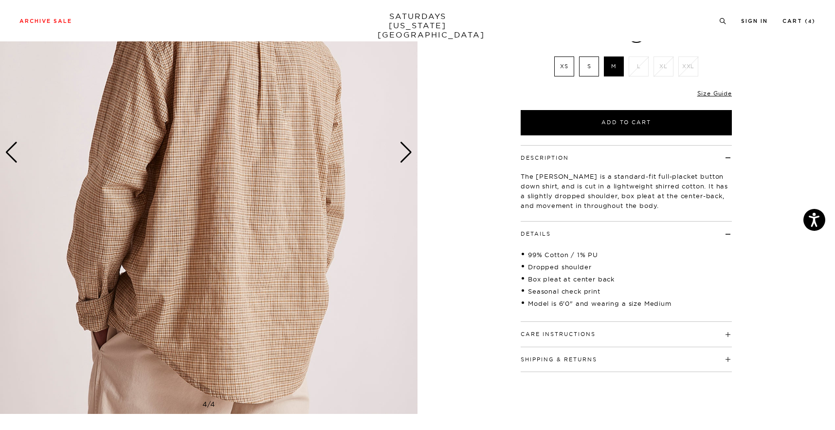
click at [411, 152] on div "Next slide" at bounding box center [406, 152] width 13 height 21
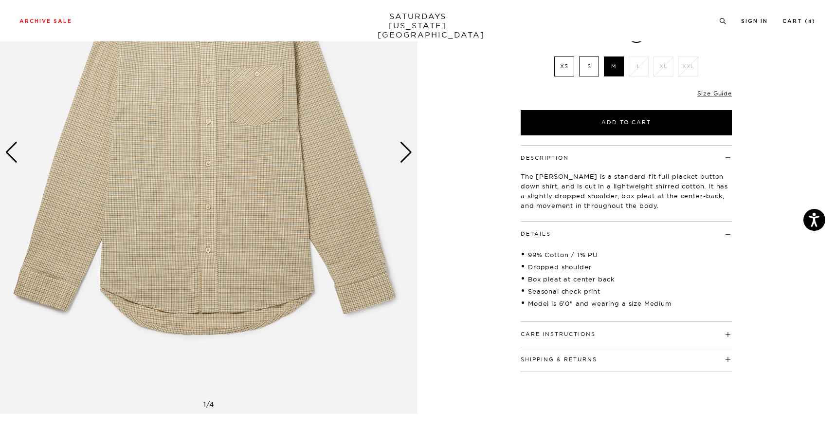
click at [411, 152] on div "Next slide" at bounding box center [406, 152] width 13 height 21
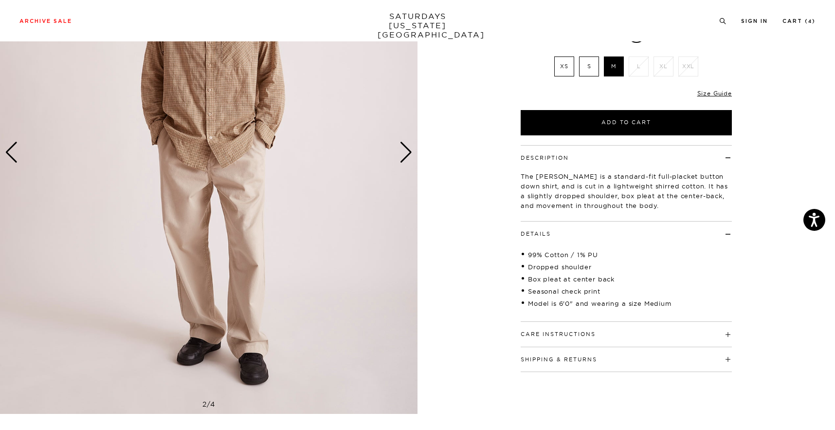
click at [411, 152] on div "Next slide" at bounding box center [406, 152] width 13 height 21
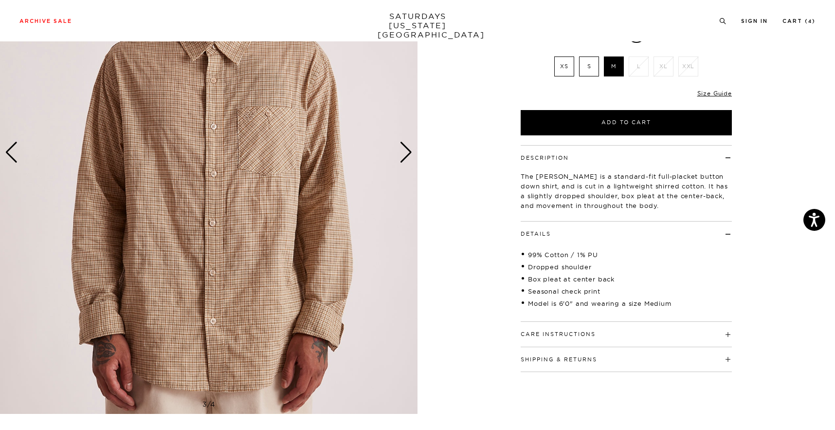
click at [411, 152] on div "Next slide" at bounding box center [406, 152] width 13 height 21
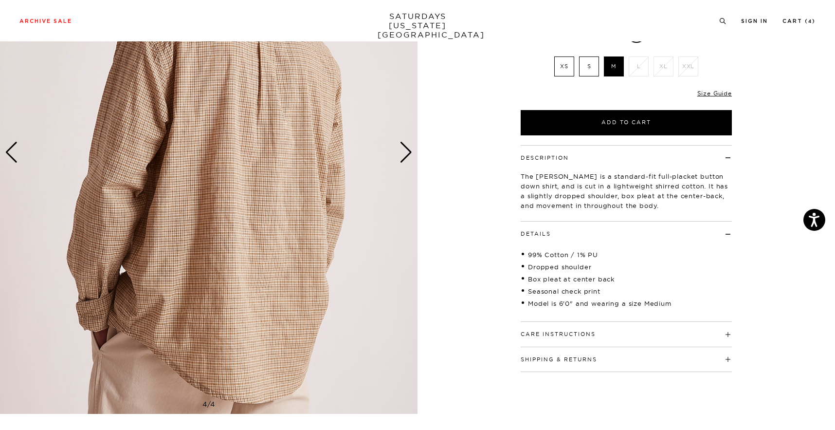
click at [411, 152] on div "Next slide" at bounding box center [406, 152] width 13 height 21
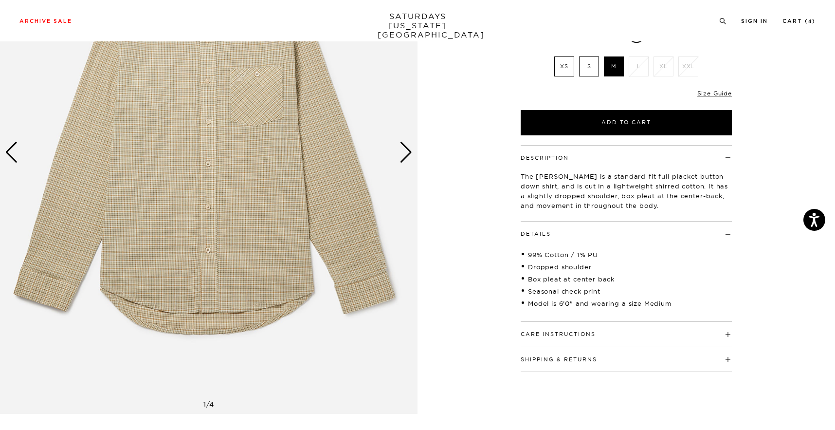
click at [411, 152] on div "Next slide" at bounding box center [406, 152] width 13 height 21
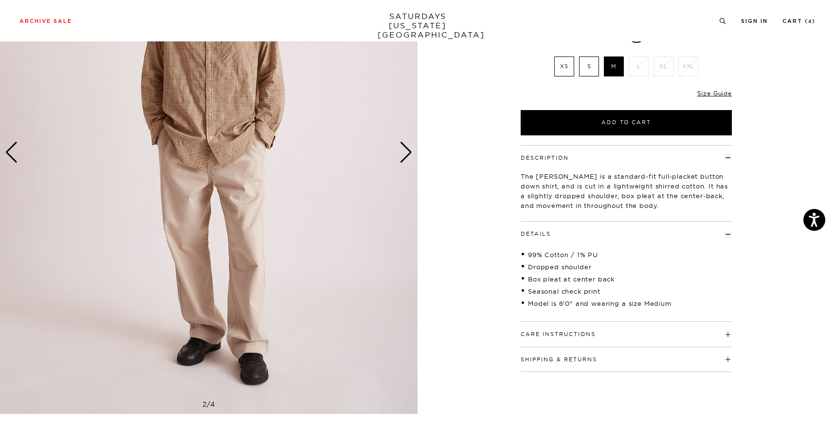
click at [411, 152] on div "Next slide" at bounding box center [406, 152] width 13 height 21
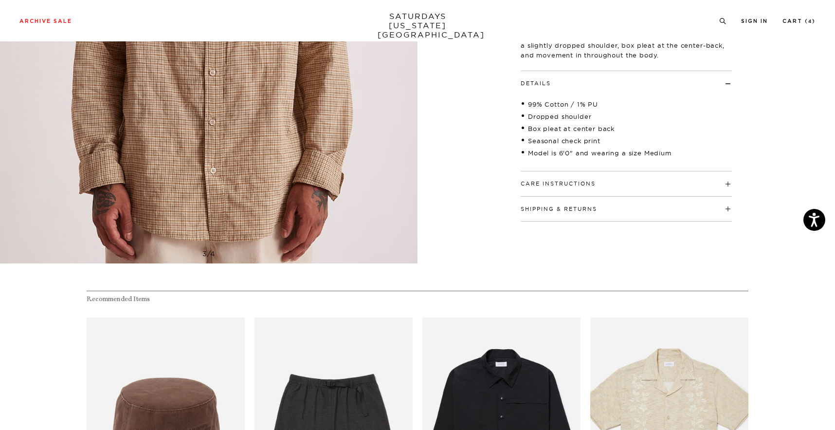
scroll to position [320, 0]
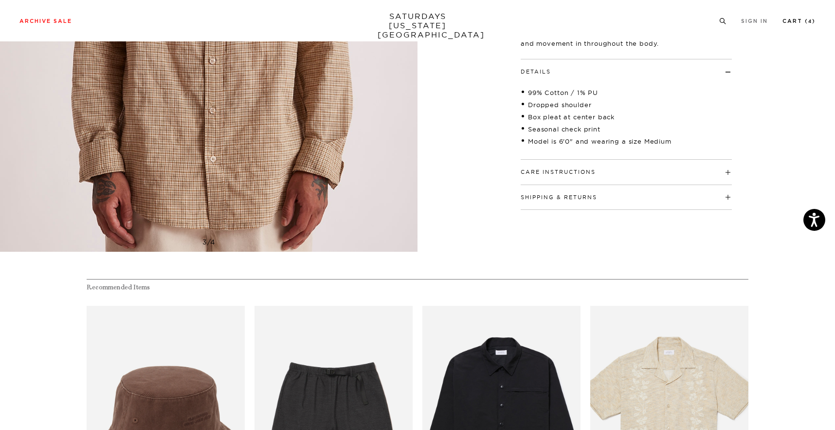
click at [801, 20] on link "Cart ( 4 )" at bounding box center [799, 20] width 33 height 5
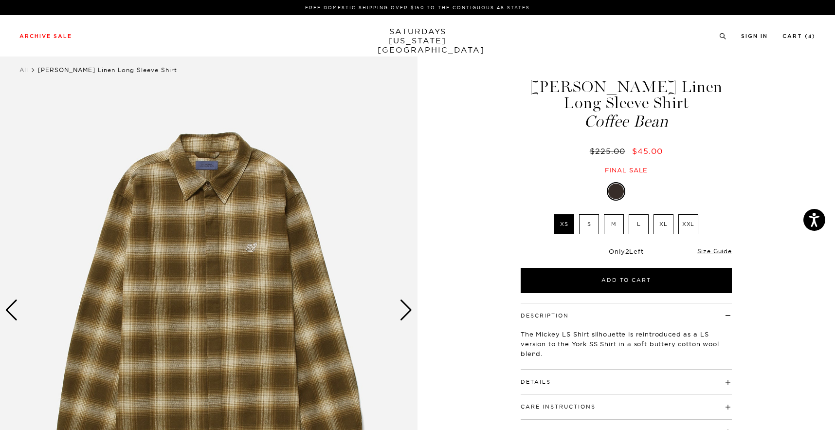
click at [636, 190] on div at bounding box center [638, 191] width 16 height 16
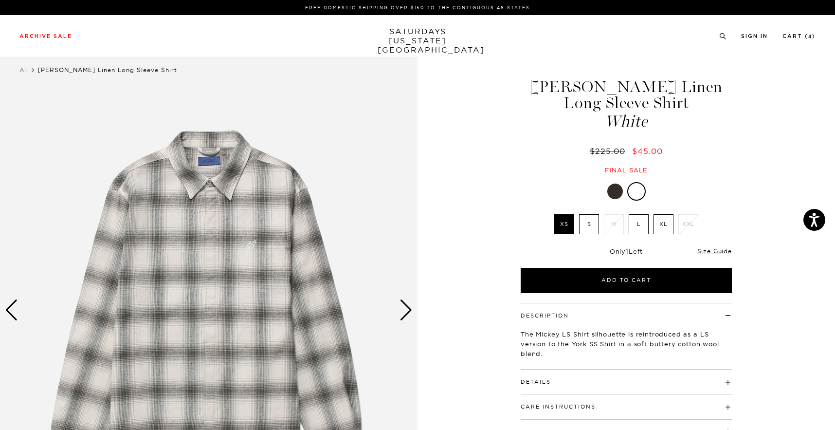
click at [409, 318] on div "Next slide" at bounding box center [406, 309] width 13 height 21
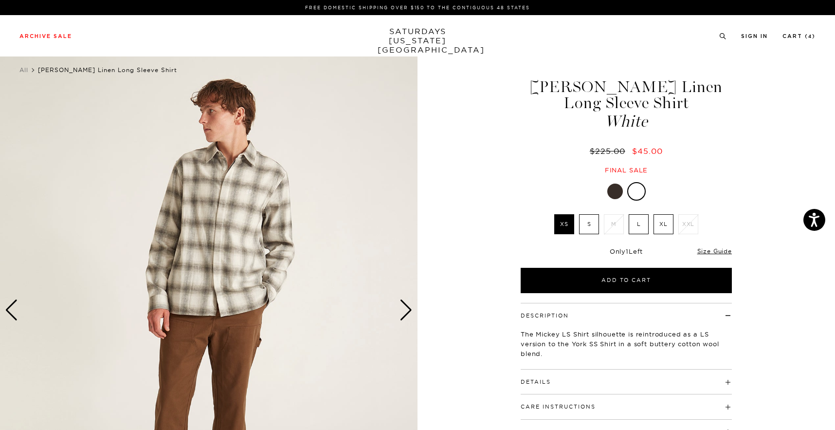
click at [409, 318] on div "Next slide" at bounding box center [406, 309] width 13 height 21
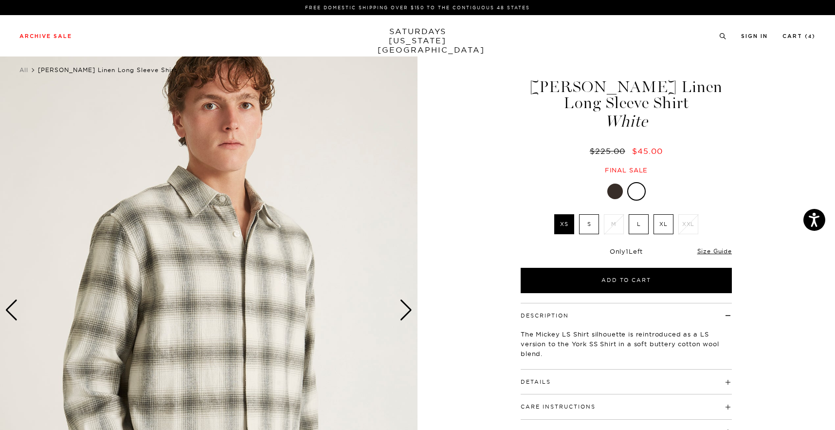
click at [409, 318] on div "Next slide" at bounding box center [406, 309] width 13 height 21
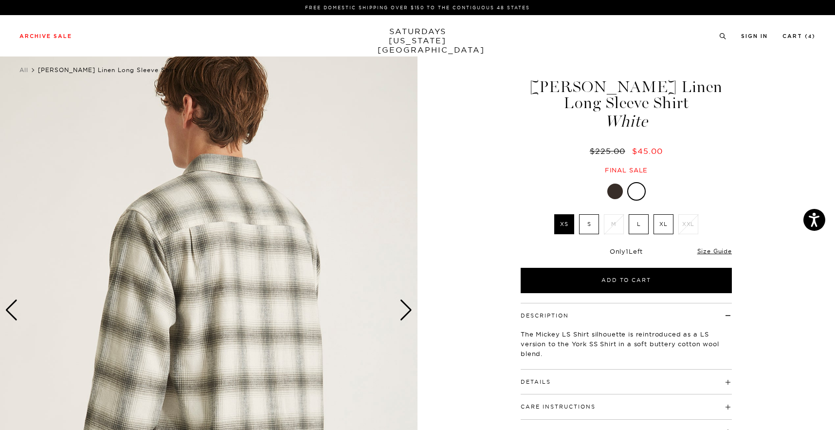
click at [409, 318] on div "Next slide" at bounding box center [406, 309] width 13 height 21
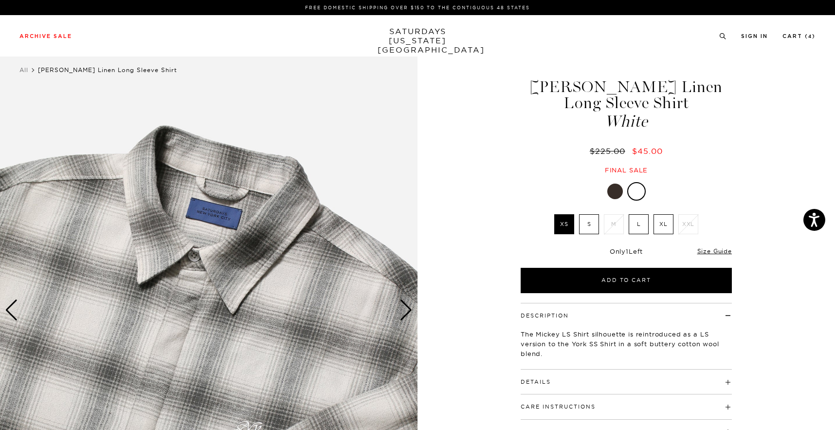
click at [340, 363] on img at bounding box center [209, 310] width 418 height 522
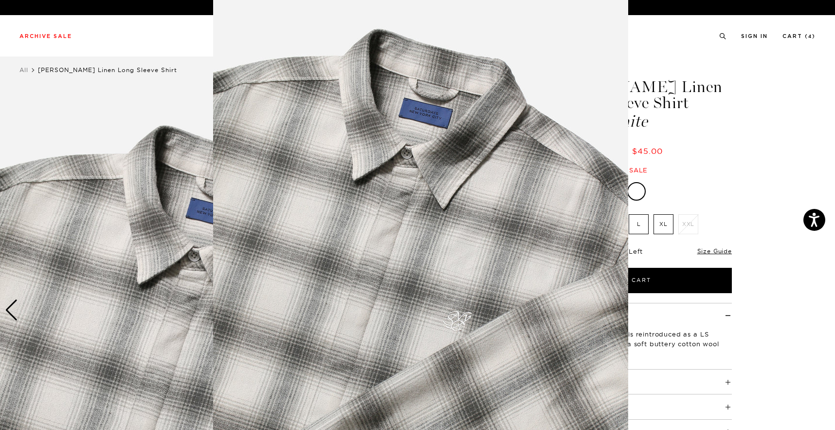
scroll to position [44, 0]
click at [402, 308] on img at bounding box center [420, 205] width 415 height 498
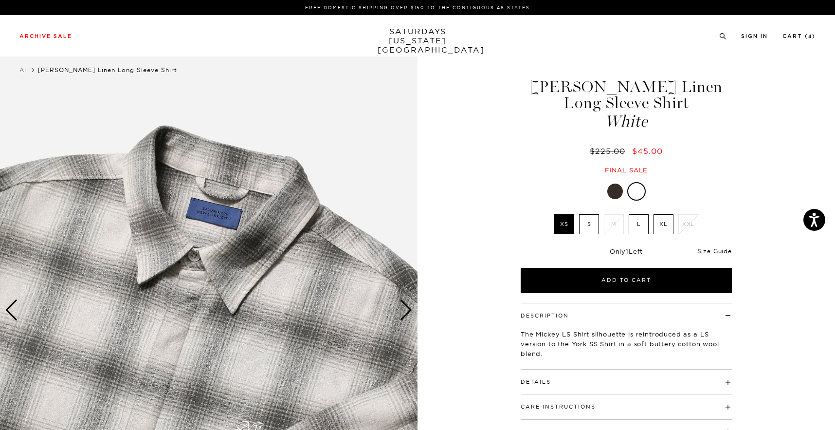
scroll to position [0, 0]
click at [404, 310] on div "Next slide" at bounding box center [406, 309] width 13 height 21
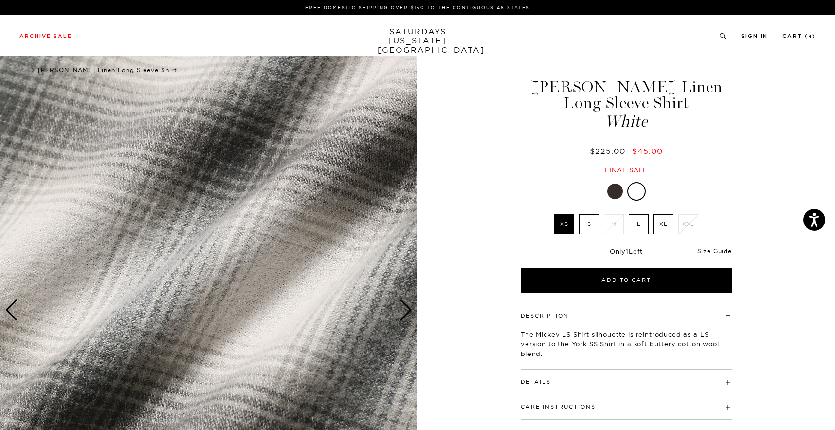
click at [374, 292] on img at bounding box center [209, 310] width 418 height 522
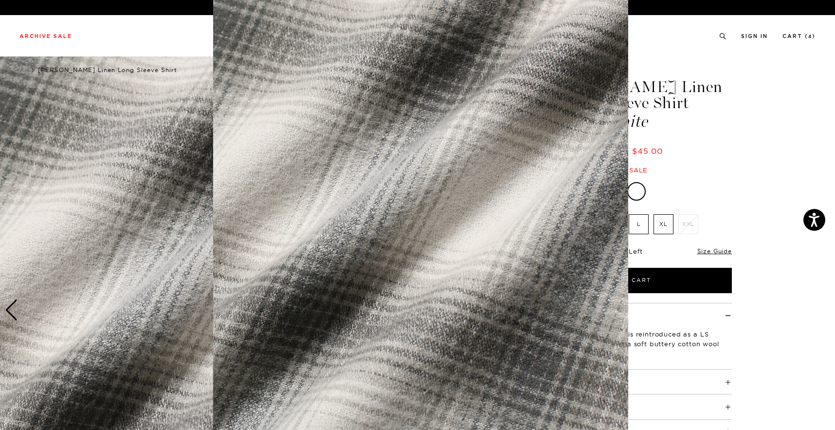
click at [374, 292] on img at bounding box center [420, 217] width 415 height 498
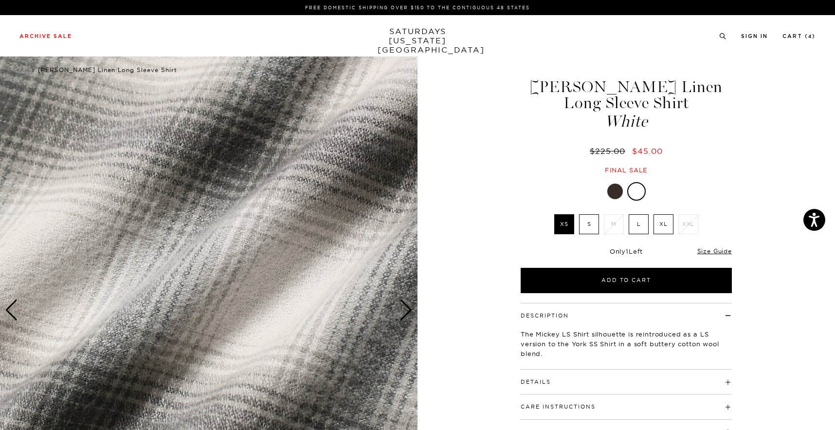
click at [388, 304] on img at bounding box center [209, 310] width 418 height 522
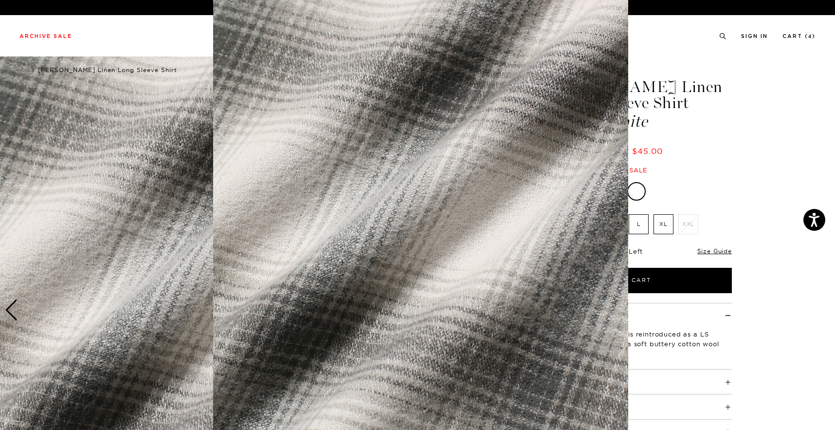
click at [394, 308] on img at bounding box center [420, 236] width 415 height 498
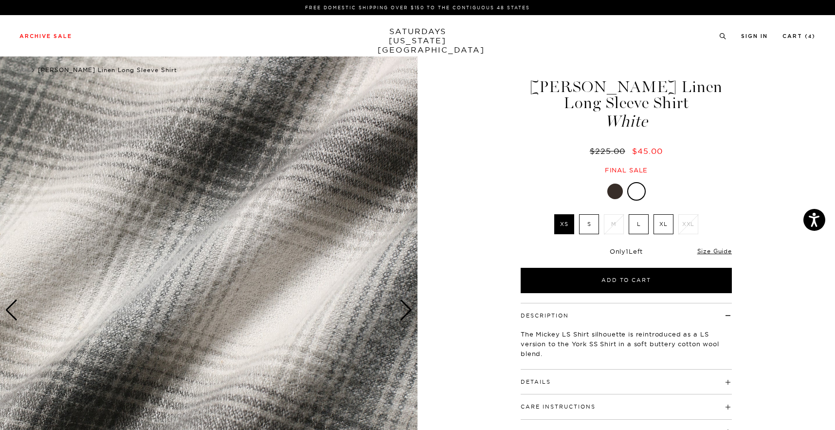
click at [409, 315] on div "Next slide" at bounding box center [406, 309] width 13 height 21
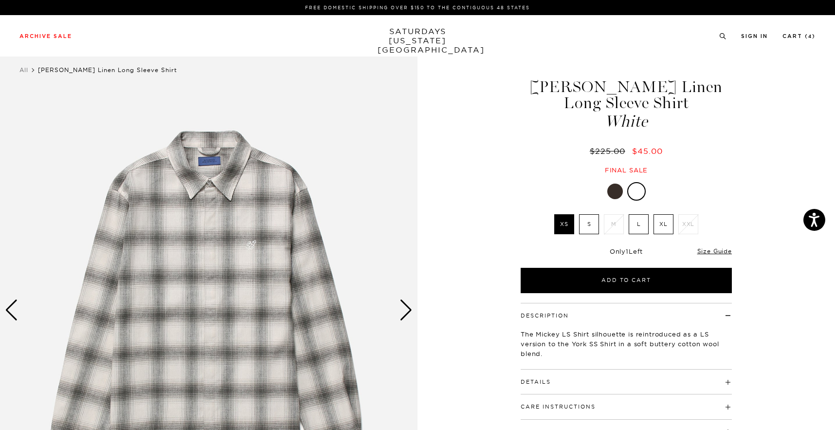
click at [409, 315] on div "Next slide" at bounding box center [406, 309] width 13 height 21
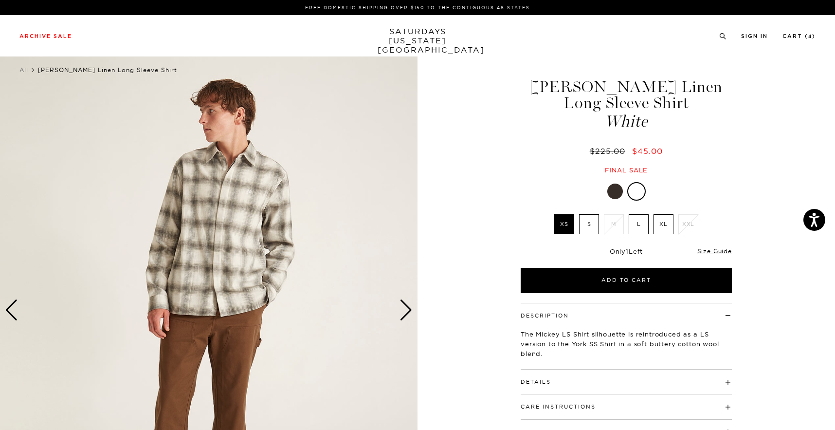
click at [619, 190] on div at bounding box center [615, 191] width 16 height 16
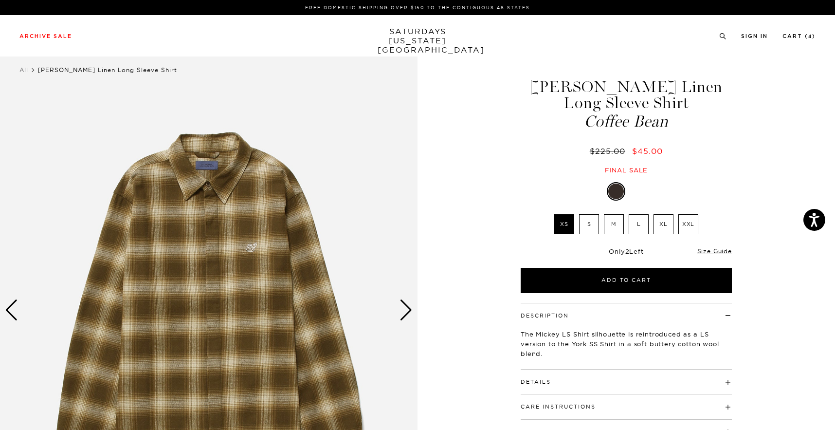
click at [400, 312] on div "Next slide" at bounding box center [406, 309] width 13 height 21
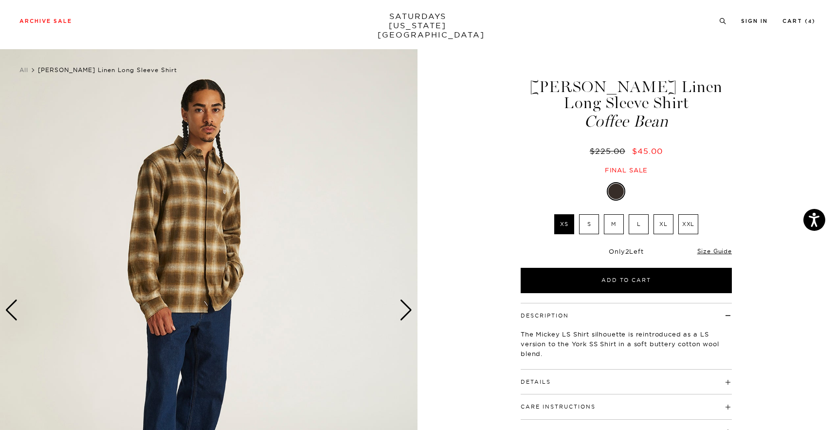
scroll to position [170, 0]
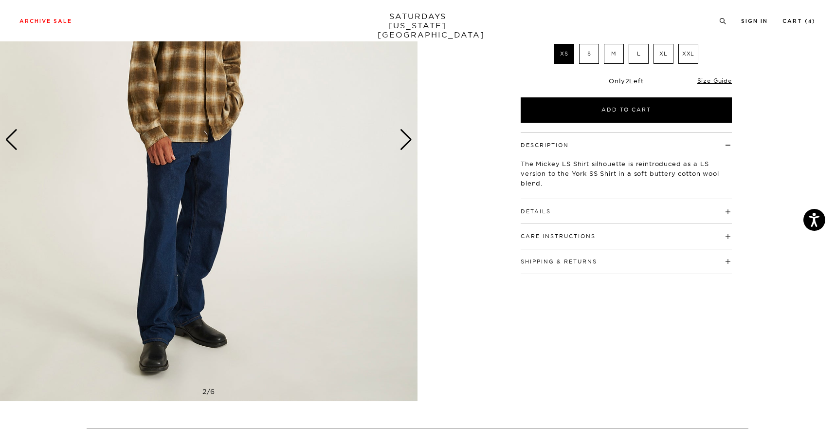
click at [405, 137] on div "Next slide" at bounding box center [406, 139] width 13 height 21
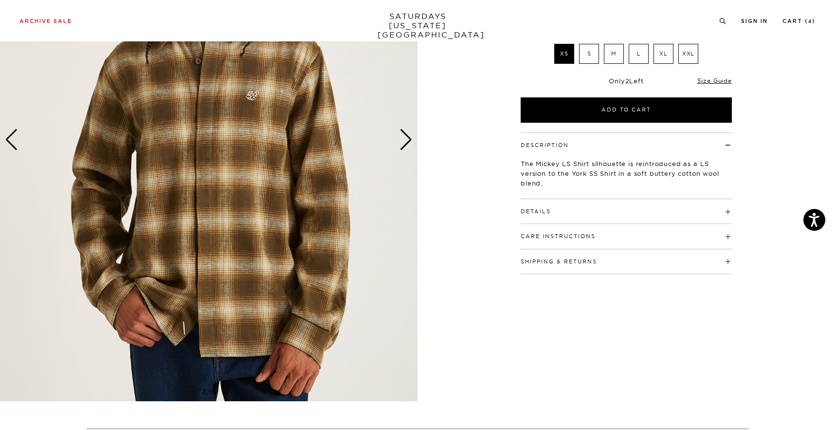
click at [405, 139] on div "Next slide" at bounding box center [406, 139] width 13 height 21
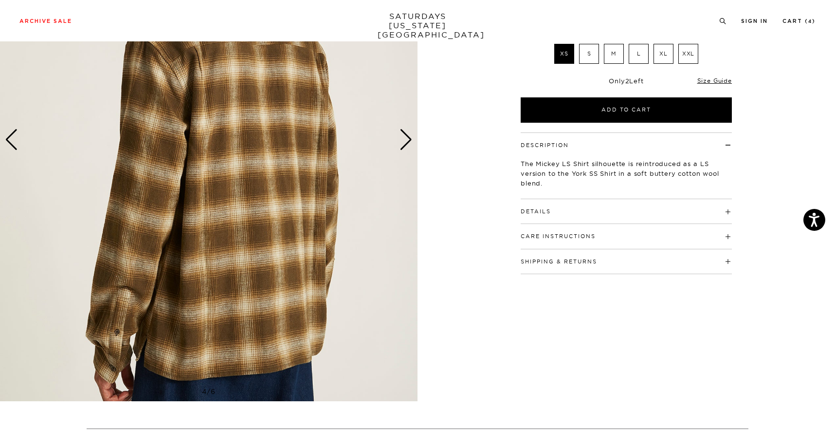
click at [405, 139] on div "Next slide" at bounding box center [406, 139] width 13 height 21
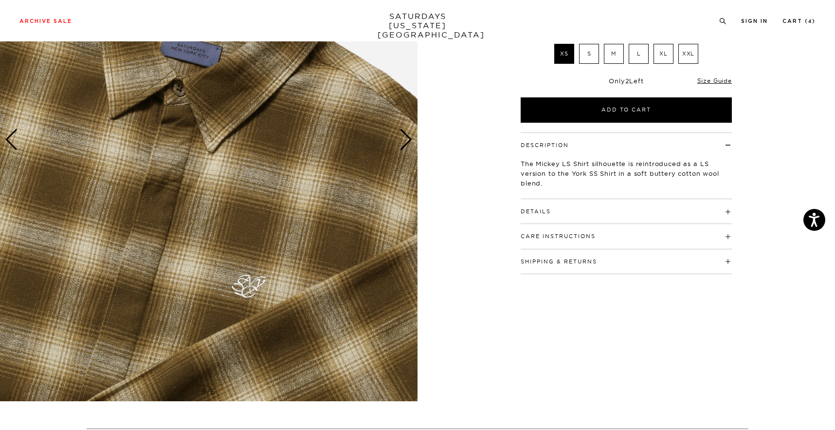
click at [405, 139] on div "Next slide" at bounding box center [406, 139] width 13 height 21
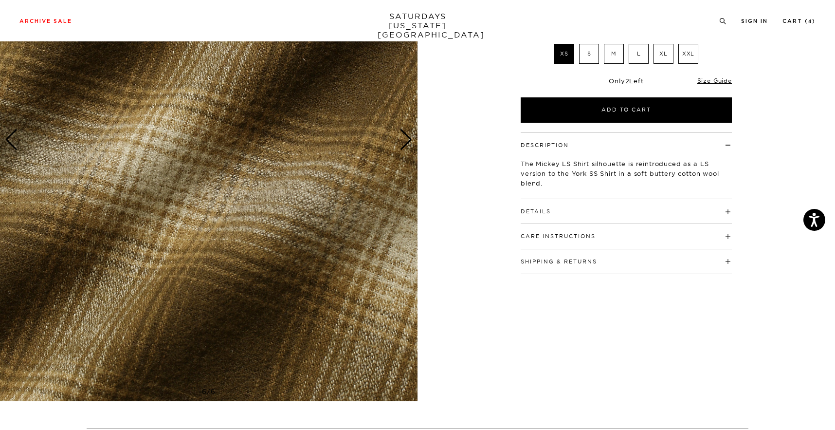
click at [405, 139] on div "Next slide" at bounding box center [406, 139] width 13 height 21
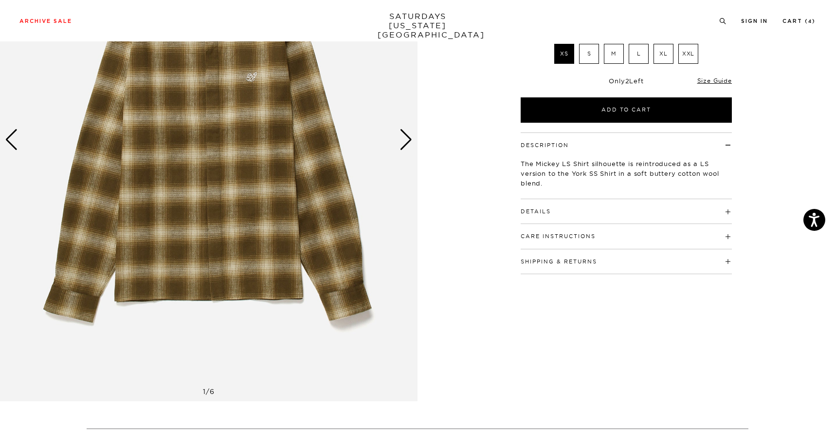
click at [405, 139] on div "Next slide" at bounding box center [406, 139] width 13 height 21
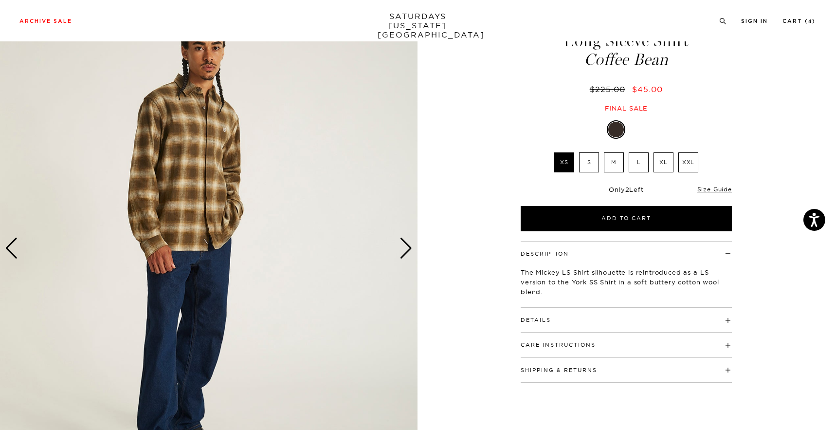
scroll to position [79, 0]
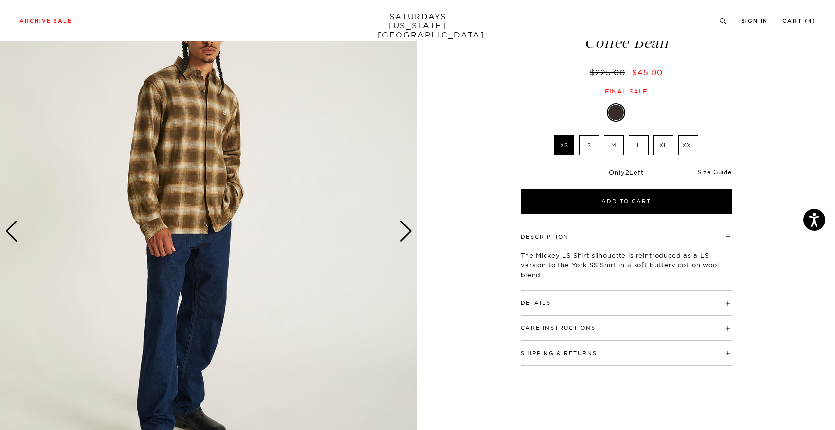
click at [630, 100] on div "Mickey Cotton Linen Long Sleeve Shirt Coffee Bean $225.00 $45.00 Final sale Mic…" at bounding box center [626, 231] width 243 height 522
click at [634, 110] on div at bounding box center [638, 113] width 16 height 16
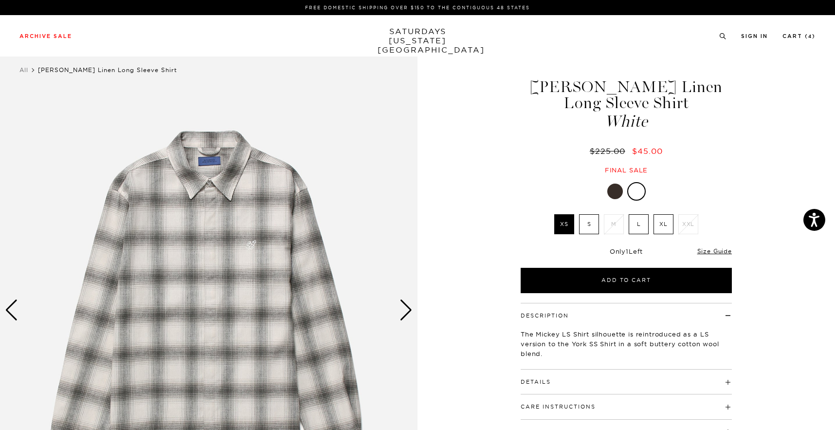
click at [405, 310] on div "Next slide" at bounding box center [406, 309] width 13 height 21
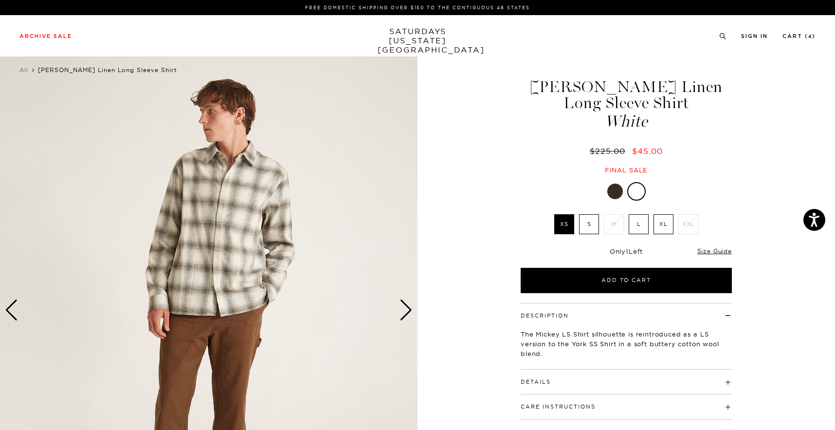
click at [405, 310] on div "Next slide" at bounding box center [406, 309] width 13 height 21
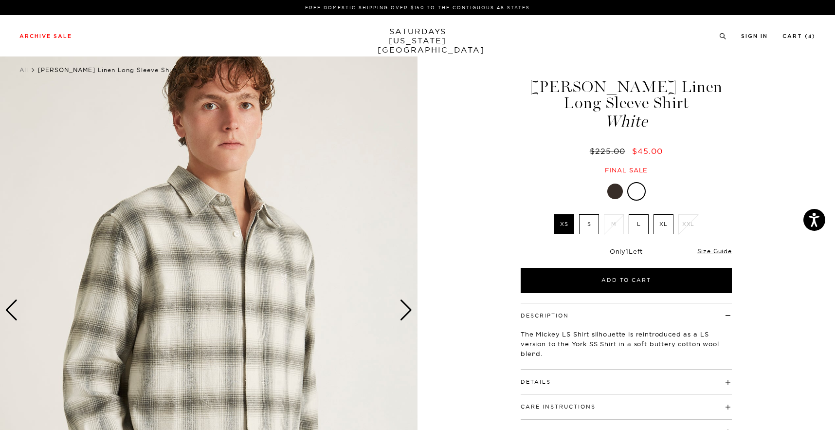
click at [405, 310] on div "Next slide" at bounding box center [406, 309] width 13 height 21
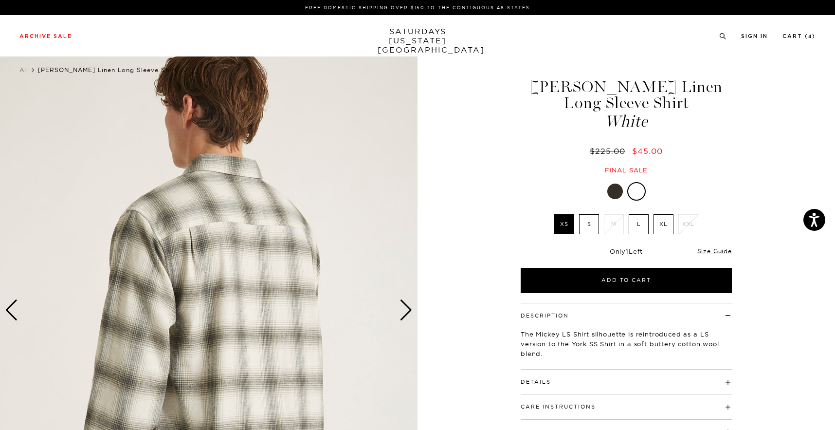
click at [405, 310] on div "Next slide" at bounding box center [406, 309] width 13 height 21
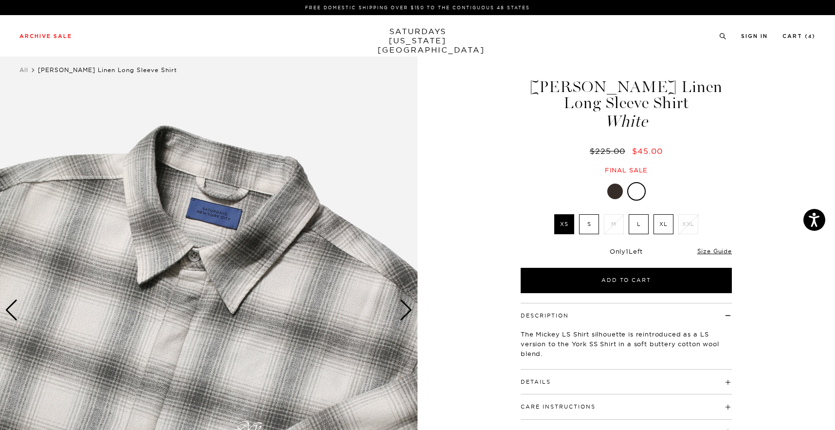
click at [405, 310] on div "Next slide" at bounding box center [406, 309] width 13 height 21
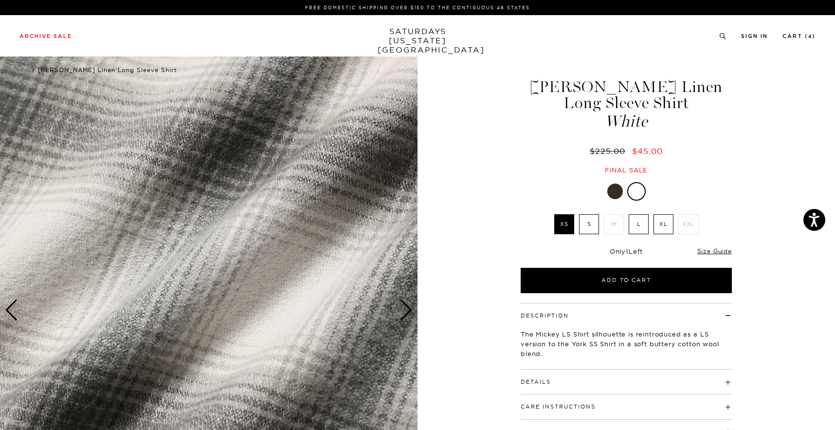
click at [647, 216] on label "L" at bounding box center [639, 224] width 20 height 20
click at [0, 0] on input "L" at bounding box center [0, 0] width 0 height 0
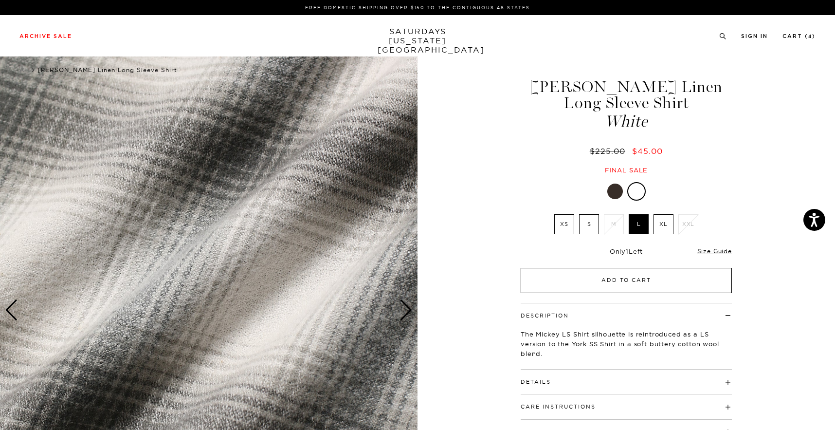
click at [614, 291] on button "Add to Cart" at bounding box center [626, 280] width 211 height 25
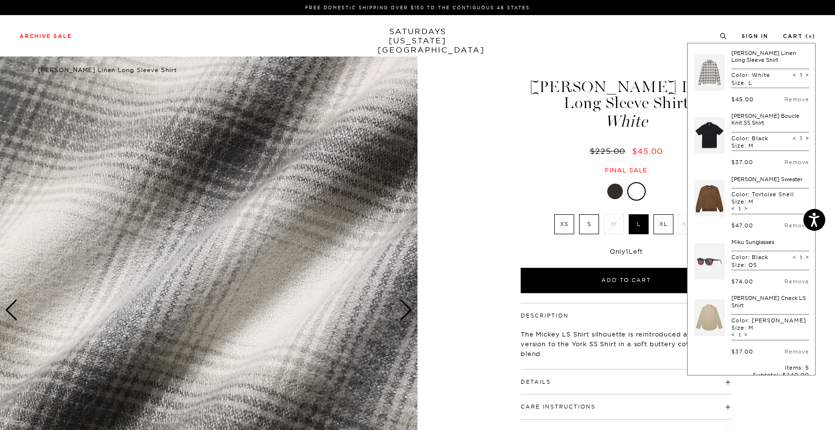
click at [736, 386] on button "Checkout" at bounding box center [751, 398] width 115 height 25
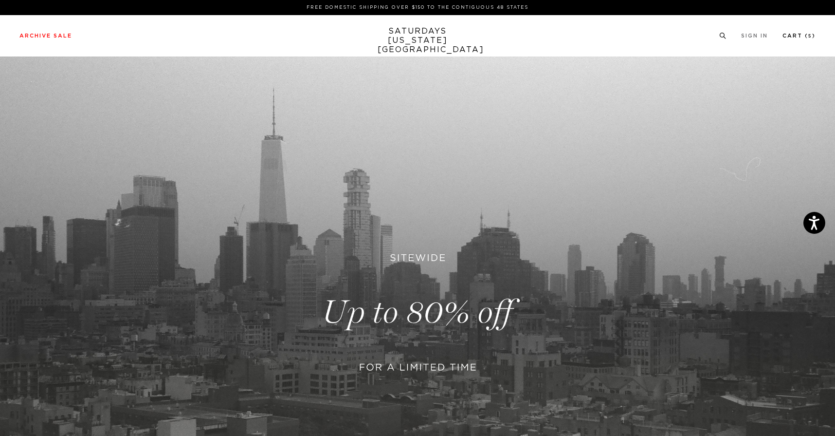
click at [803, 37] on link "Cart ( 5 )" at bounding box center [799, 35] width 33 height 5
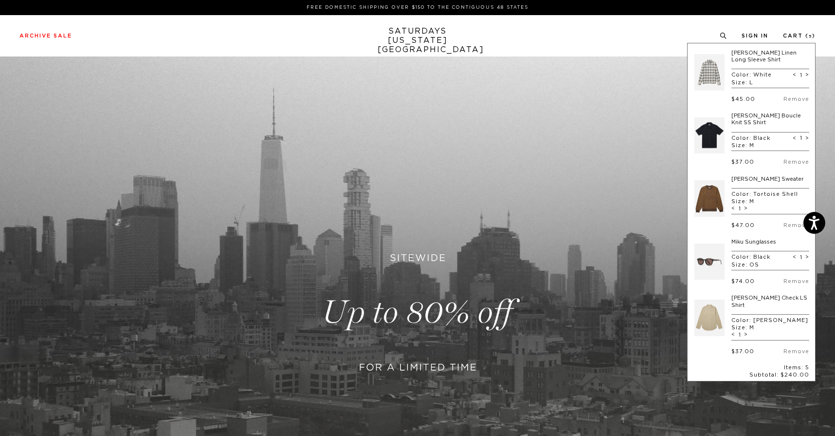
click at [712, 188] on link at bounding box center [709, 199] width 30 height 46
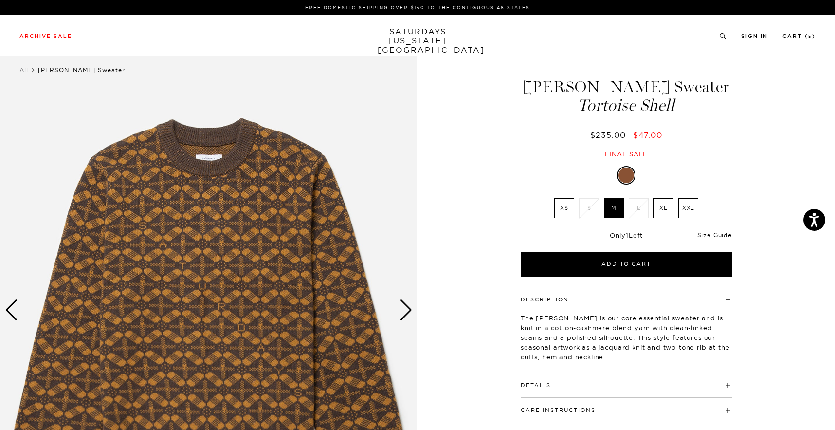
click at [404, 306] on div "Next slide" at bounding box center [406, 309] width 13 height 21
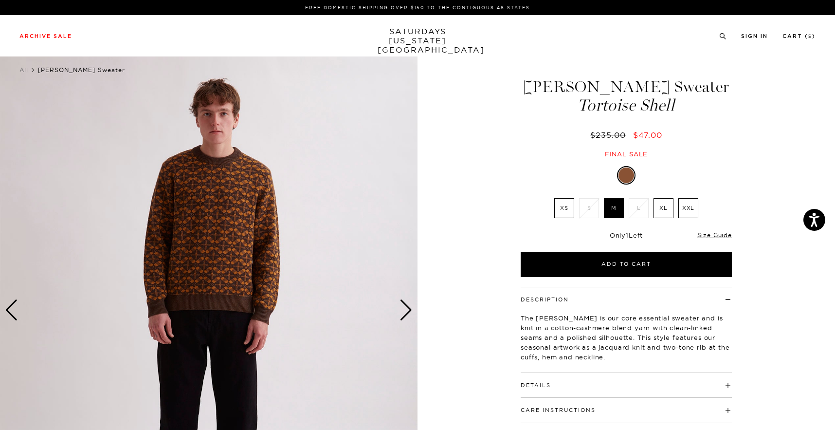
click at [404, 306] on div "Next slide" at bounding box center [406, 309] width 13 height 21
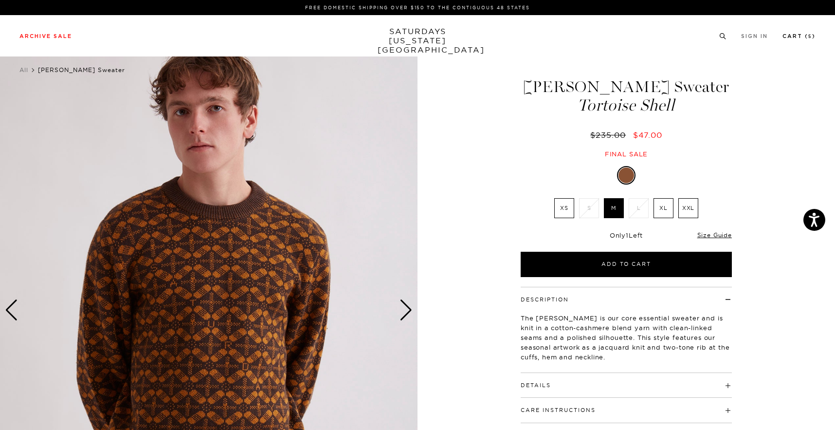
click at [809, 36] on small "5" at bounding box center [810, 37] width 4 height 4
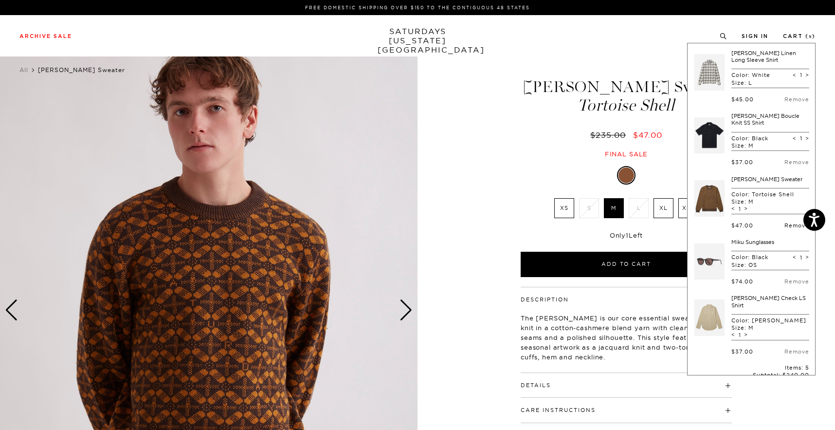
click at [793, 222] on link "Remove" at bounding box center [796, 225] width 25 height 7
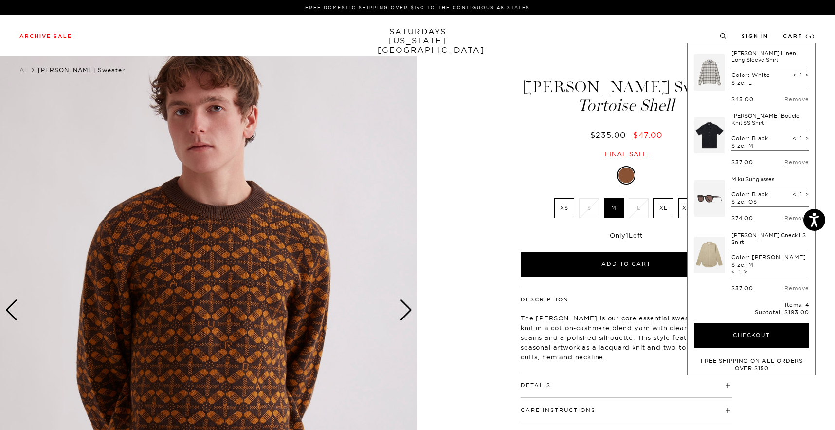
click at [708, 61] on link at bounding box center [709, 73] width 30 height 46
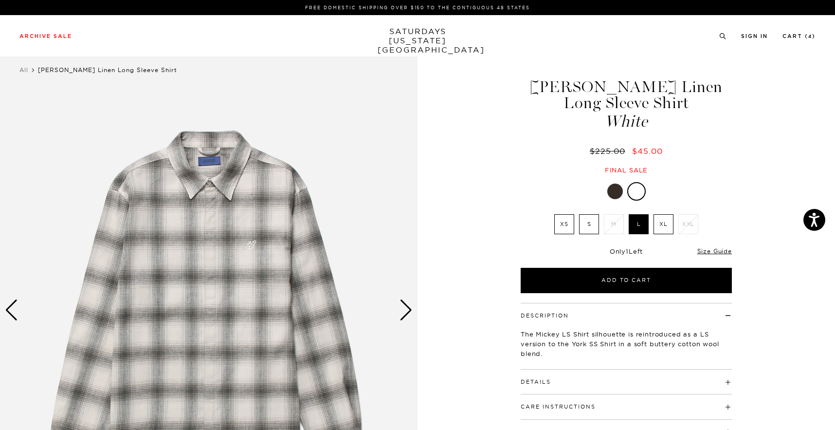
click at [614, 190] on div at bounding box center [615, 191] width 16 height 16
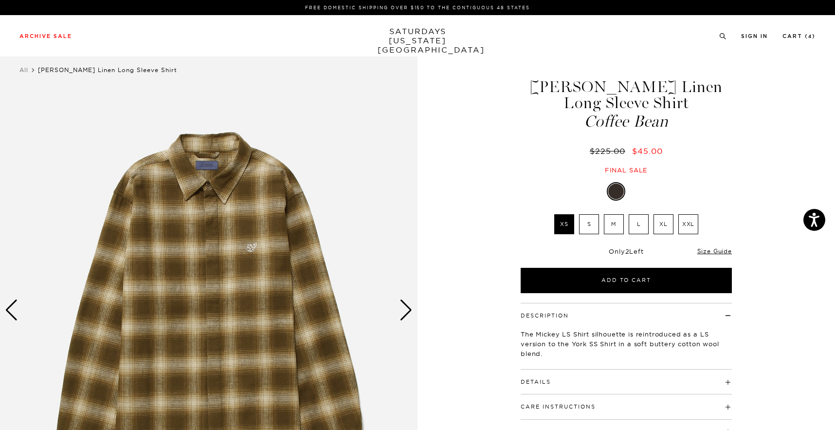
click at [606, 227] on label "M" at bounding box center [614, 224] width 20 height 20
click at [0, 0] on input "M" at bounding box center [0, 0] width 0 height 0
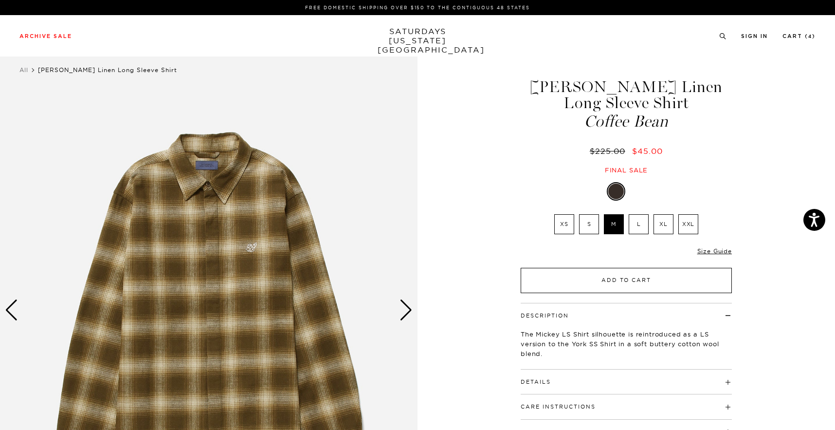
click at [608, 285] on button "Add to Cart" at bounding box center [626, 280] width 211 height 25
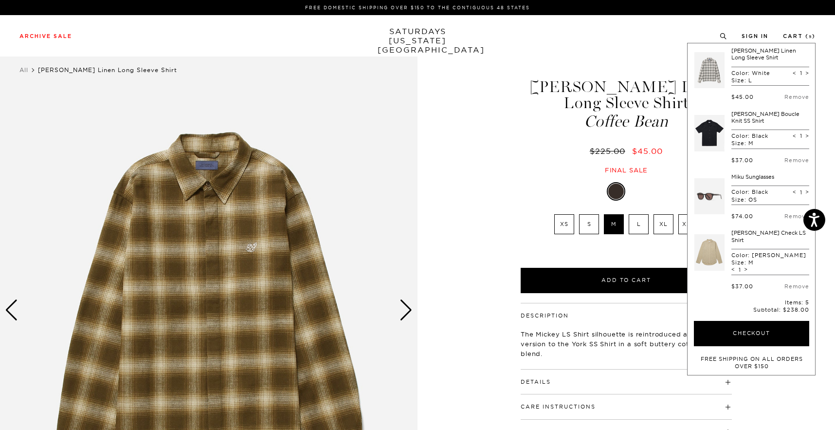
scroll to position [74, 0]
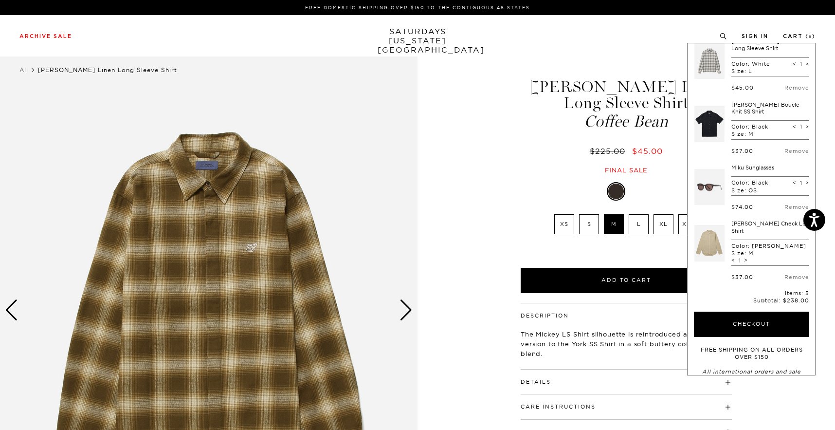
click at [704, 66] on link at bounding box center [709, 61] width 30 height 46
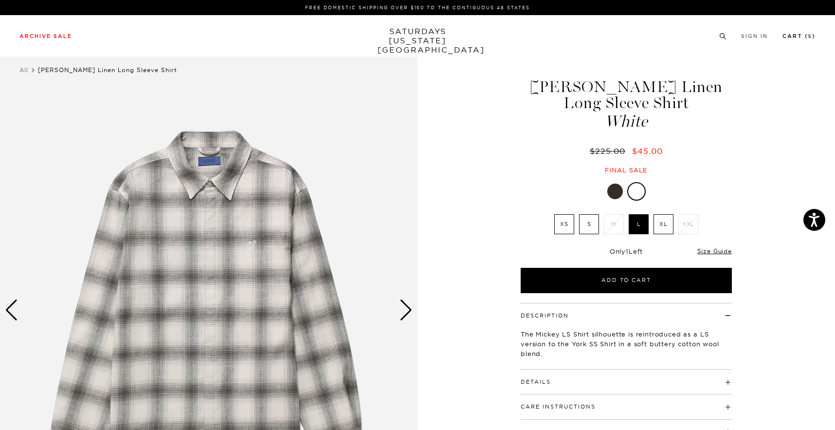
click at [795, 36] on link "Cart ( 5 )" at bounding box center [799, 36] width 33 height 5
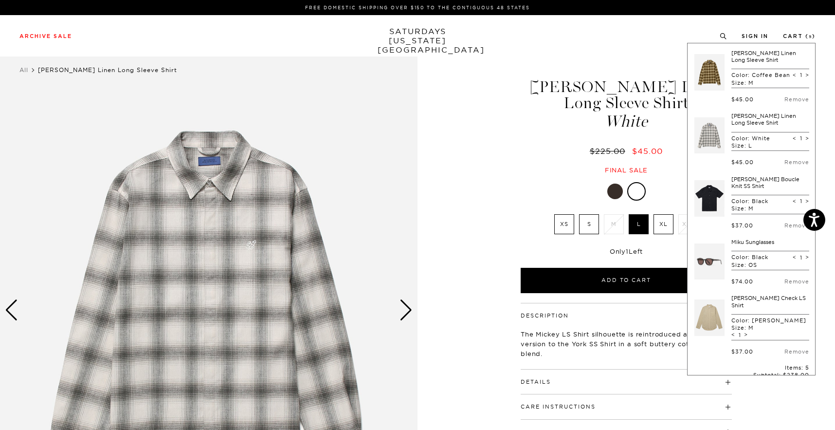
click at [625, 191] on div at bounding box center [626, 191] width 211 height 18
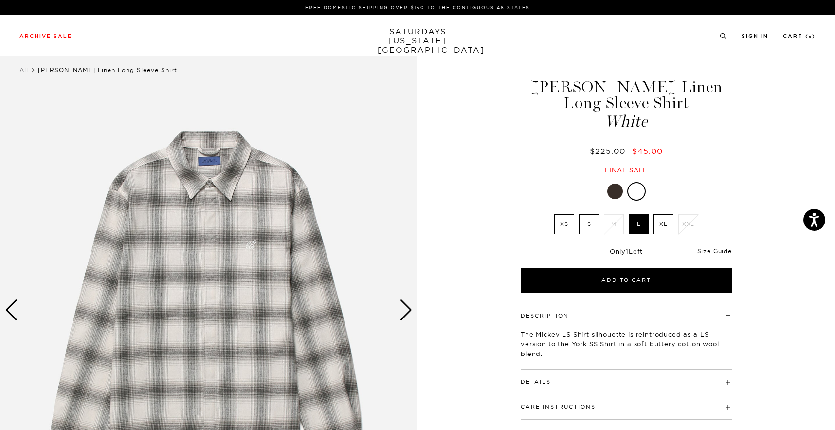
click at [608, 191] on div at bounding box center [615, 191] width 16 height 16
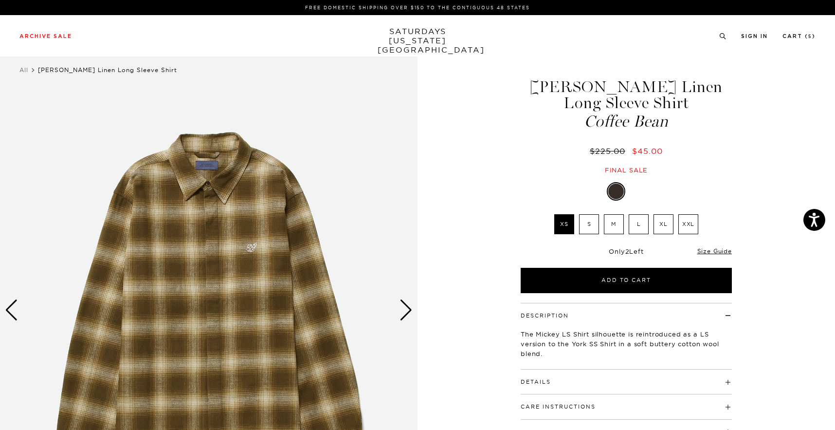
click at [406, 317] on div "Next slide" at bounding box center [406, 309] width 13 height 21
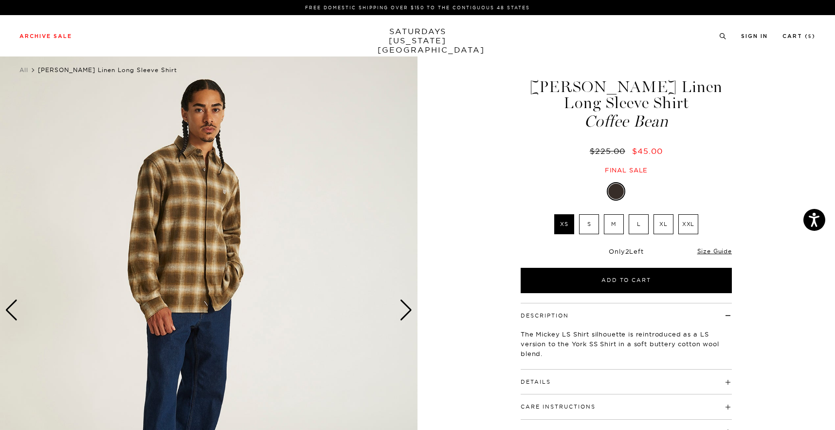
click at [406, 317] on div "Next slide" at bounding box center [406, 309] width 13 height 21
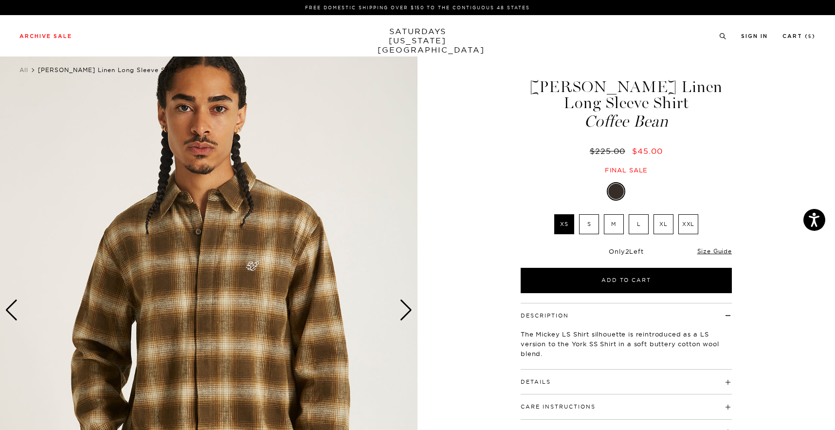
click at [406, 317] on div "Next slide" at bounding box center [406, 309] width 13 height 21
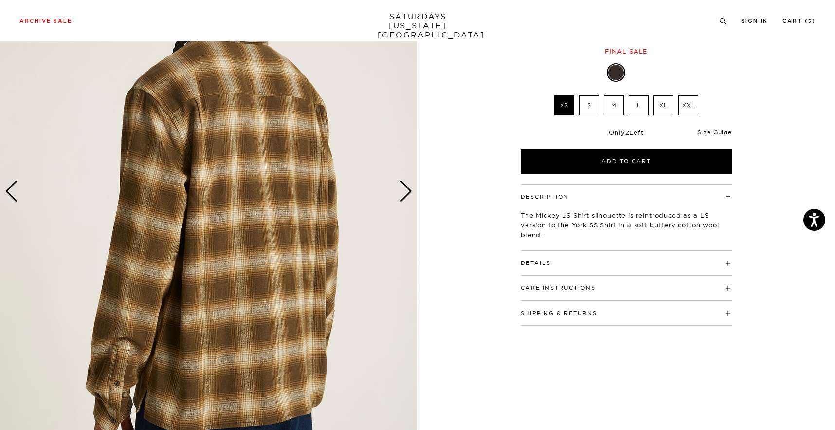
scroll to position [120, 0]
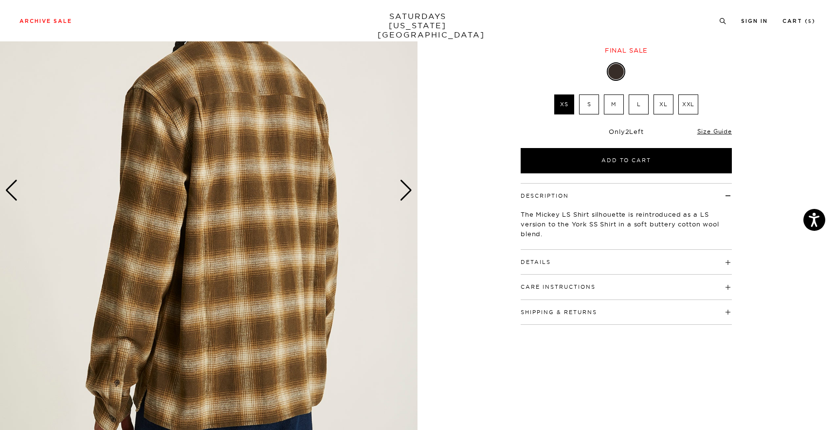
click at [604, 260] on h4 "Details" at bounding box center [626, 258] width 211 height 16
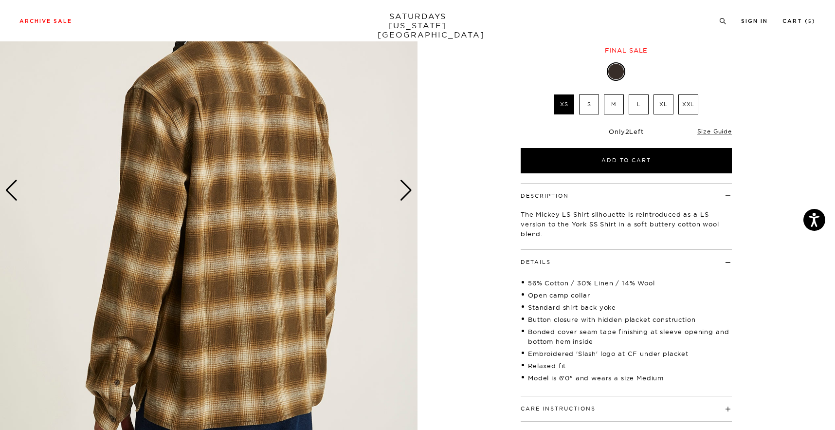
click at [397, 185] on img at bounding box center [209, 190] width 418 height 522
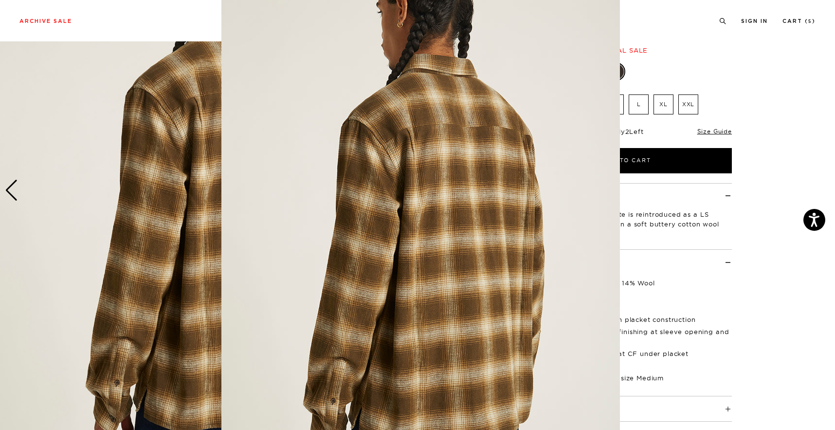
click at [397, 185] on img at bounding box center [420, 217] width 399 height 498
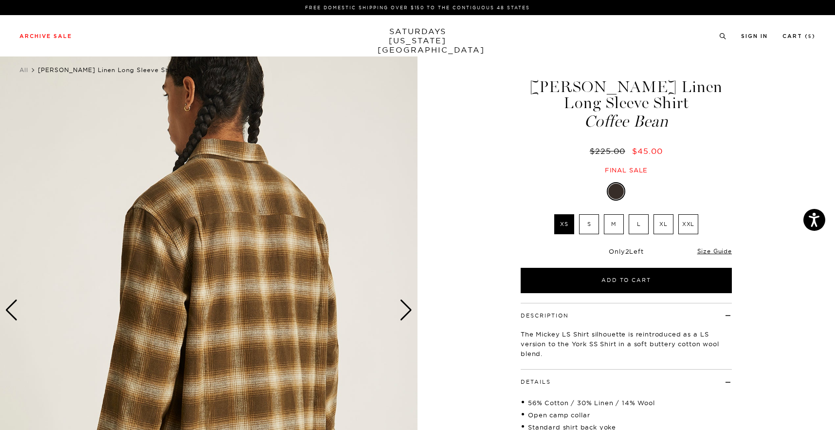
scroll to position [0, 0]
click at [796, 26] on div "Archive Sale Men's Tees Shirts Shorts Swim Knitwear Pants Sweats Women's" at bounding box center [417, 35] width 835 height 41
click at [796, 32] on li "Cart ( 5 )" at bounding box center [799, 35] width 33 height 9
click at [796, 35] on link "Cart ( 5 )" at bounding box center [799, 36] width 33 height 5
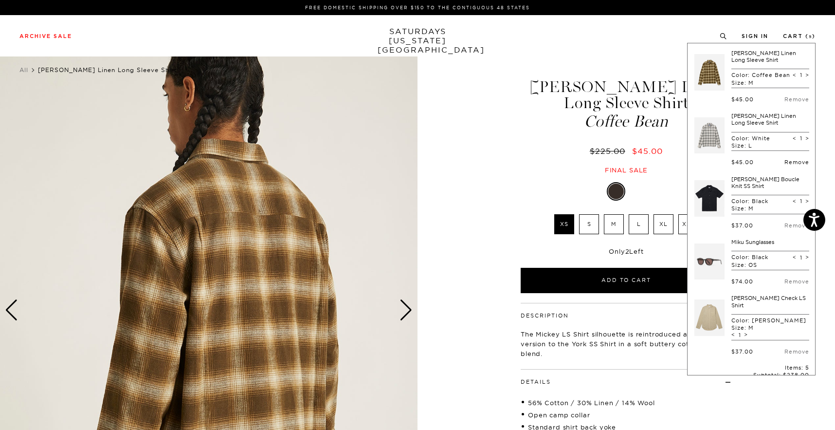
click at [795, 165] on link "Remove" at bounding box center [796, 162] width 25 height 7
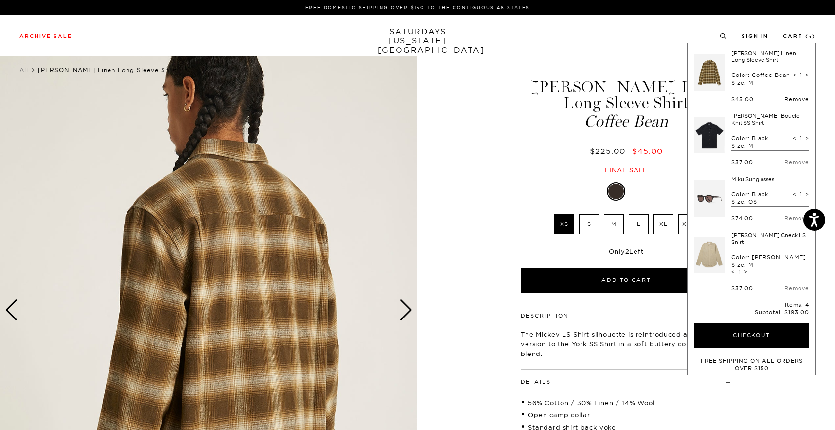
click at [789, 103] on link "Remove" at bounding box center [796, 99] width 25 height 7
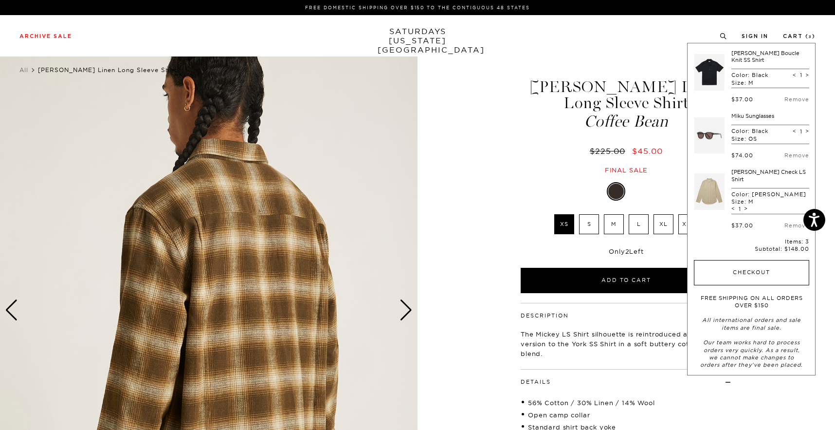
click at [769, 260] on button "Checkout" at bounding box center [751, 272] width 115 height 25
click at [718, 132] on link at bounding box center [709, 135] width 30 height 46
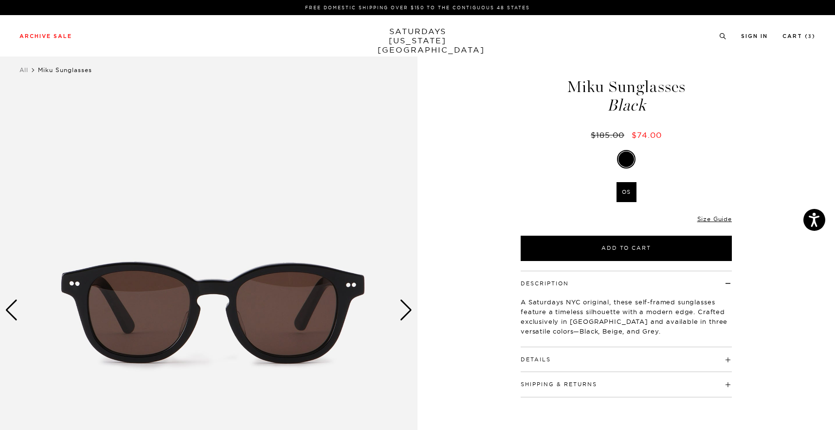
click at [613, 362] on div "Details Crafted from Japanese acetate Featured in 3 seasonal colors: Black, Bei…" at bounding box center [626, 359] width 211 height 25
click at [670, 355] on h4 "Details" at bounding box center [626, 355] width 211 height 16
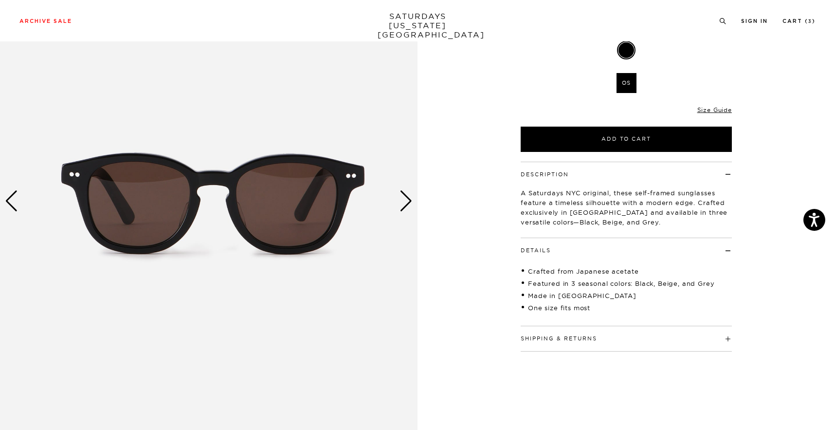
scroll to position [111, 0]
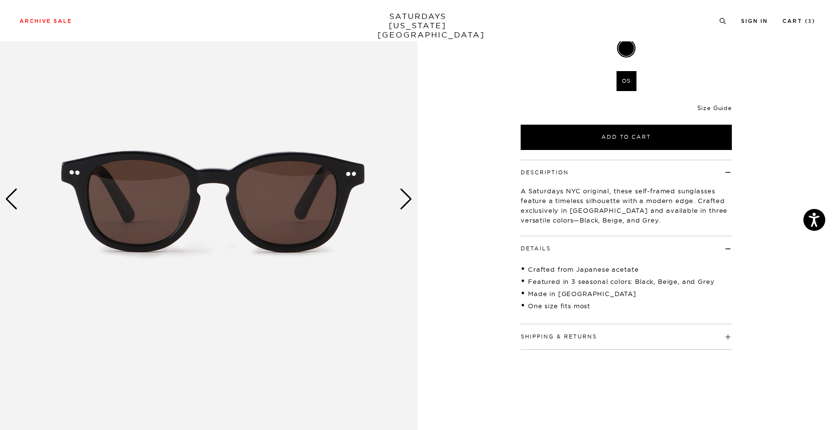
click at [714, 105] on link "Size Guide" at bounding box center [714, 107] width 35 height 7
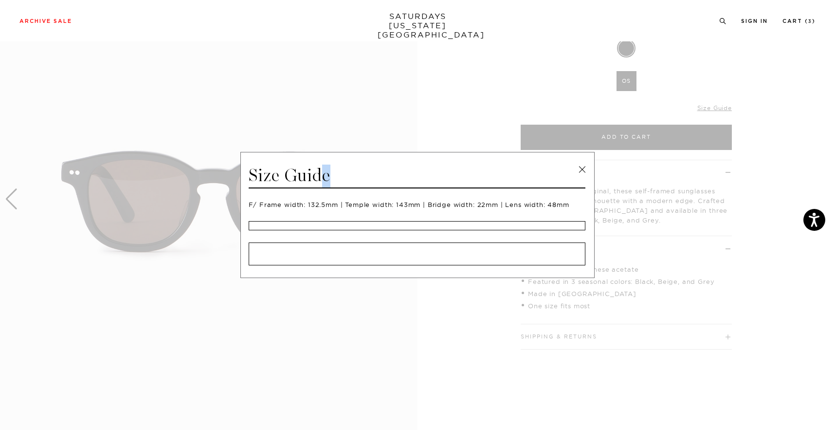
click at [583, 163] on div "Size Guide F/ Frame width: 132.5mm | Temple width: 143mm | Bridge width: 22mm |…" at bounding box center [417, 215] width 354 height 126
click at [807, 24] on link "Cart ( 3 )" at bounding box center [799, 20] width 33 height 5
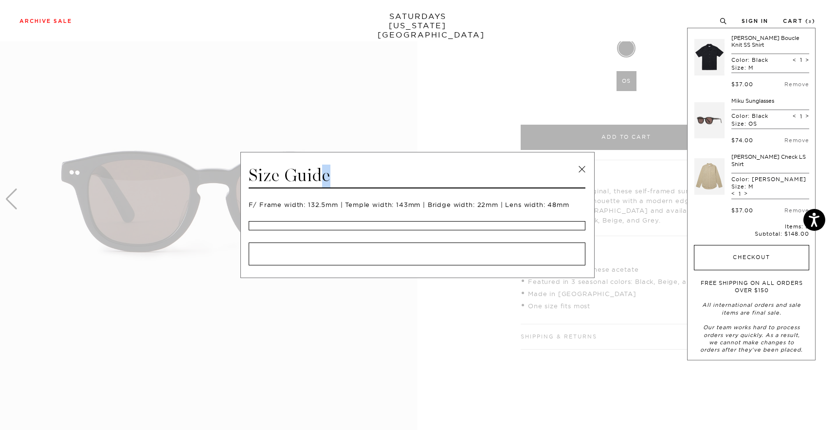
click at [738, 245] on button "Checkout" at bounding box center [751, 257] width 115 height 25
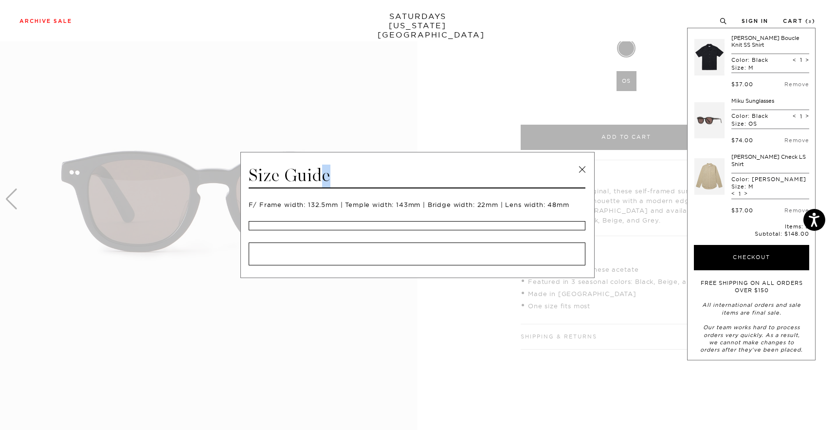
click at [578, 170] on link at bounding box center [582, 169] width 15 height 15
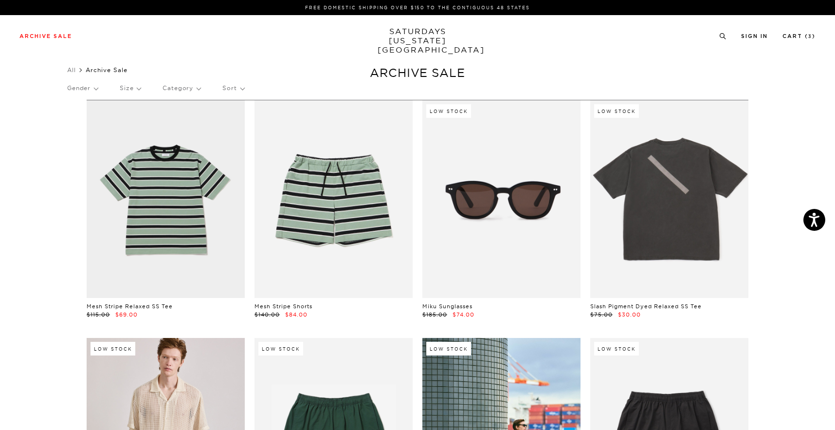
click at [244, 91] on p "Sort" at bounding box center [232, 88] width 21 height 22
click at [270, 146] on p "Price (Lowest-highest)" at bounding box center [259, 147] width 74 height 13
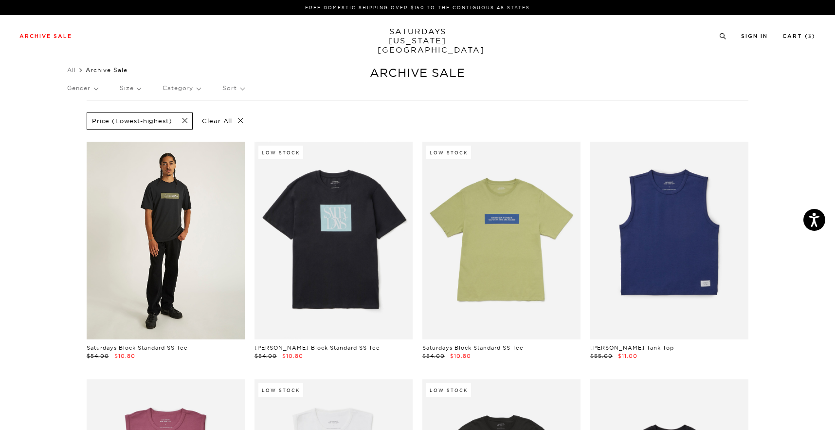
click at [179, 249] on link at bounding box center [166, 241] width 158 height 198
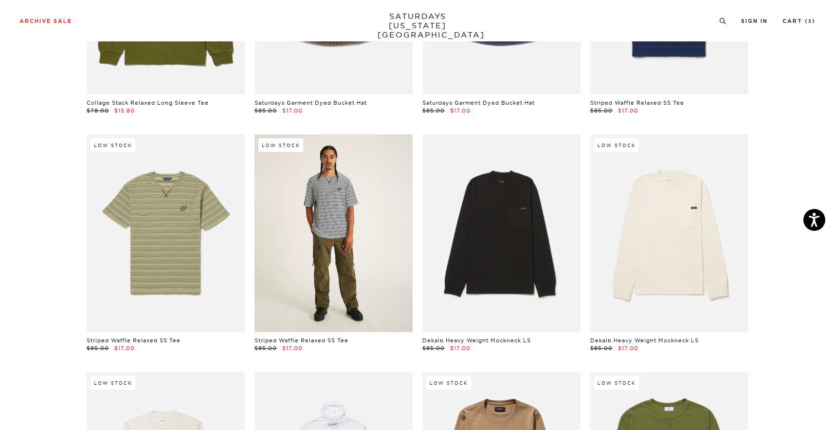
scroll to position [1460, 0]
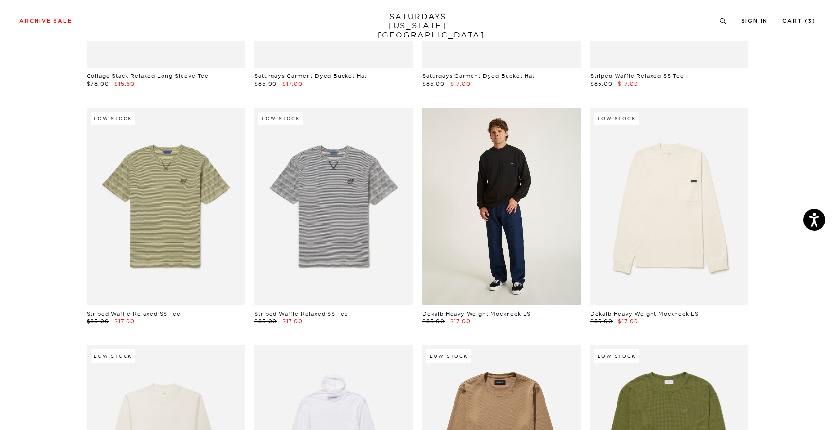
click at [520, 214] on link at bounding box center [501, 207] width 158 height 198
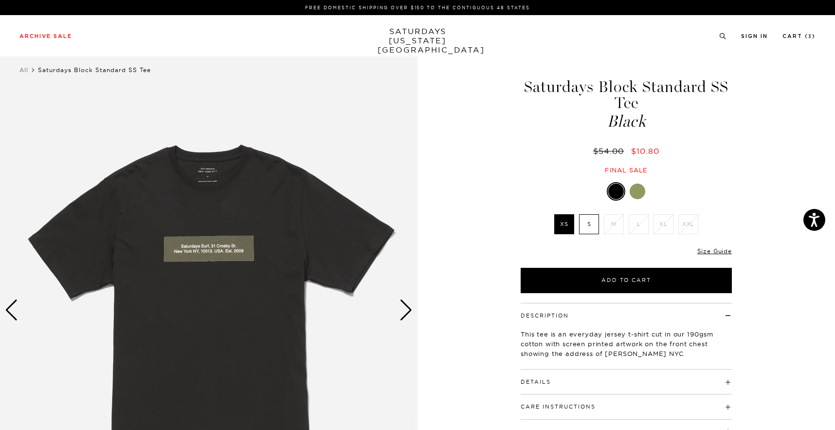
click at [594, 218] on label "S" at bounding box center [589, 224] width 20 height 20
click at [0, 0] on input "S" at bounding box center [0, 0] width 0 height 0
click at [643, 196] on div at bounding box center [638, 191] width 16 height 16
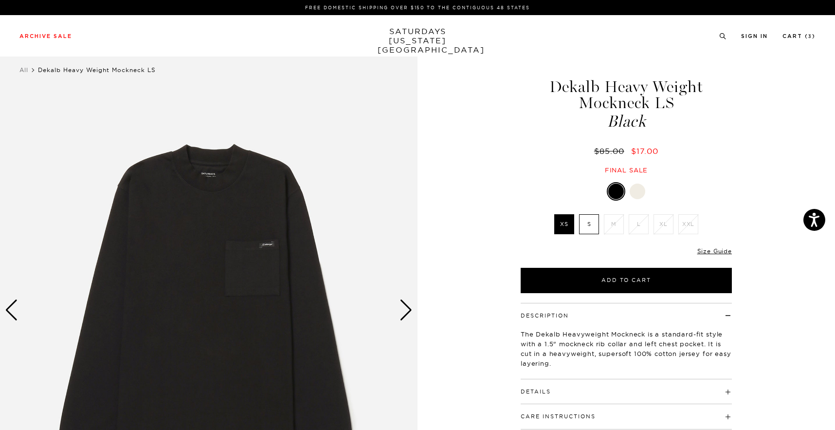
click at [633, 193] on div at bounding box center [638, 191] width 16 height 16
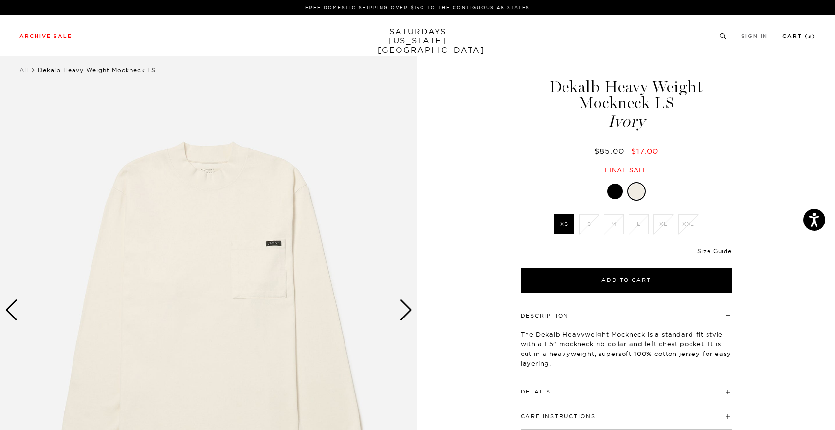
click at [798, 38] on link "Cart ( 3 )" at bounding box center [799, 36] width 33 height 5
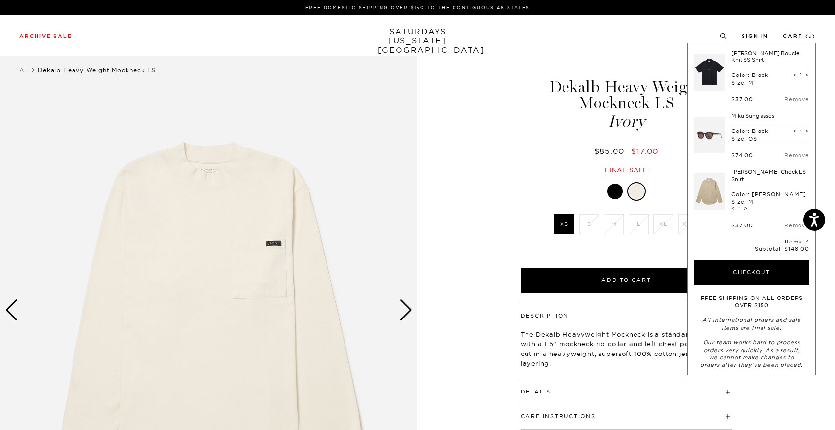
click at [607, 53] on div "Archive Sale Men's Tees Shirts Shorts Swim Knitwear Pants Sweats Women's" at bounding box center [417, 35] width 835 height 41
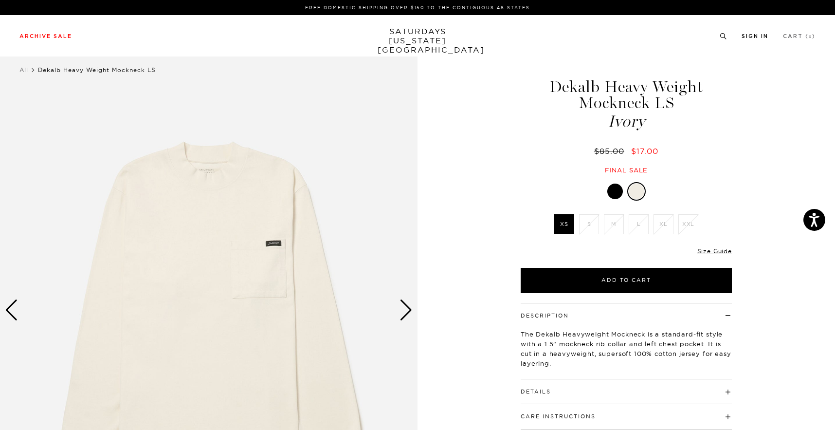
click at [751, 37] on link "Sign In" at bounding box center [755, 36] width 27 height 5
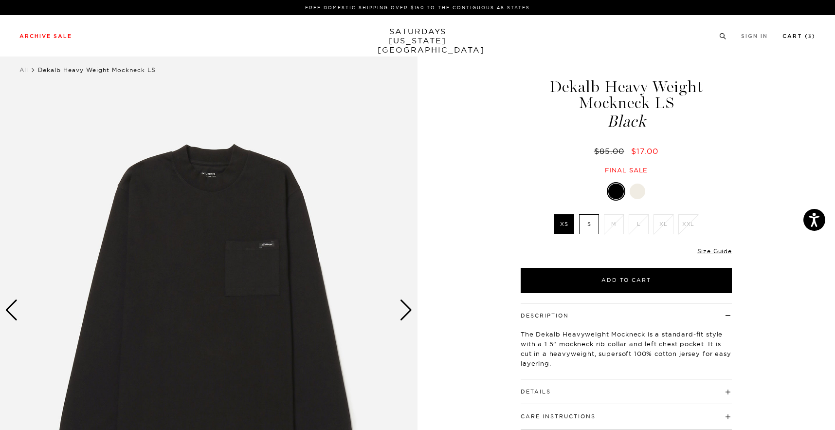
click at [802, 35] on link "Cart ( 3 )" at bounding box center [799, 36] width 33 height 5
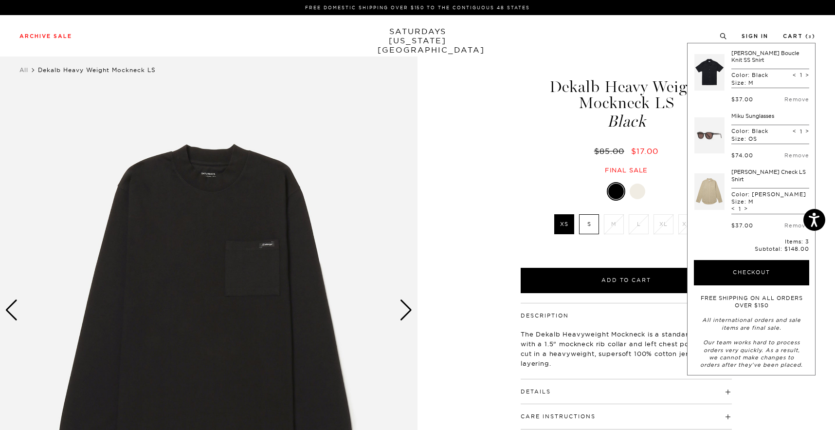
click at [713, 136] on link at bounding box center [709, 135] width 30 height 46
